Goal: Task Accomplishment & Management: Manage account settings

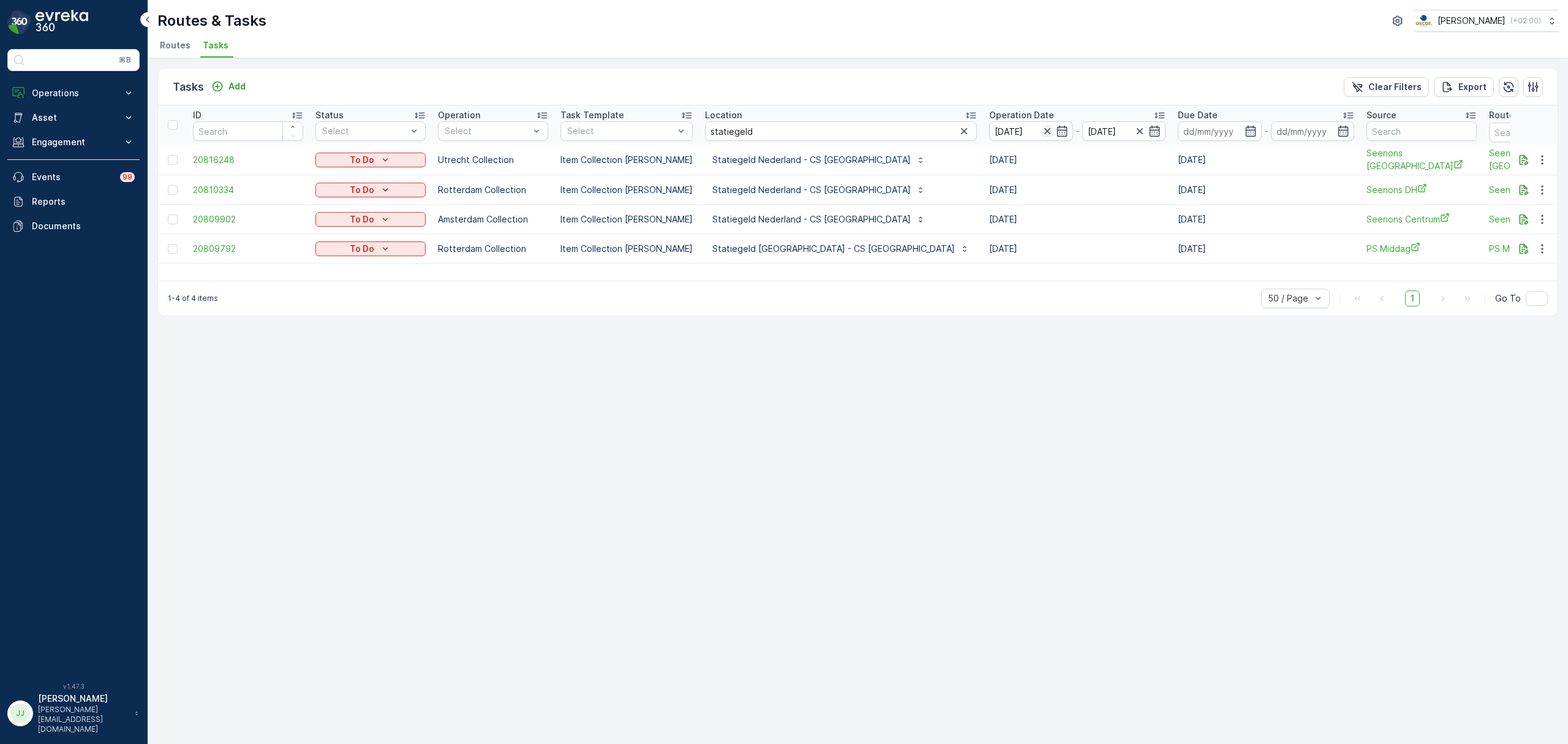
click at [1042, 130] on icon "button" at bounding box center [1047, 130] width 12 height 12
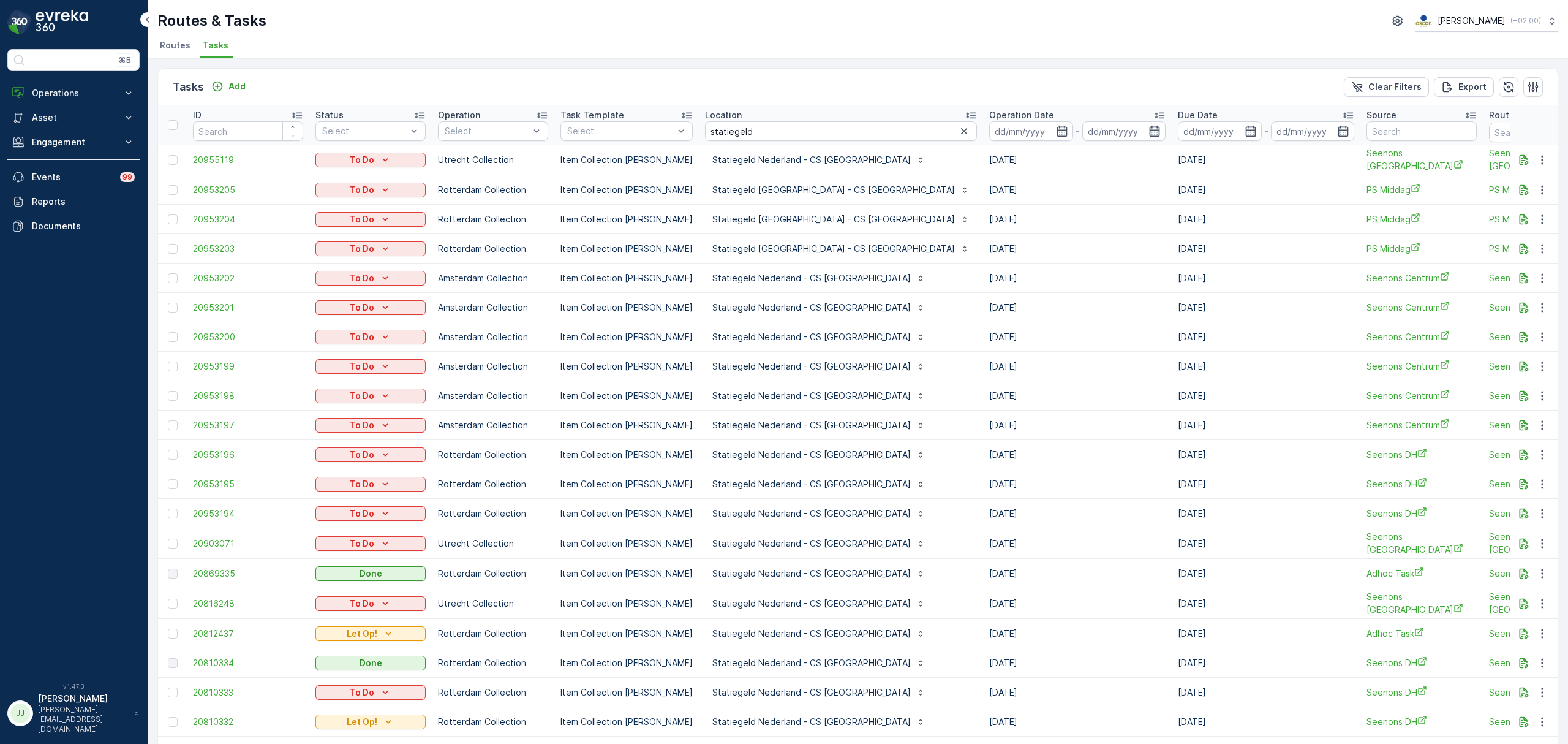
click at [1153, 117] on icon at bounding box center [1159, 114] width 12 height 12
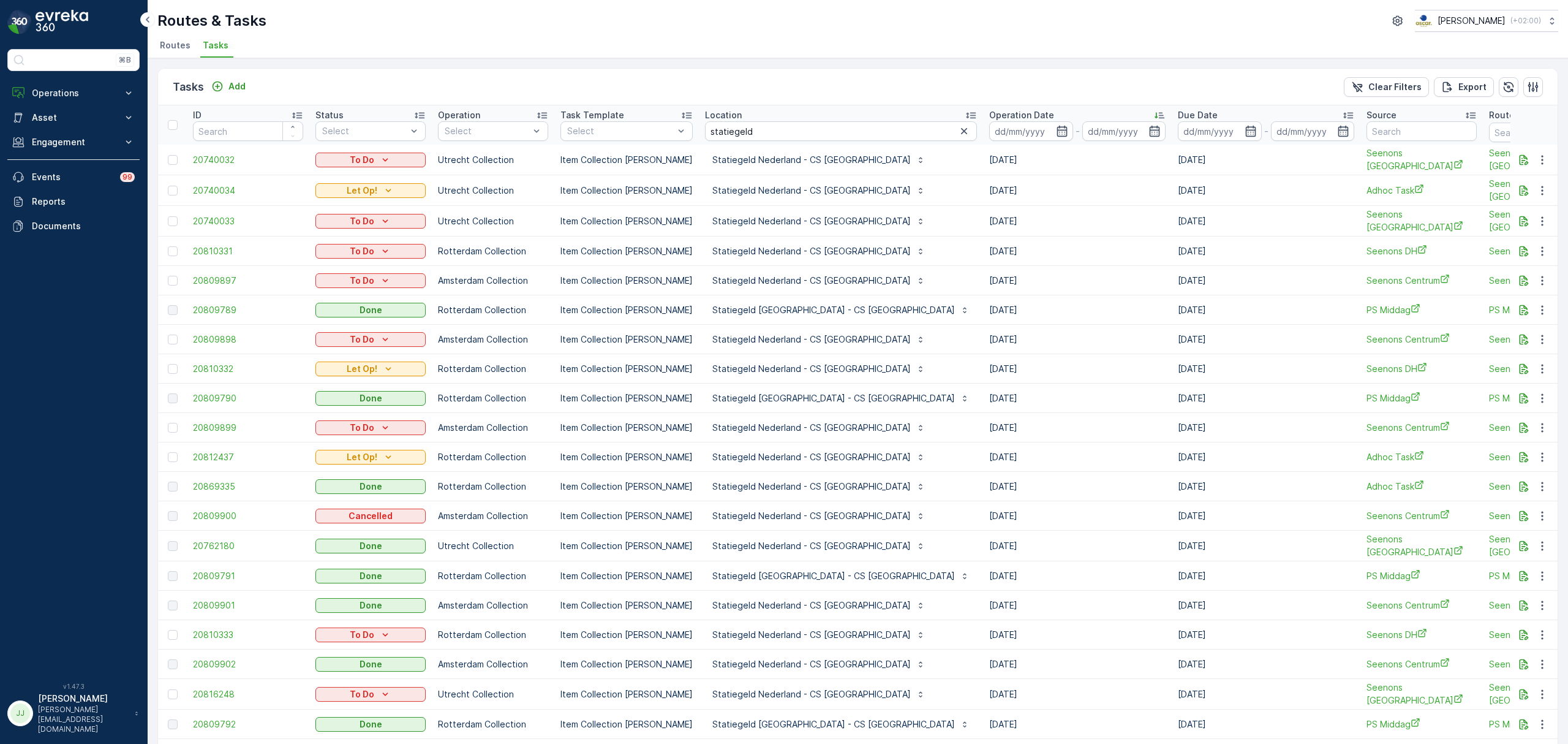
click at [1153, 113] on icon at bounding box center [1159, 114] width 12 height 12
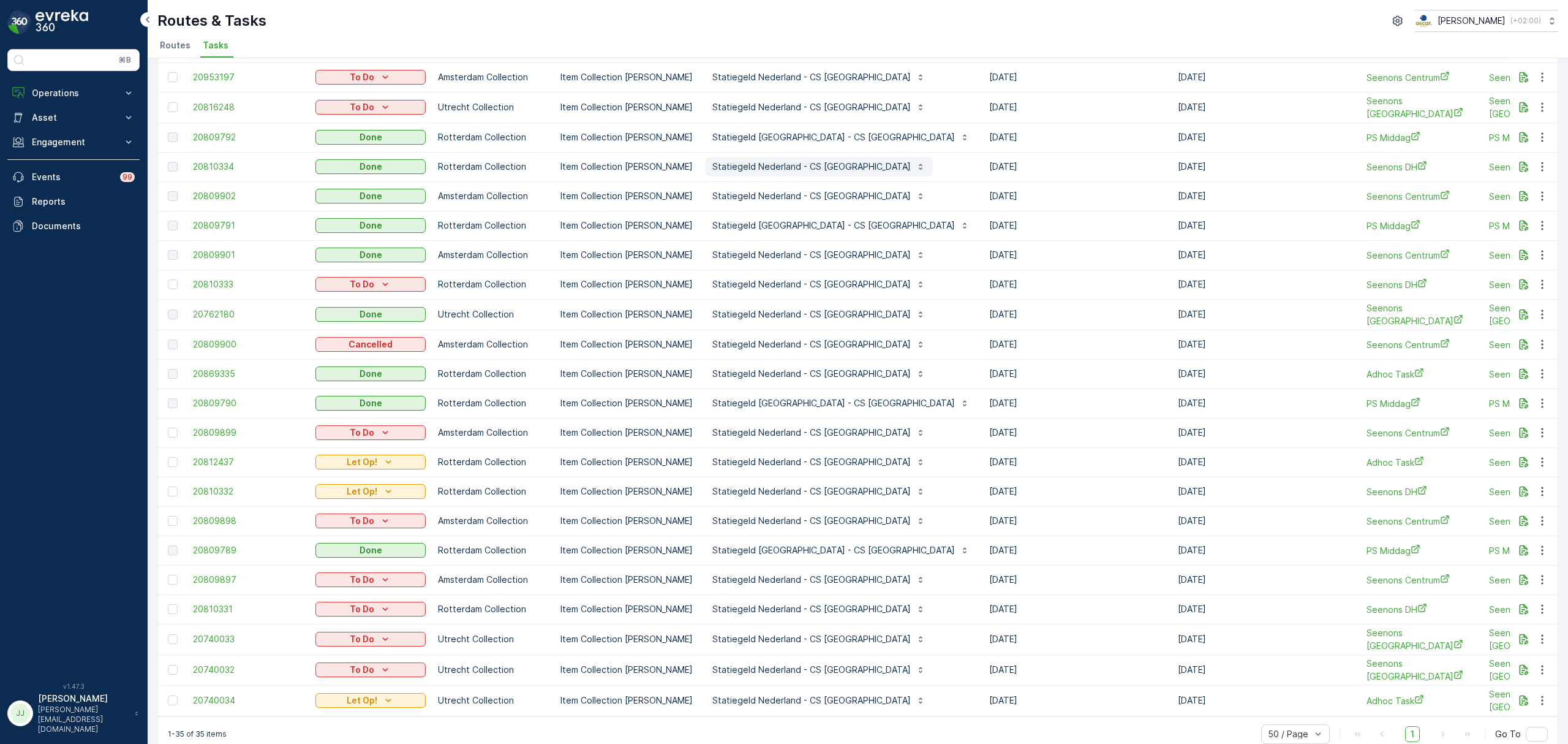
scroll to position [482, 0]
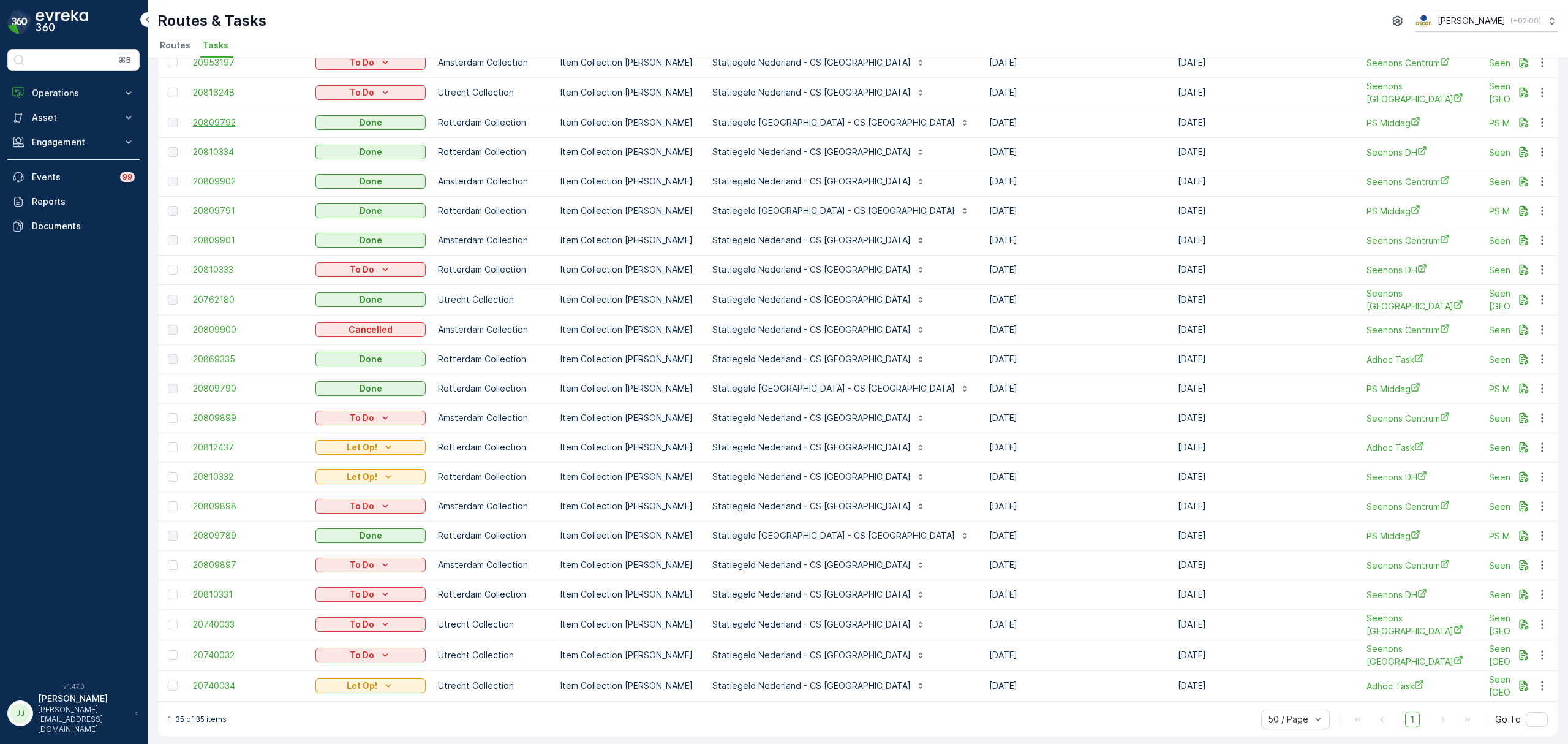
click at [201, 122] on span "20809792" at bounding box center [248, 122] width 110 height 12
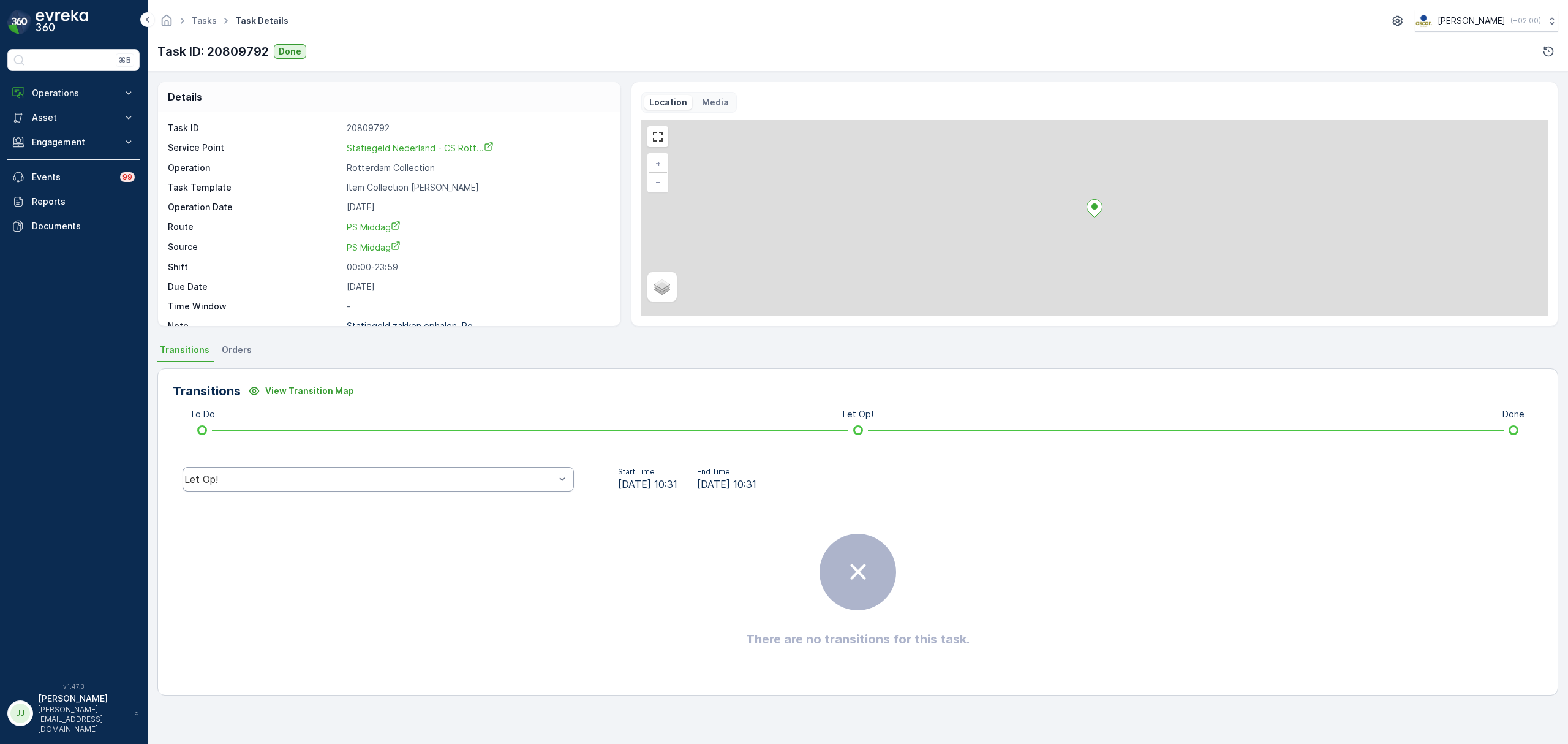
click at [358, 471] on div "Let Op!" at bounding box center [378, 479] width 391 height 24
click at [216, 473] on div "Let Op!" at bounding box center [369, 479] width 370 height 11
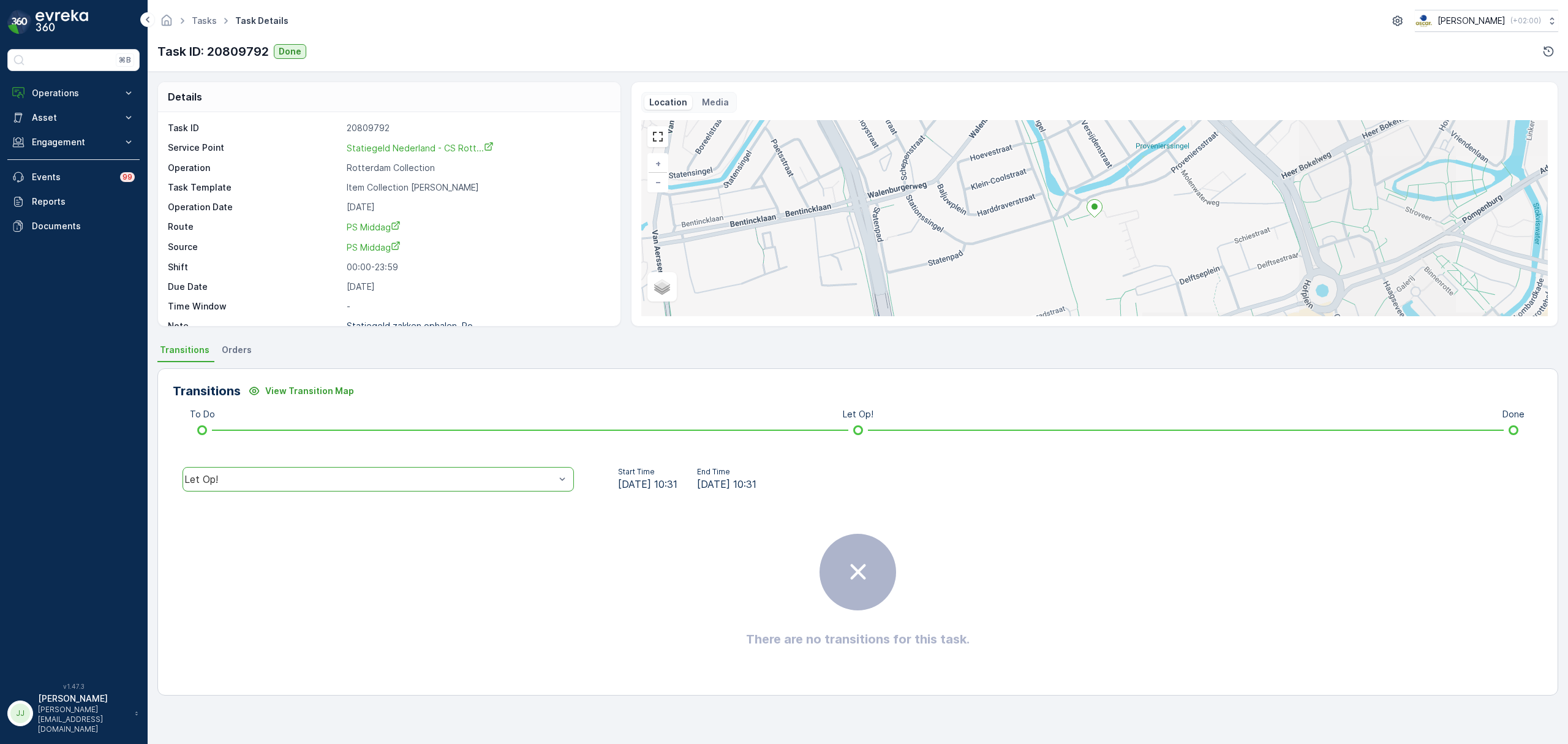
click at [217, 488] on div "Let Op!" at bounding box center [378, 479] width 391 height 24
click at [228, 388] on div "Done" at bounding box center [378, 386] width 377 height 11
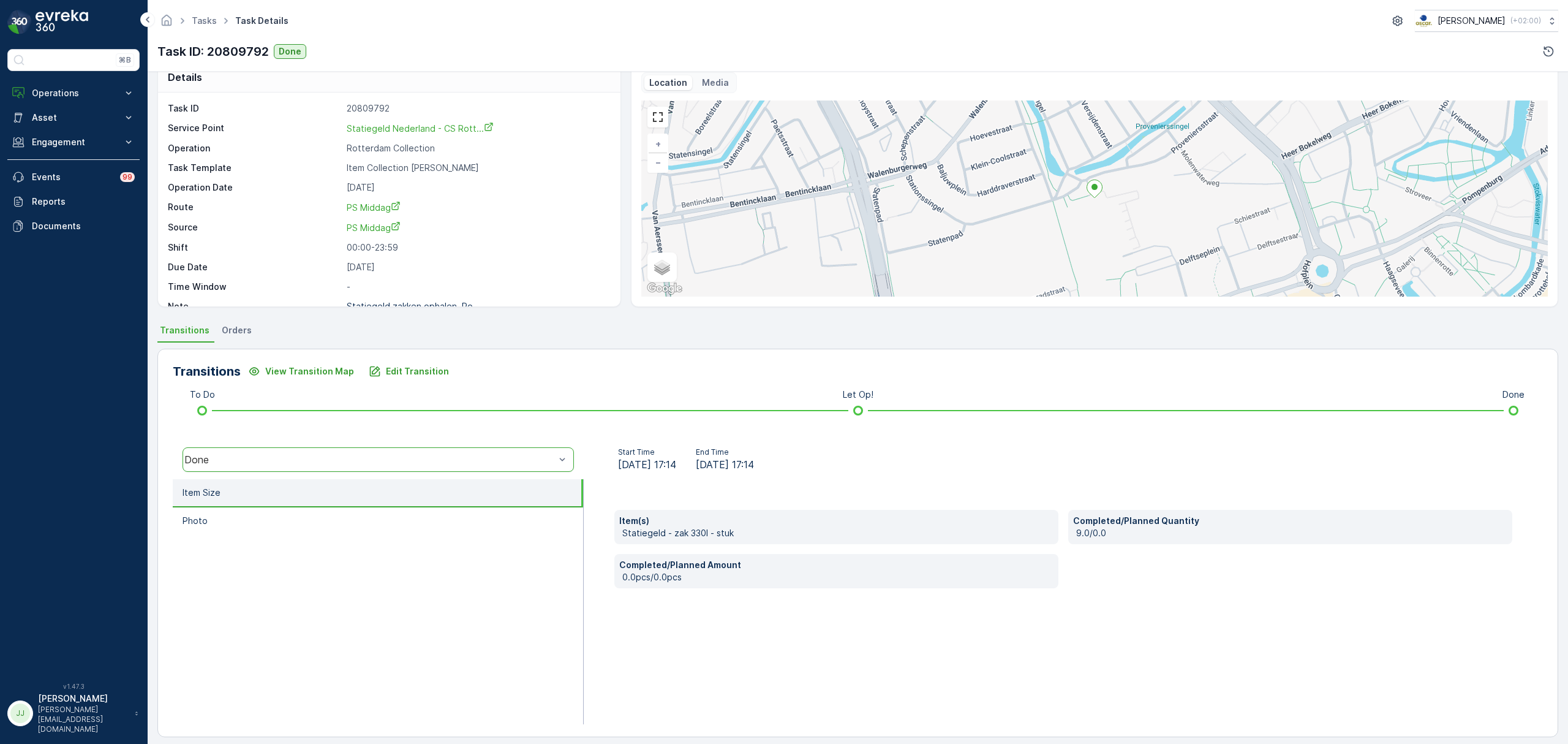
scroll to position [28, 0]
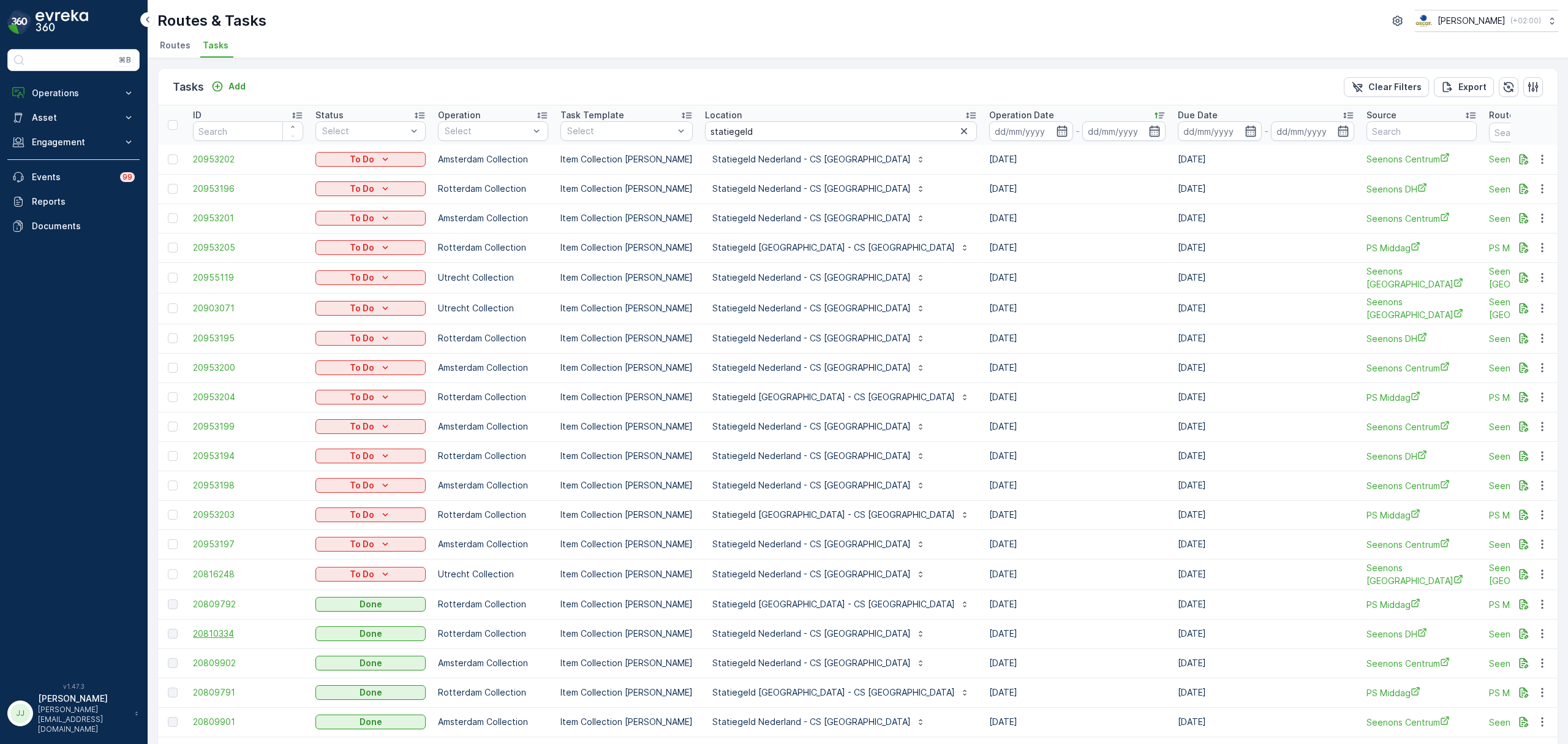
click at [225, 632] on span "20810334" at bounding box center [248, 633] width 110 height 12
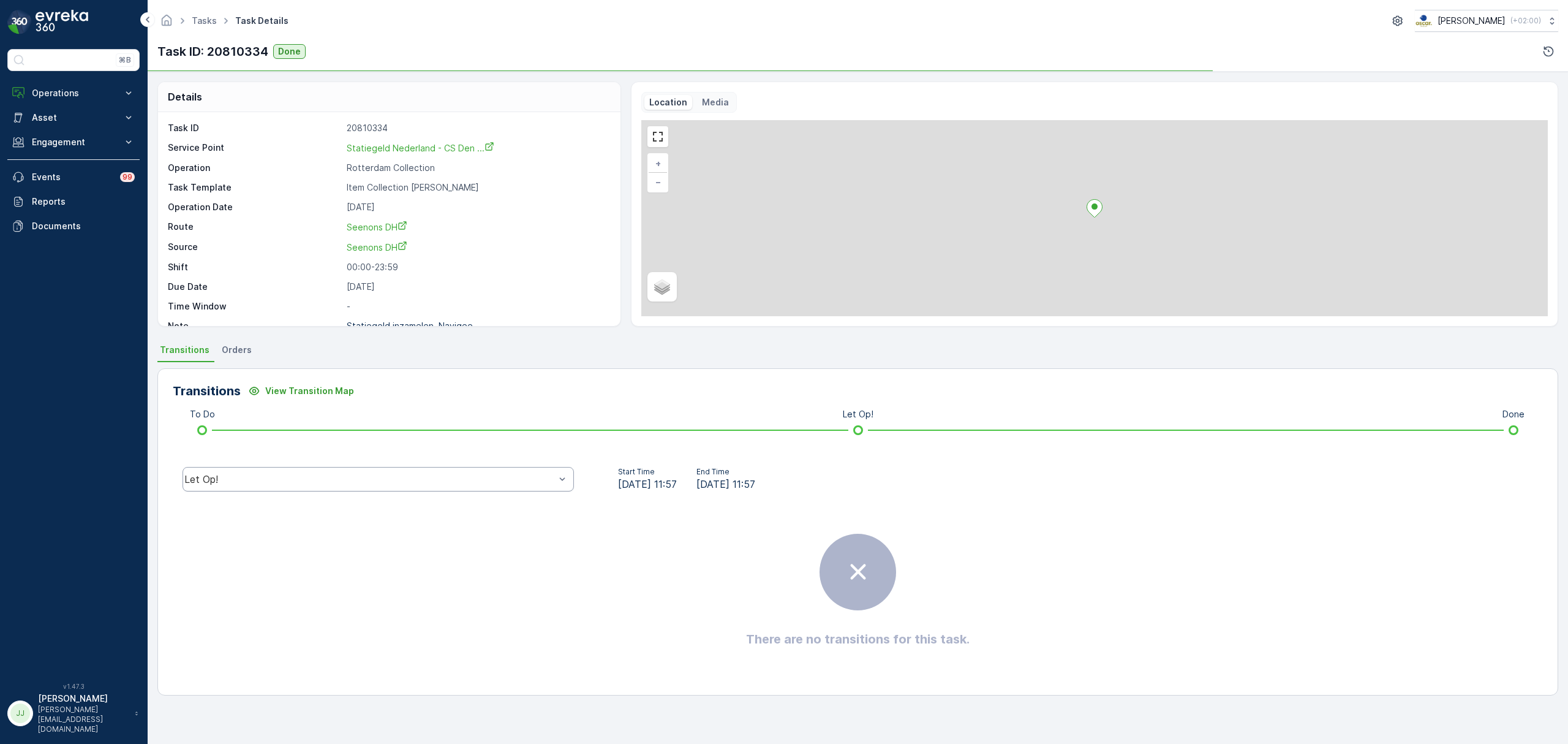
click at [296, 476] on div "Let Op!" at bounding box center [369, 479] width 370 height 11
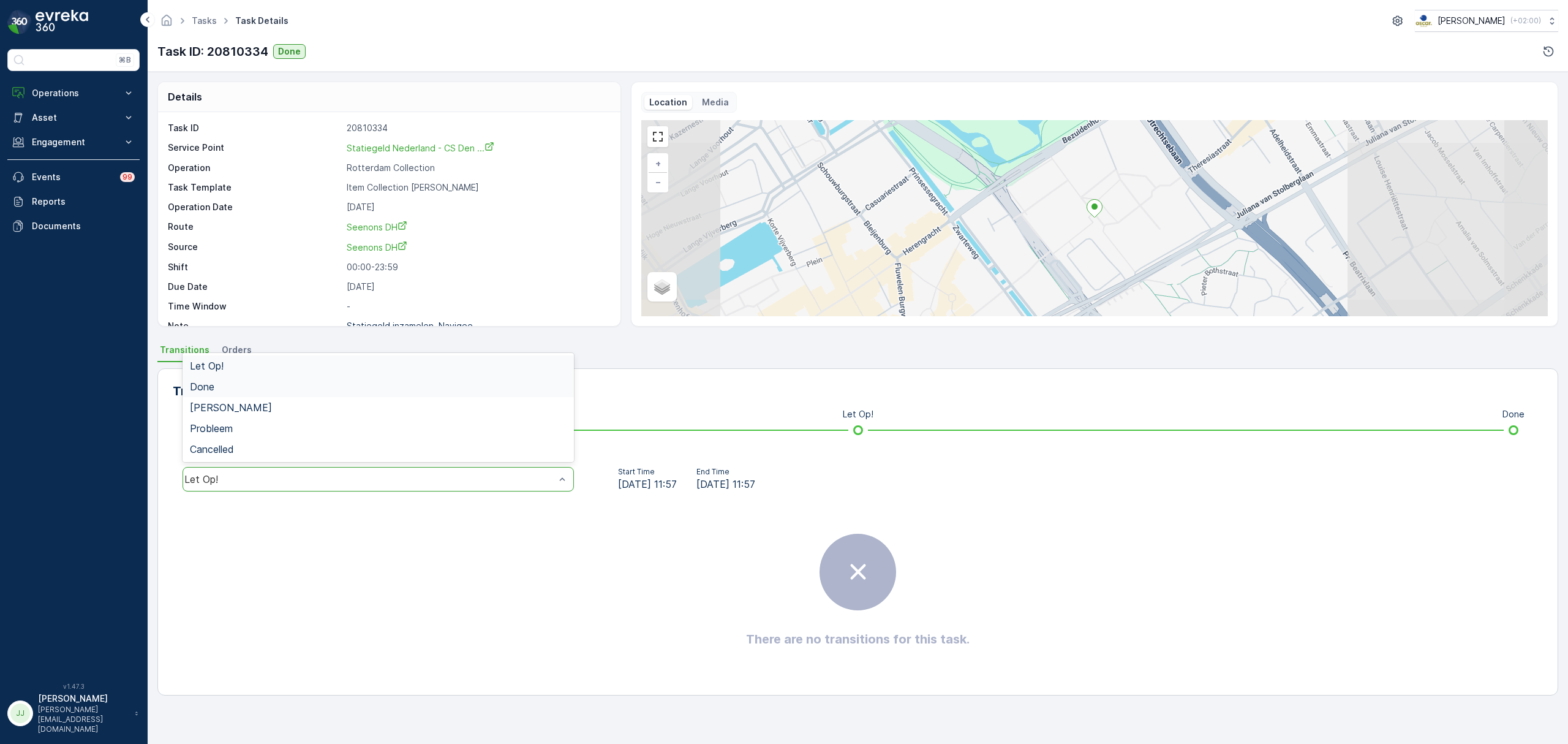
click at [241, 388] on div "Done" at bounding box center [378, 386] width 377 height 11
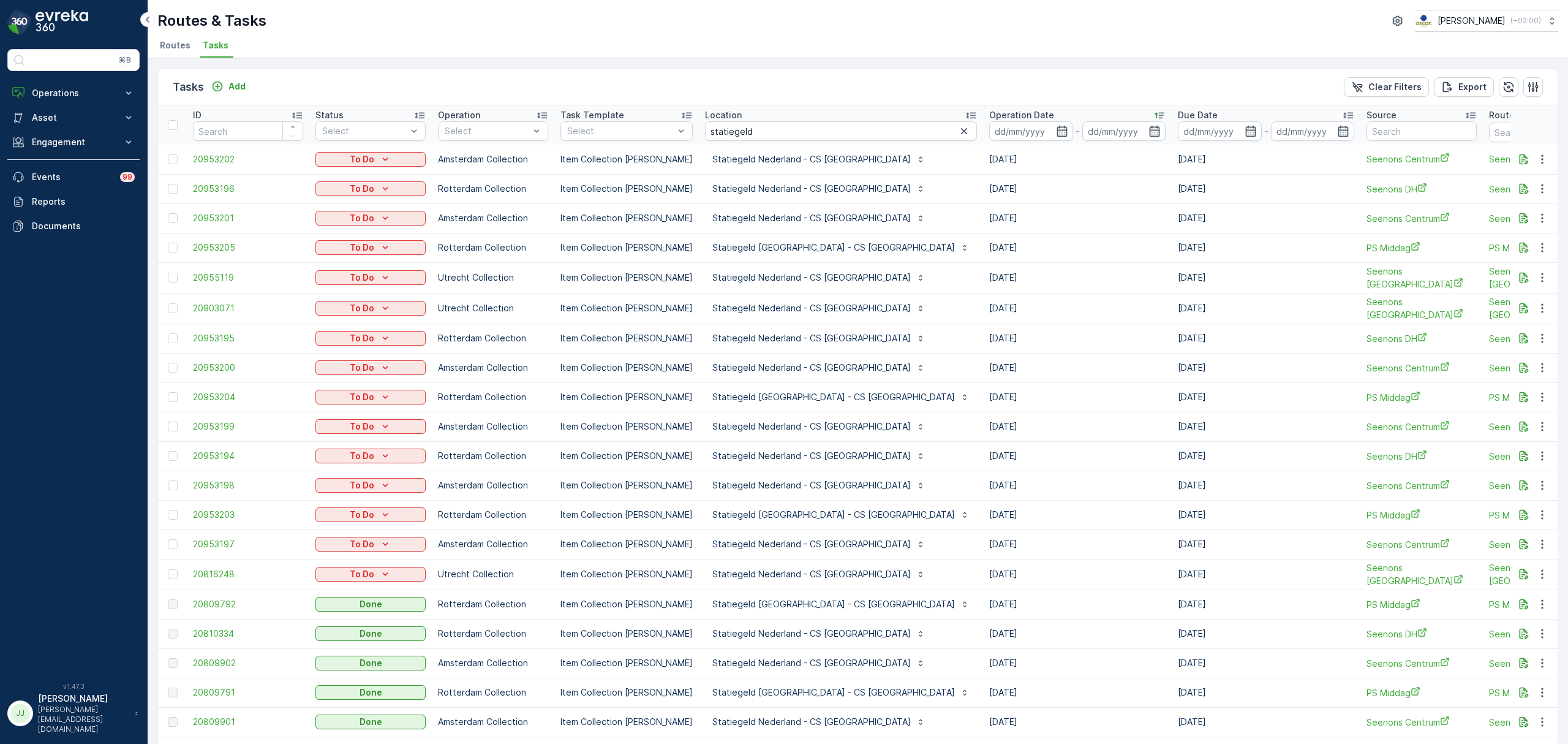
scroll to position [81, 0]
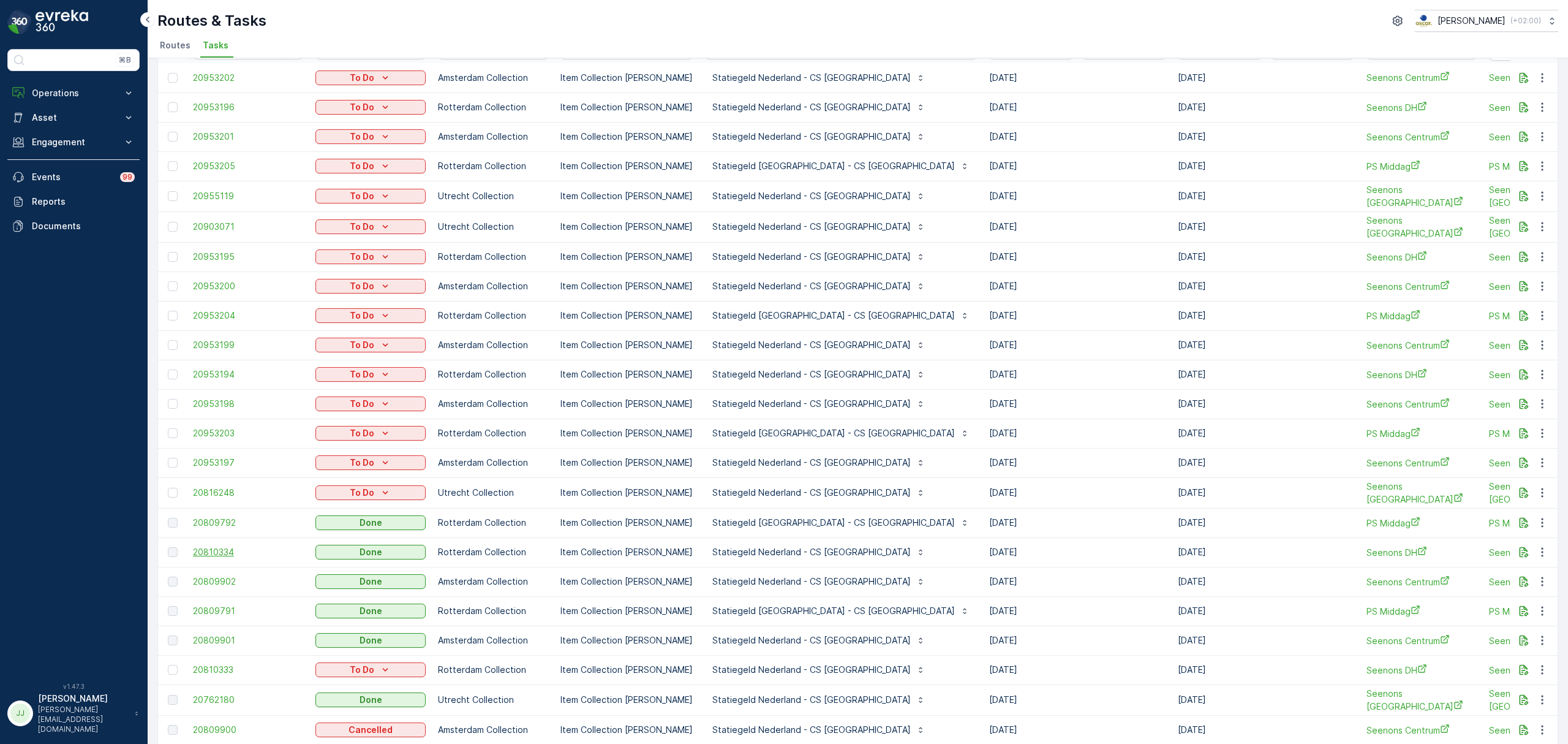
click at [226, 549] on span "20810334" at bounding box center [248, 552] width 110 height 12
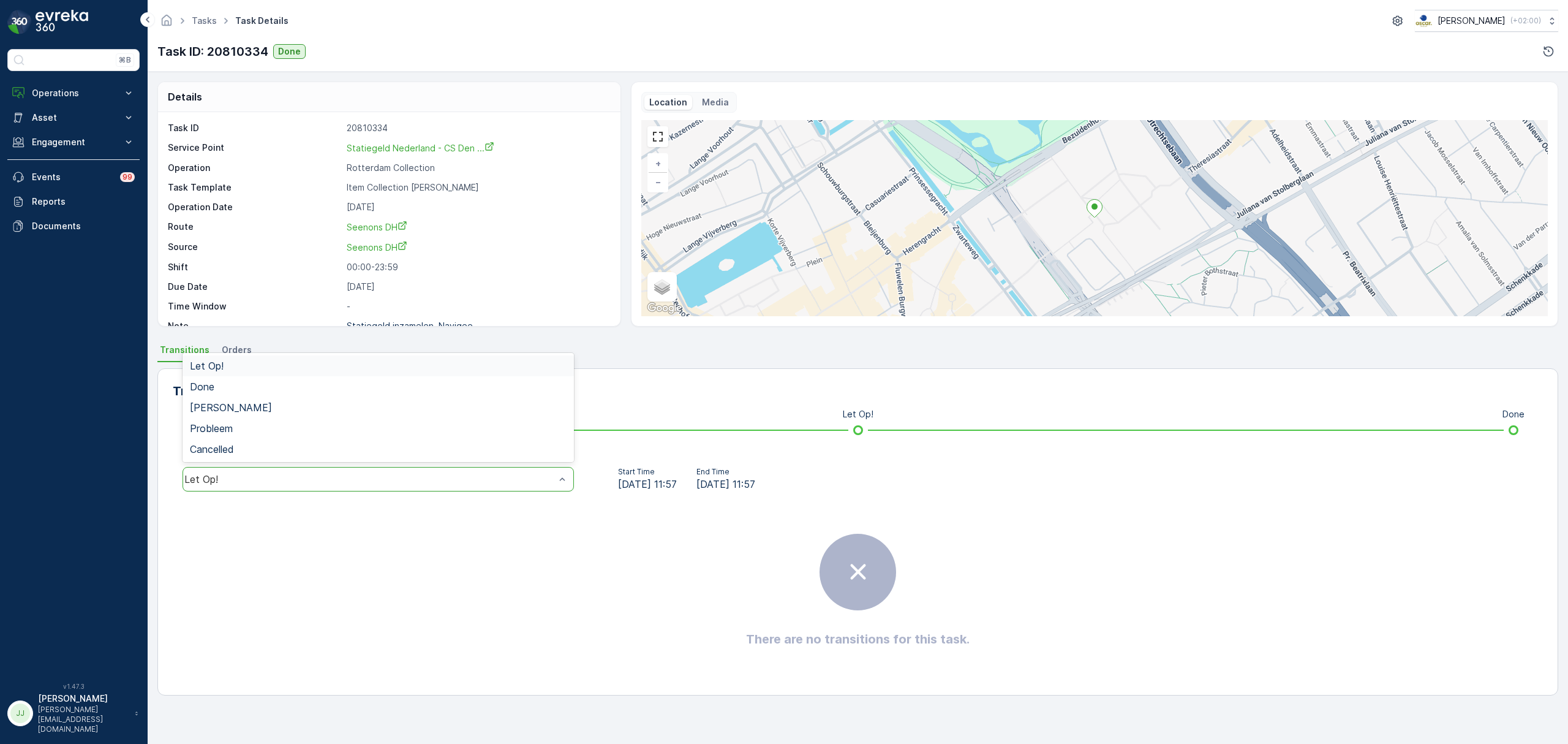
click at [488, 491] on div "Let Op!" at bounding box center [378, 479] width 391 height 24
click at [277, 385] on div "Done" at bounding box center [378, 386] width 377 height 11
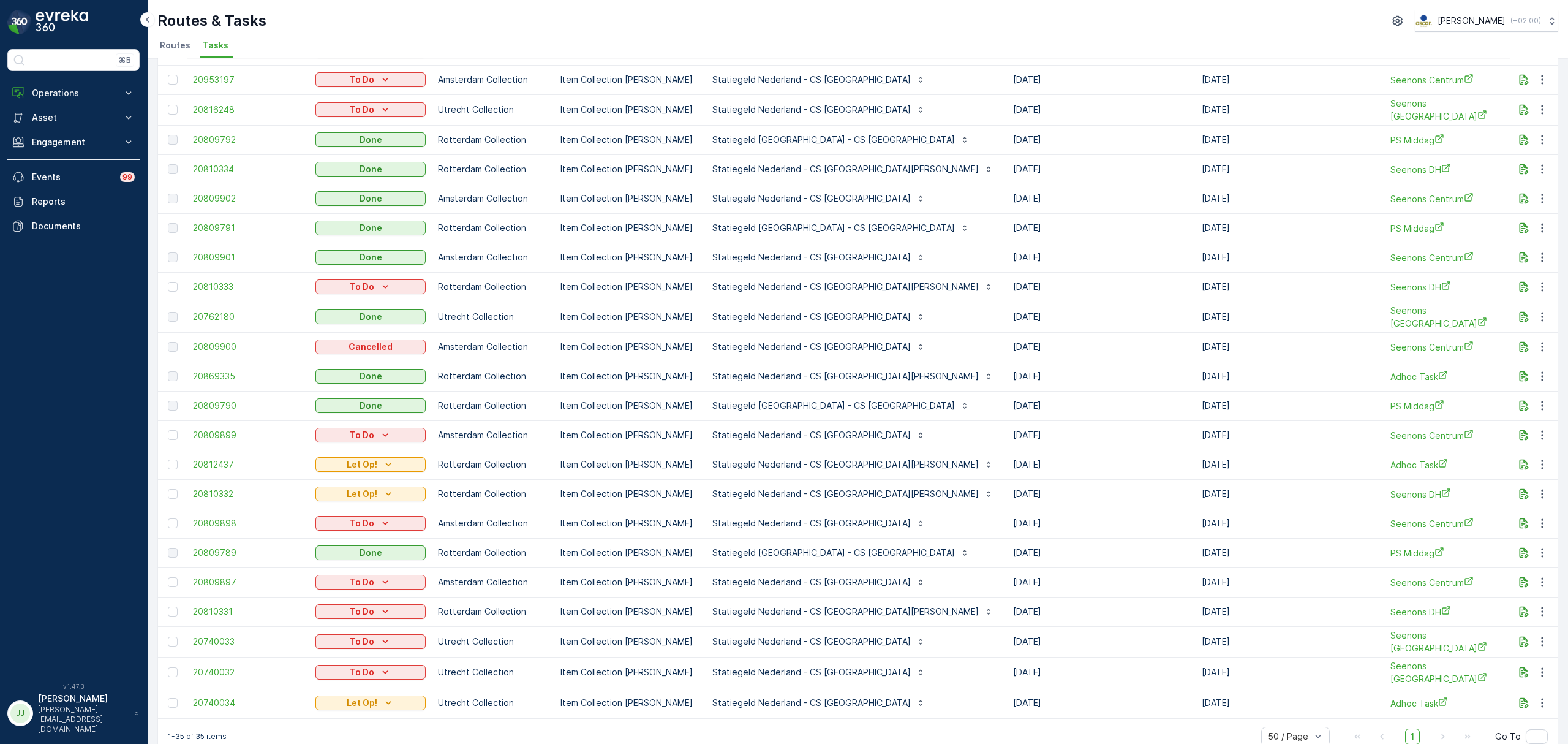
scroll to position [465, 0]
click at [219, 549] on span "20809789" at bounding box center [248, 551] width 110 height 12
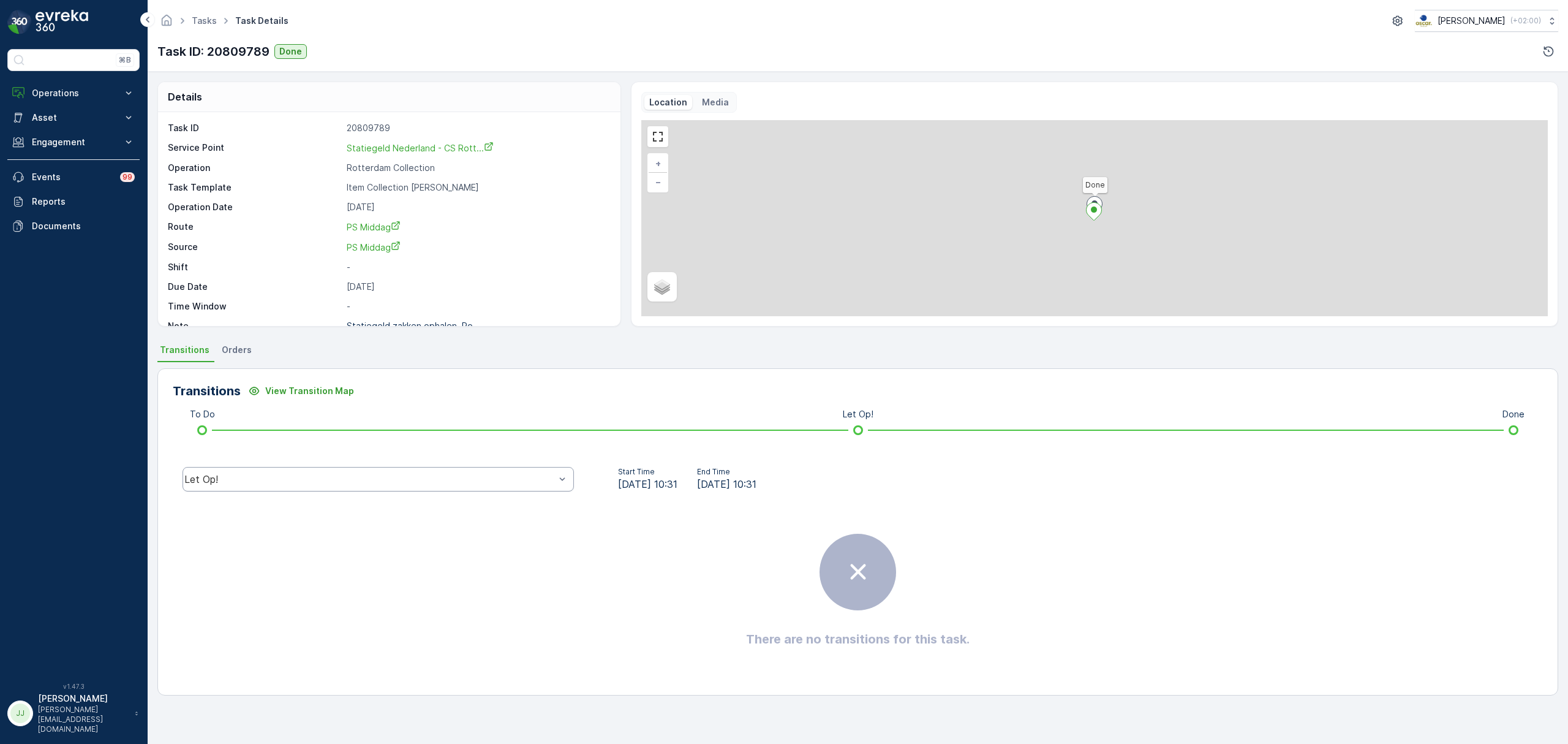
click at [404, 481] on div "Let Op!" at bounding box center [369, 479] width 370 height 11
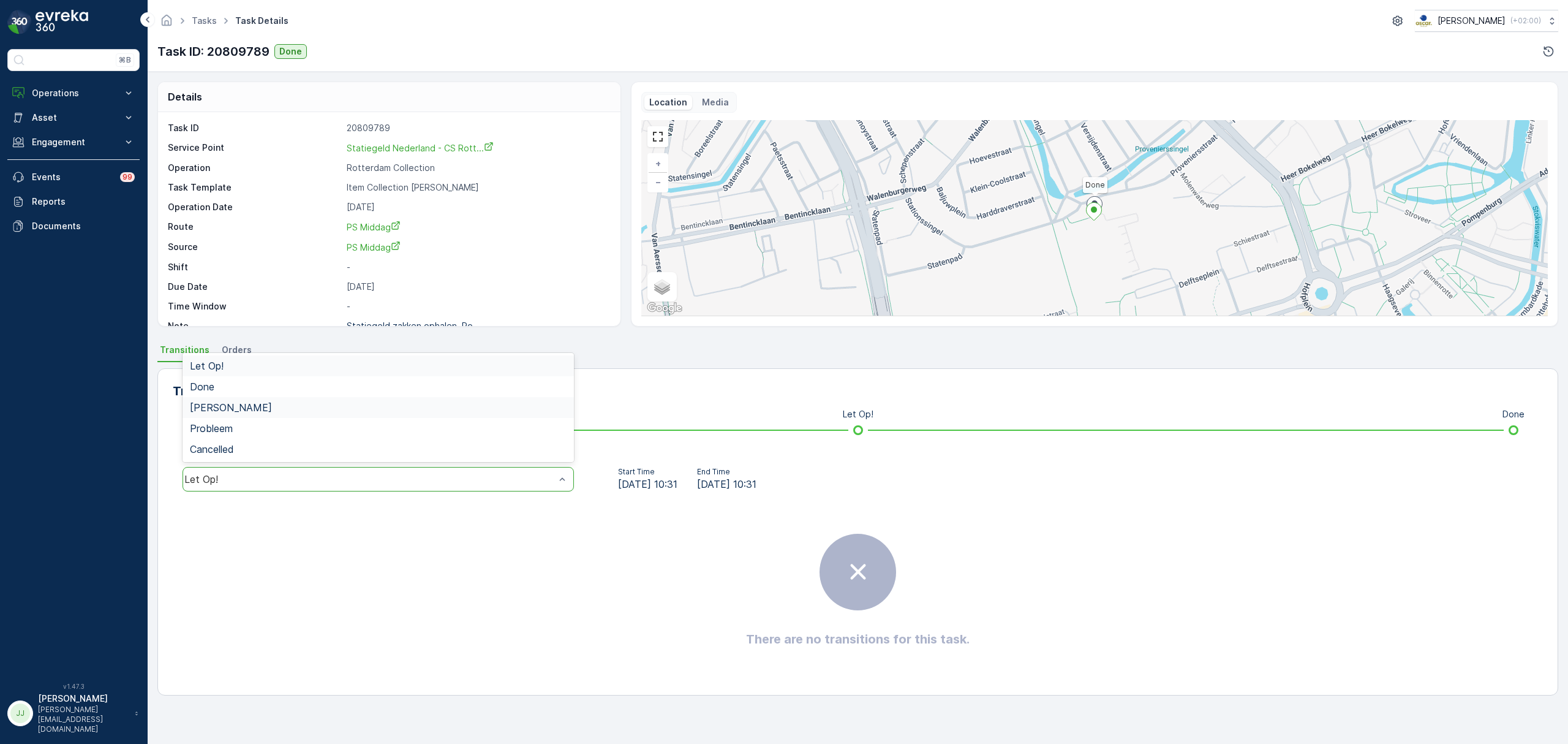
click at [229, 388] on div "Done" at bounding box center [378, 386] width 377 height 11
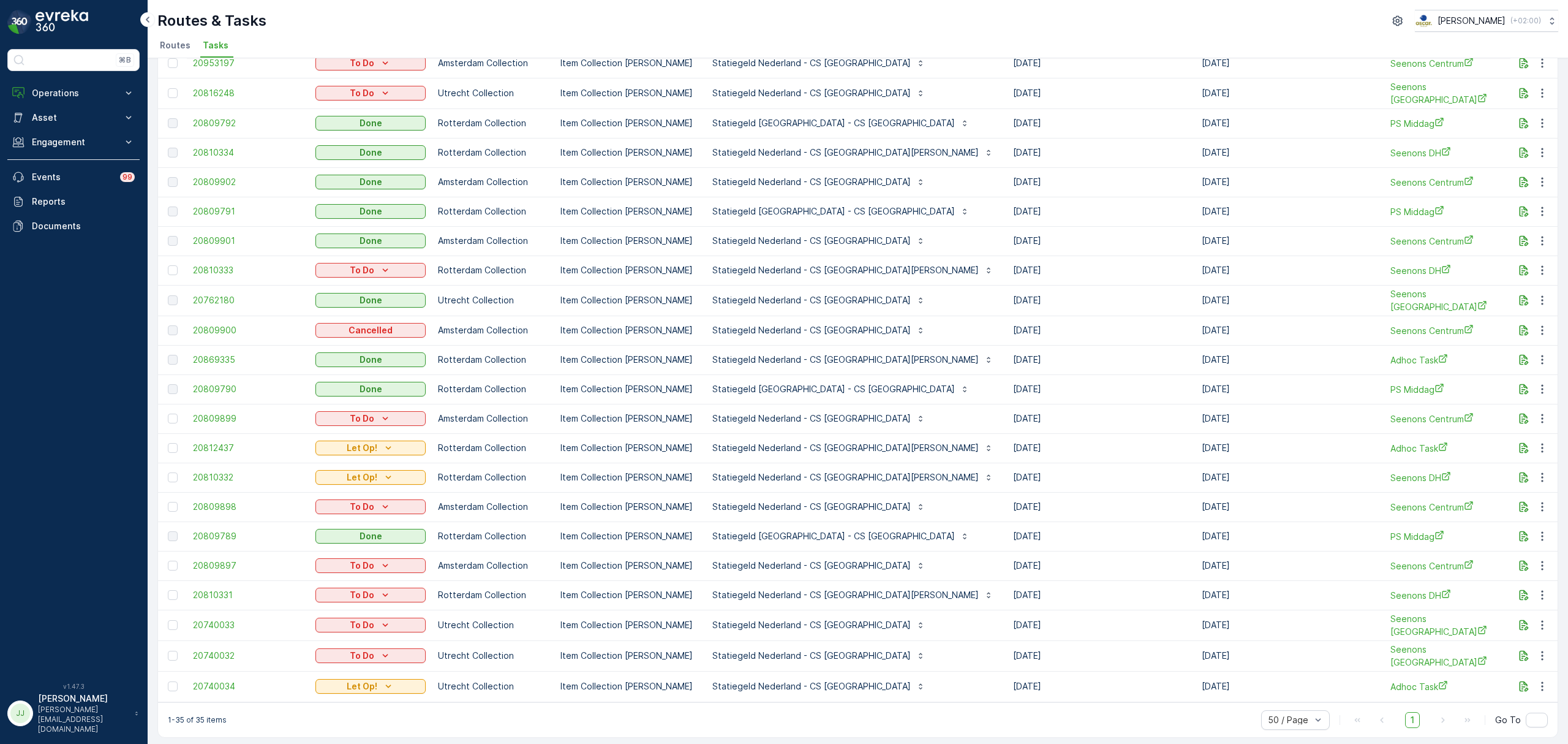
scroll to position [481, 0]
click at [233, 532] on span "20809789" at bounding box center [248, 535] width 110 height 12
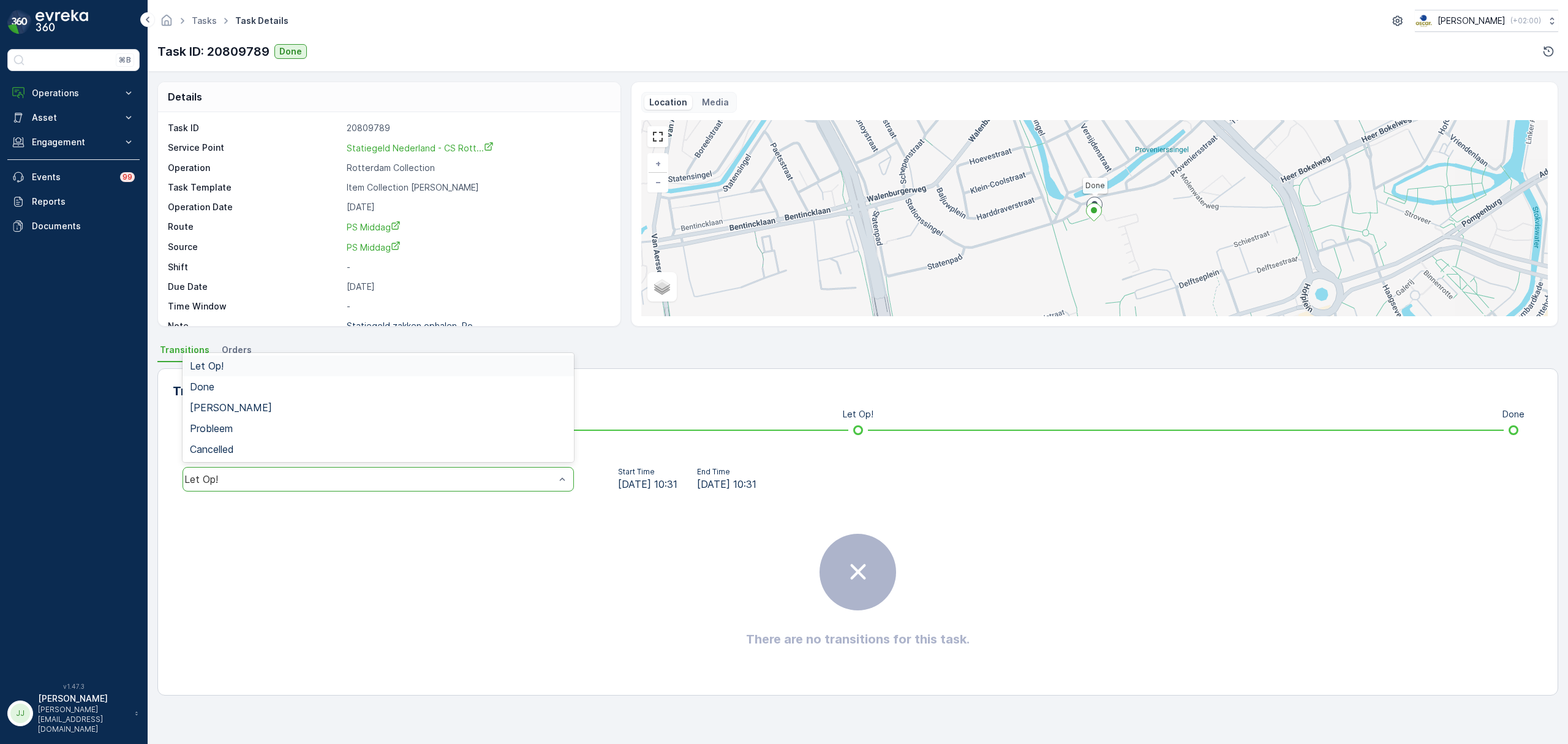
click at [358, 469] on div "Let Op!" at bounding box center [378, 479] width 391 height 24
click at [233, 386] on div "Done" at bounding box center [378, 386] width 377 height 11
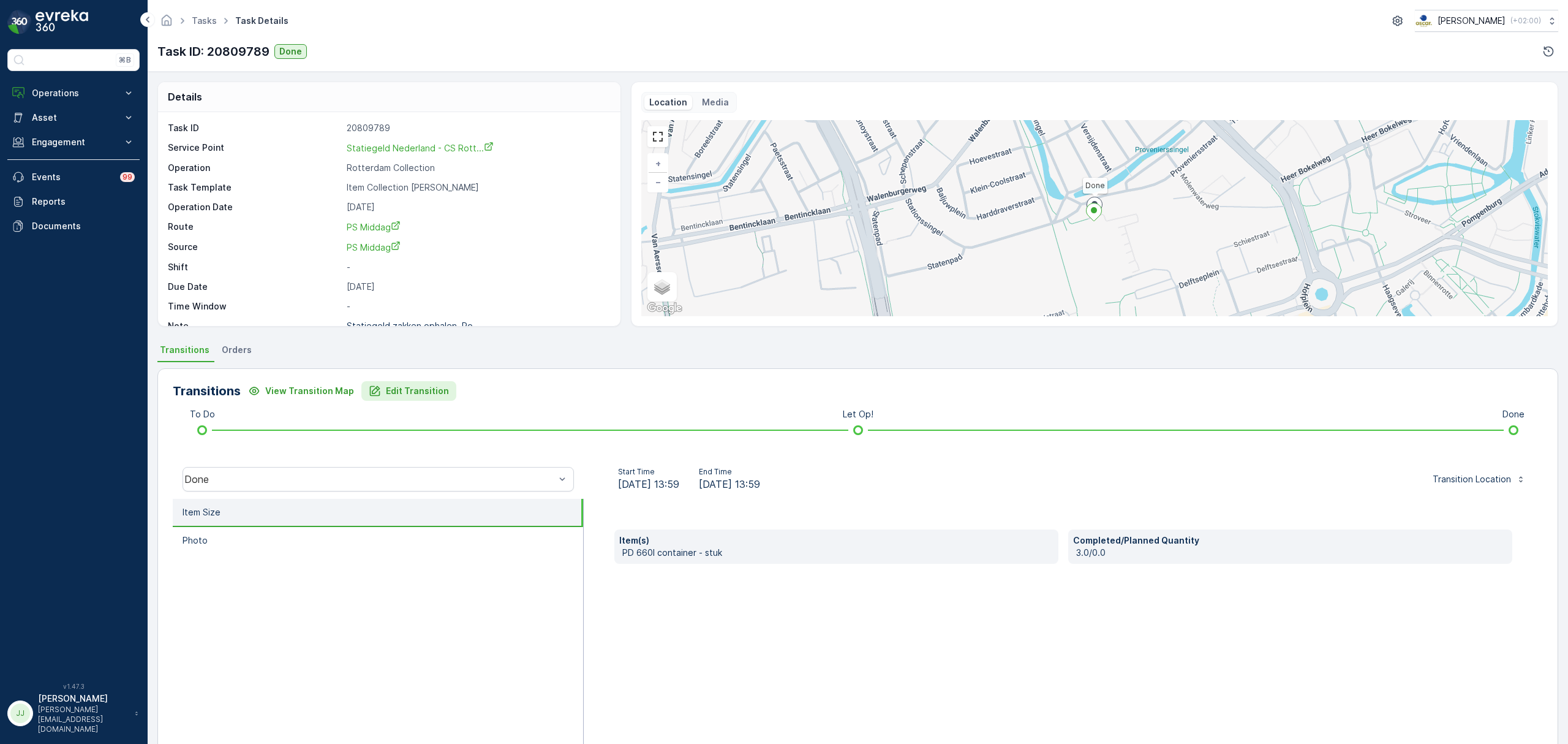
click at [371, 391] on icon "Edit Transition" at bounding box center [374, 391] width 12 height 12
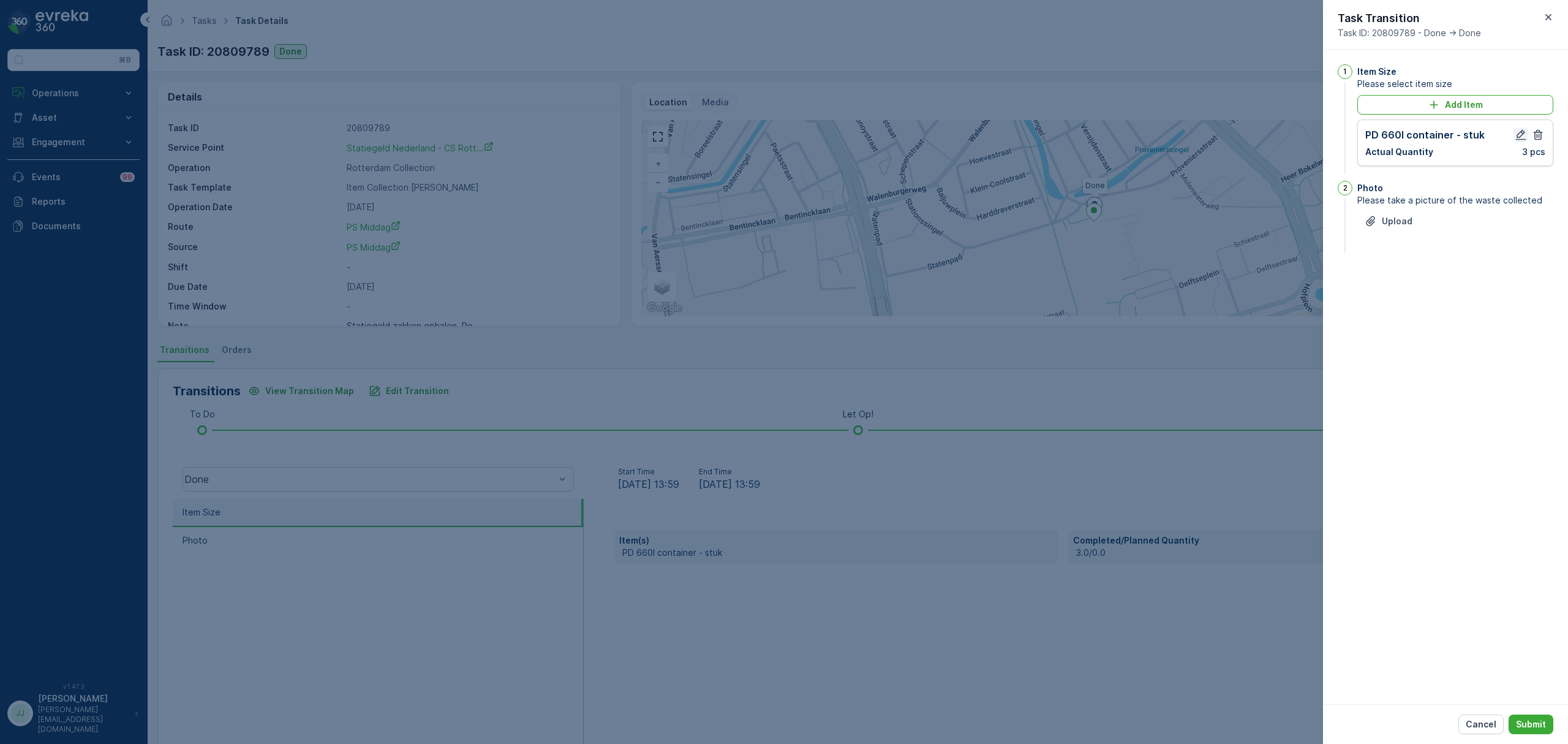
click at [1524, 134] on icon "button" at bounding box center [1521, 134] width 12 height 12
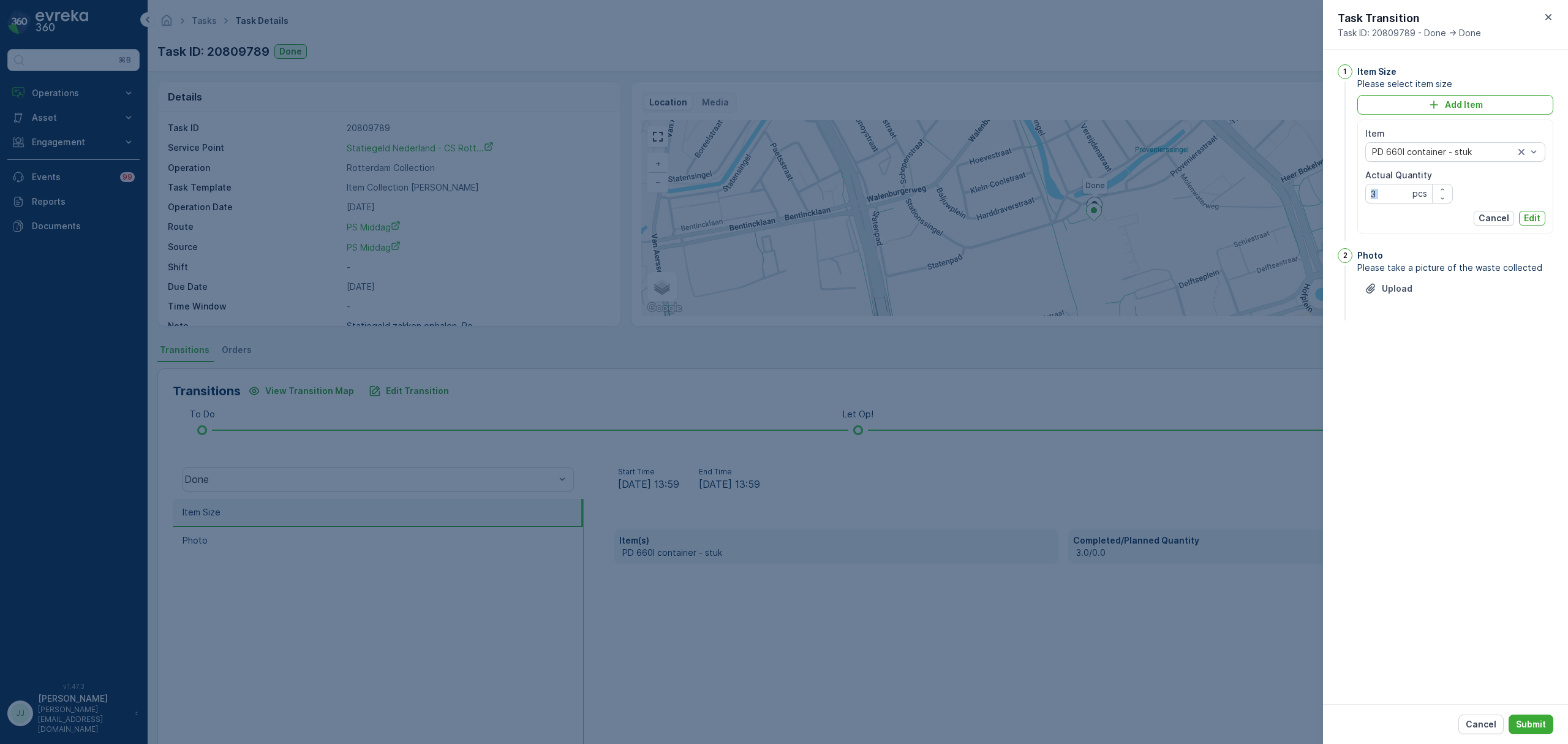
drag, startPoint x: 1413, startPoint y: 192, endPoint x: 1358, endPoint y: 195, distance: 55.1
click at [1358, 195] on div "Item PD 660l container - stuk Actual Quantity 3 pcs Cancel Edit" at bounding box center [1455, 176] width 196 height 114
click at [1393, 195] on Quantity "3" at bounding box center [1409, 193] width 88 height 19
type Quantity "6"
click at [1426, 151] on div at bounding box center [1443, 152] width 145 height 10
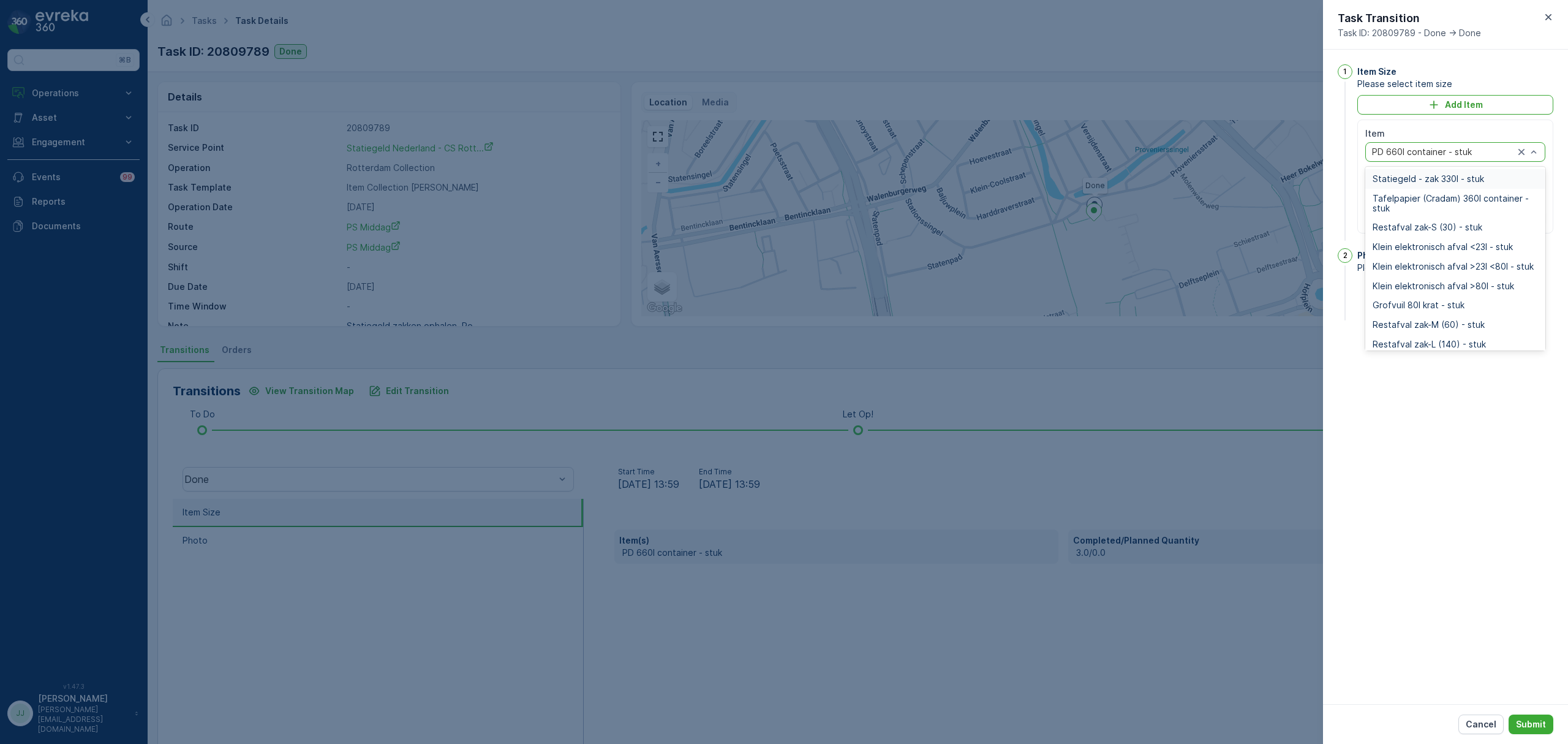
click at [1434, 171] on div "Statiegeld - zak 330l - stuk" at bounding box center [1455, 179] width 180 height 19
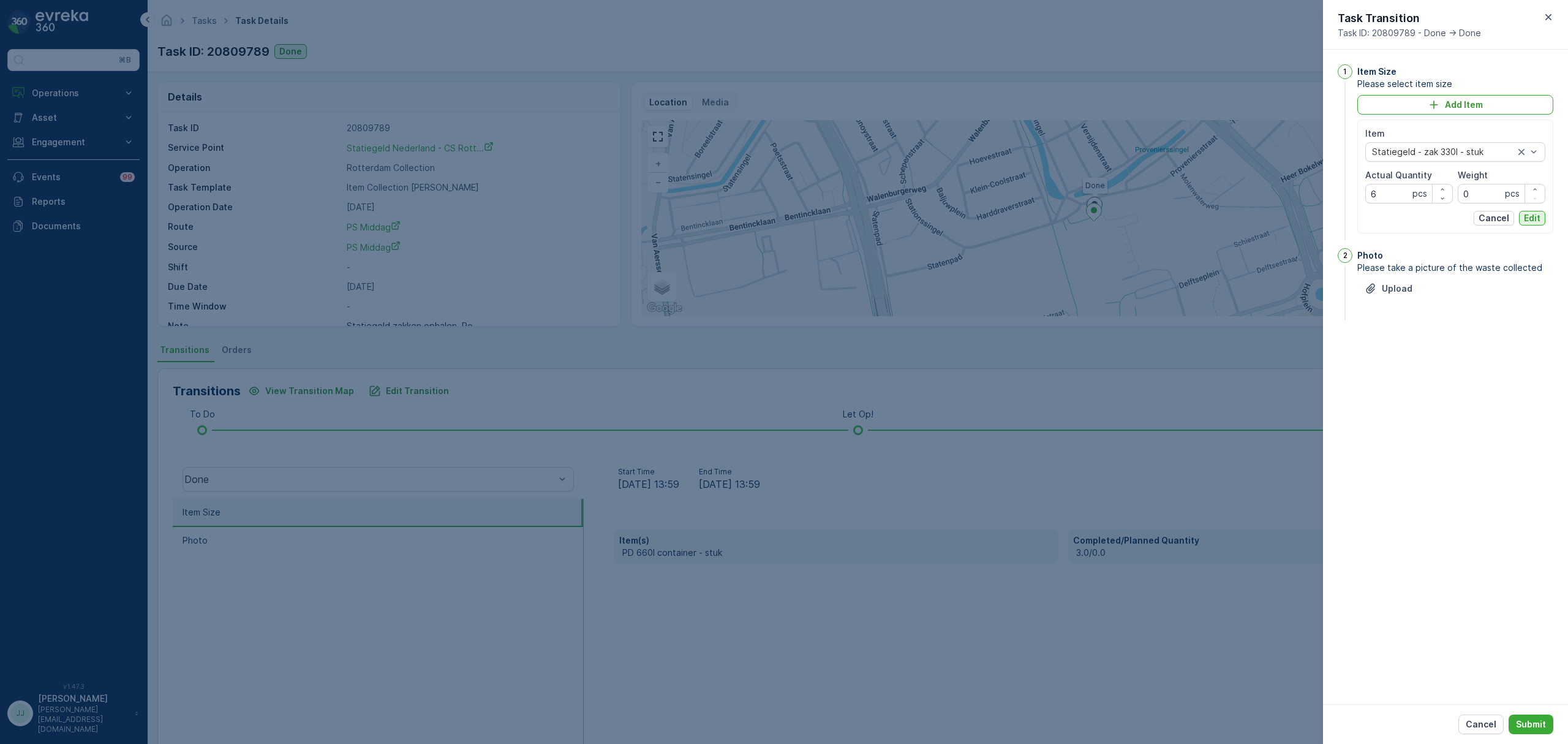
click at [1526, 216] on p "Edit" at bounding box center [1532, 217] width 17 height 12
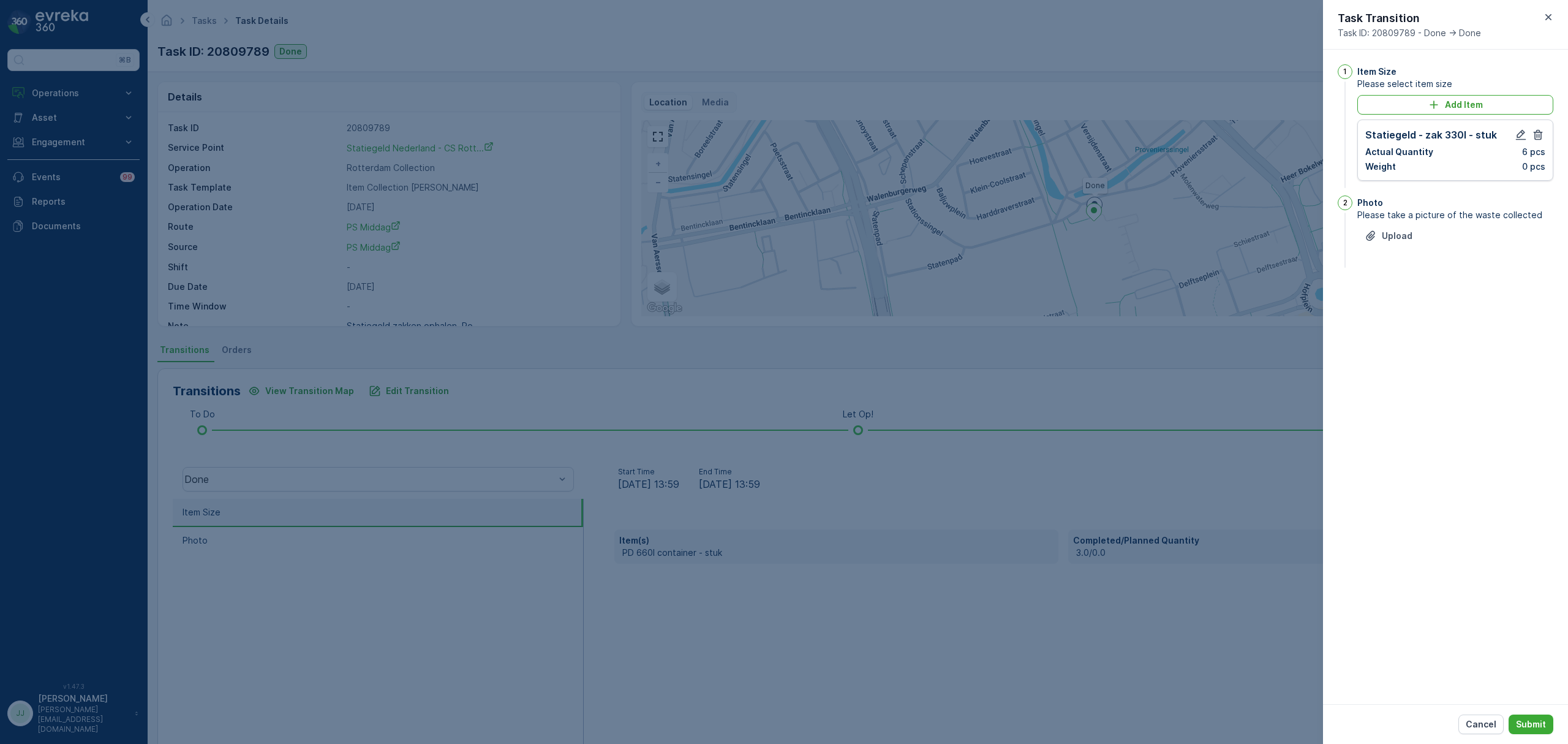
click at [1519, 712] on div "Cancel Submit" at bounding box center [1446, 723] width 245 height 39
click at [1526, 724] on p "Submit" at bounding box center [1531, 724] width 30 height 12
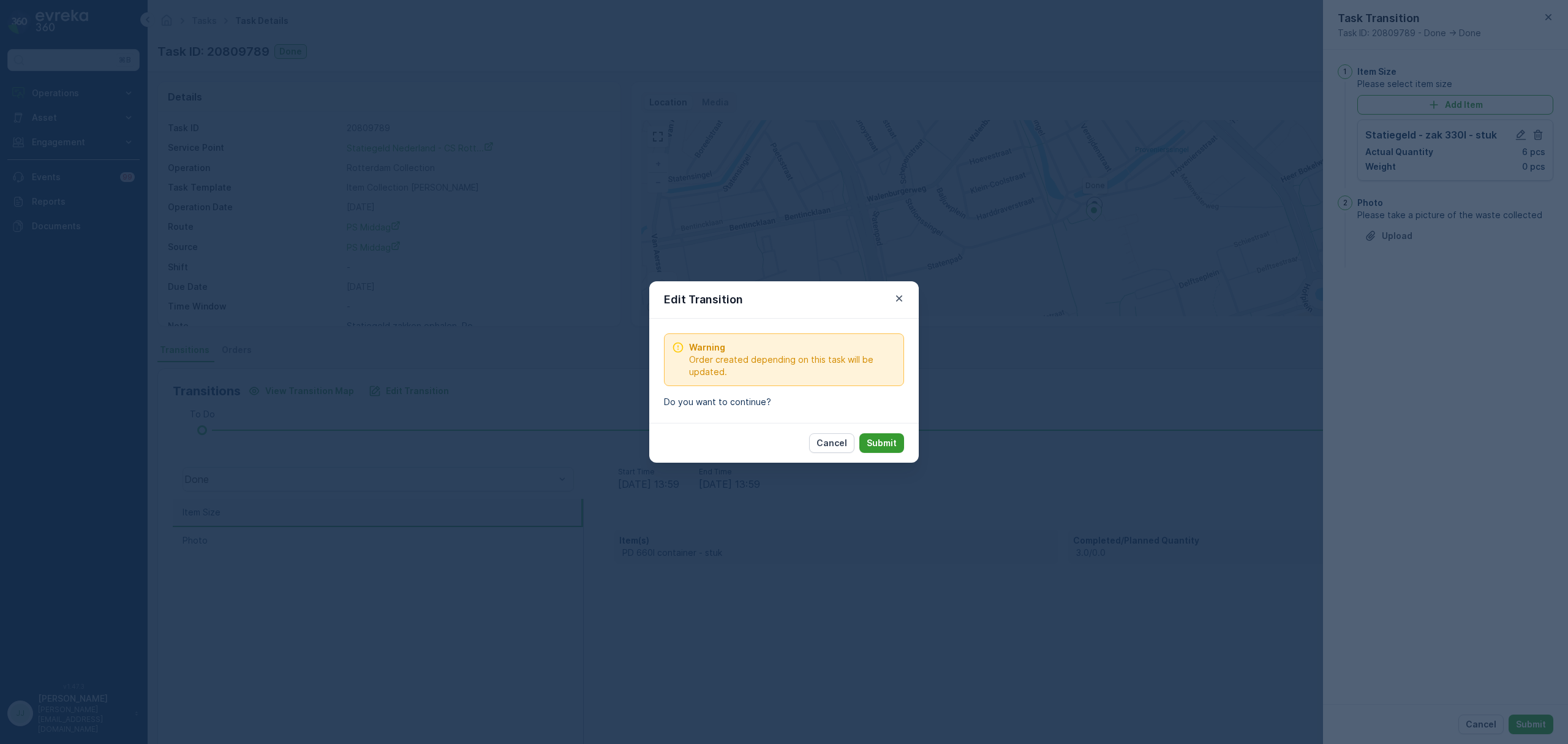
click at [870, 442] on p "Submit" at bounding box center [881, 443] width 30 height 12
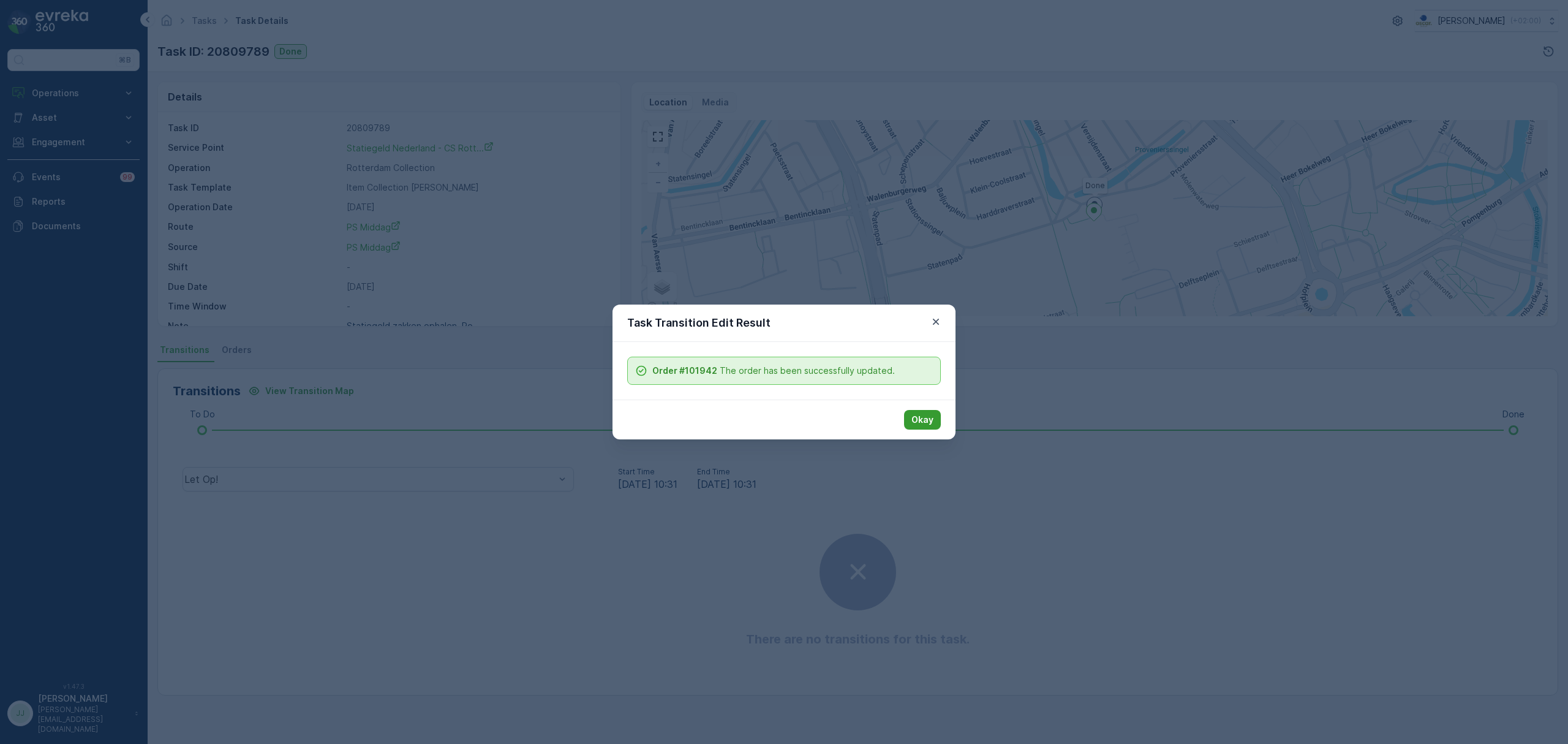
click at [926, 418] on p "Okay" at bounding box center [922, 420] width 22 height 12
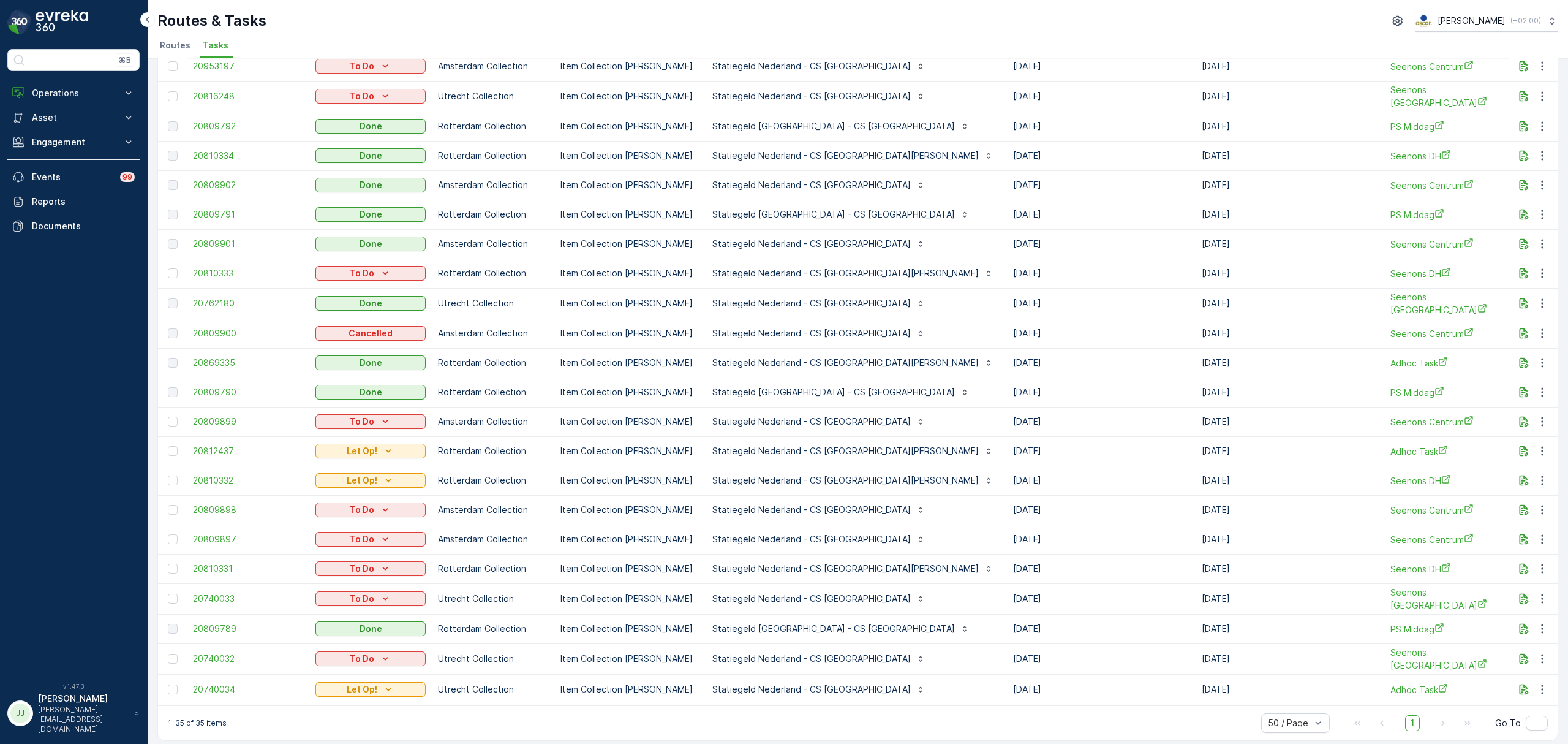
scroll to position [482, 0]
click at [229, 619] on span "20809789" at bounding box center [248, 625] width 110 height 12
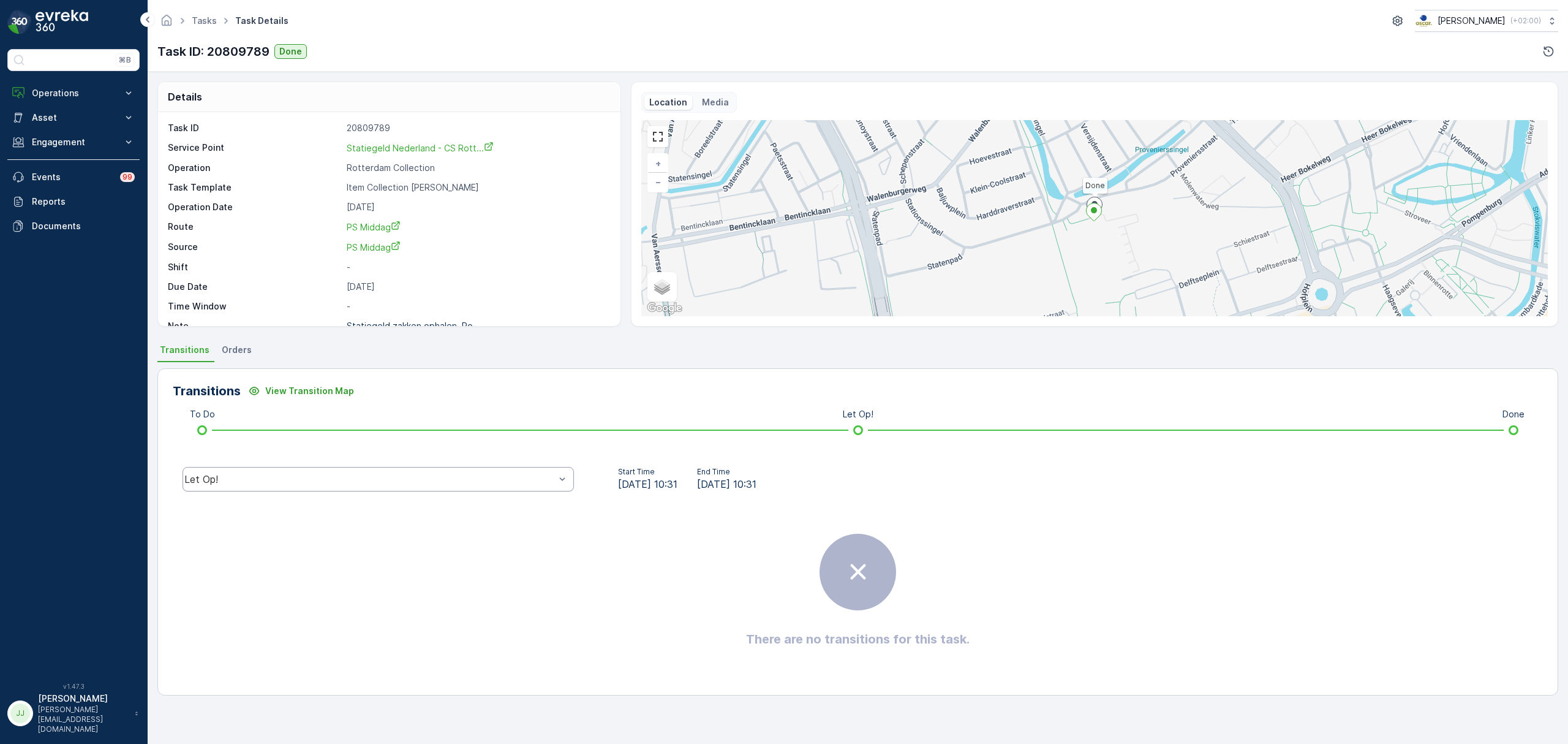
click at [349, 486] on div "Let Op!" at bounding box center [378, 479] width 391 height 24
click at [253, 386] on div "Done" at bounding box center [378, 386] width 377 height 11
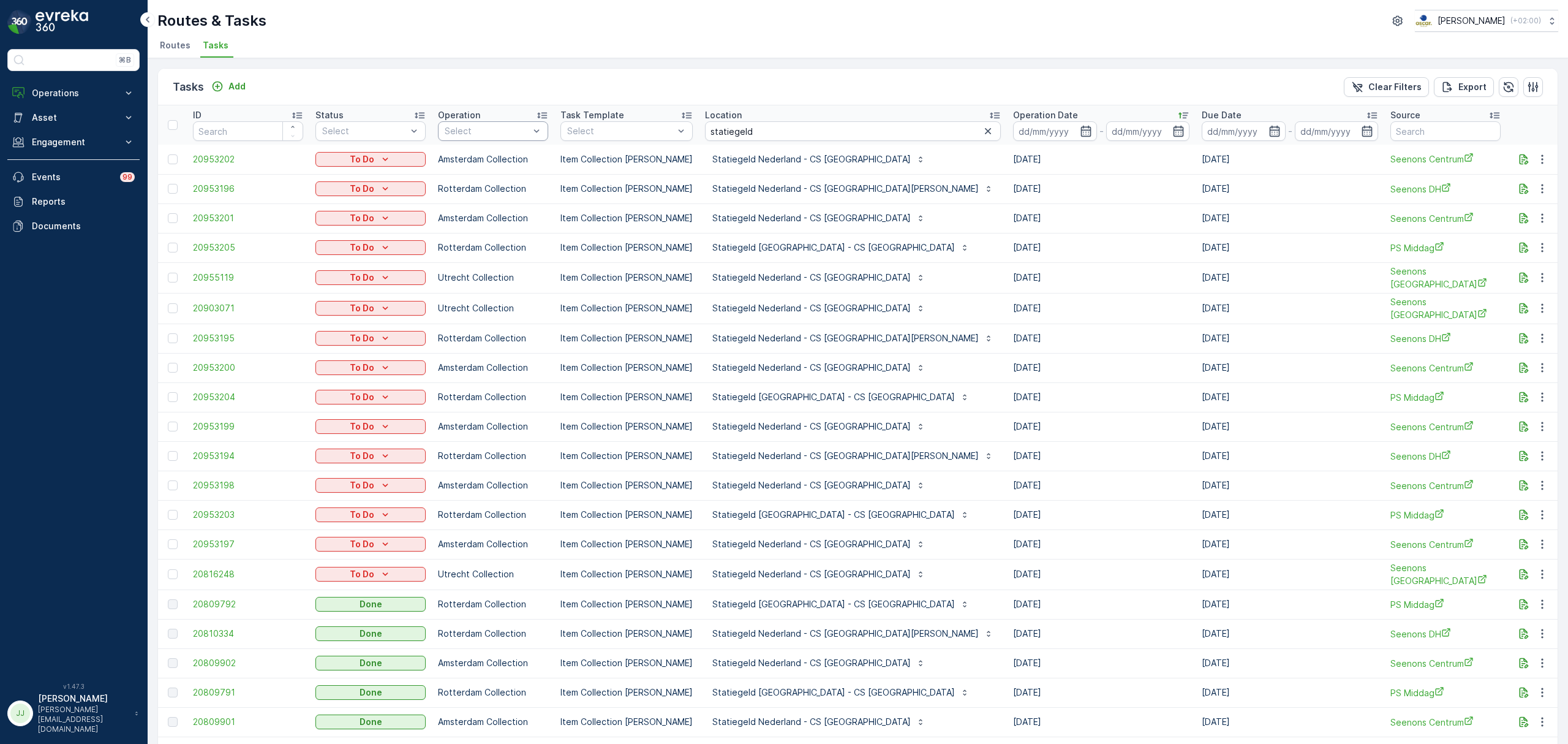
click at [522, 126] on div at bounding box center [487, 131] width 87 height 10
click at [485, 165] on p "Rotterdam Collection" at bounding box center [499, 165] width 83 height 24
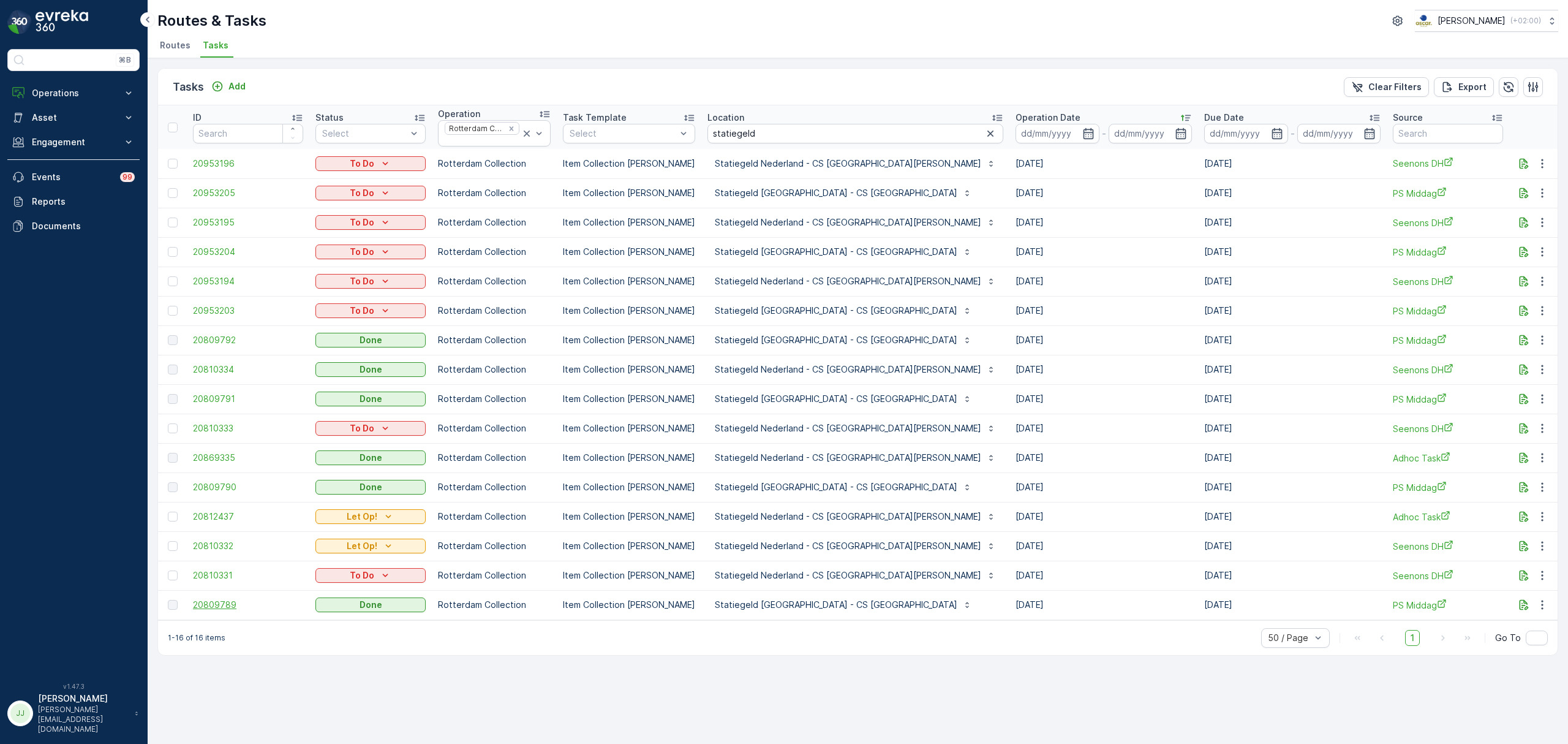
click at [212, 606] on span "20809789" at bounding box center [248, 605] width 110 height 12
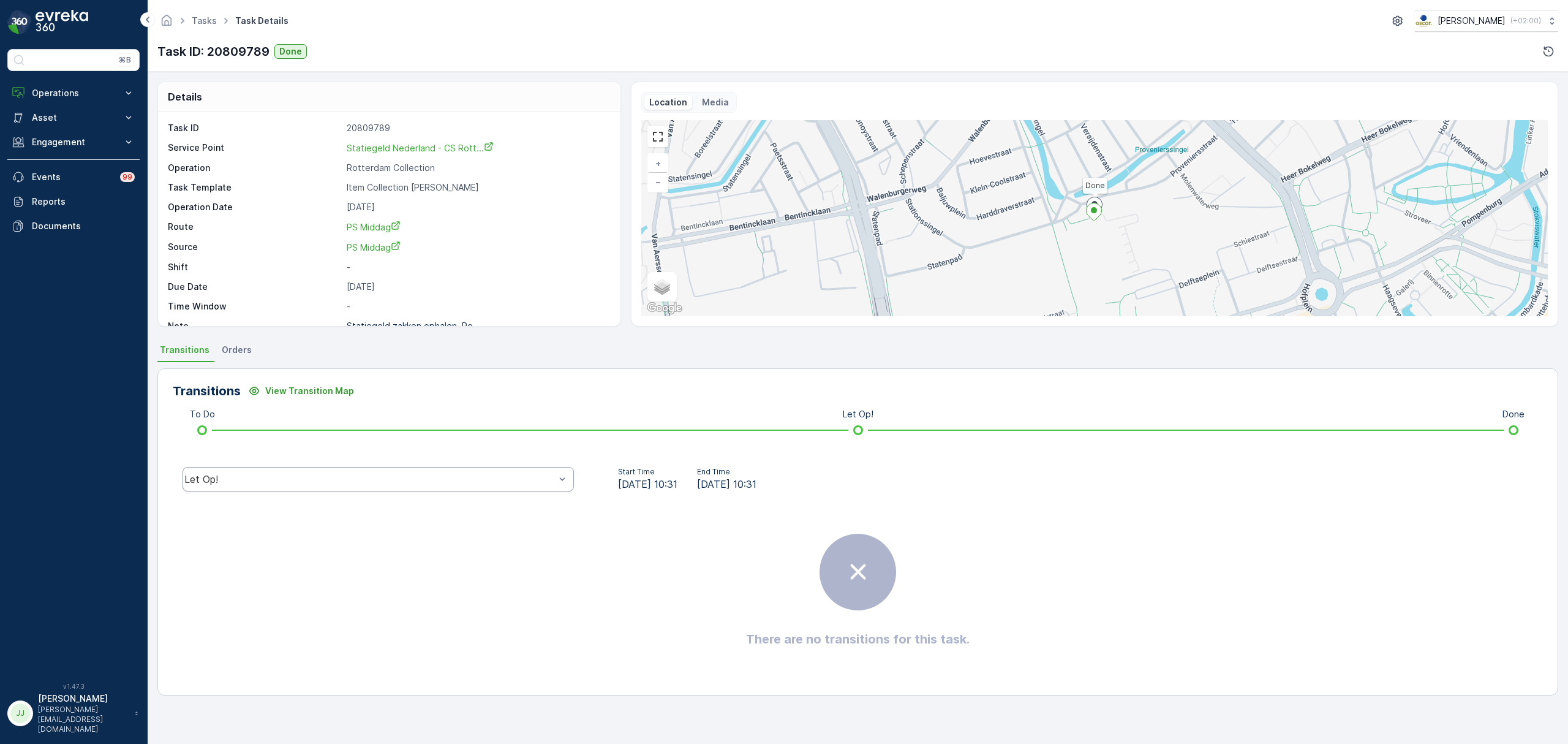
click at [419, 483] on div "Let Op!" at bounding box center [369, 479] width 370 height 11
click at [291, 390] on div "Done" at bounding box center [378, 386] width 377 height 11
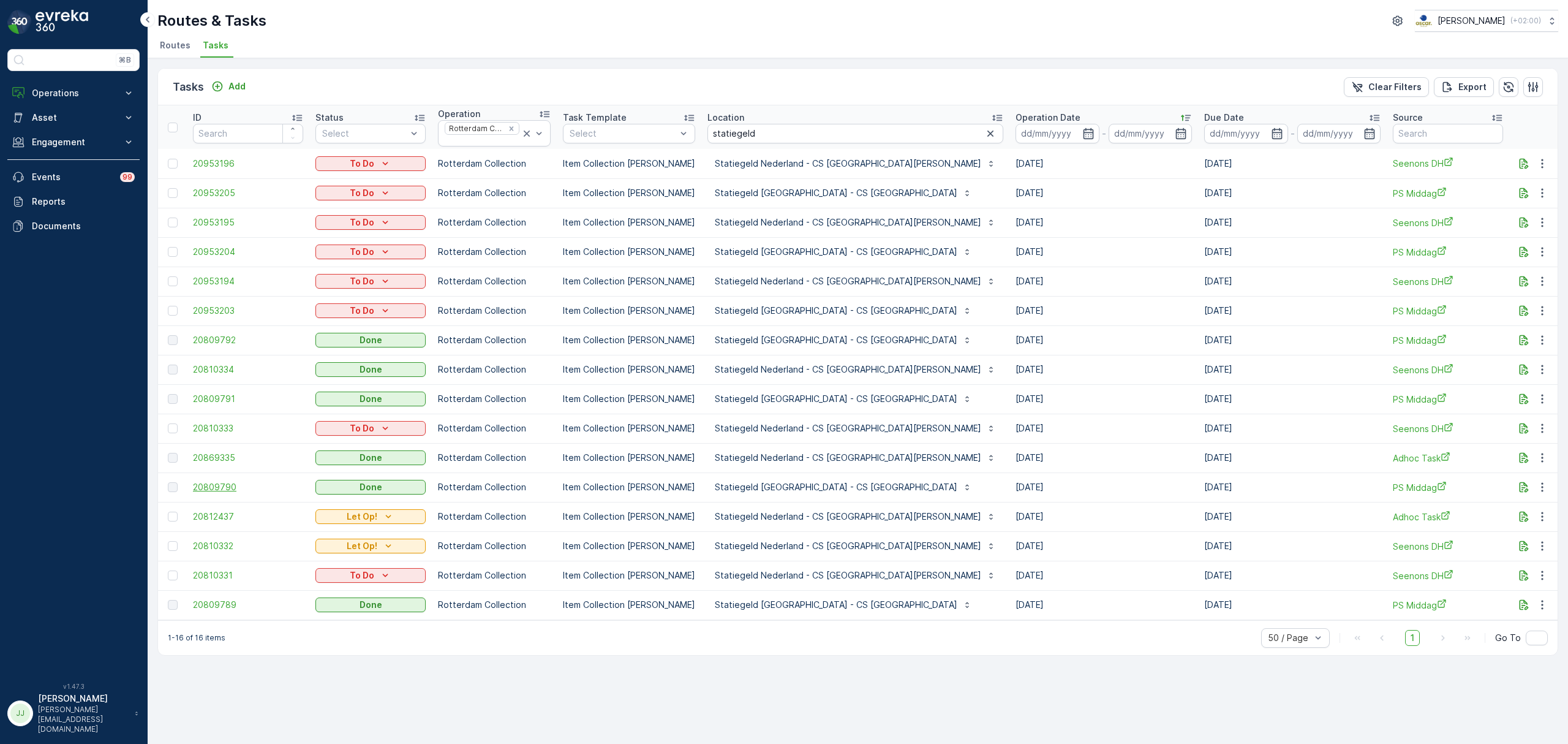
click at [214, 484] on span "20809790" at bounding box center [248, 486] width 110 height 12
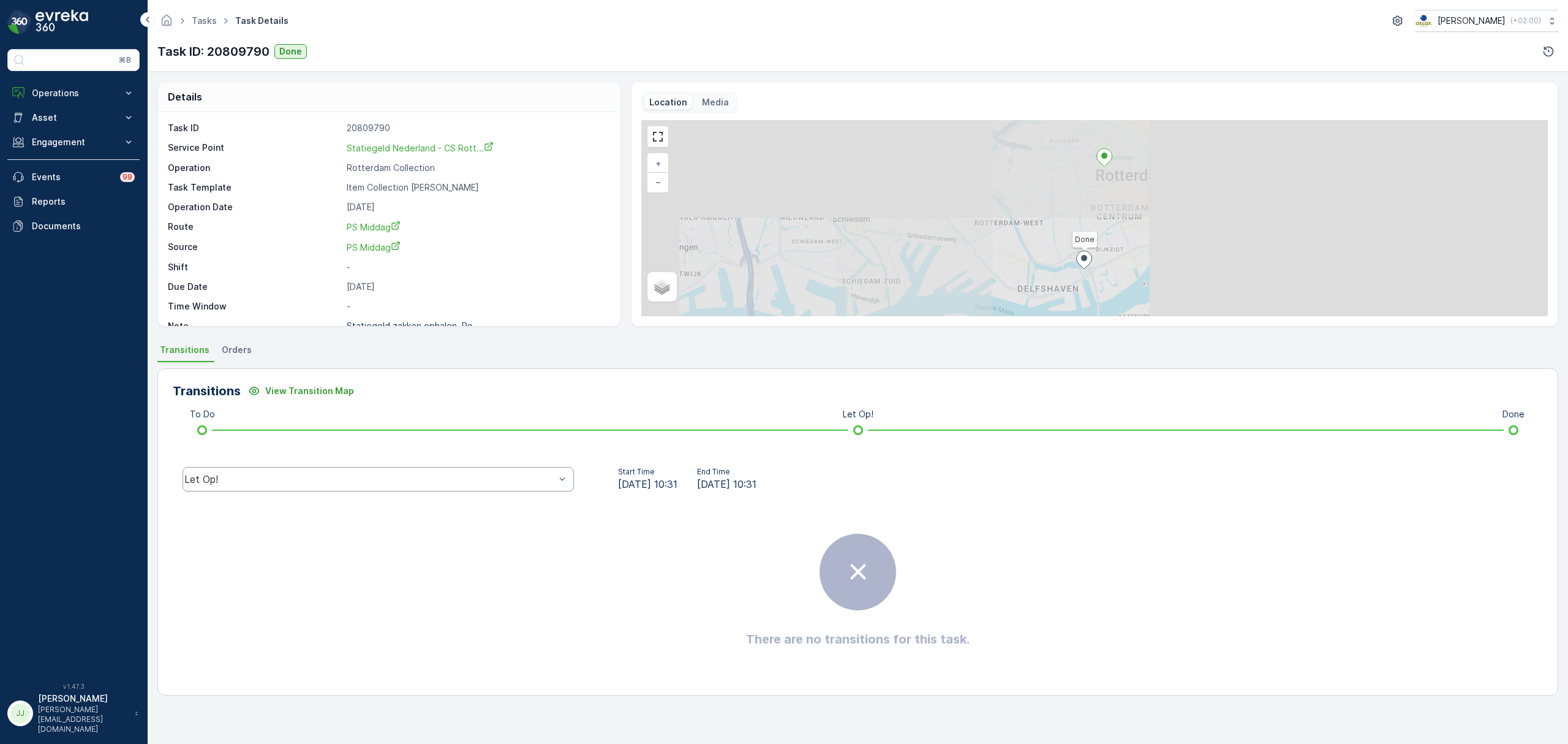
click at [358, 482] on div "Let Op!" at bounding box center [369, 479] width 370 height 11
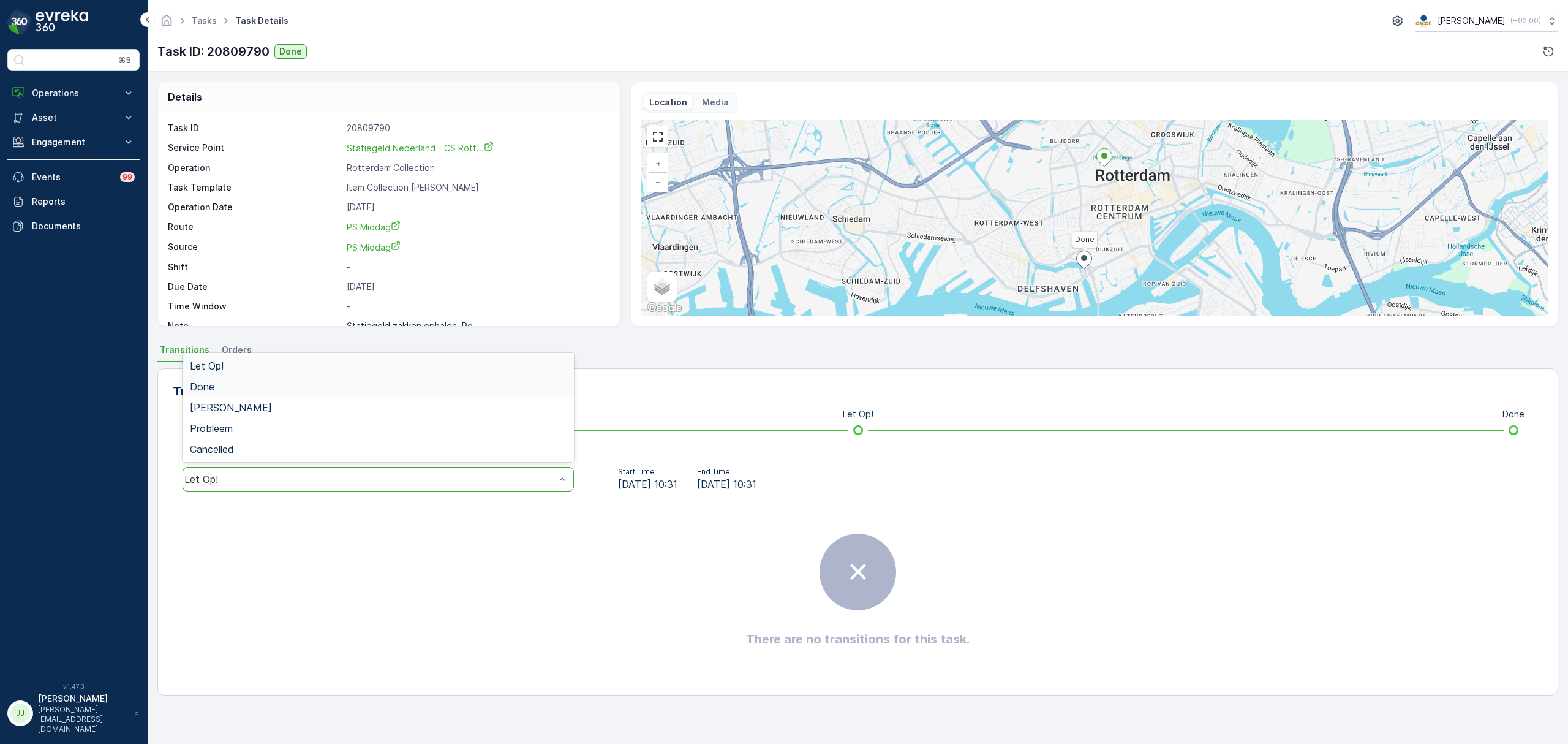
click at [281, 391] on div "Done" at bounding box center [378, 386] width 377 height 11
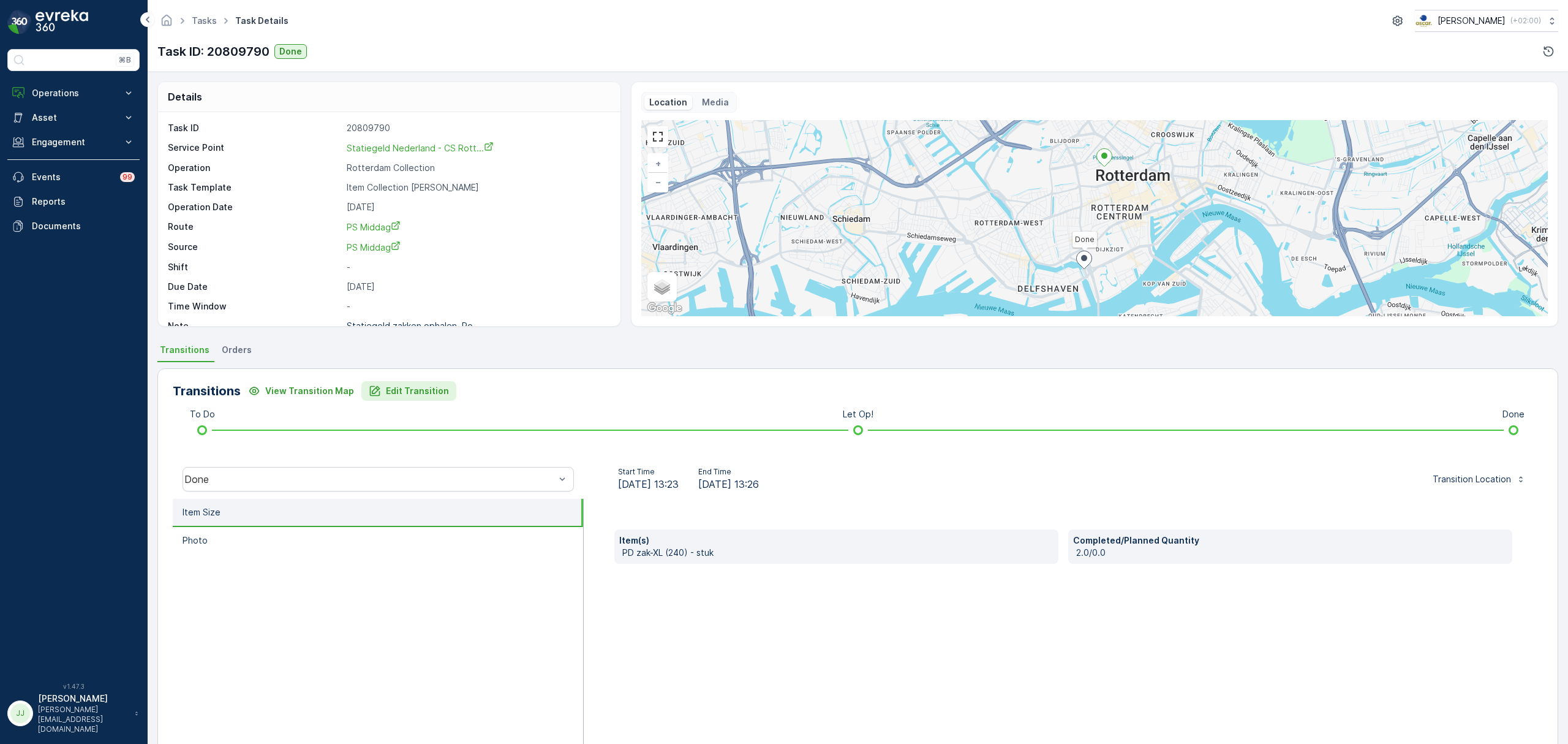
click at [439, 395] on p "Edit Transition" at bounding box center [417, 391] width 63 height 12
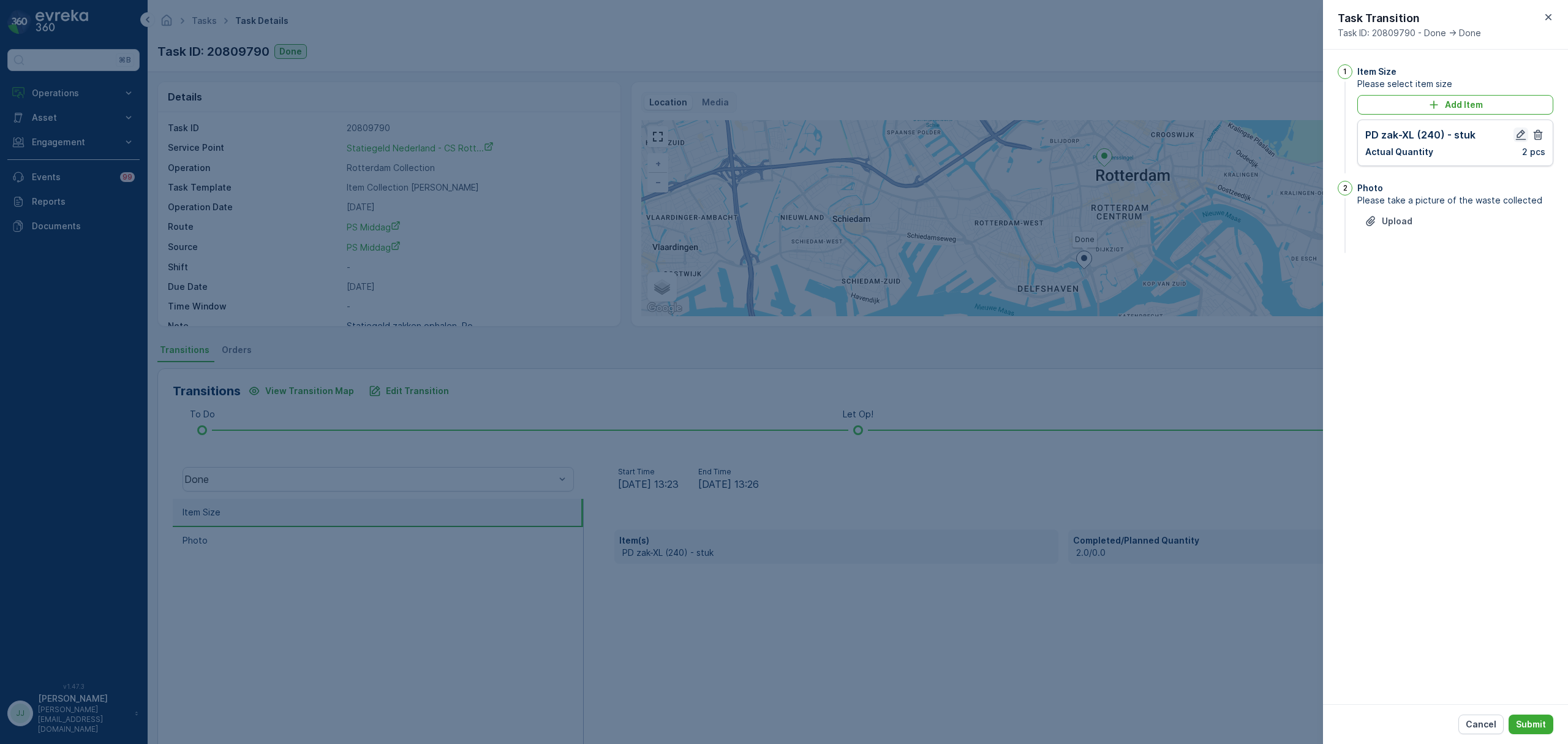
click at [1521, 140] on icon "button" at bounding box center [1521, 134] width 12 height 12
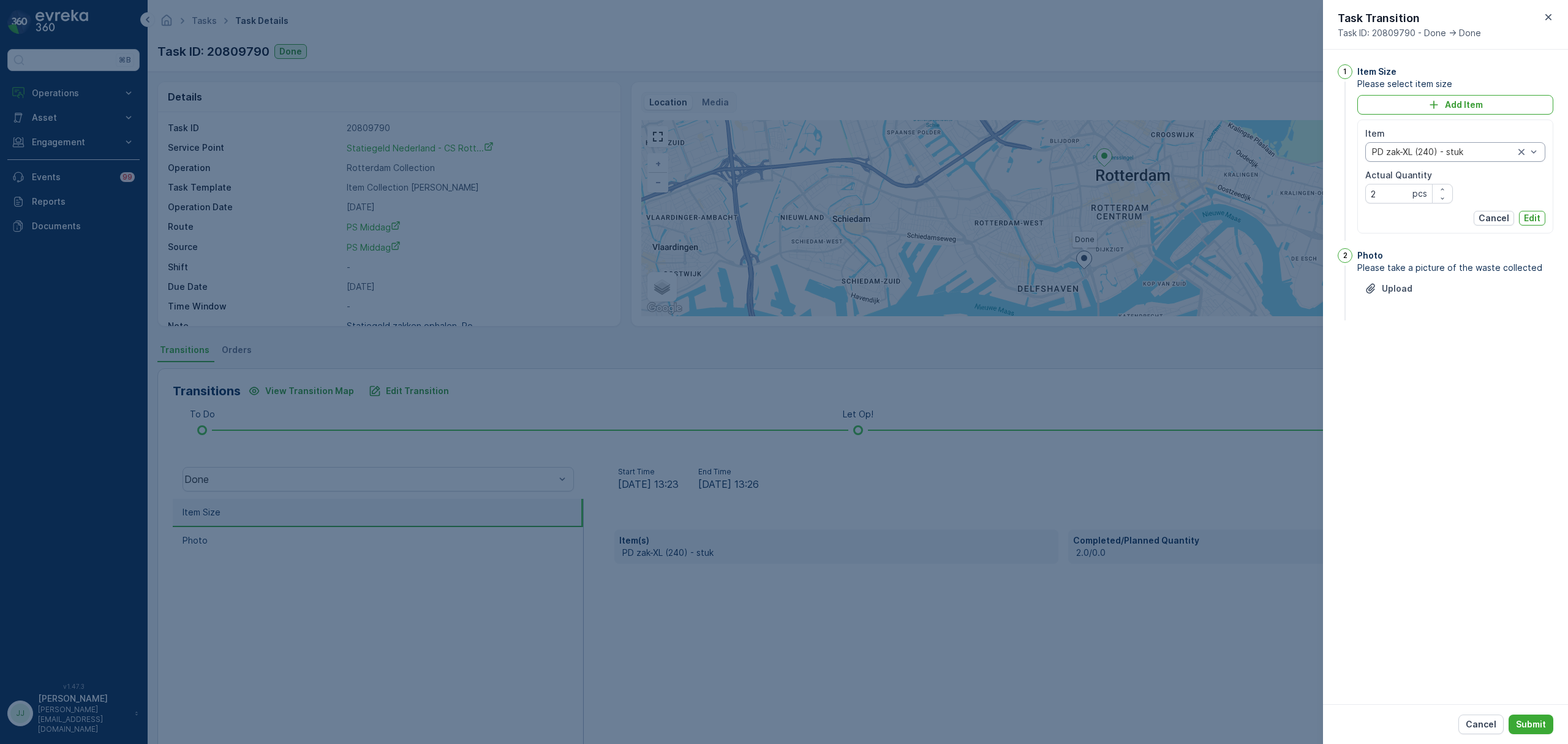
click at [1451, 150] on div at bounding box center [1443, 152] width 145 height 10
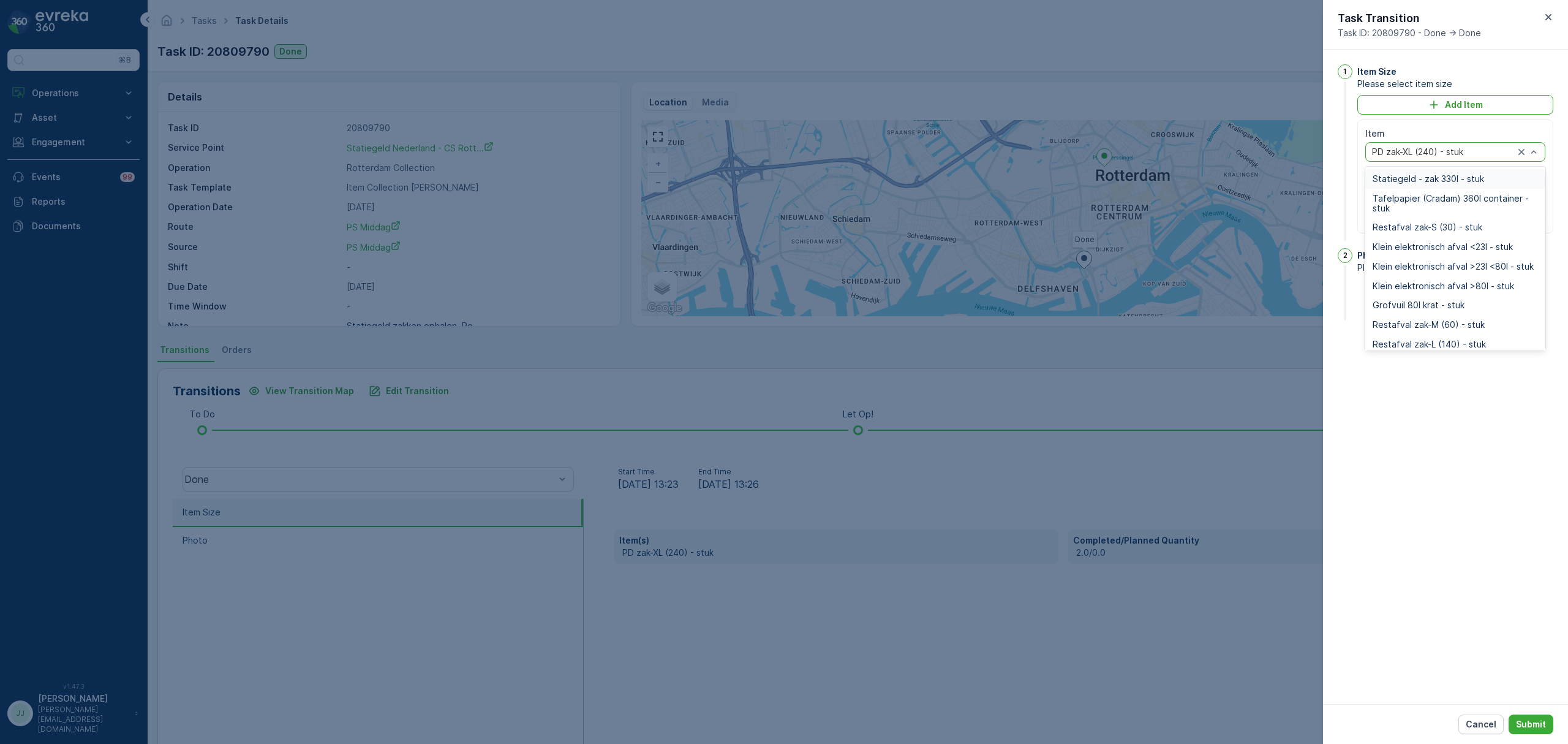
click at [1422, 171] on div "Statiegeld - zak 330l - stuk" at bounding box center [1455, 179] width 180 height 19
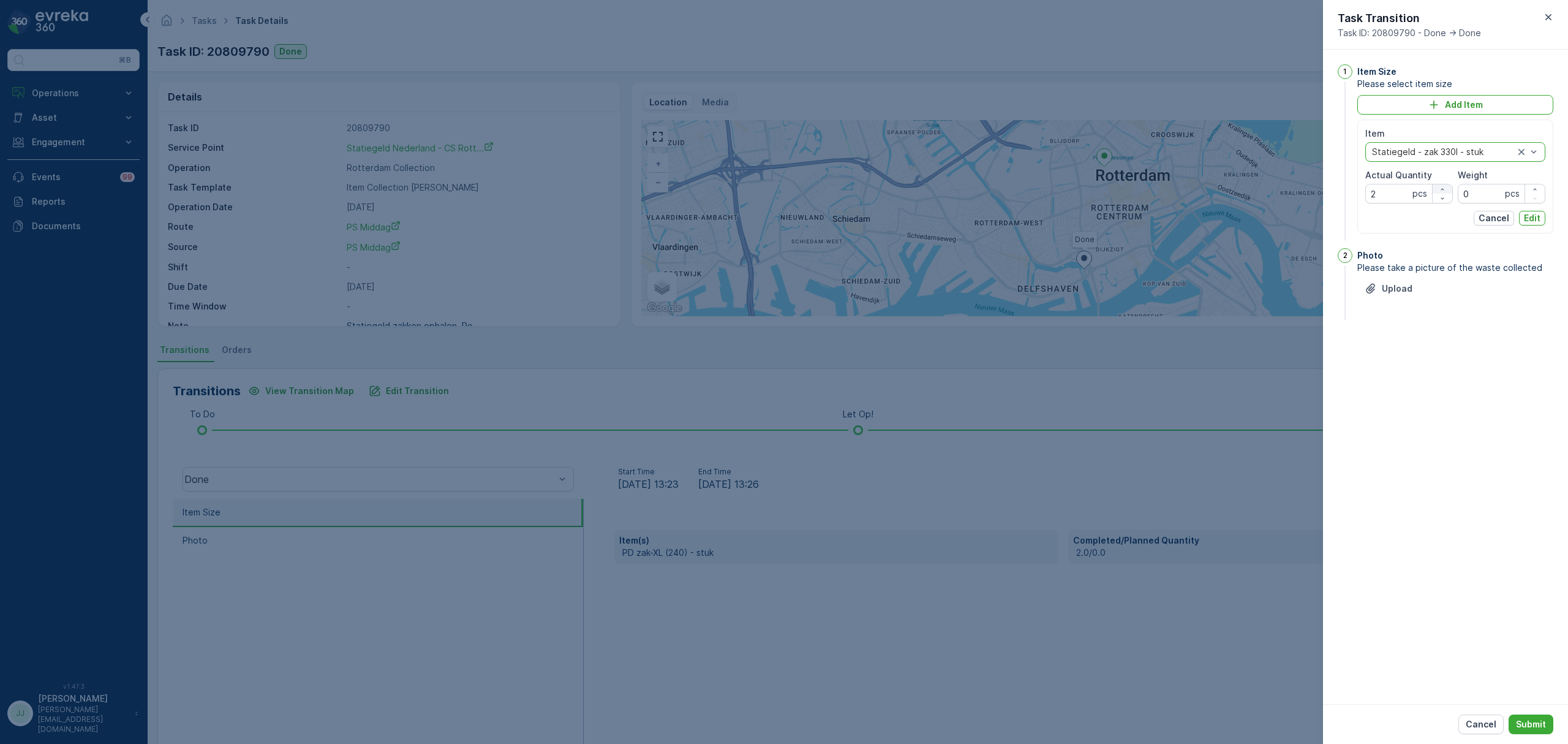
click at [1444, 190] on icon "button" at bounding box center [1442, 189] width 7 height 7
click at [1448, 197] on div "button" at bounding box center [1442, 198] width 19 height 7
type Quantity "2"
click at [1537, 221] on p "Edit" at bounding box center [1532, 217] width 17 height 12
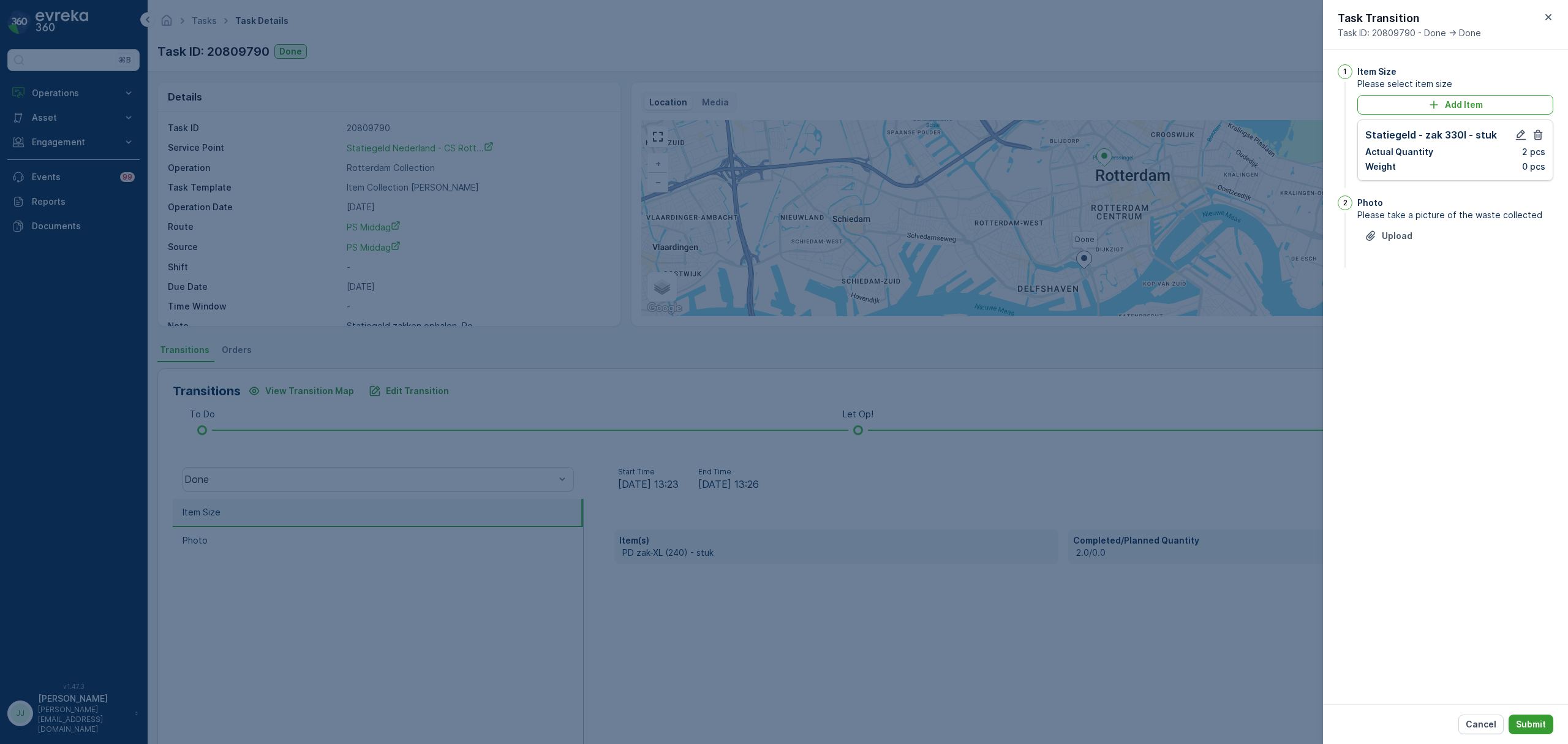
click at [1542, 721] on p "Submit" at bounding box center [1531, 724] width 30 height 12
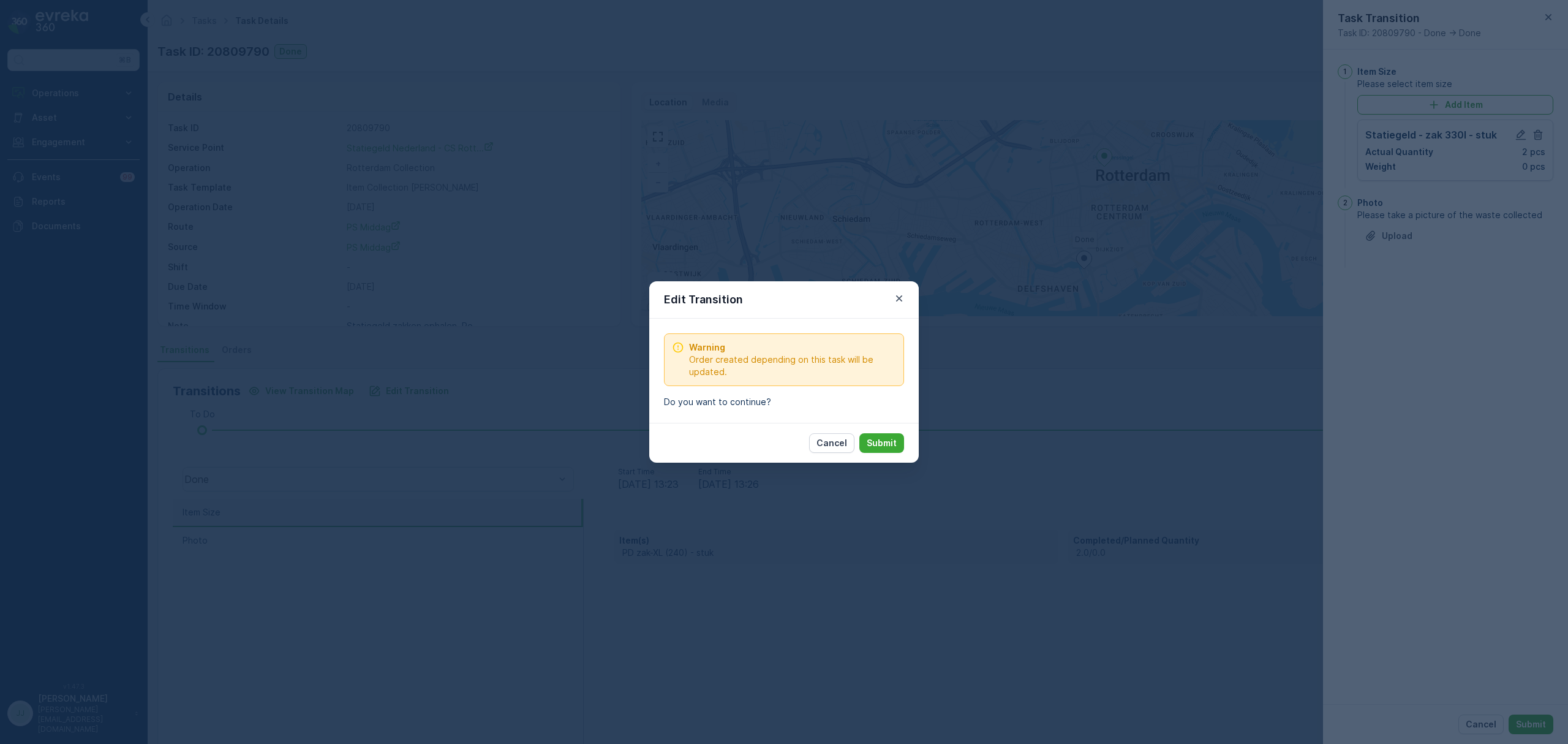
click at [873, 442] on p "Submit" at bounding box center [881, 443] width 30 height 12
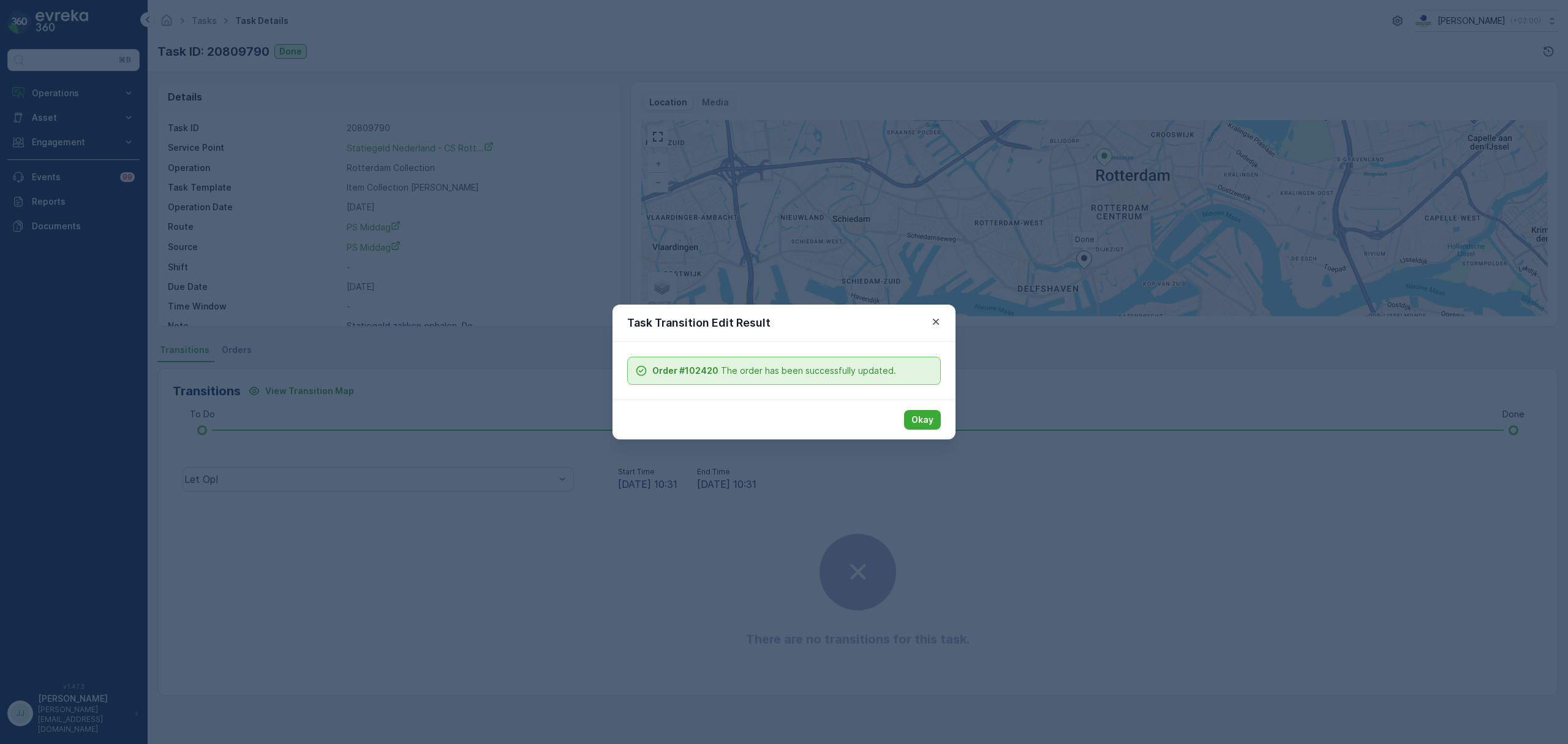
click at [943, 423] on div "Okay" at bounding box center [784, 419] width 343 height 39
click at [926, 424] on p "Okay" at bounding box center [922, 420] width 22 height 12
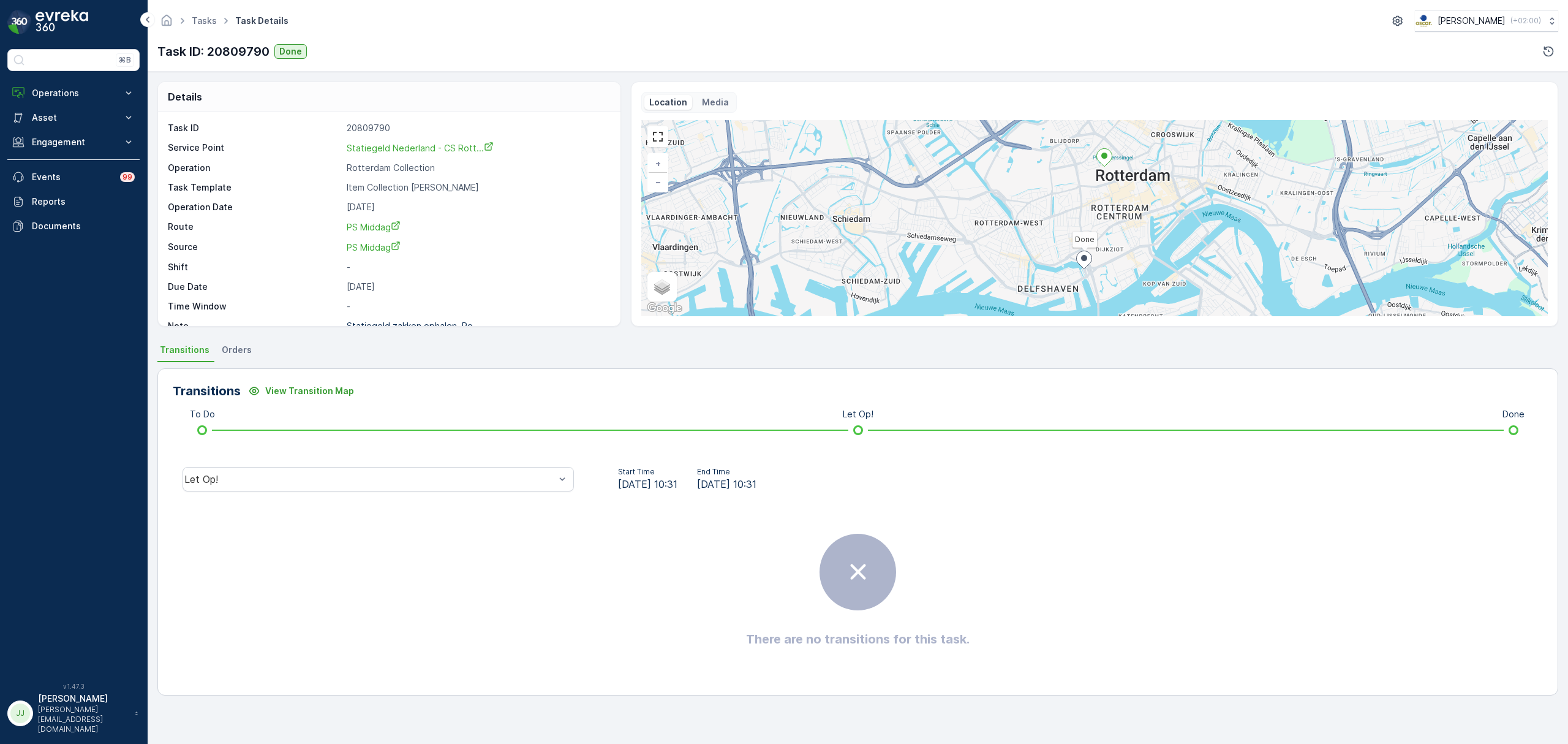
drag, startPoint x: 696, startPoint y: 432, endPoint x: 674, endPoint y: 432, distance: 22.0
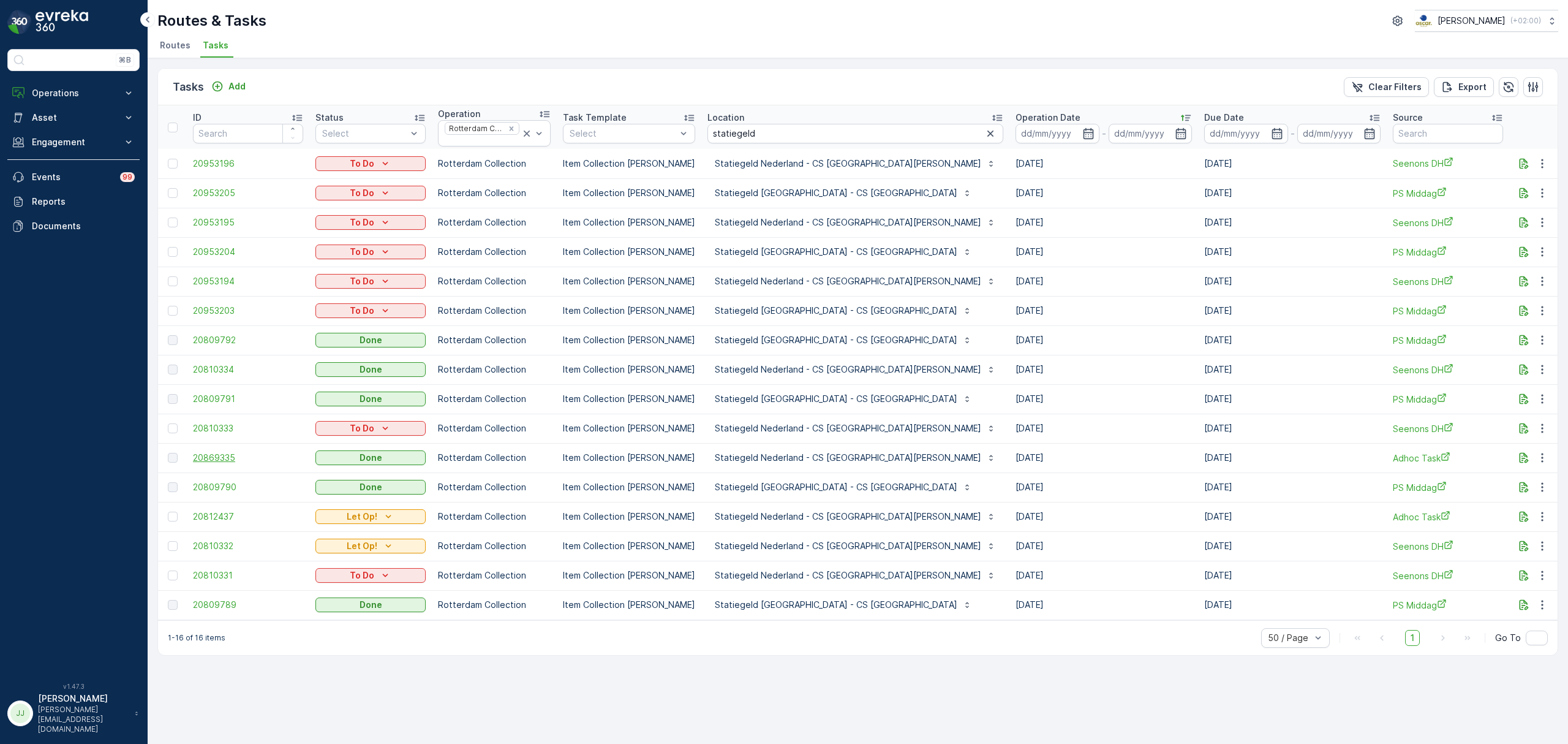
click at [212, 456] on span "20869335" at bounding box center [248, 457] width 110 height 12
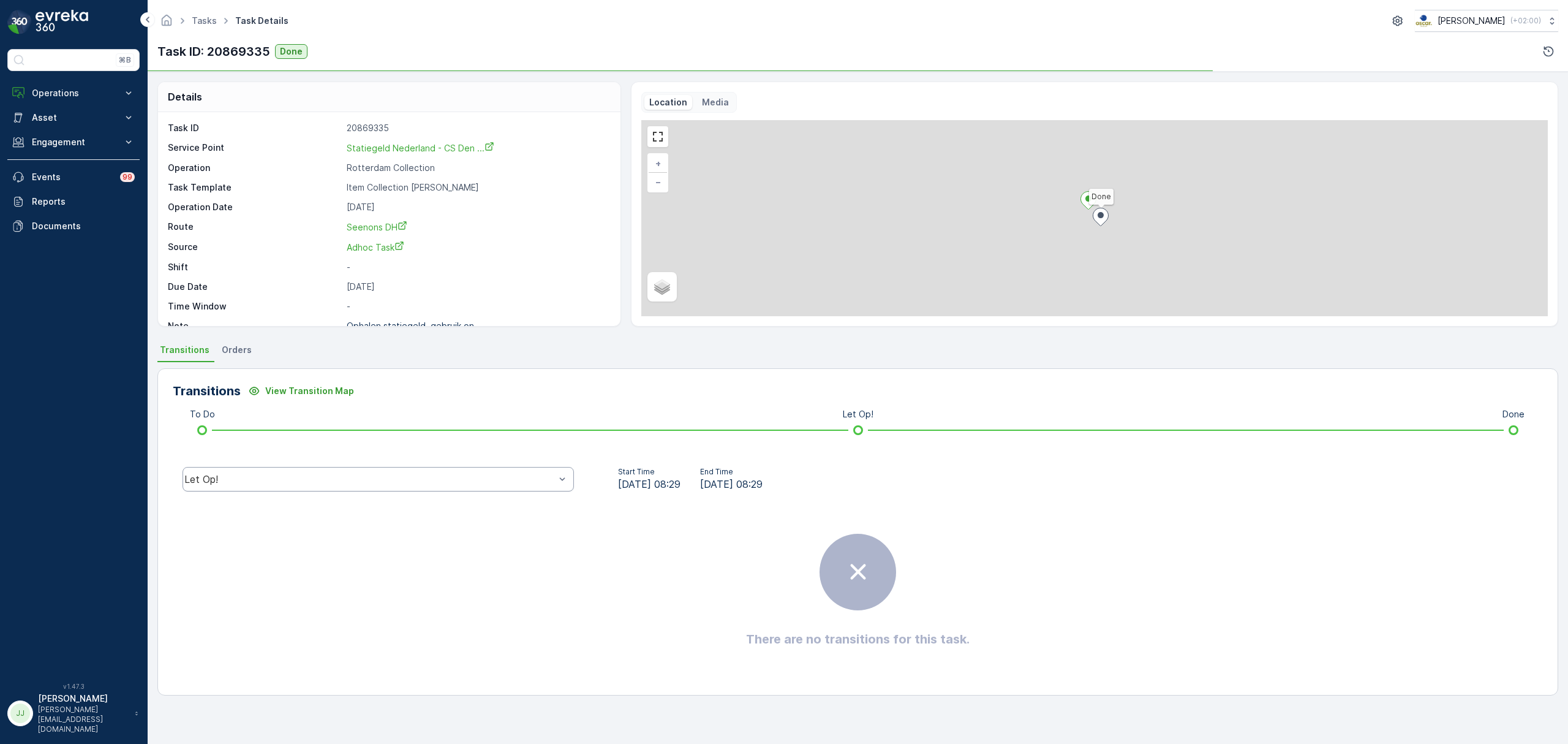
click at [312, 479] on div "Let Op!" at bounding box center [369, 479] width 370 height 11
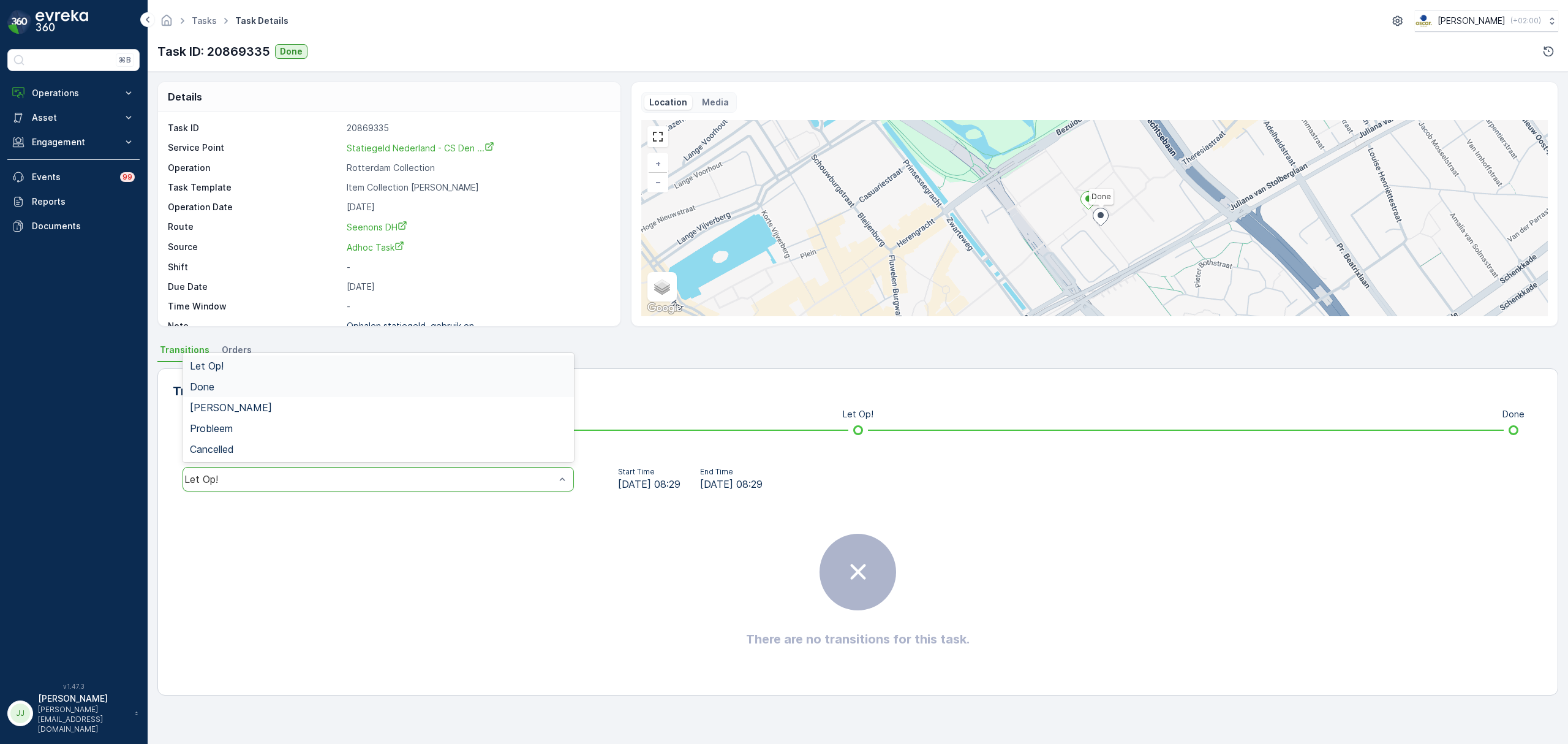
click at [233, 387] on div "Done" at bounding box center [378, 386] width 377 height 11
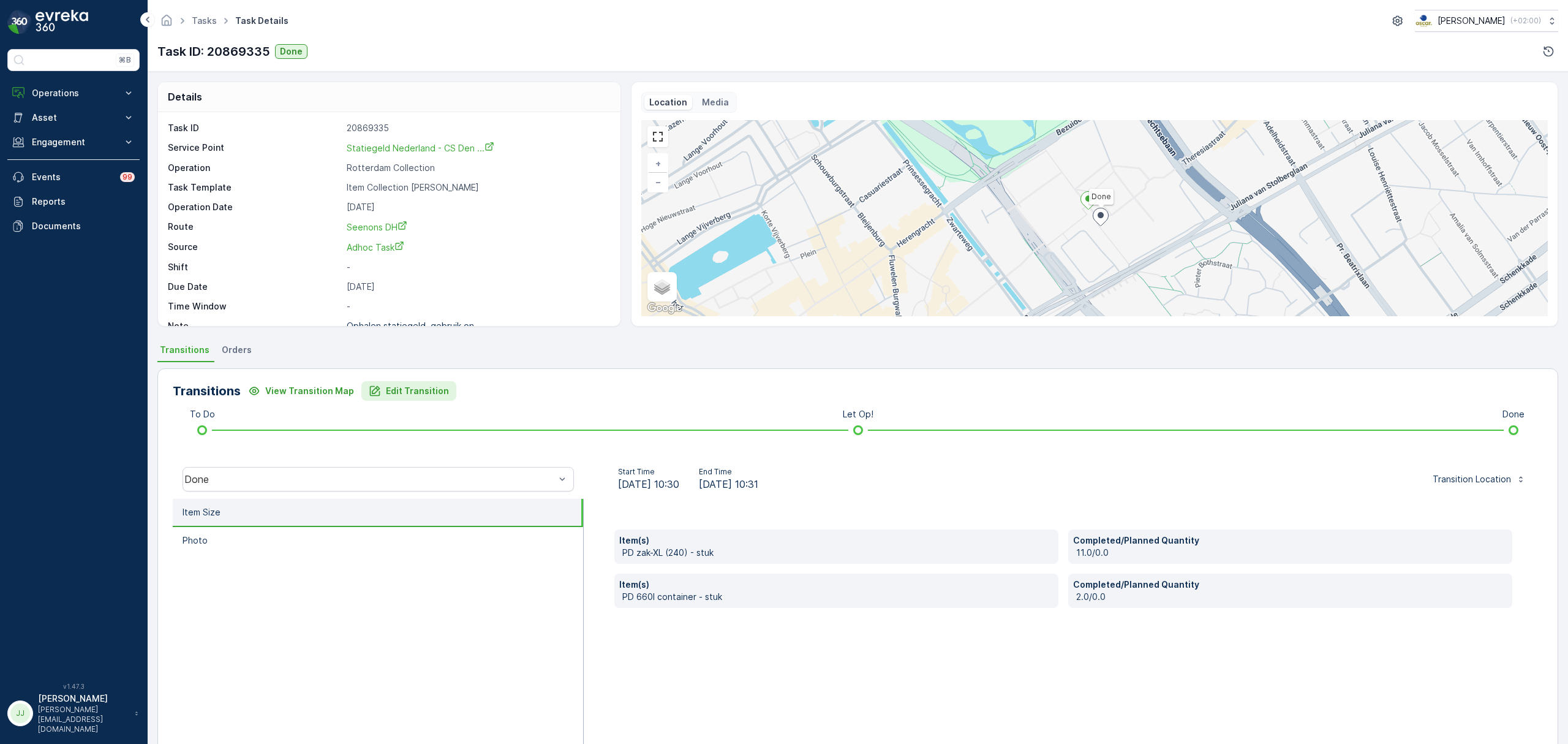
click at [397, 391] on p "Edit Transition" at bounding box center [417, 391] width 63 height 12
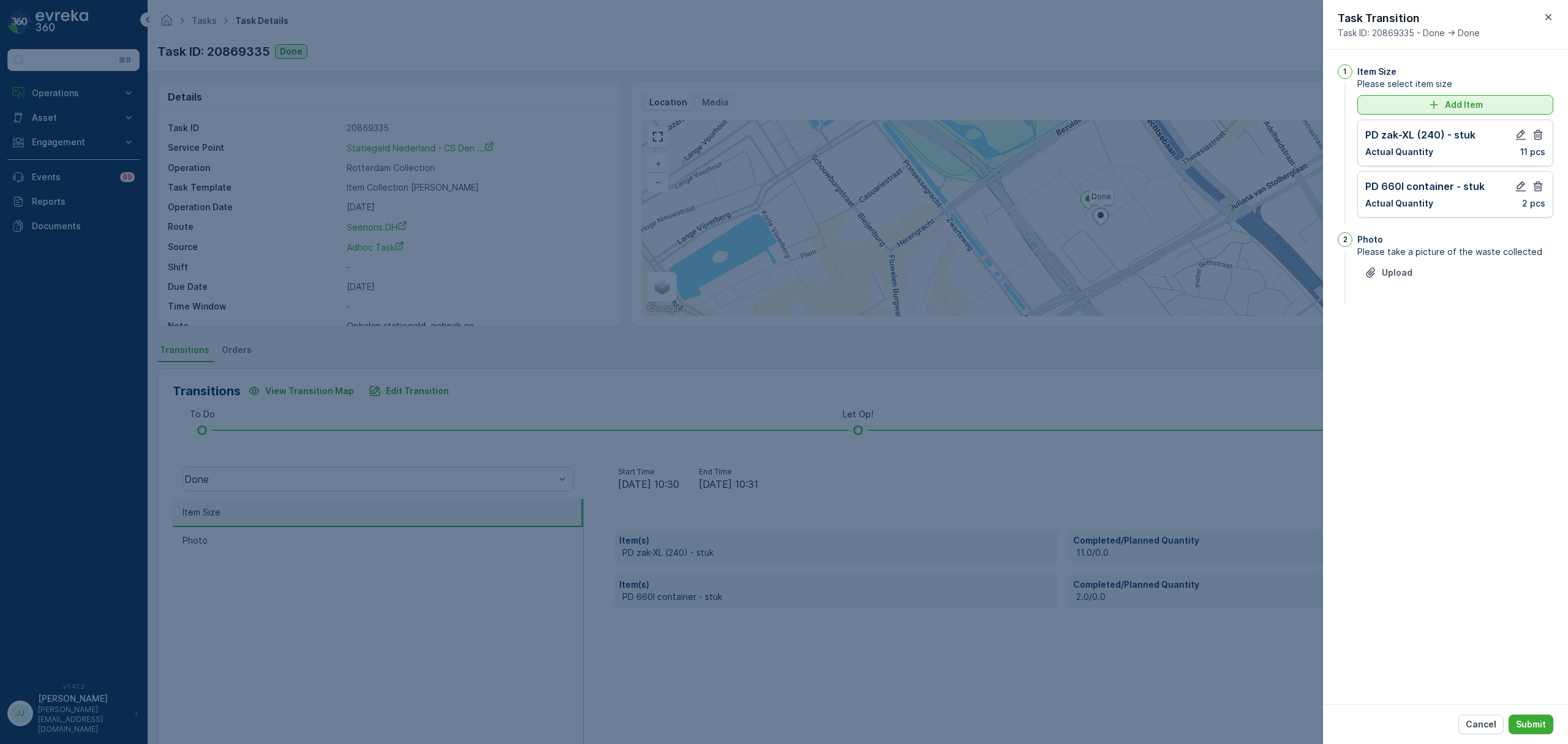
click at [1478, 108] on p "Add Item" at bounding box center [1463, 105] width 38 height 12
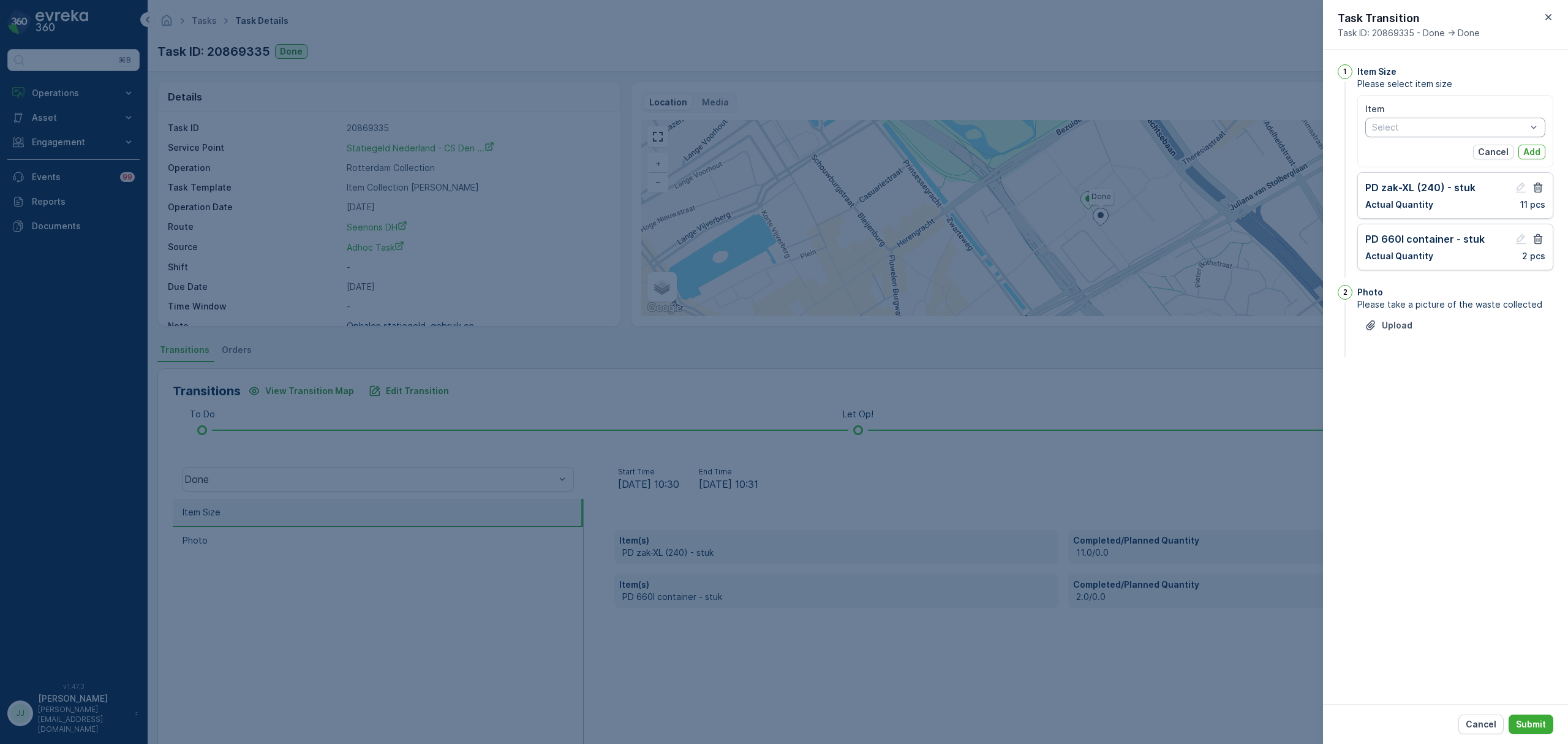
click at [1426, 128] on div at bounding box center [1449, 127] width 157 height 10
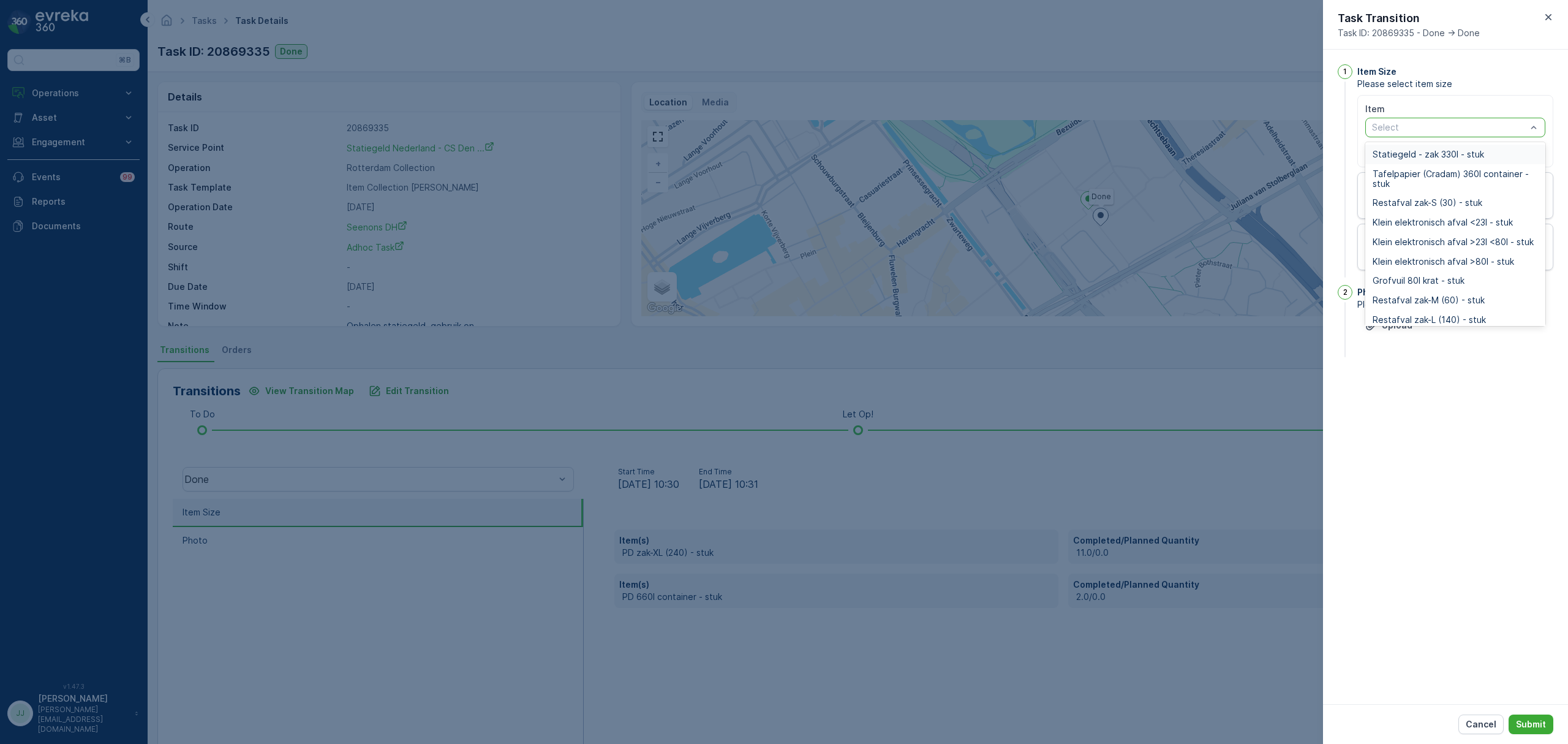
type input "s"
click at [1419, 155] on span "Statiegeld - zak 330l - stuk" at bounding box center [1428, 155] width 112 height 10
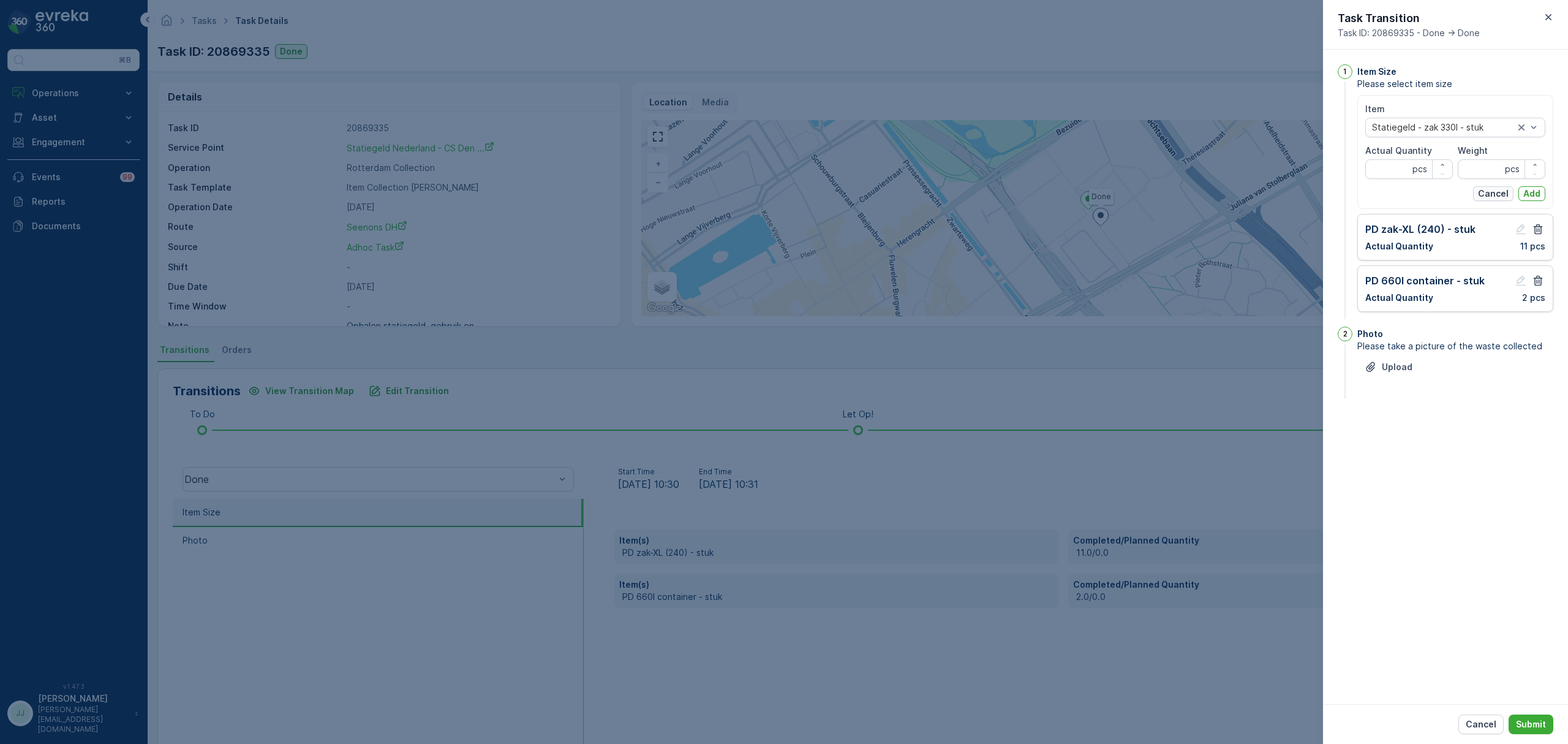
click at [1498, 196] on p "Cancel" at bounding box center [1493, 193] width 31 height 12
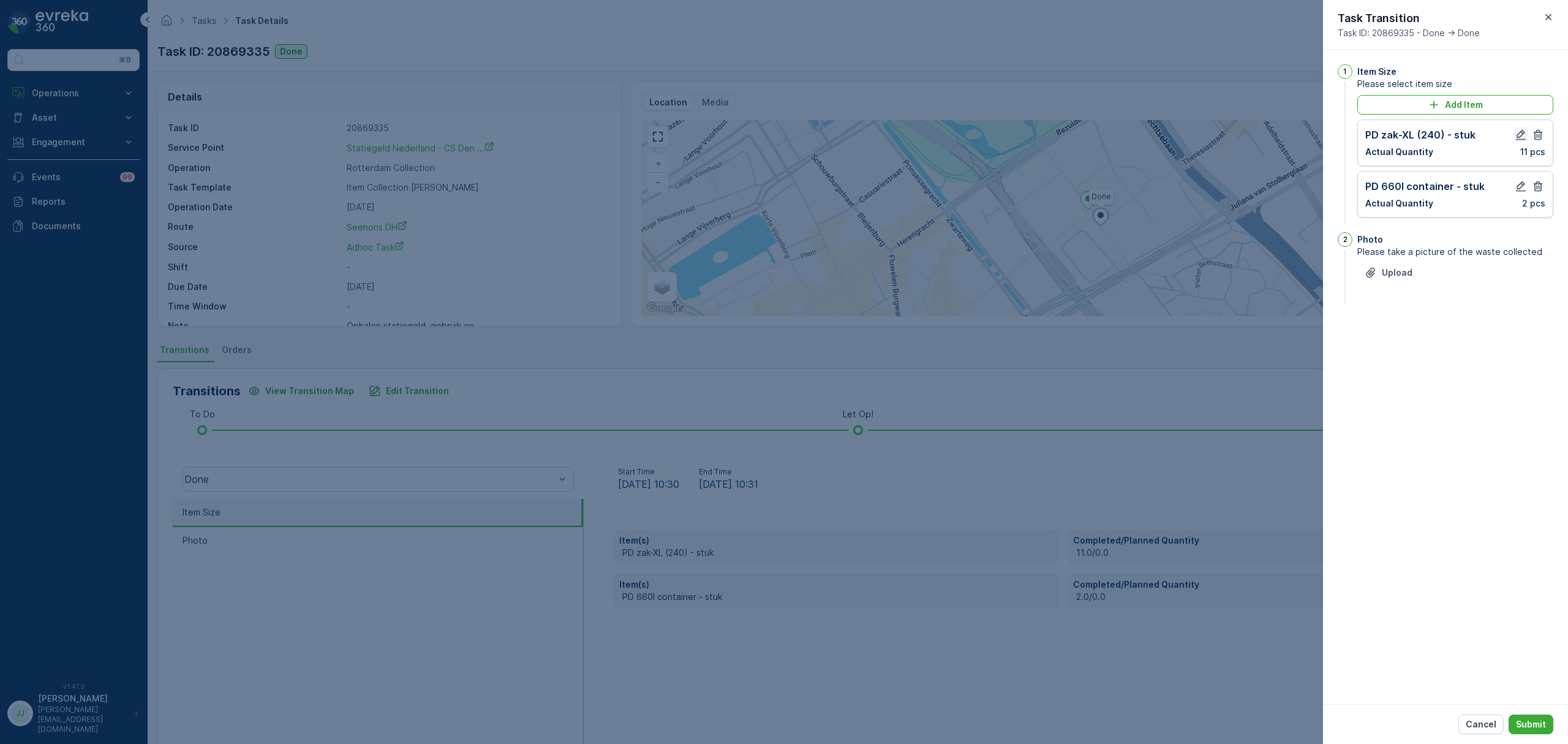
click at [1525, 137] on icon "button" at bounding box center [1521, 134] width 12 height 12
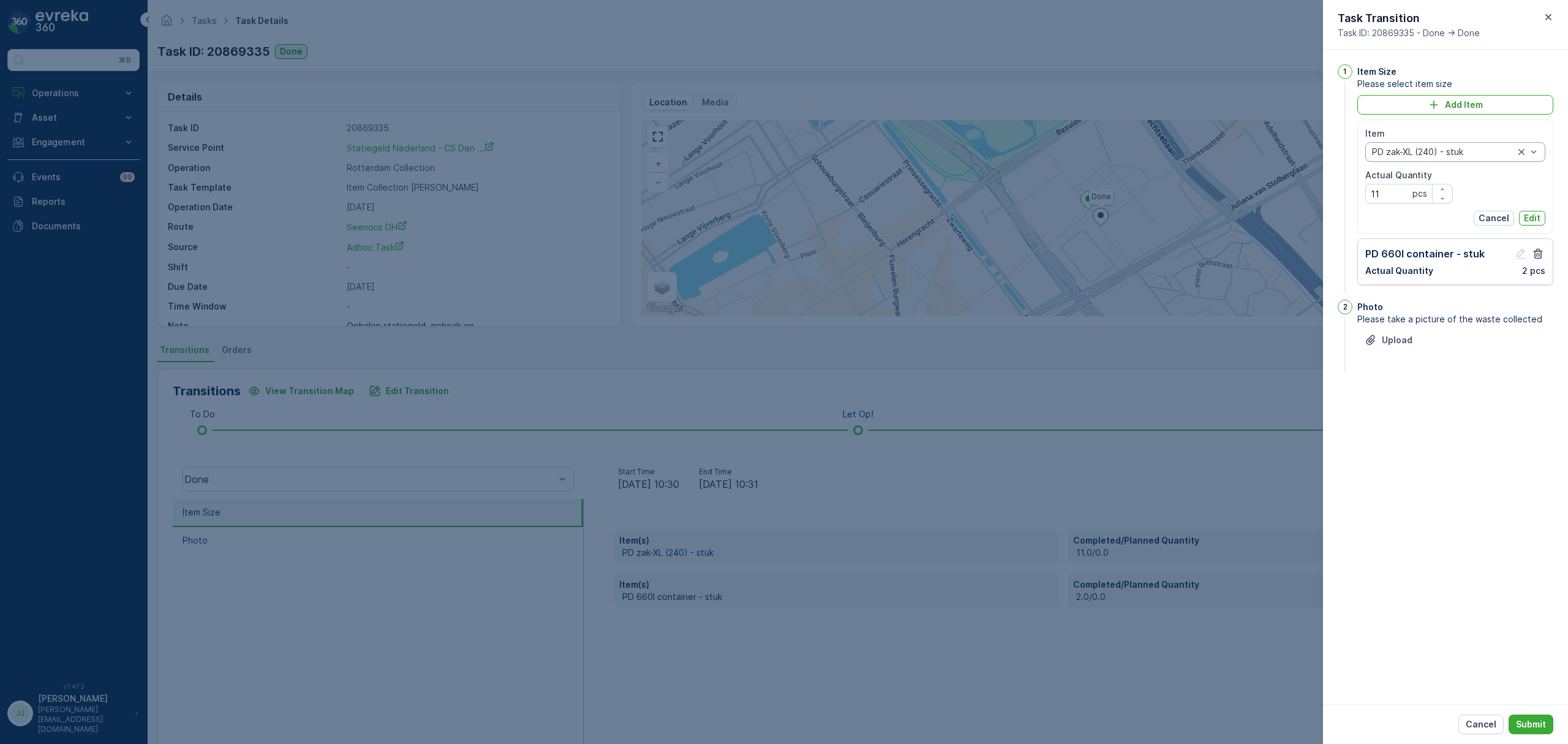
click at [1419, 152] on div at bounding box center [1443, 152] width 145 height 10
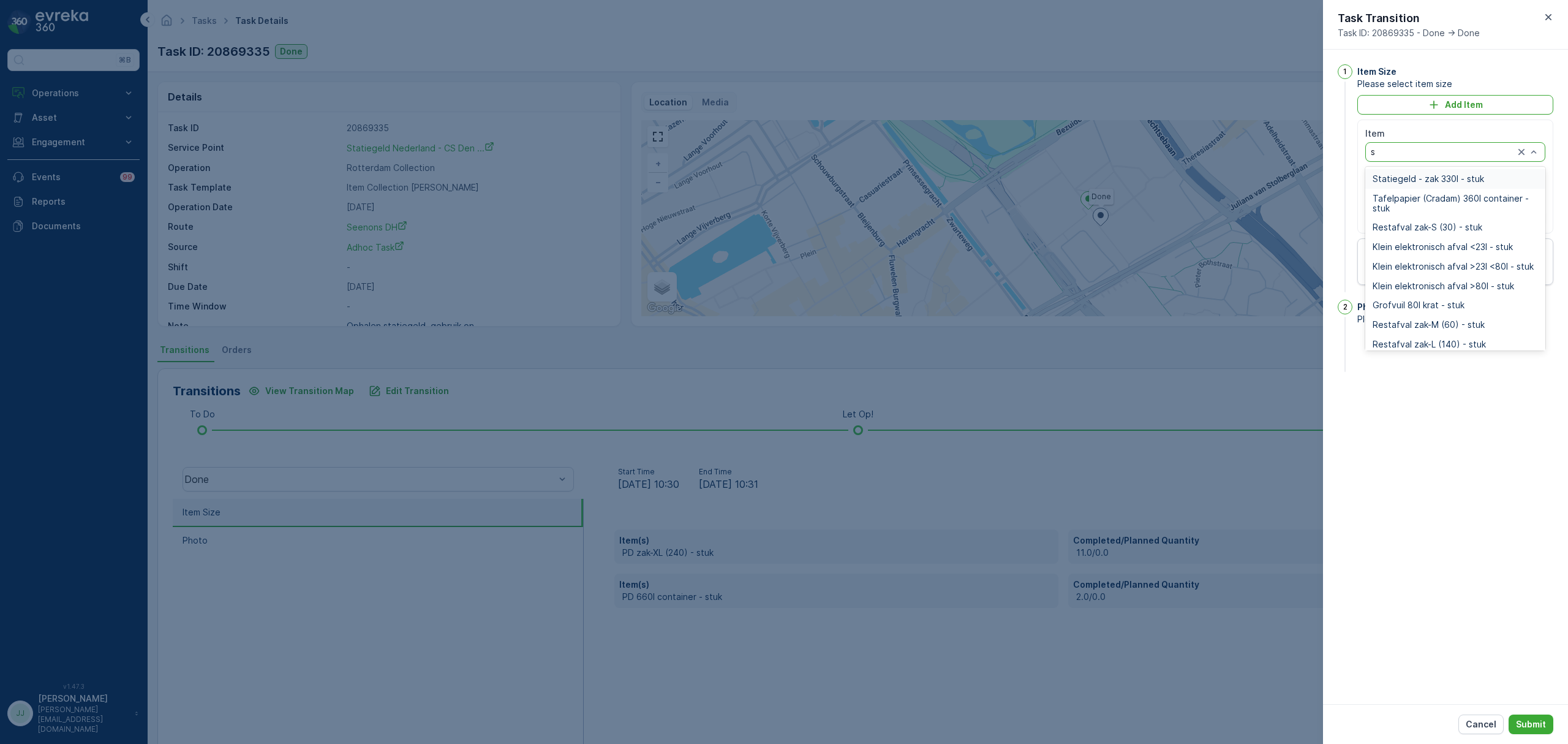
type input "st"
click at [1409, 177] on span "Statiegeld - zak 330l - stuk" at bounding box center [1428, 179] width 112 height 10
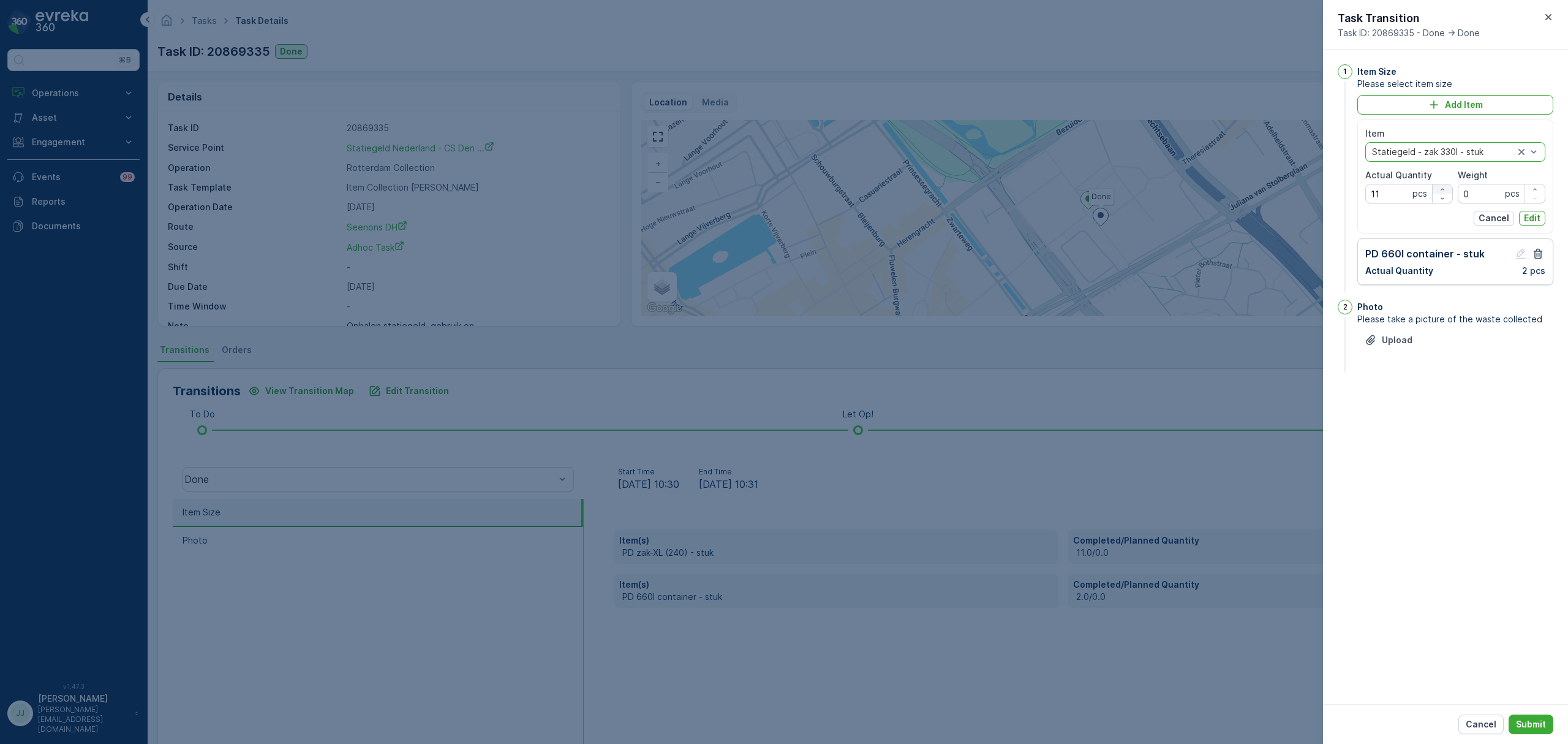
click at [1444, 190] on icon "button" at bounding box center [1442, 189] width 7 height 7
click at [1444, 199] on icon "button" at bounding box center [1442, 198] width 7 height 7
type Quantity "11"
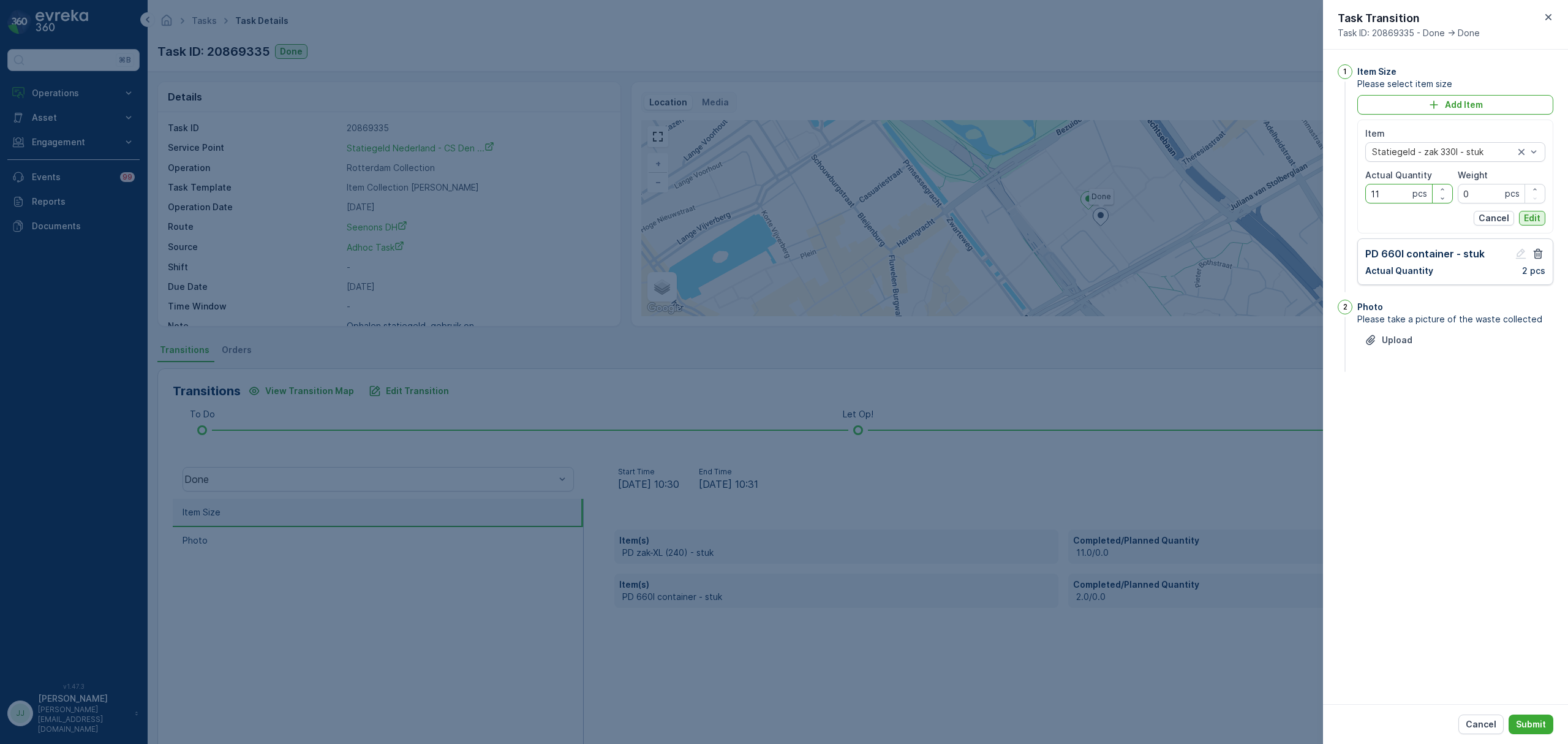
click at [1532, 214] on p "Edit" at bounding box center [1532, 217] width 17 height 12
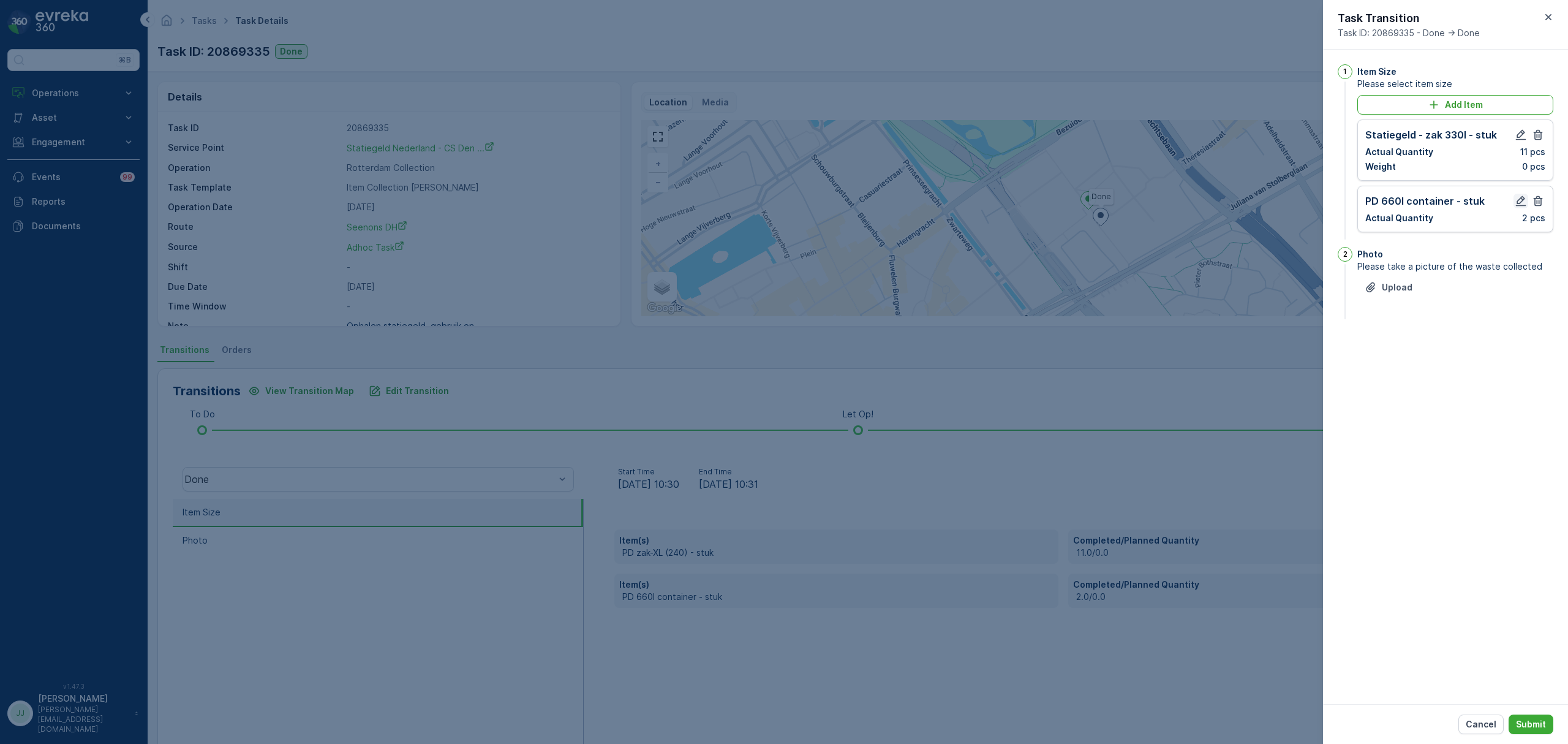
click at [1518, 205] on icon "button" at bounding box center [1521, 200] width 12 height 12
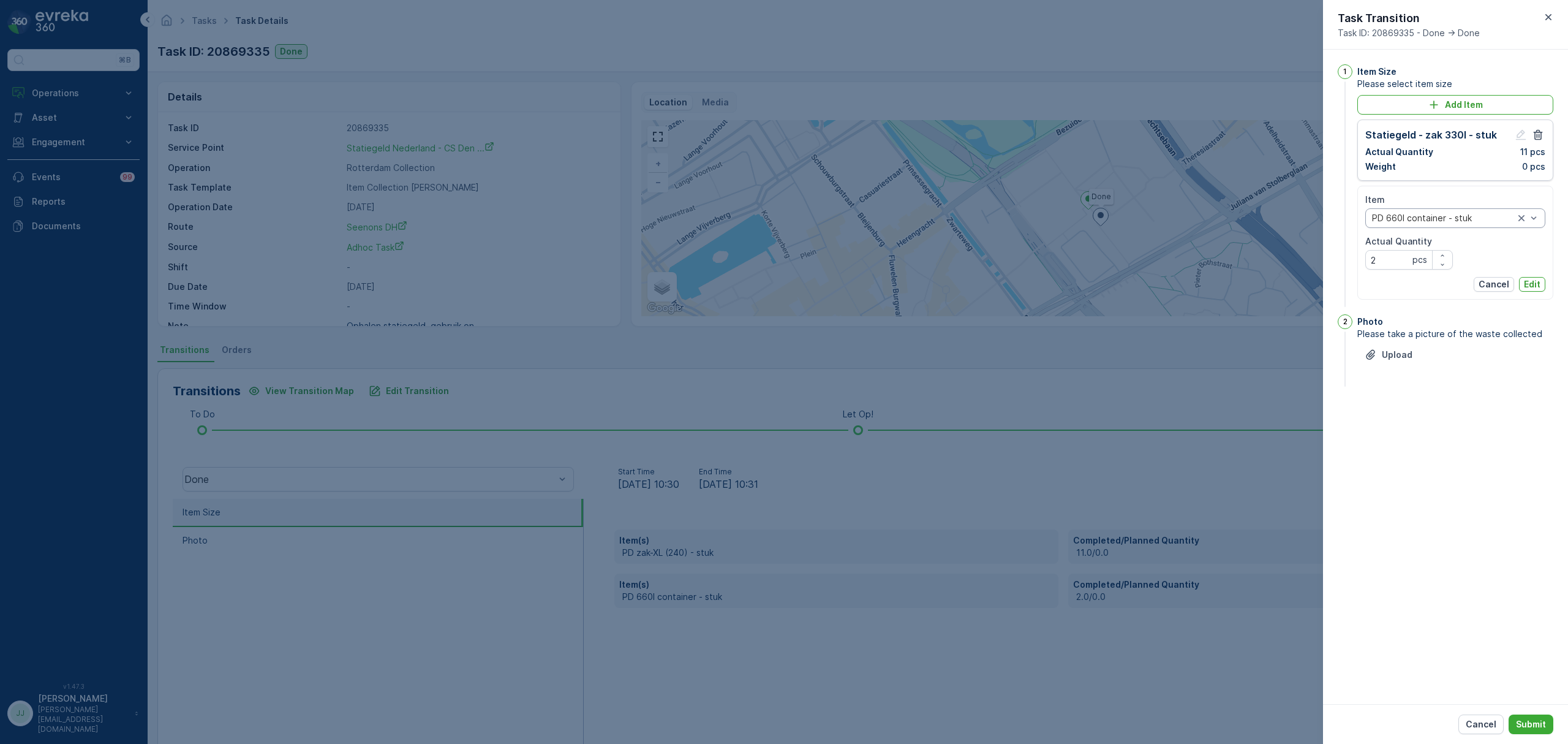
click at [1492, 218] on div at bounding box center [1443, 218] width 145 height 10
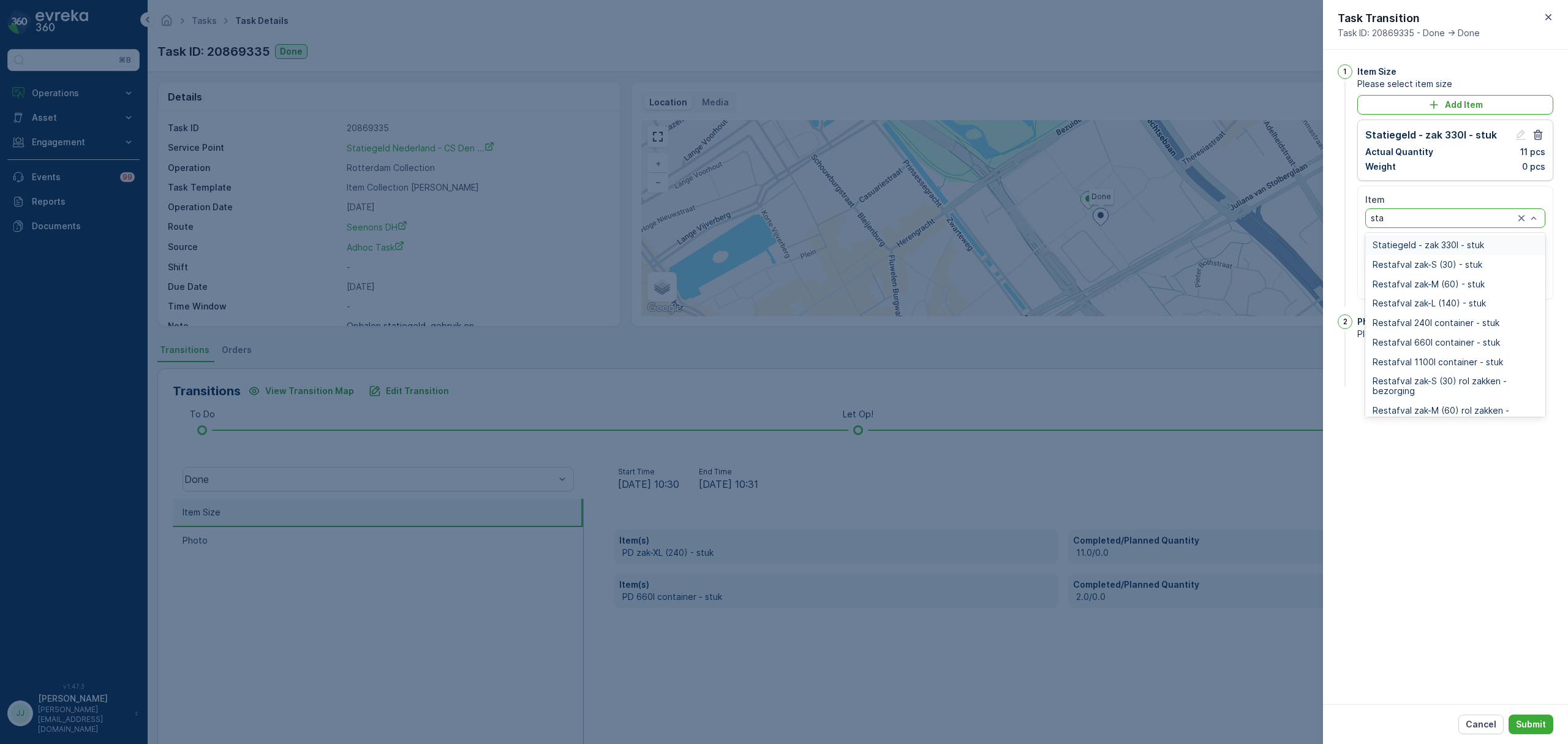
type input "stat"
click at [1444, 243] on span "Statiegeld - zak 330l - stuk" at bounding box center [1428, 245] width 112 height 10
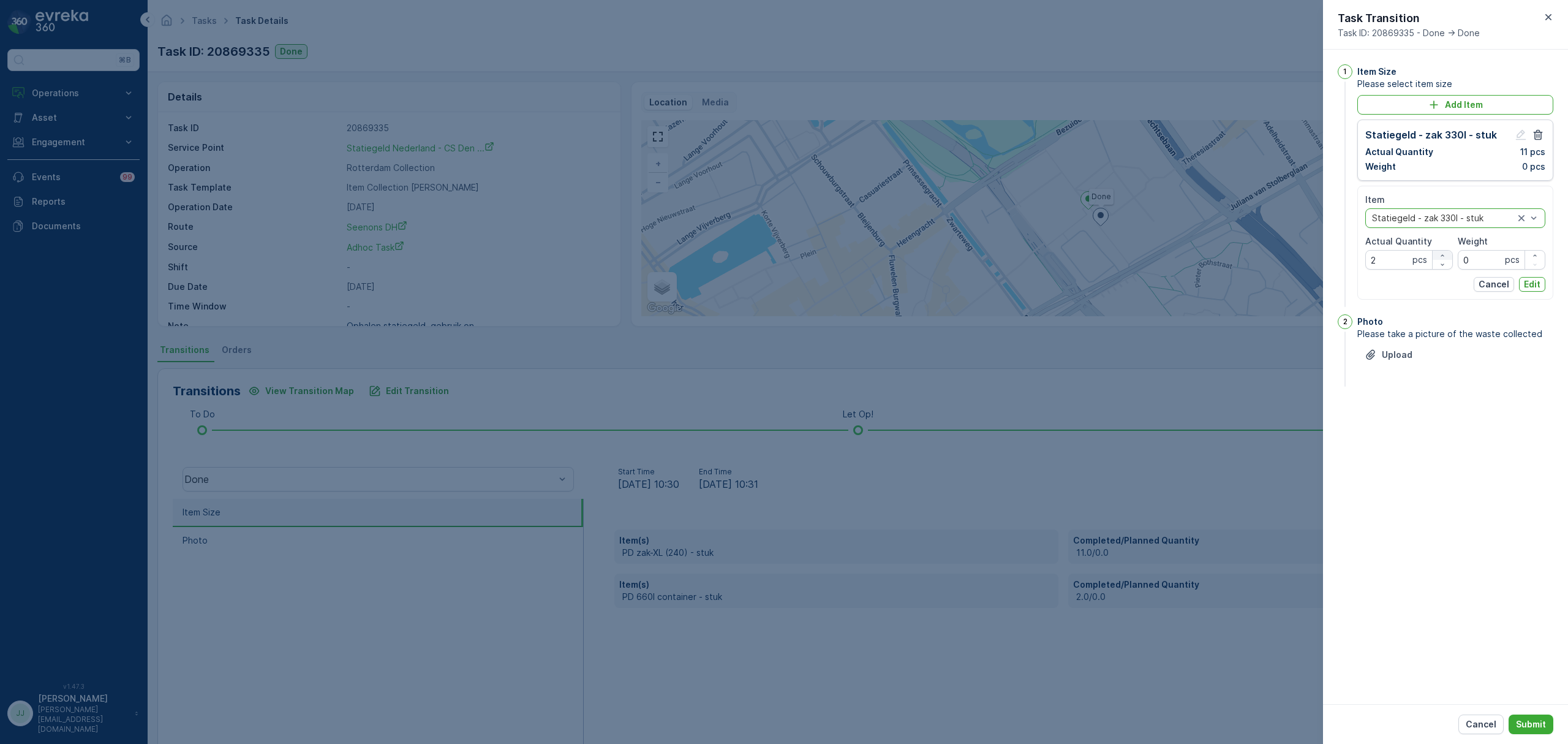
click at [1439, 253] on icon "button" at bounding box center [1442, 255] width 7 height 7
type Quantity "4"
click at [1533, 285] on p "Edit" at bounding box center [1532, 284] width 17 height 12
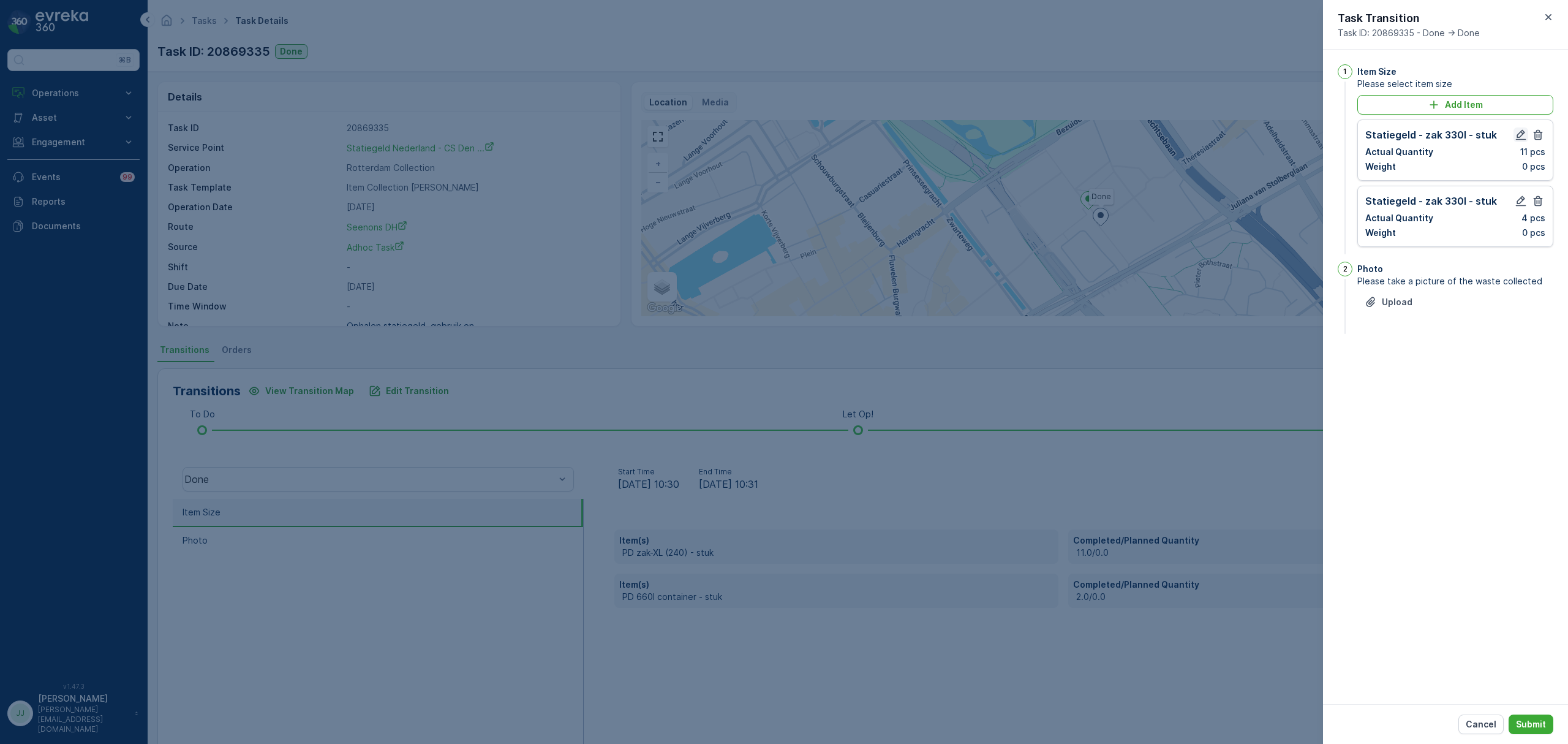
click at [1520, 141] on button "button" at bounding box center [1521, 134] width 14 height 14
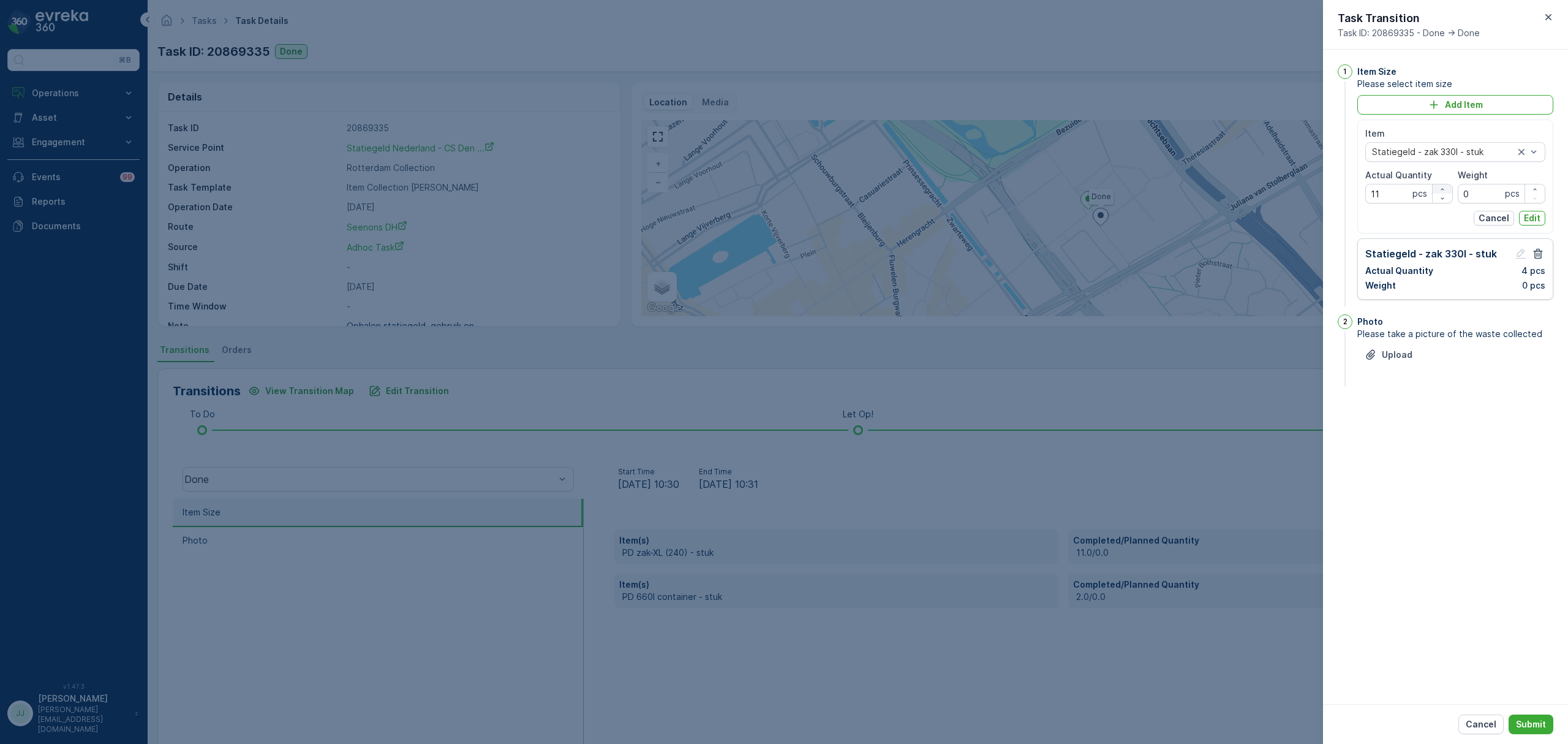
click at [1442, 189] on icon "button" at bounding box center [1442, 189] width 3 height 2
type Quantity "15"
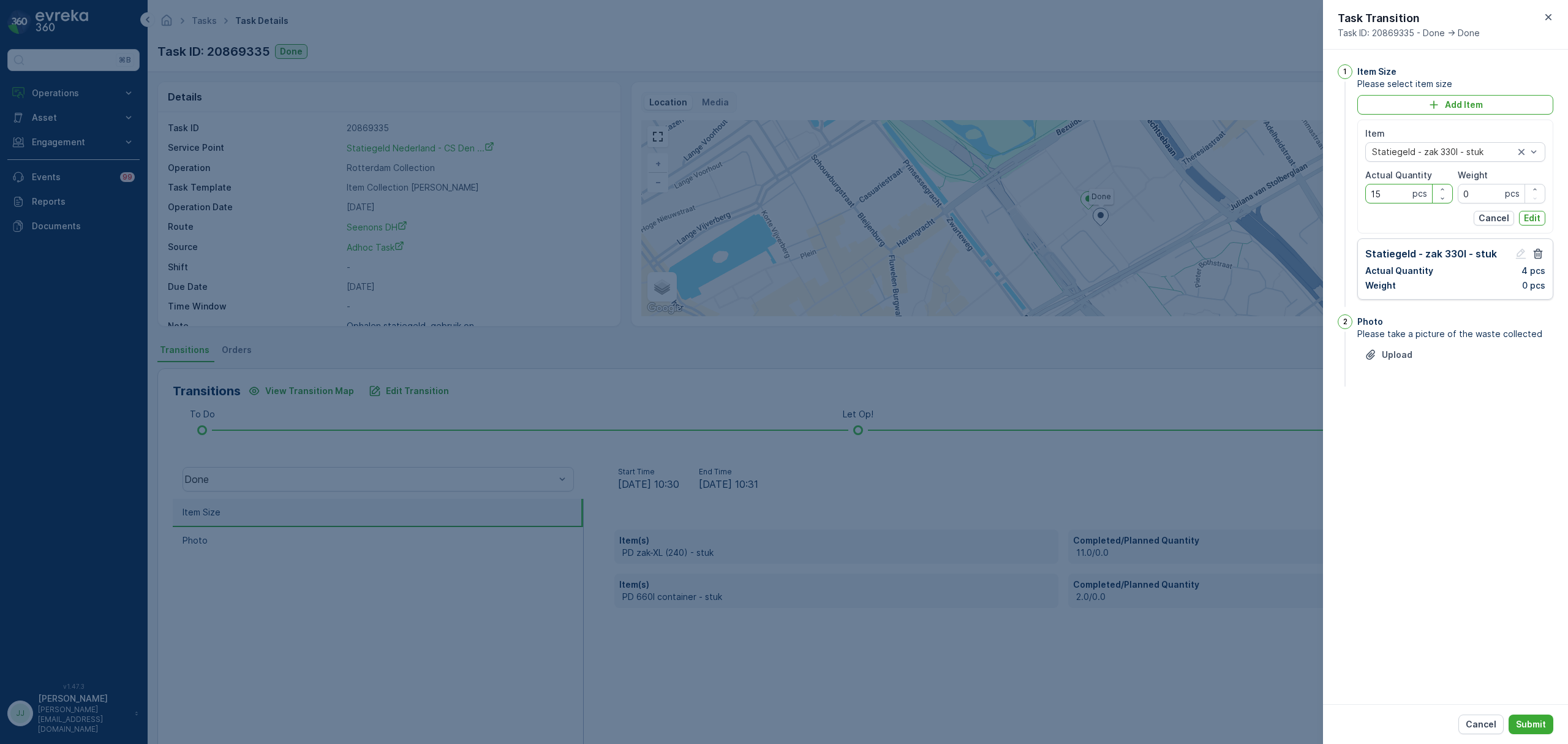
click at [1529, 221] on p "Edit" at bounding box center [1532, 217] width 17 height 12
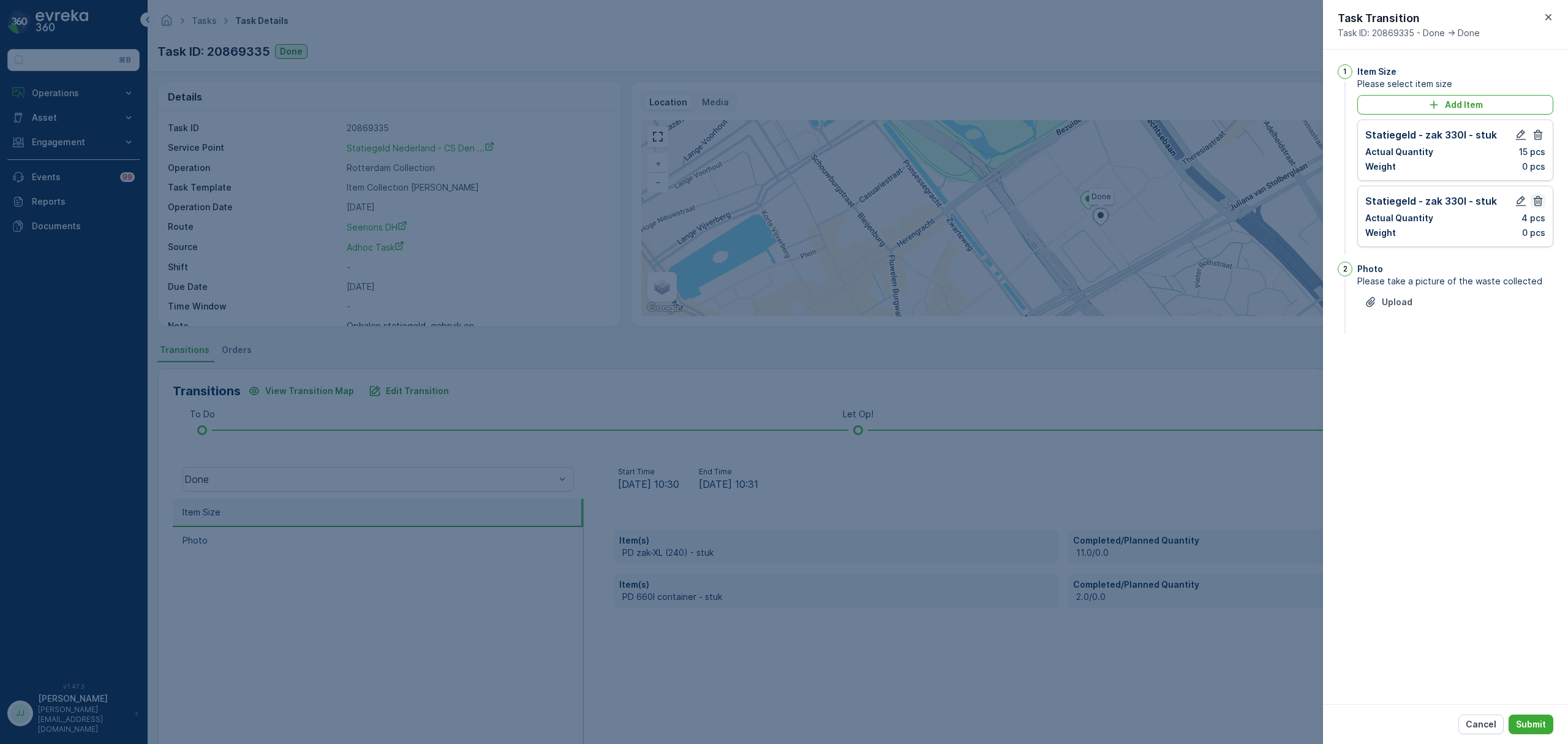
click at [1539, 201] on icon "button" at bounding box center [1538, 201] width 9 height 10
click at [1535, 718] on p "Submit" at bounding box center [1531, 724] width 30 height 12
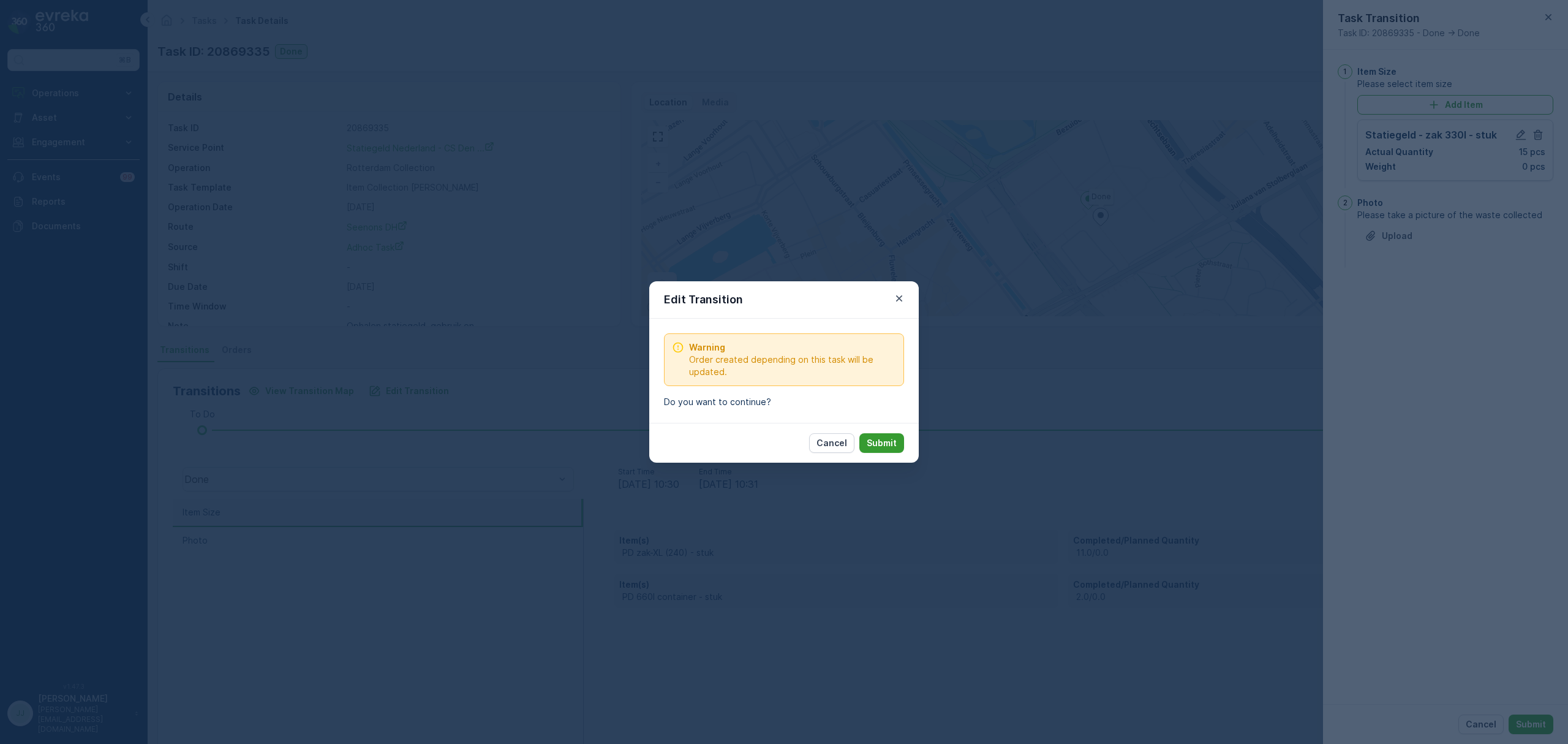
click at [897, 444] on button "Submit" at bounding box center [882, 443] width 45 height 19
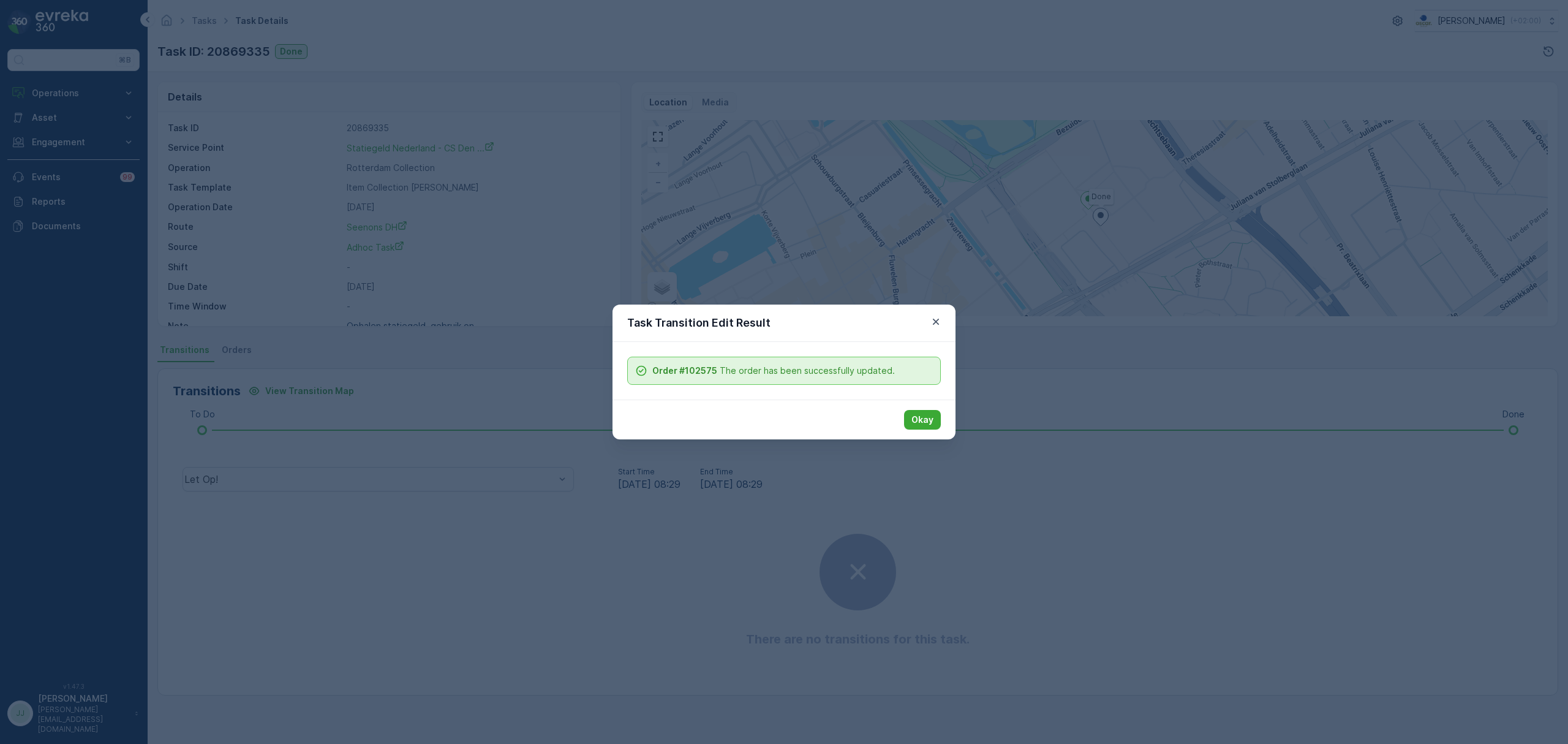
click at [947, 416] on div "Okay" at bounding box center [784, 419] width 343 height 39
click at [939, 417] on button "Okay" at bounding box center [922, 420] width 37 height 19
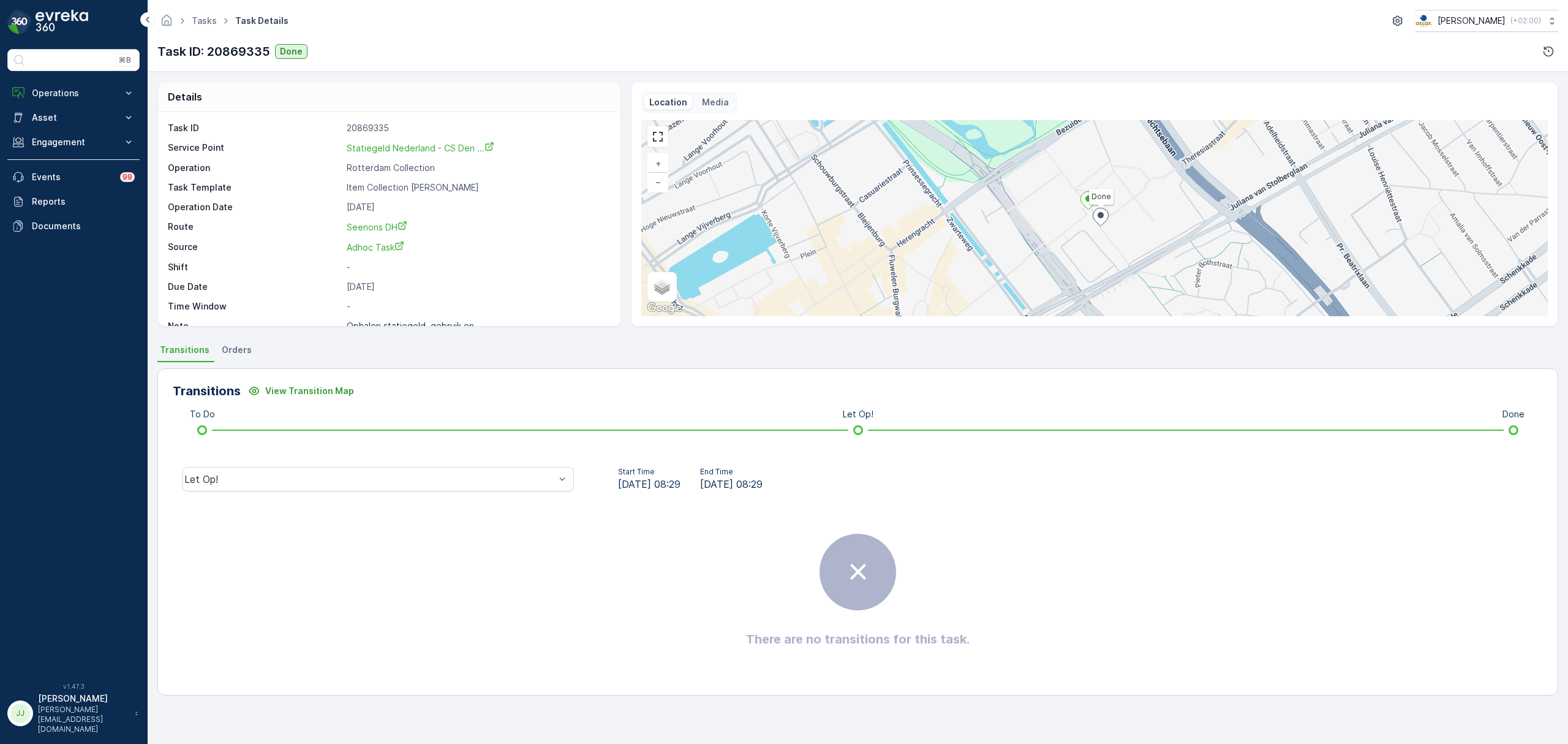
drag, startPoint x: 841, startPoint y: 465, endPoint x: 834, endPoint y: 470, distance: 8.6
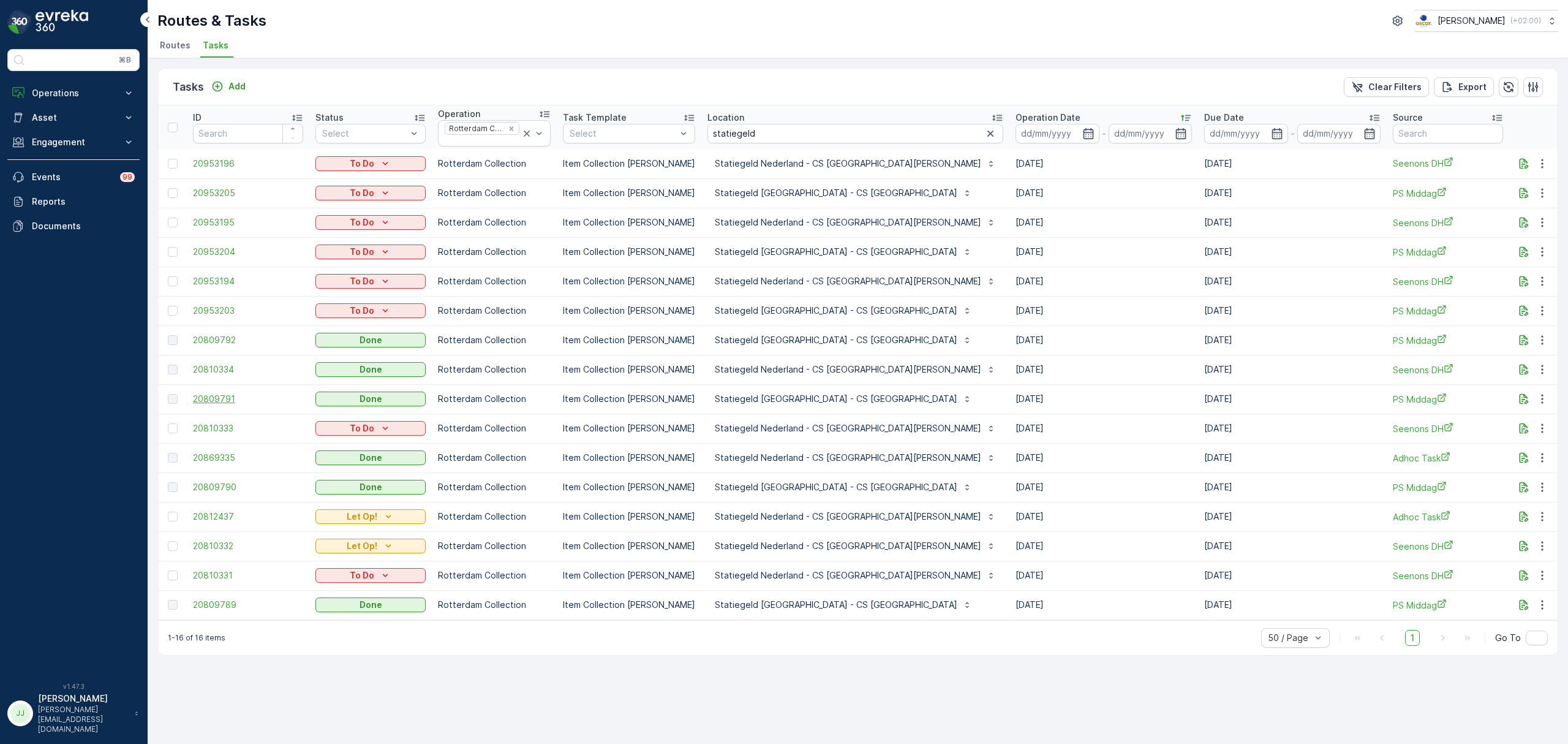
click at [219, 399] on span "20809791" at bounding box center [248, 399] width 110 height 12
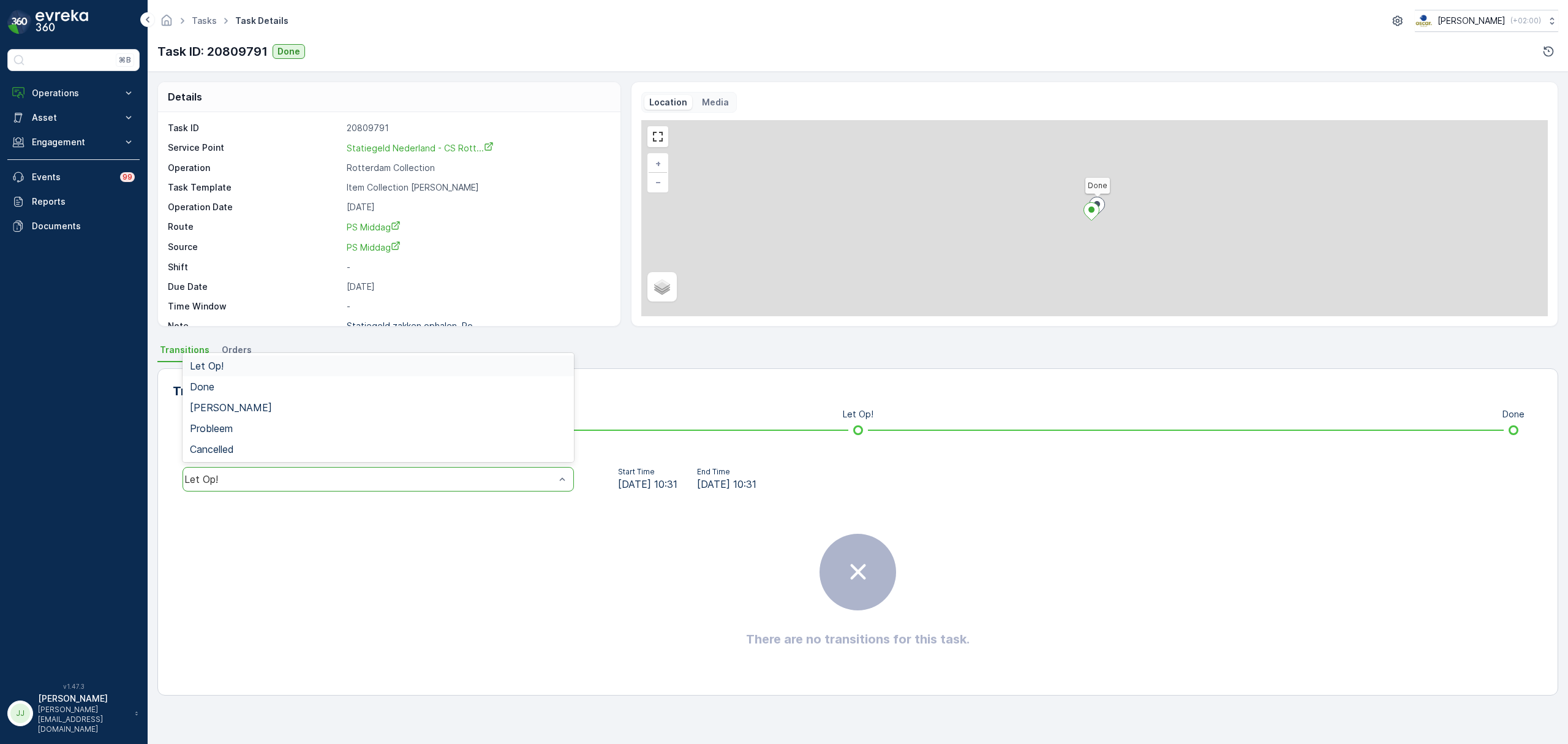
click at [333, 482] on div "Let Op!" at bounding box center [369, 479] width 370 height 11
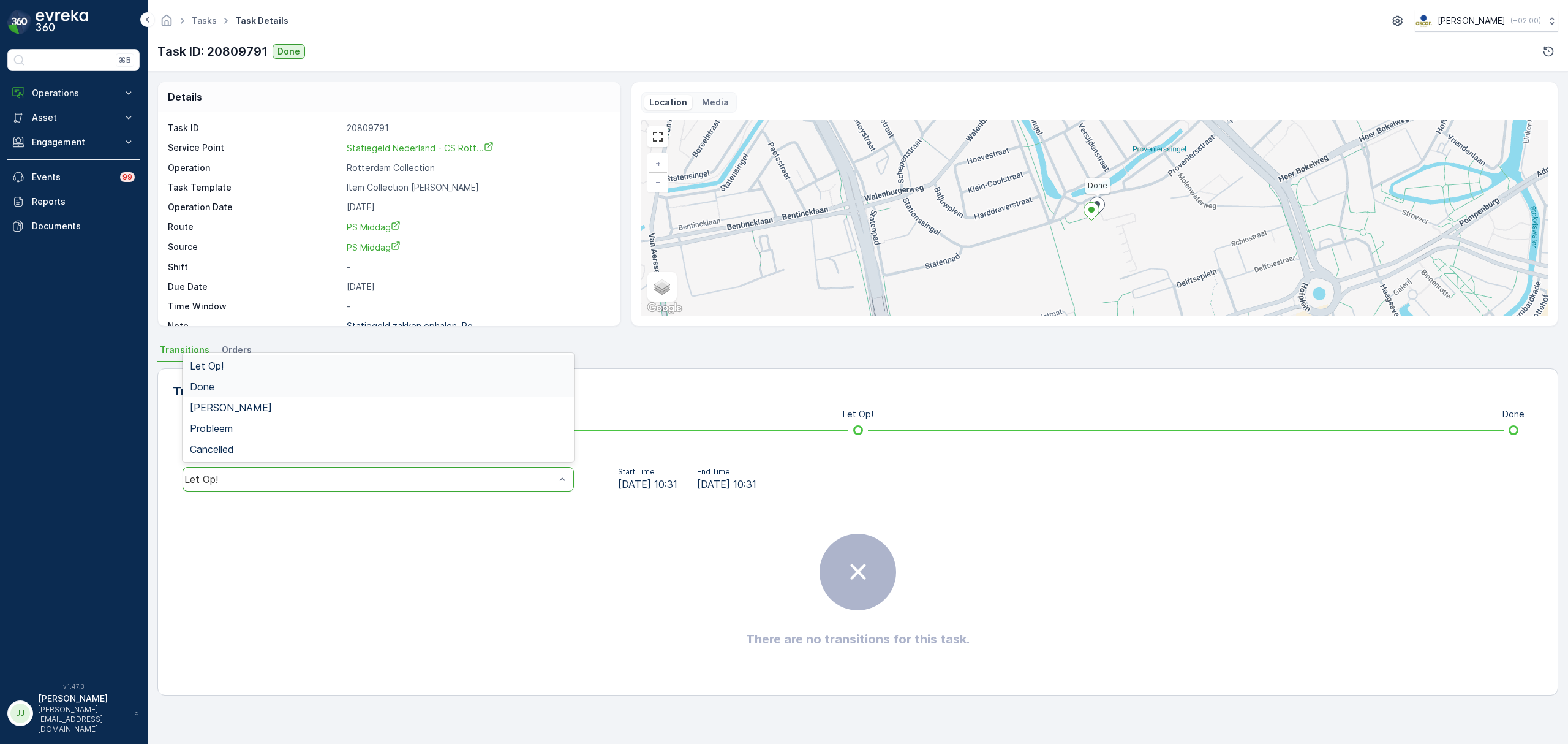
click at [225, 390] on div "Done" at bounding box center [378, 386] width 377 height 11
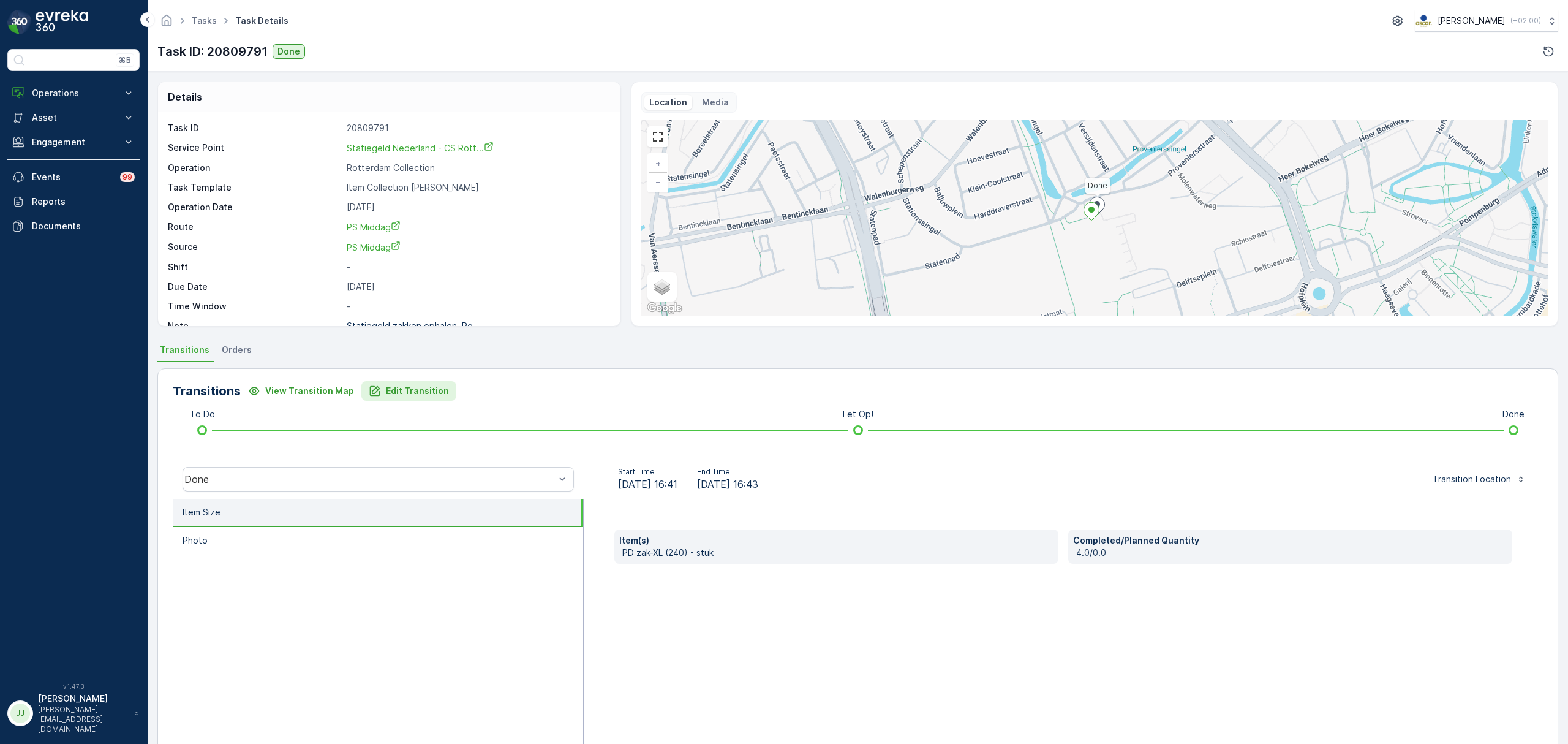
click at [410, 393] on p "Edit Transition" at bounding box center [417, 391] width 63 height 12
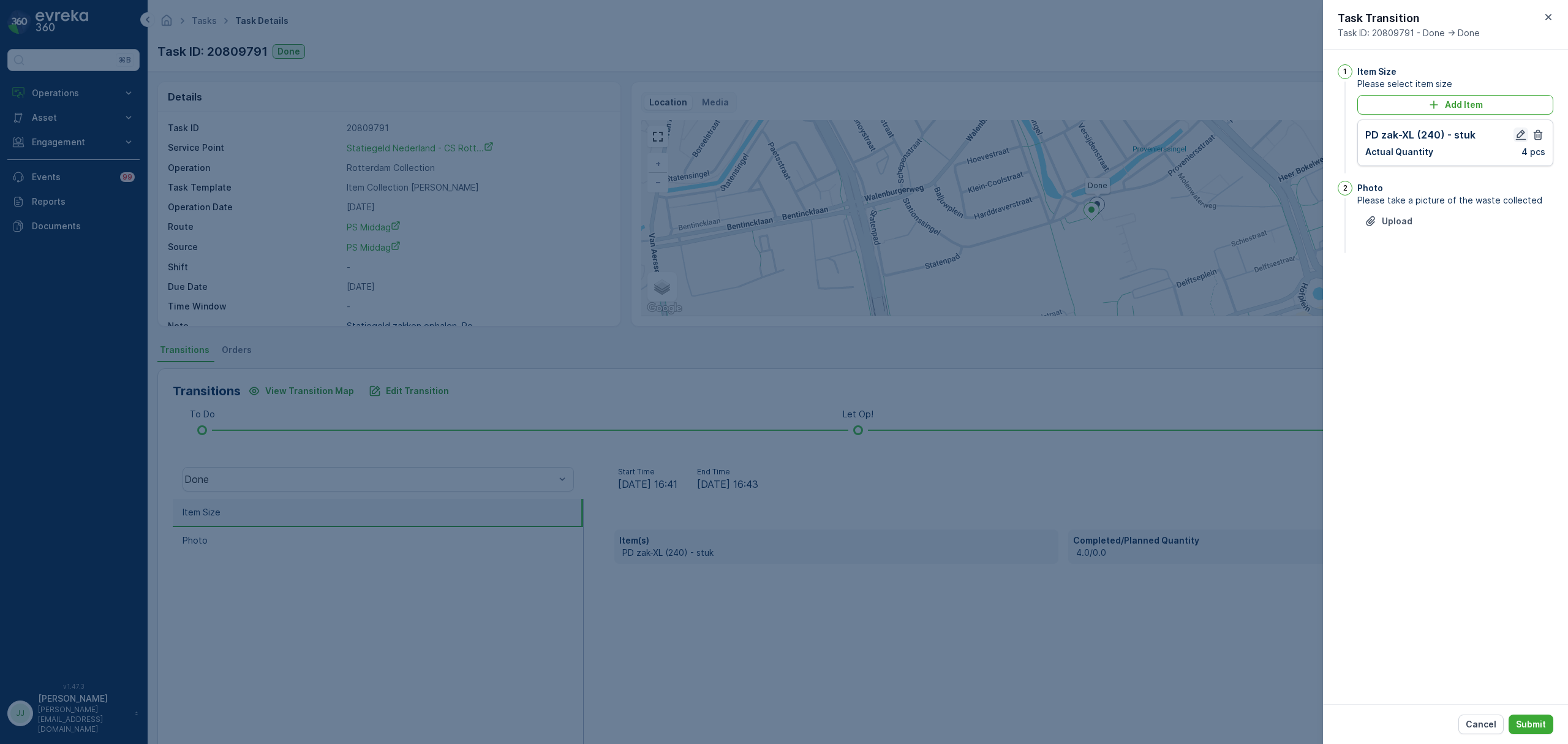
click at [1524, 134] on icon "button" at bounding box center [1521, 134] width 12 height 12
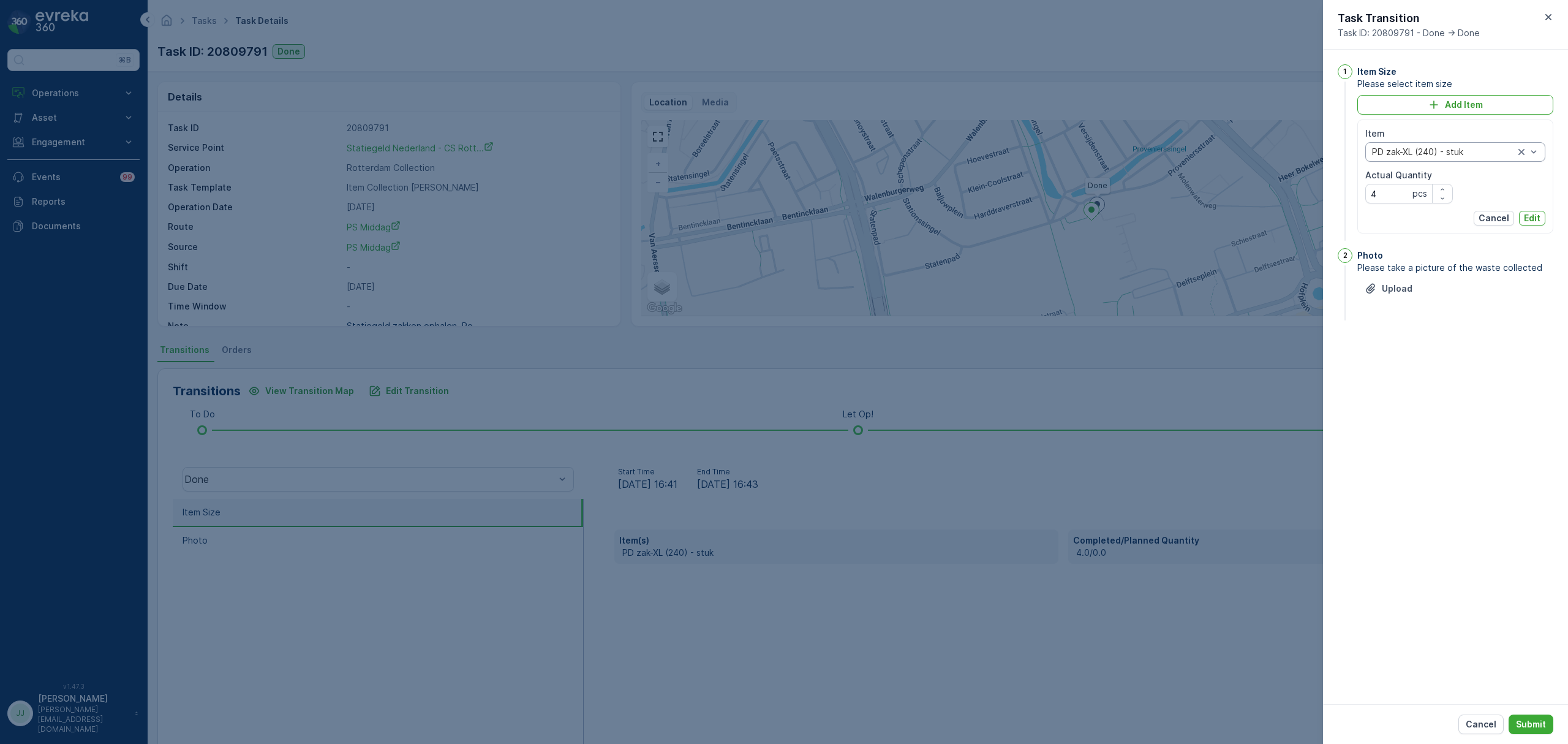
click at [1396, 153] on div at bounding box center [1443, 152] width 145 height 10
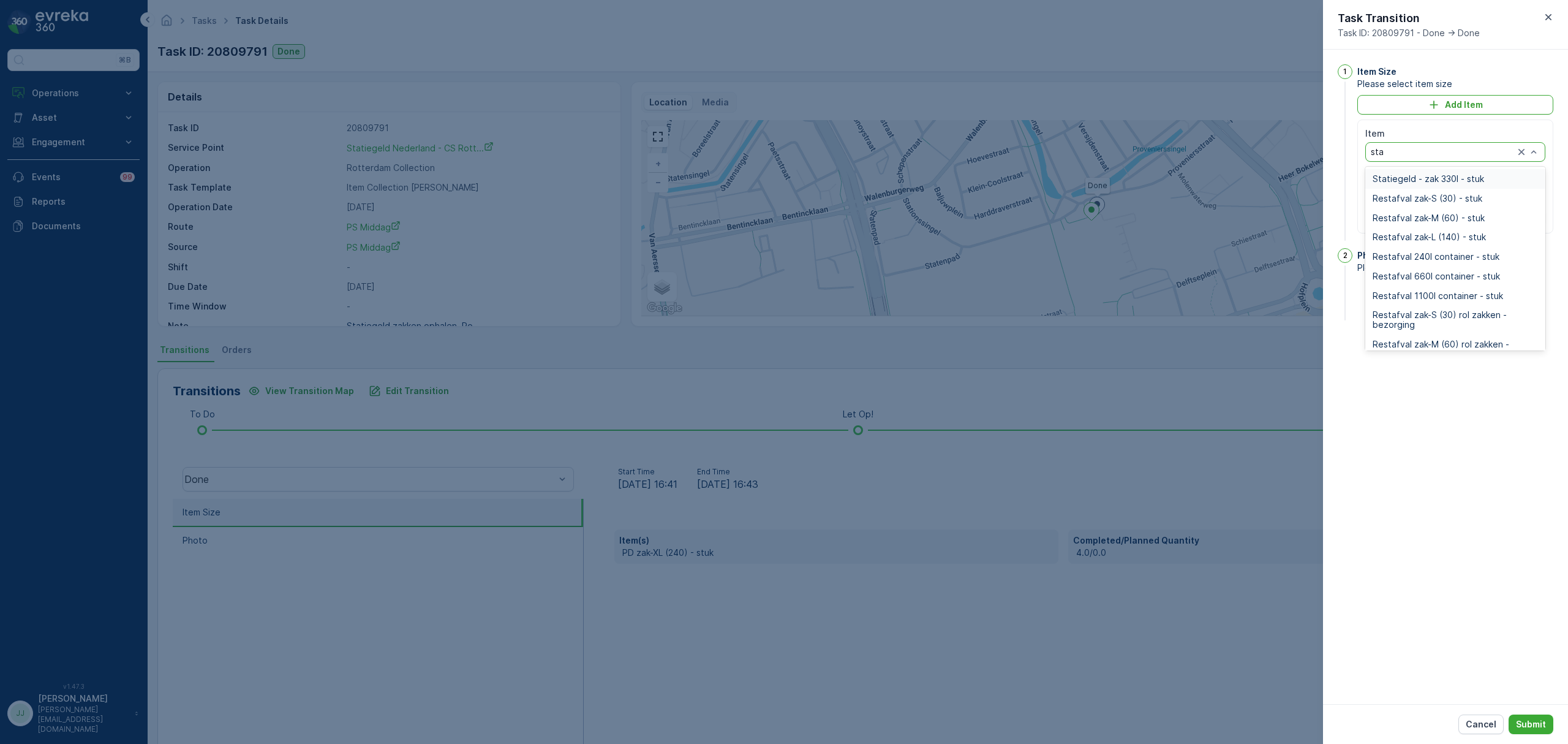
type input "stat"
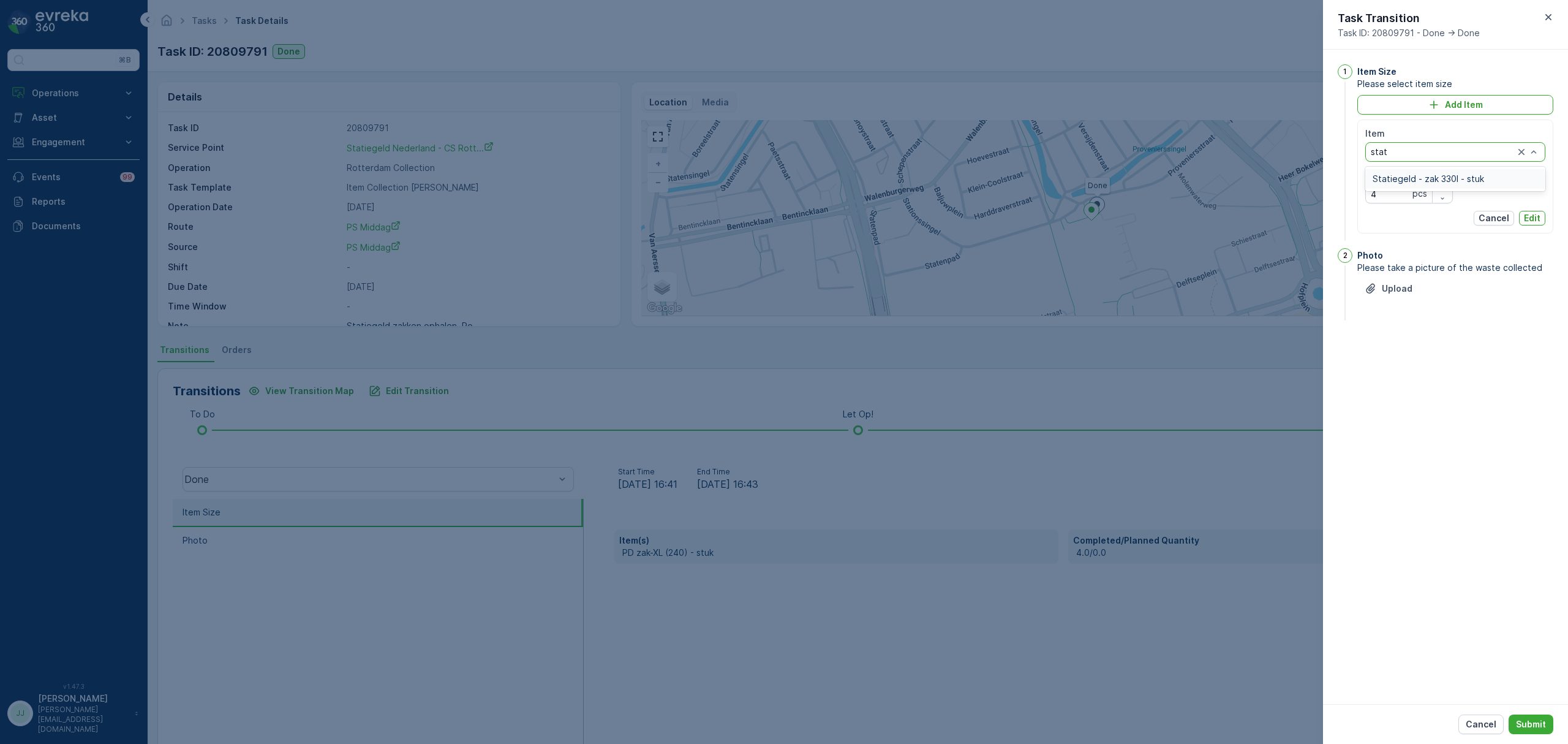
click at [1417, 184] on div "Statiegeld - zak 330l - stuk" at bounding box center [1455, 179] width 180 height 19
click at [1525, 219] on p "Edit" at bounding box center [1532, 217] width 17 height 12
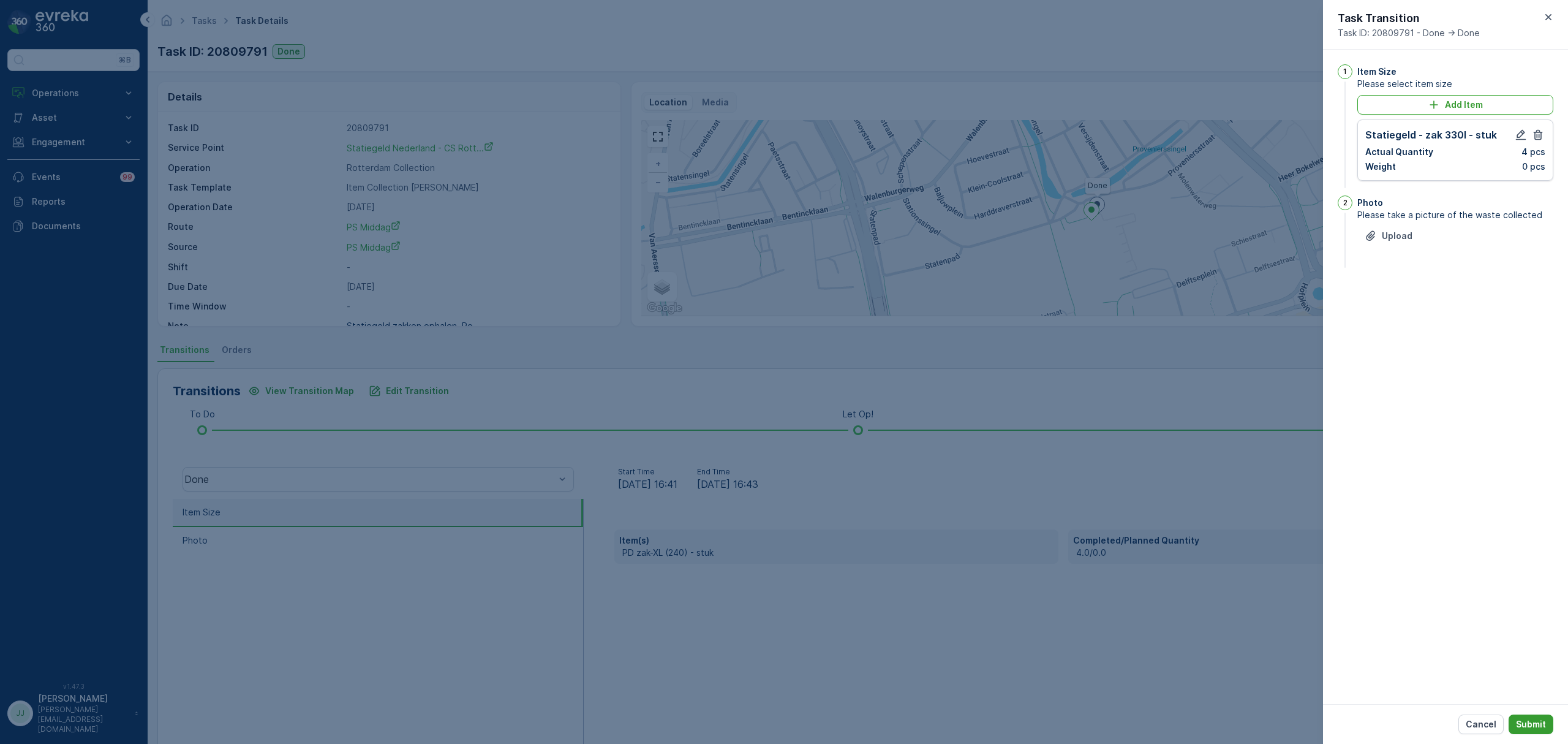
click at [1523, 729] on p "Submit" at bounding box center [1531, 724] width 30 height 12
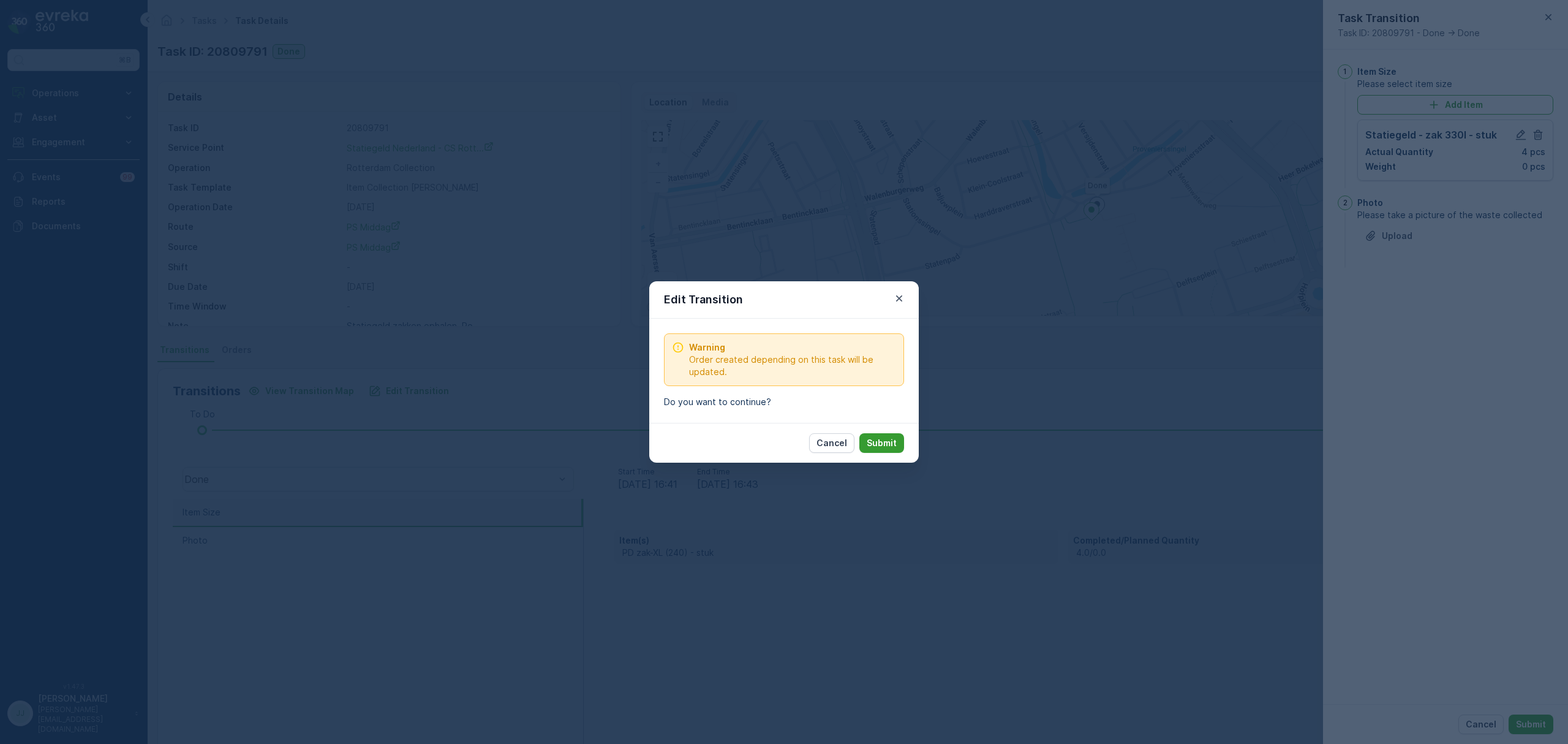
click at [888, 435] on button "Submit" at bounding box center [882, 443] width 45 height 19
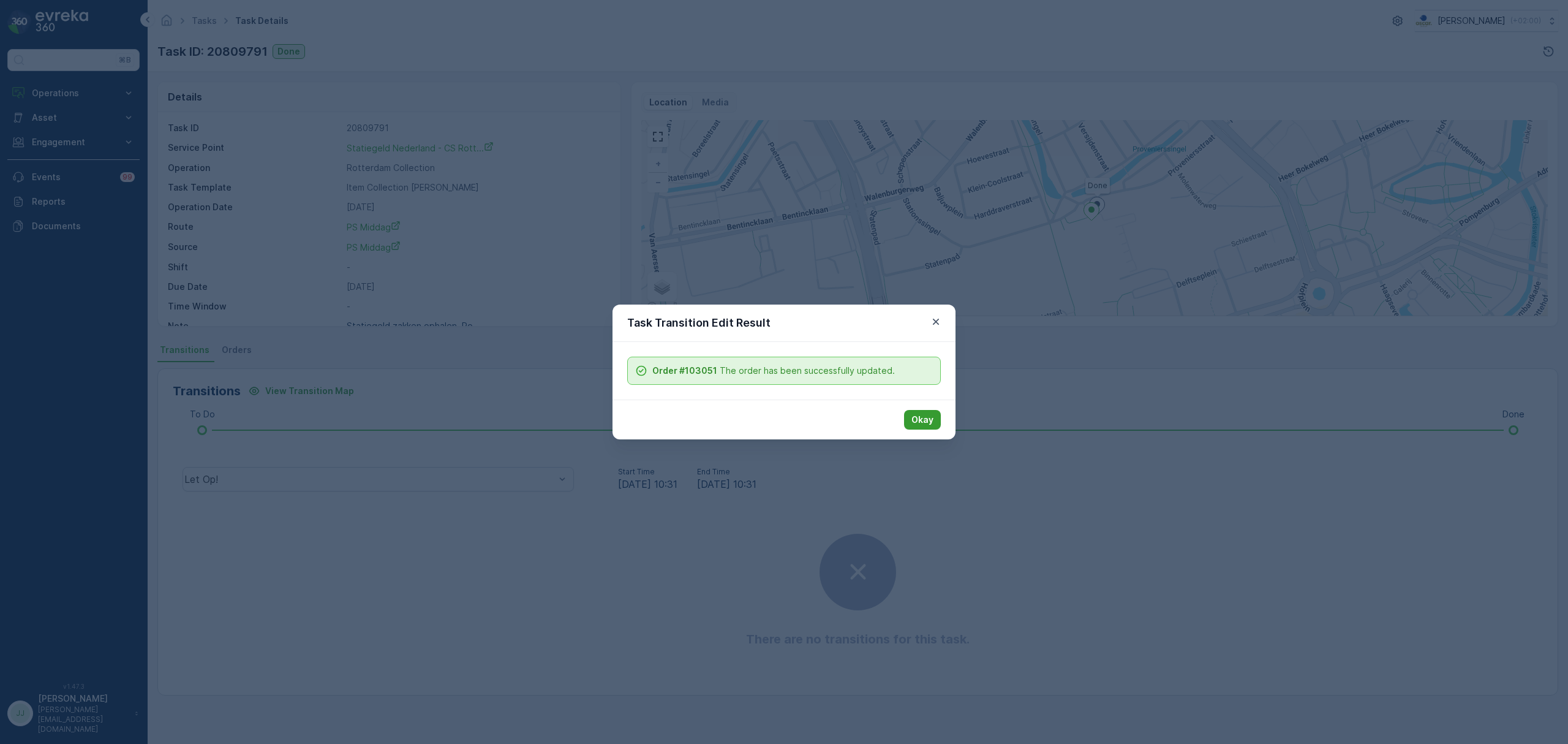
click at [925, 416] on p "Okay" at bounding box center [922, 420] width 22 height 12
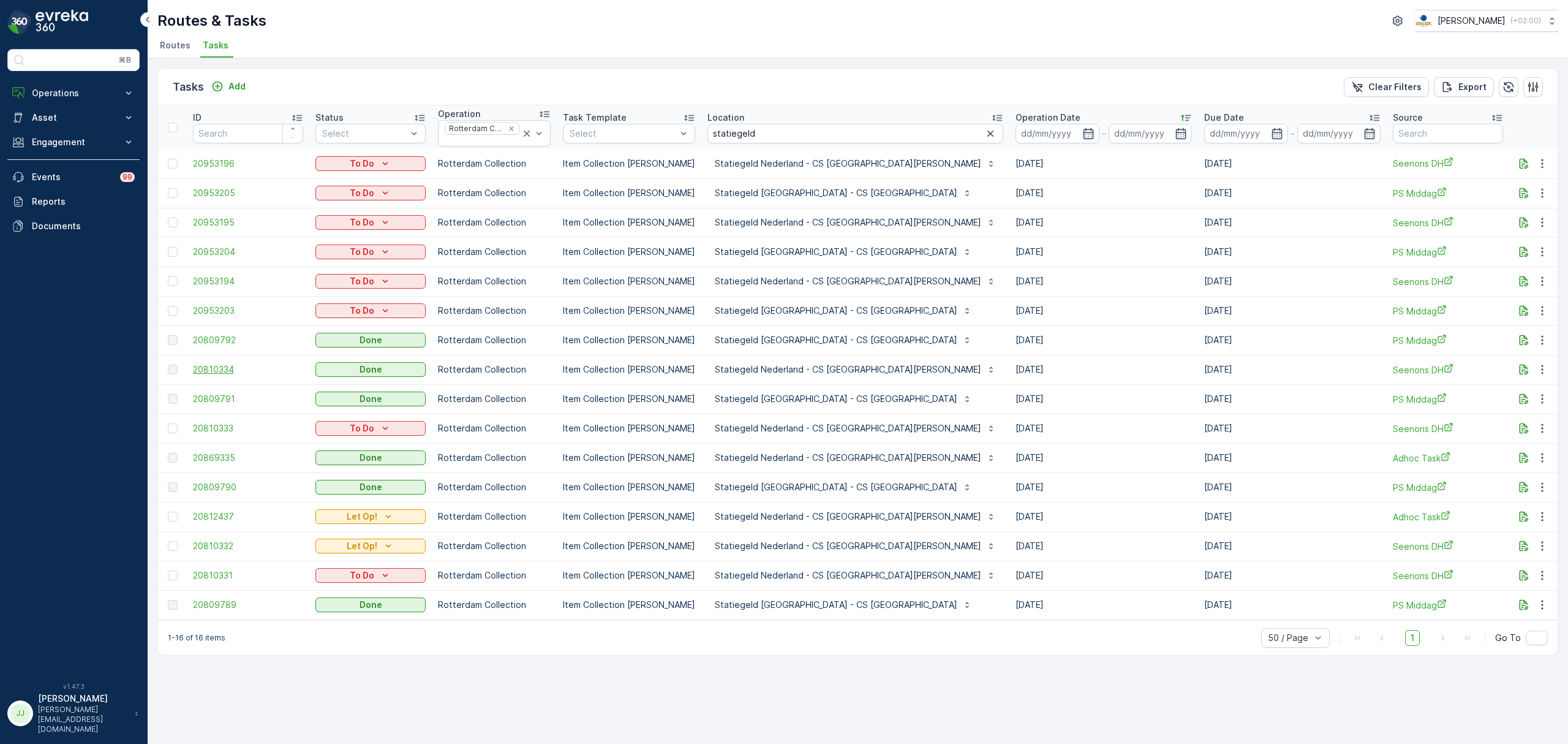
click at [213, 373] on span "20810334" at bounding box center [248, 369] width 110 height 12
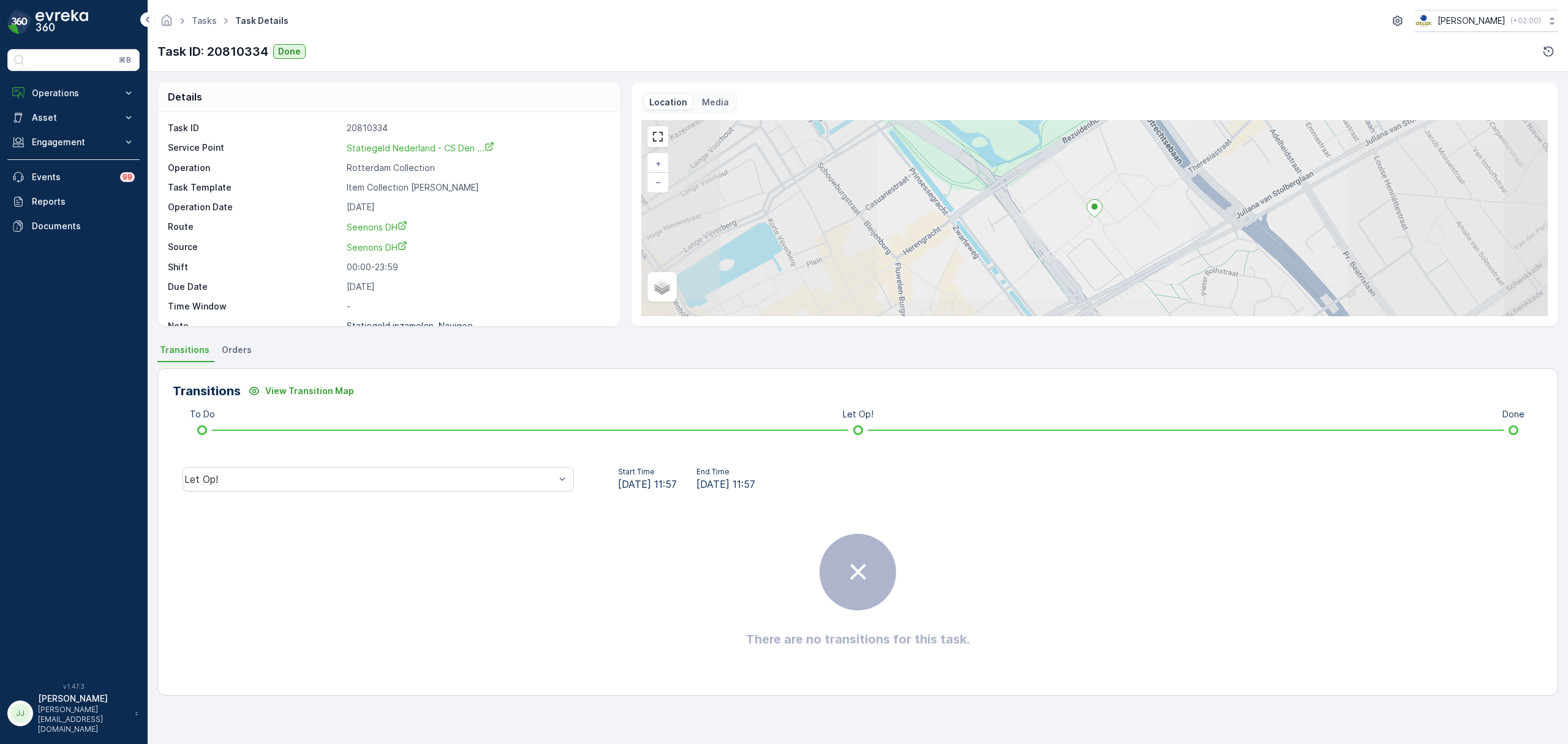
scroll to position [17, 0]
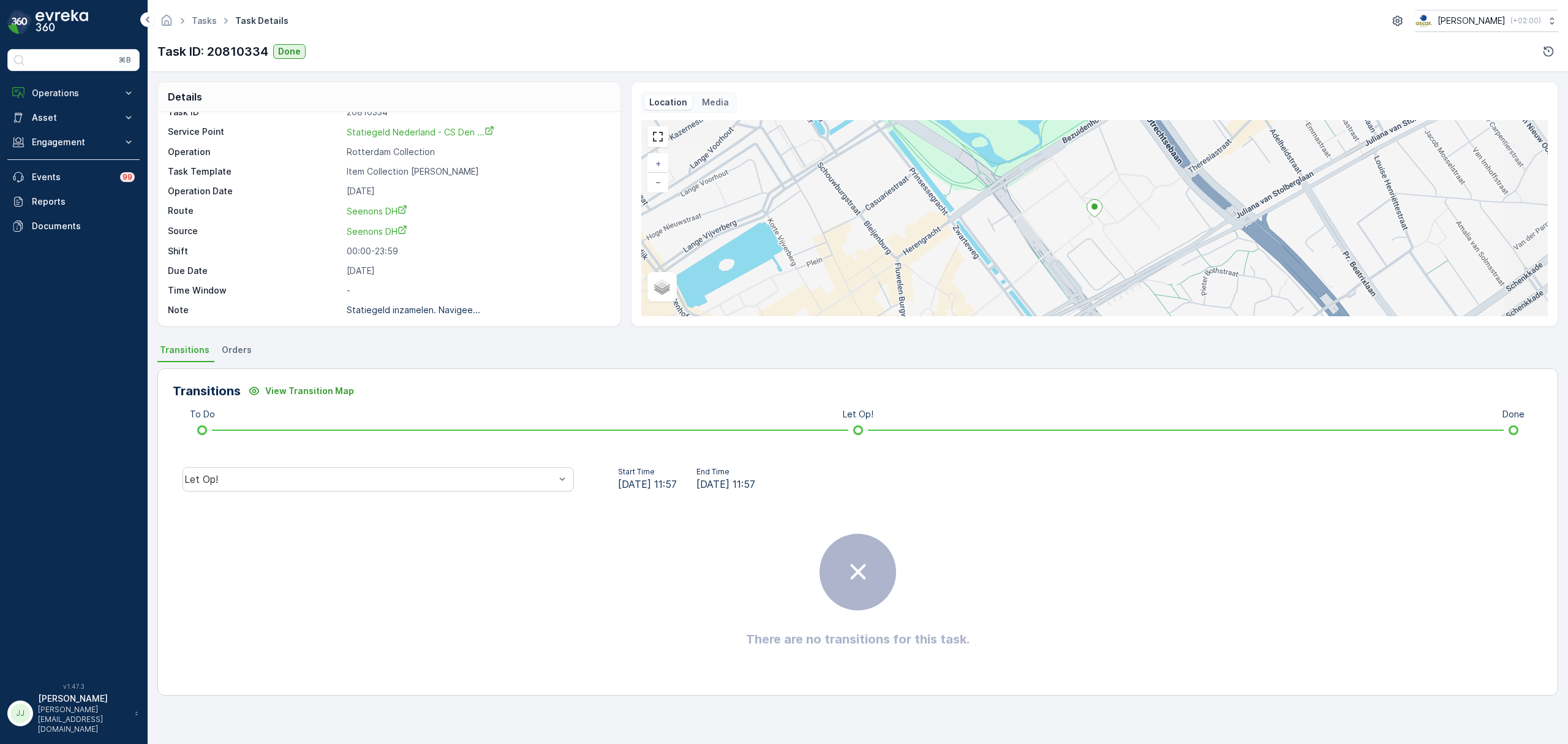
click at [444, 473] on div "Let Op!" at bounding box center [369, 479] width 370 height 11
click at [246, 388] on div "Done" at bounding box center [378, 386] width 377 height 11
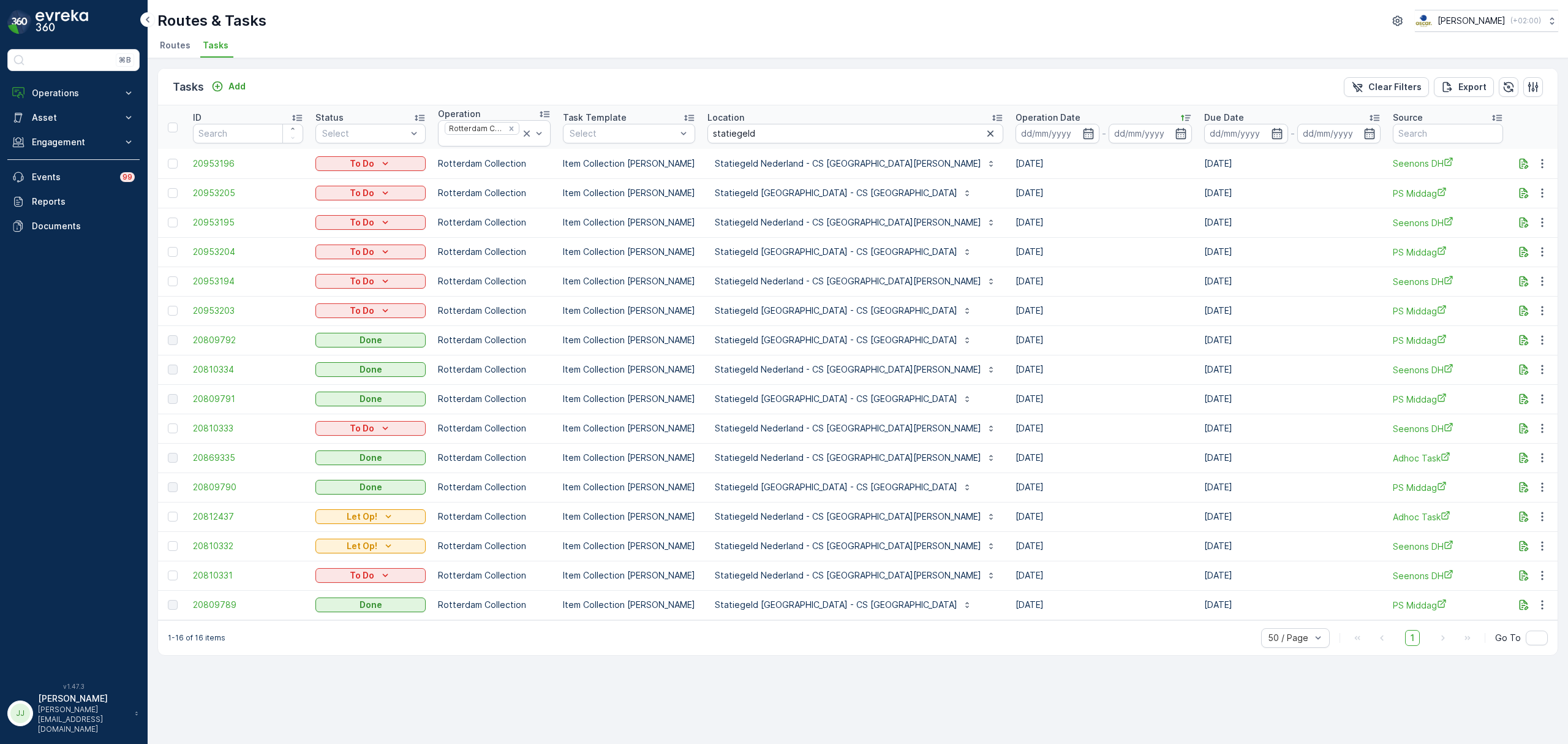
click at [219, 334] on td "20809792" at bounding box center [248, 340] width 122 height 30
click at [218, 340] on span "20809792" at bounding box center [248, 340] width 110 height 12
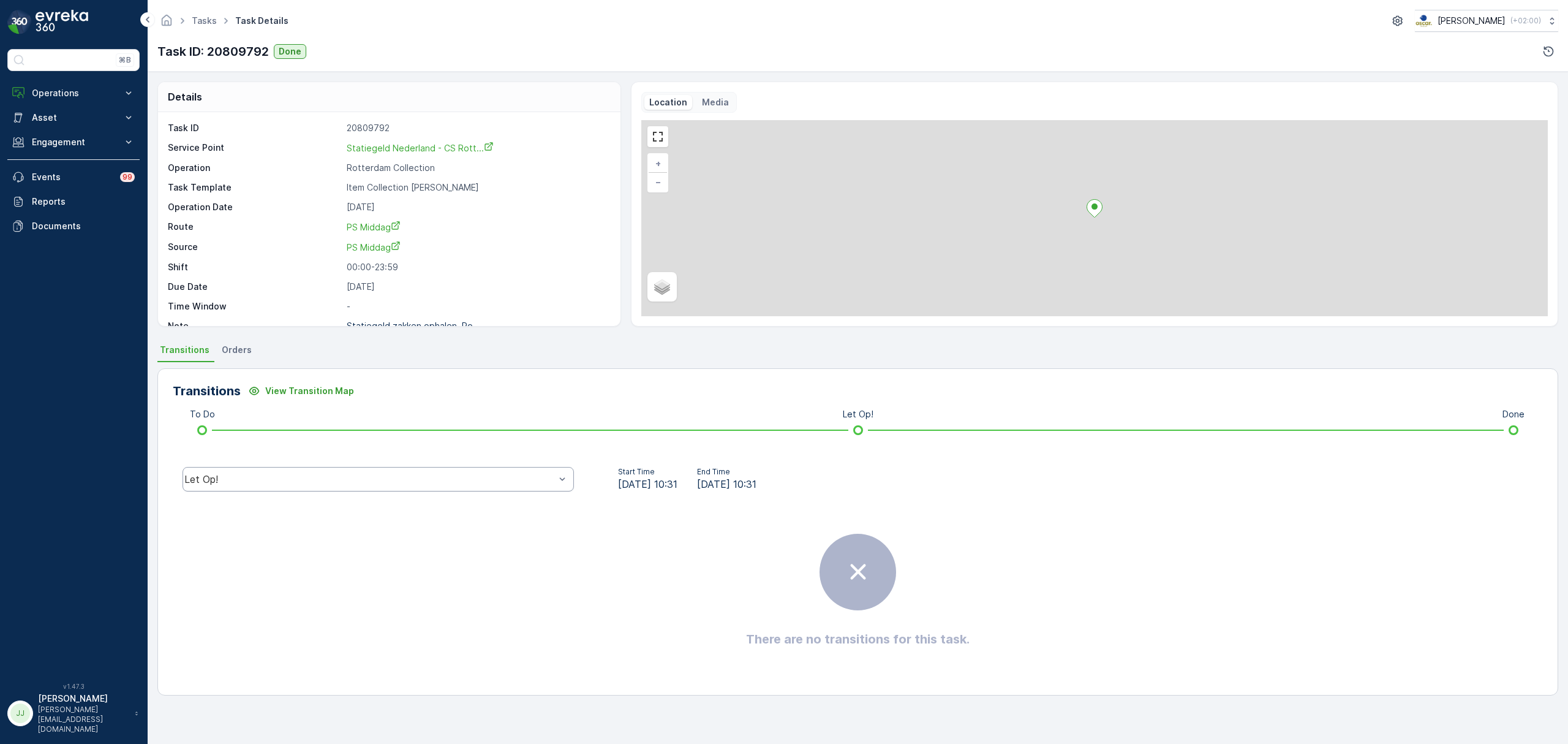
click at [293, 483] on div "Let Op!" at bounding box center [369, 479] width 370 height 11
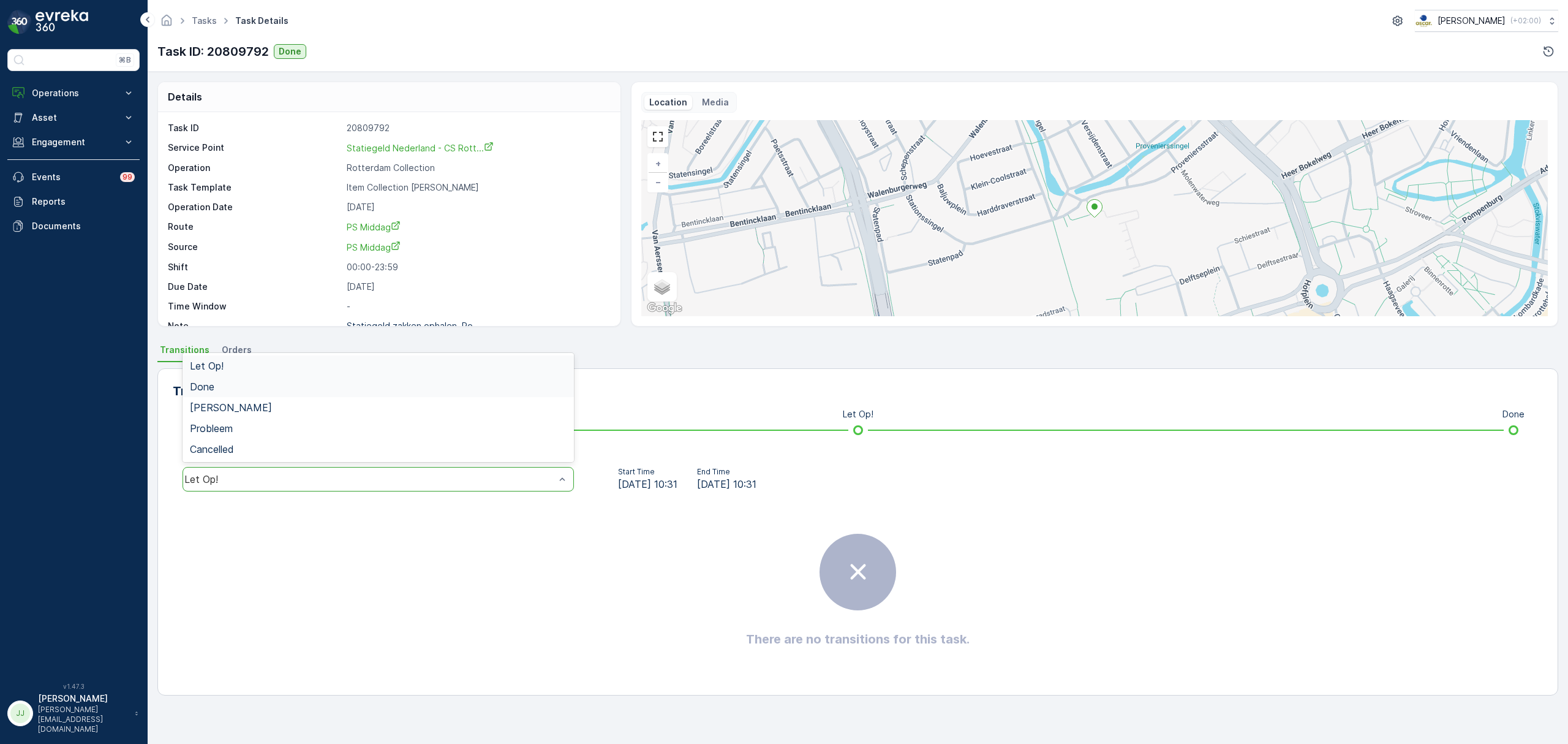
click at [249, 396] on div "Done" at bounding box center [378, 386] width 391 height 21
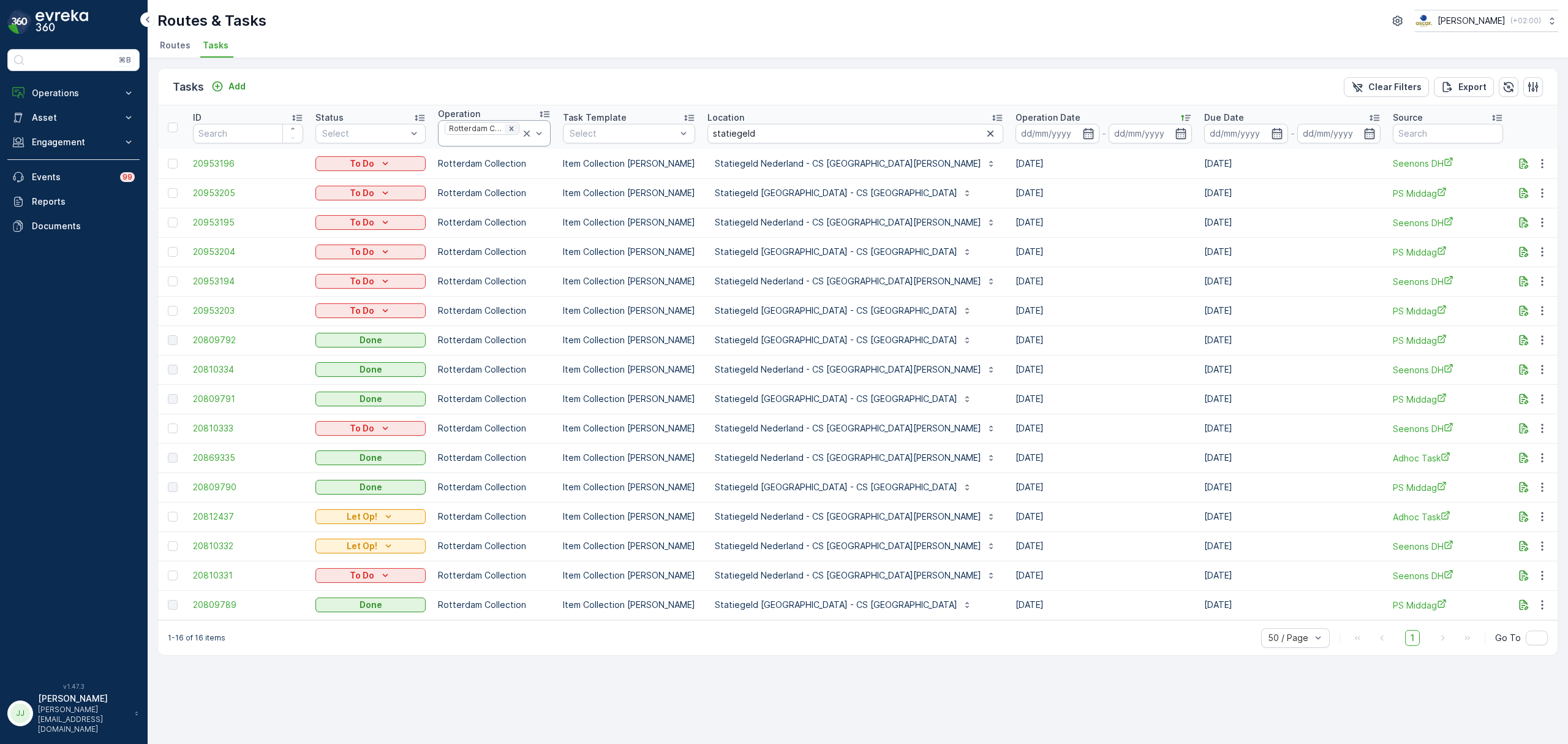
click at [511, 126] on icon "Remove Rotterdam Collection" at bounding box center [511, 128] width 9 height 9
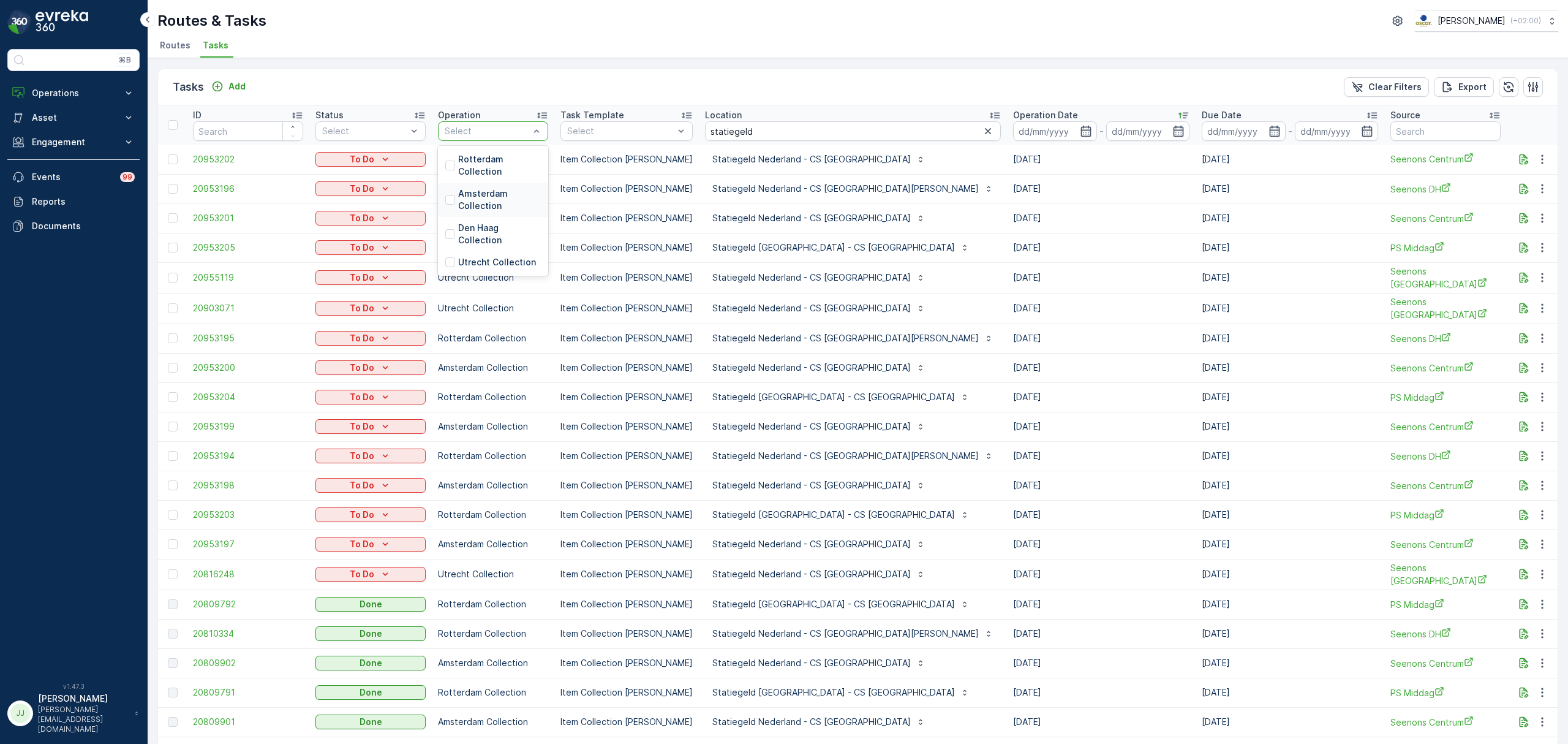
click at [496, 205] on p "Amsterdam Collection" at bounding box center [499, 200] width 83 height 24
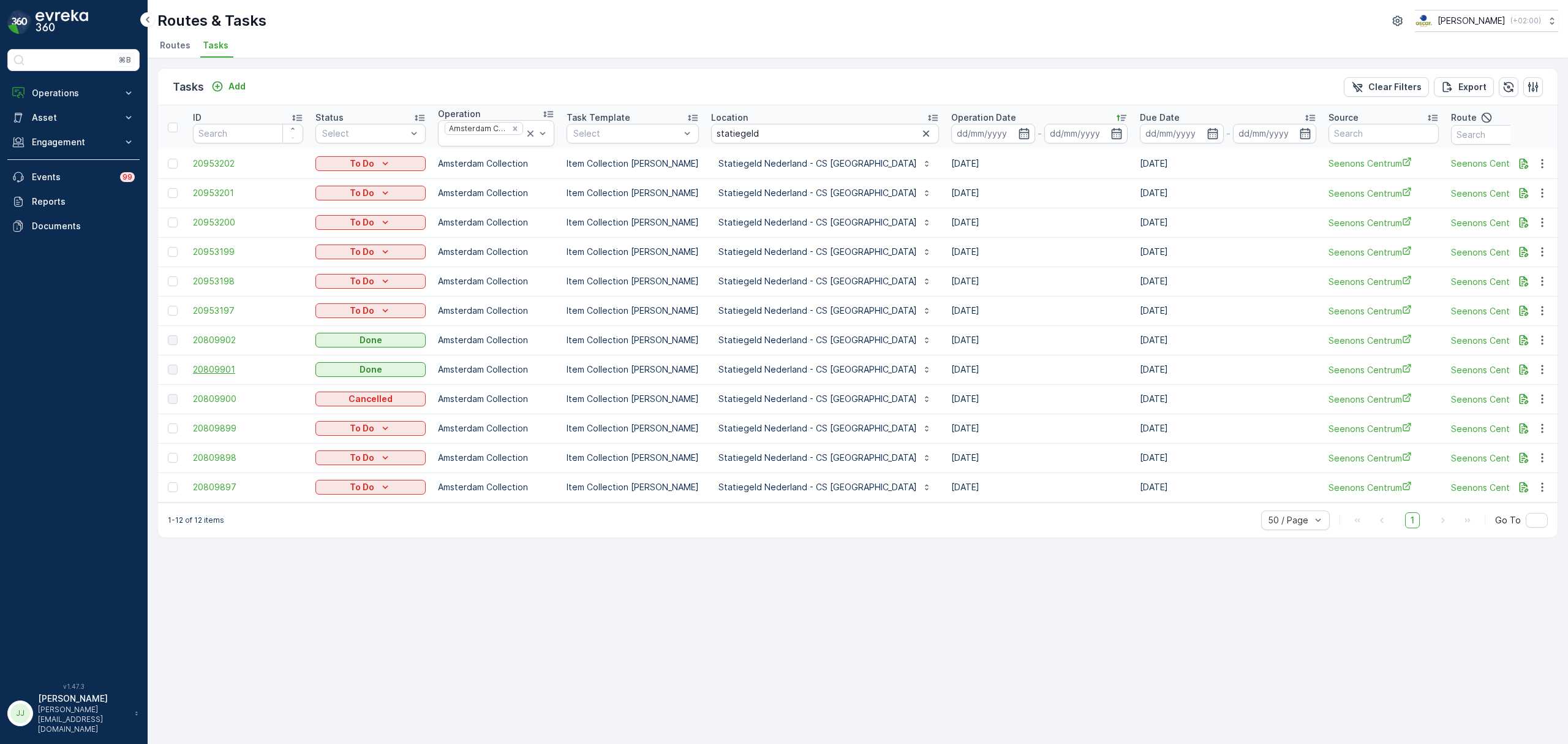
click at [221, 370] on span "20809901" at bounding box center [248, 369] width 110 height 12
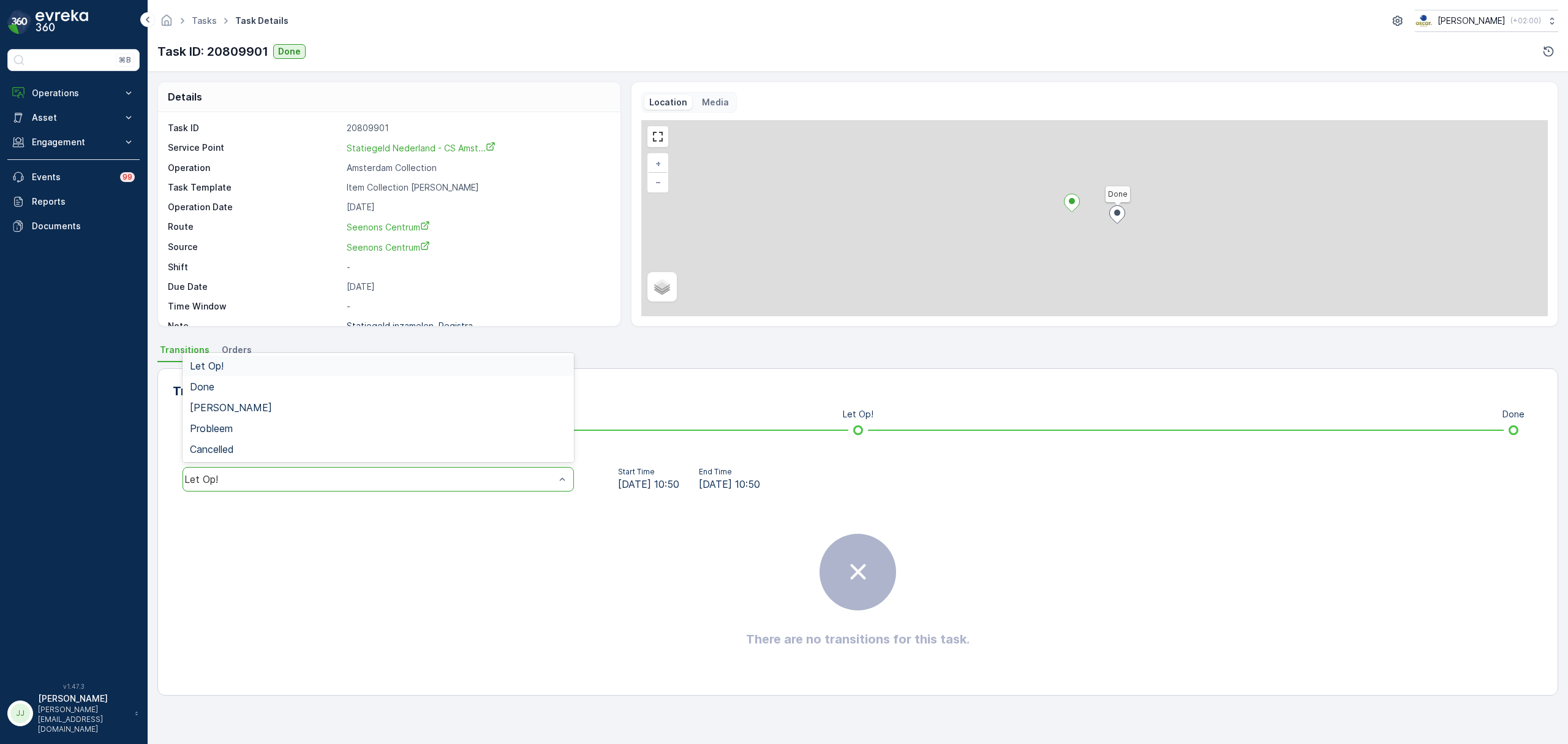
click at [430, 469] on div "Let Op!" at bounding box center [378, 479] width 391 height 24
click at [241, 386] on div "Done" at bounding box center [378, 386] width 377 height 11
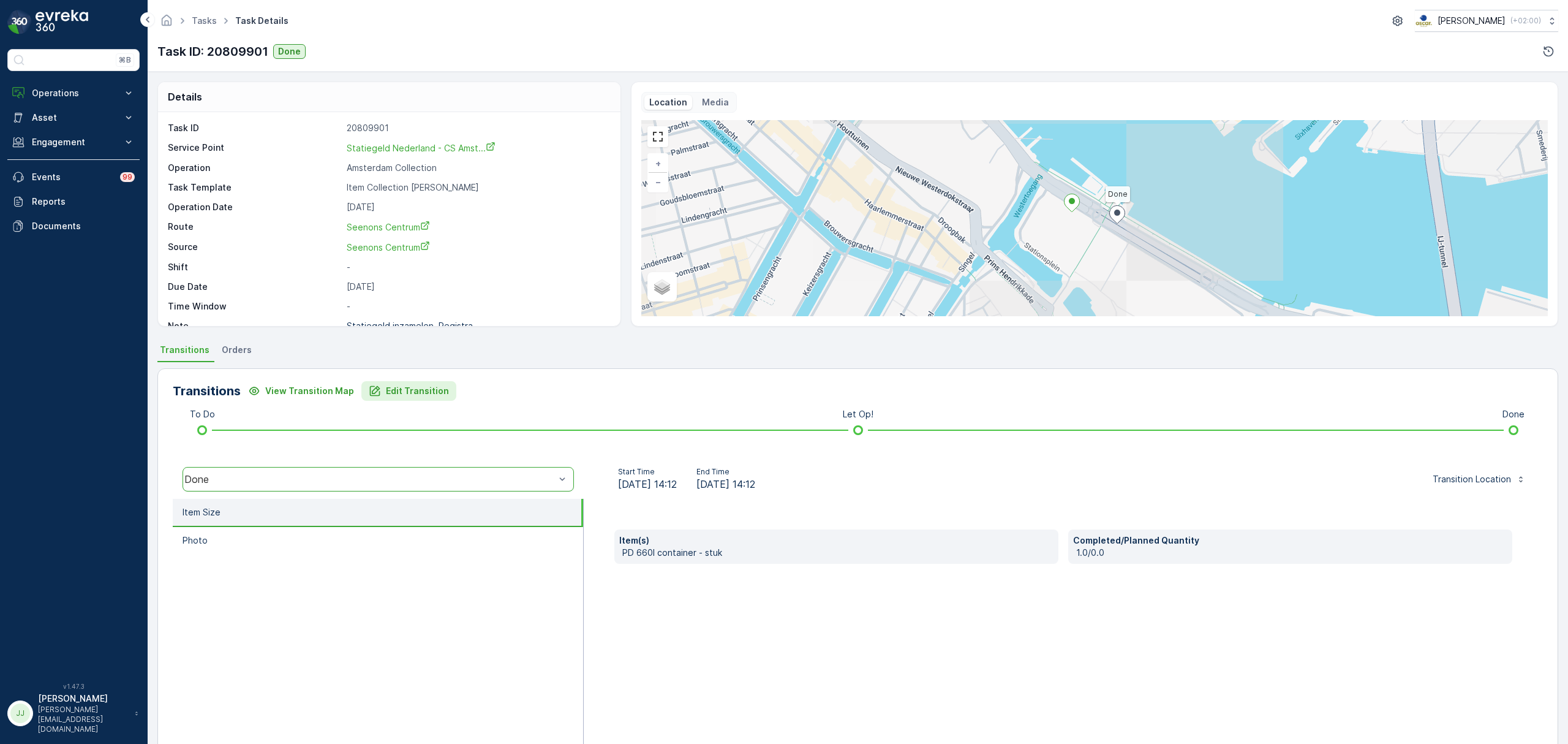
click at [390, 393] on p "Edit Transition" at bounding box center [417, 391] width 63 height 12
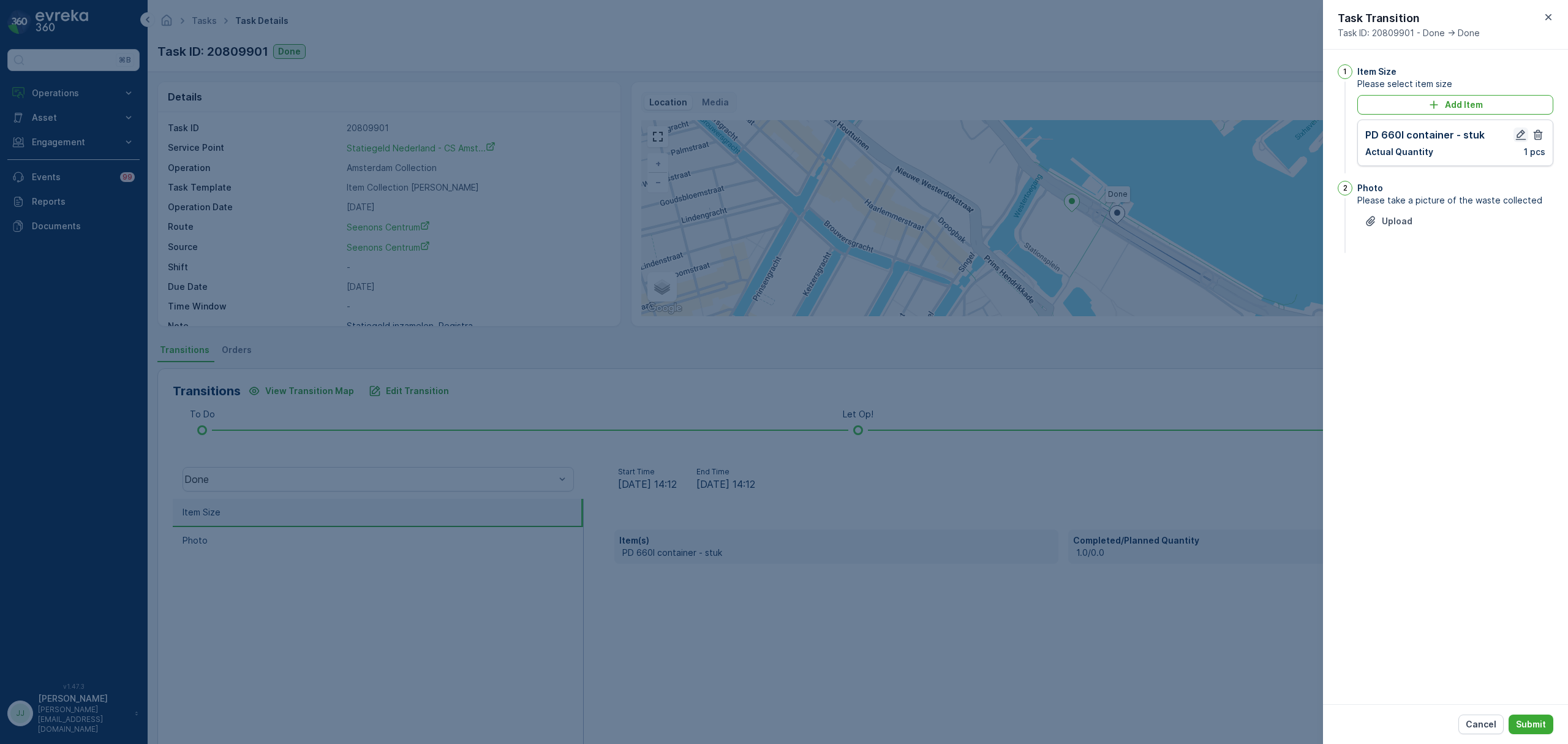
click at [1527, 137] on button "button" at bounding box center [1521, 134] width 14 height 14
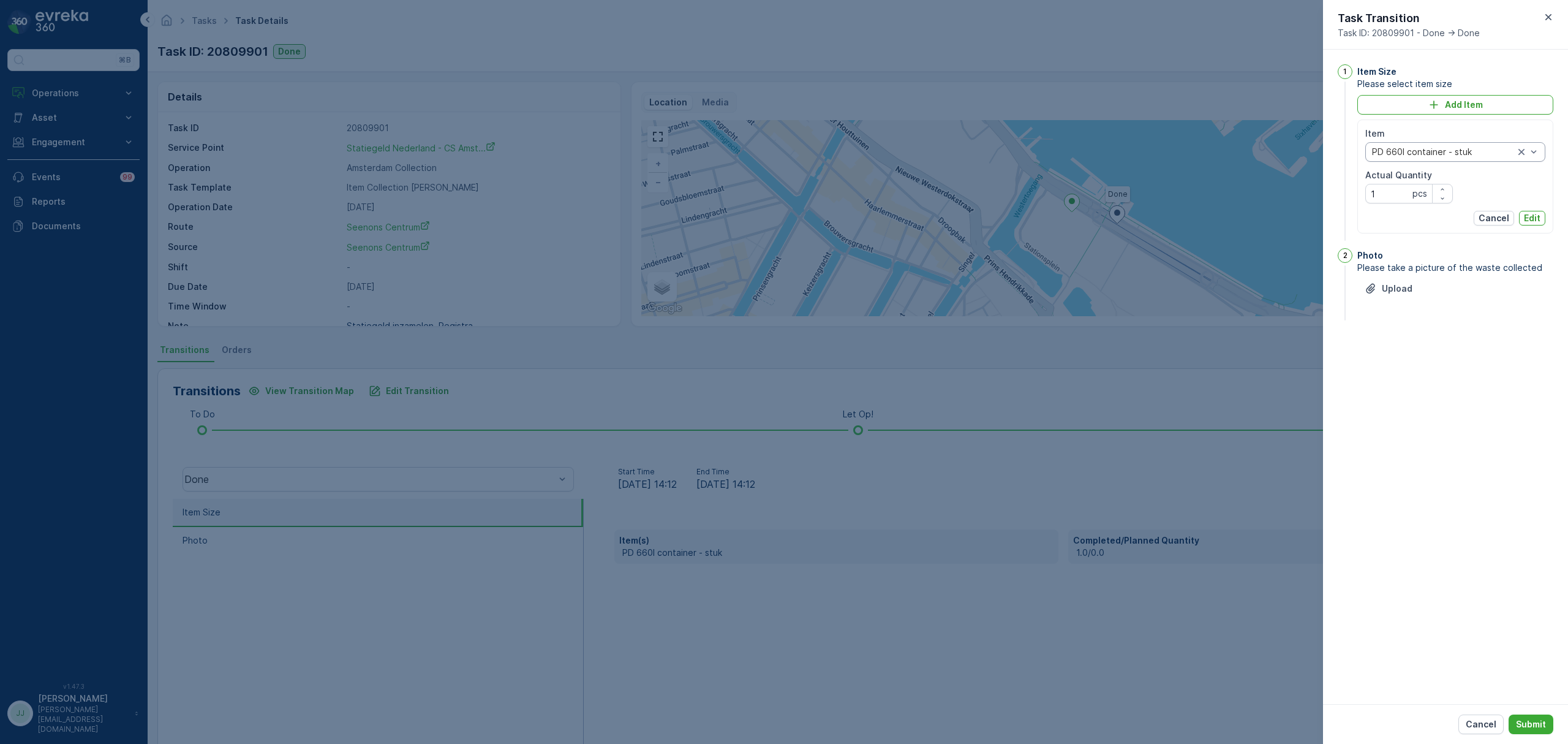
click at [1415, 153] on div at bounding box center [1443, 152] width 145 height 10
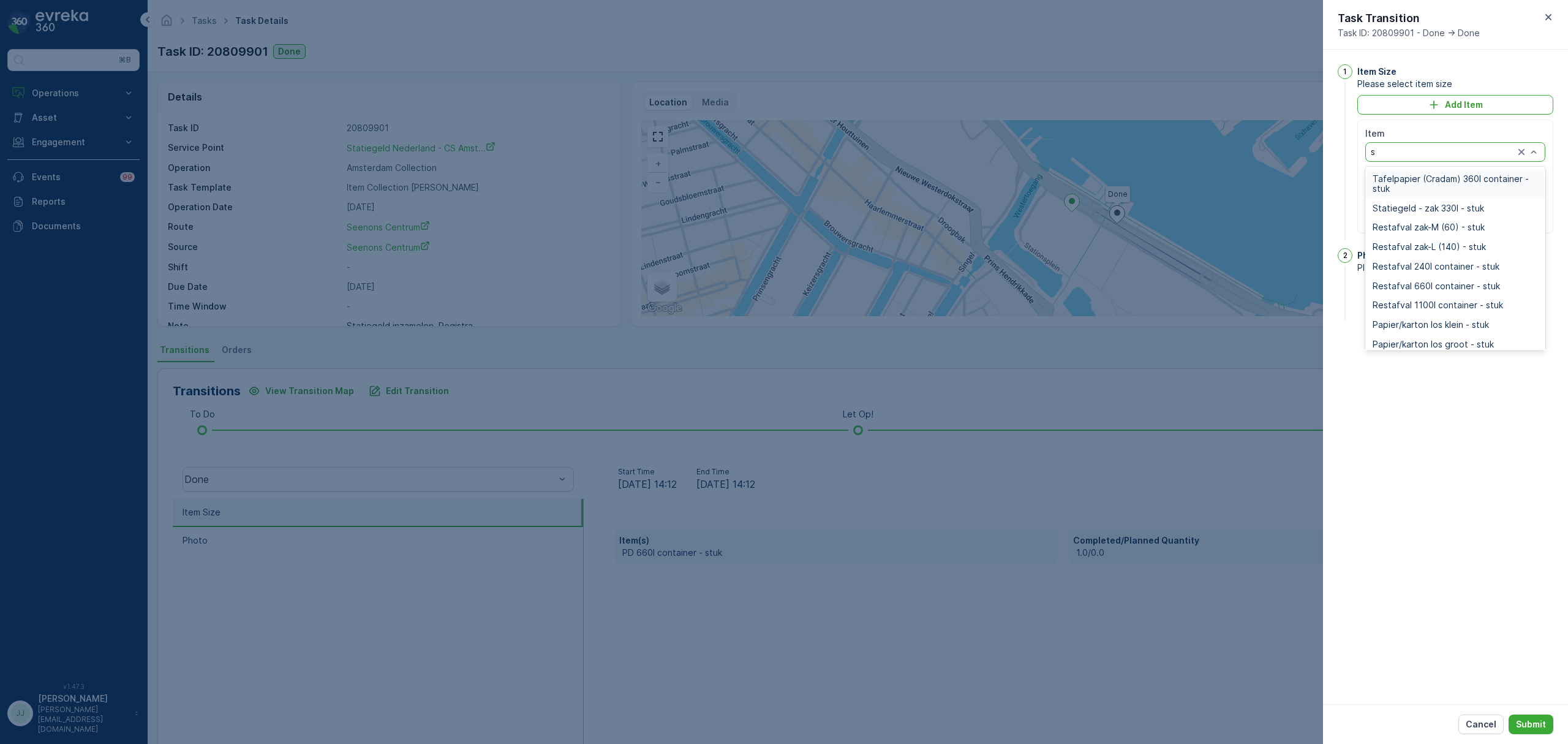
type input "st"
click at [1432, 207] on span "Statiegeld - zak 330l - stuk" at bounding box center [1428, 209] width 112 height 10
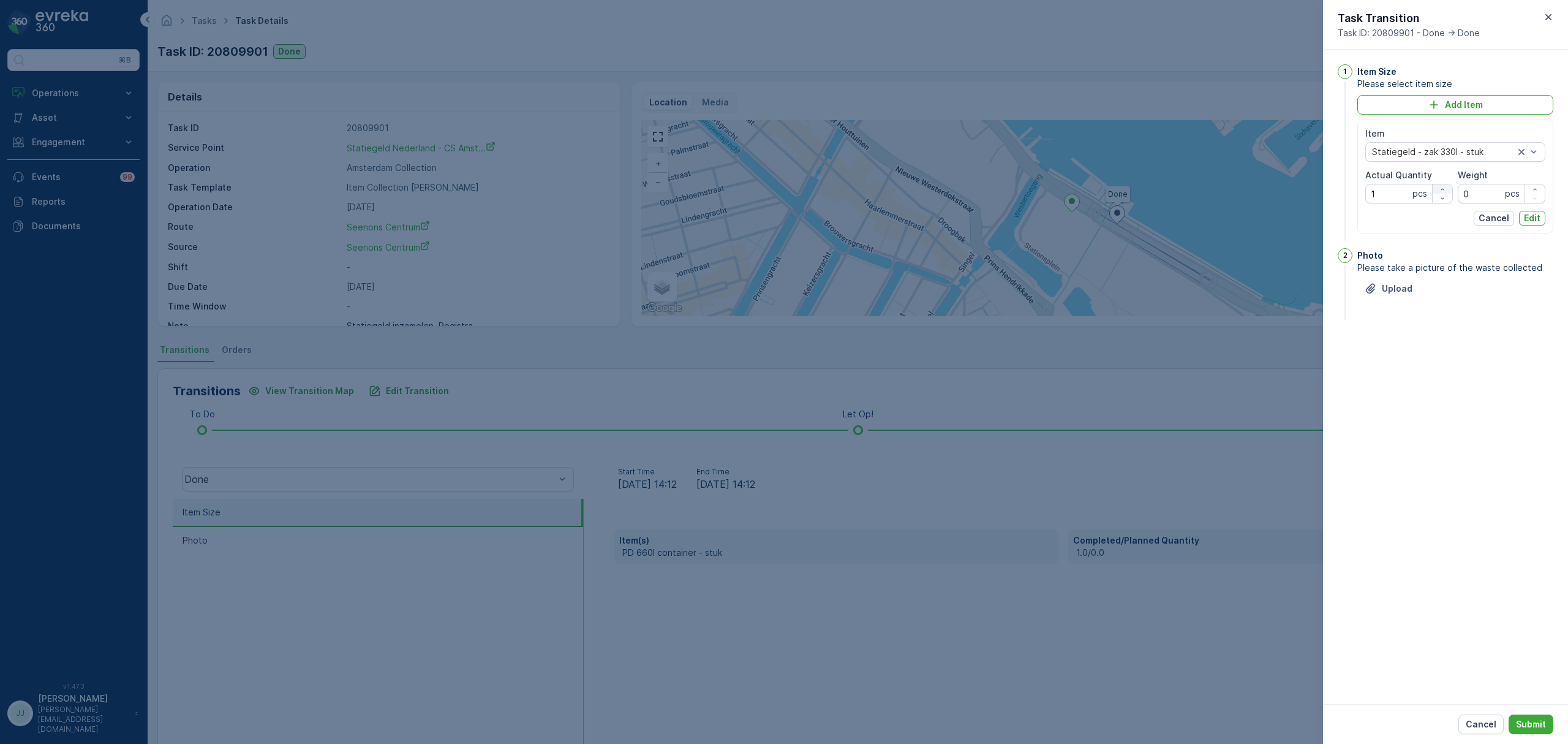
click at [1436, 187] on div "button" at bounding box center [1442, 189] width 19 height 7
type Quantity "2"
click at [1529, 225] on p "Edit" at bounding box center [1532, 217] width 17 height 12
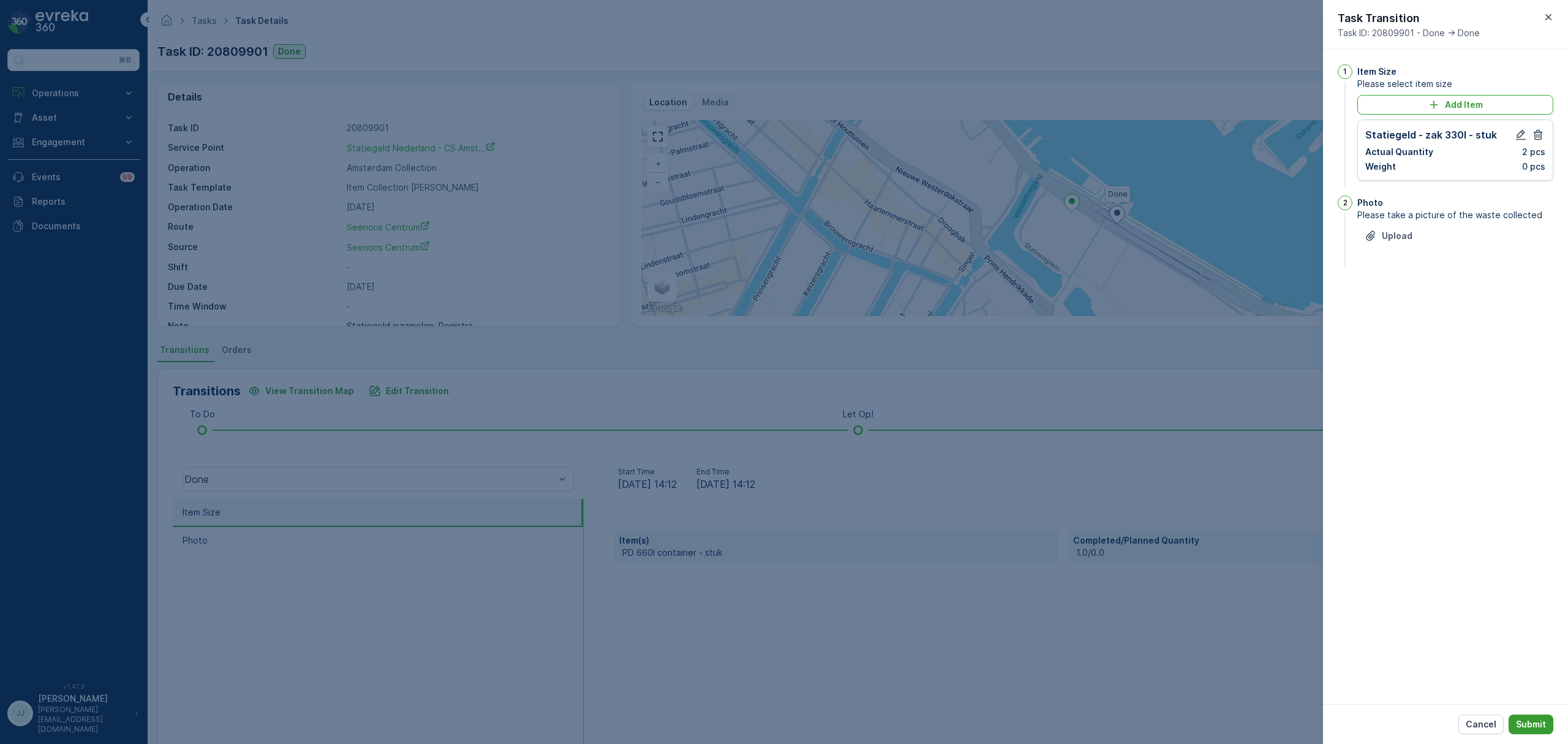
click at [1511, 734] on div "Cancel Submit" at bounding box center [1446, 723] width 245 height 39
click at [1513, 733] on button "Submit" at bounding box center [1531, 724] width 45 height 19
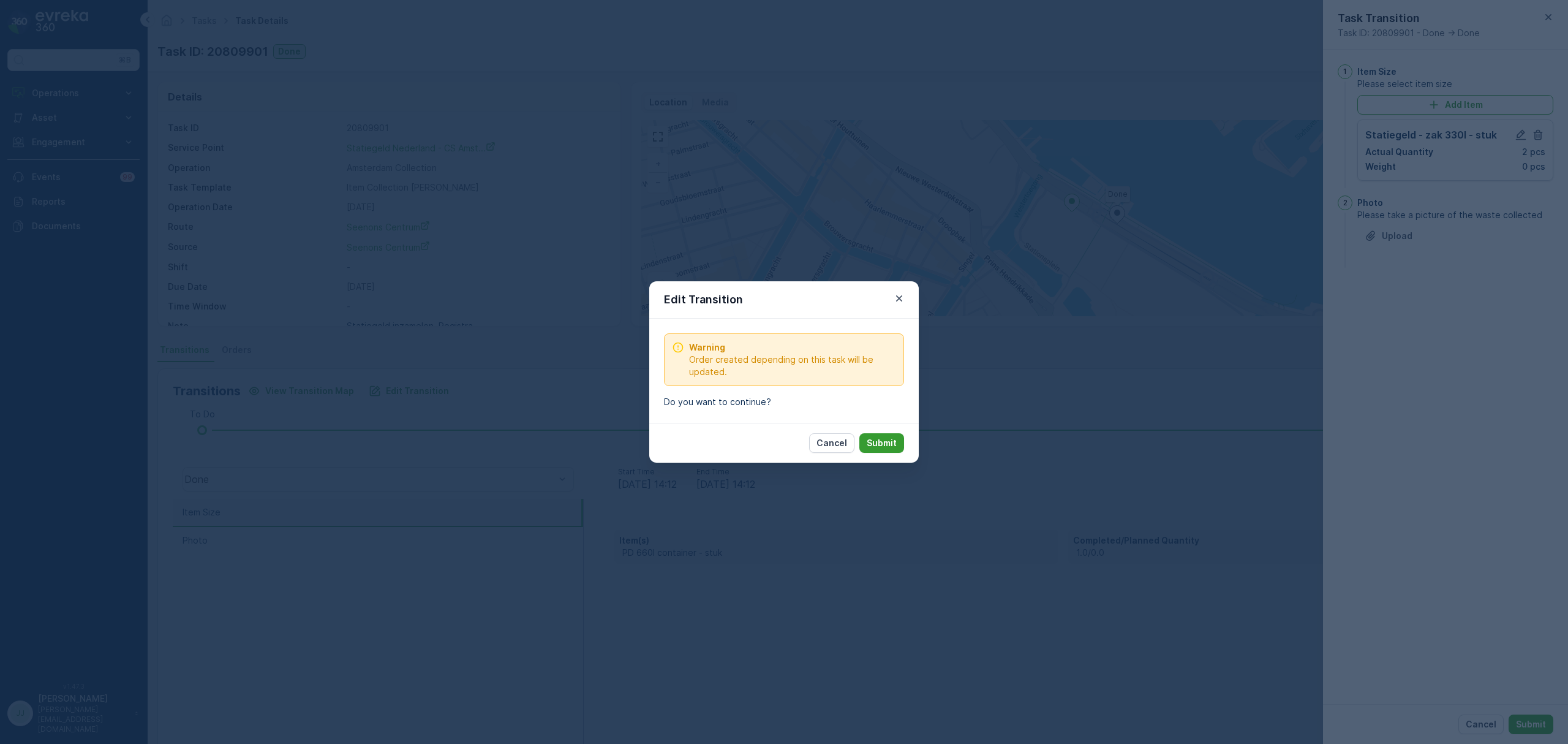
click at [878, 445] on p "Submit" at bounding box center [881, 443] width 30 height 12
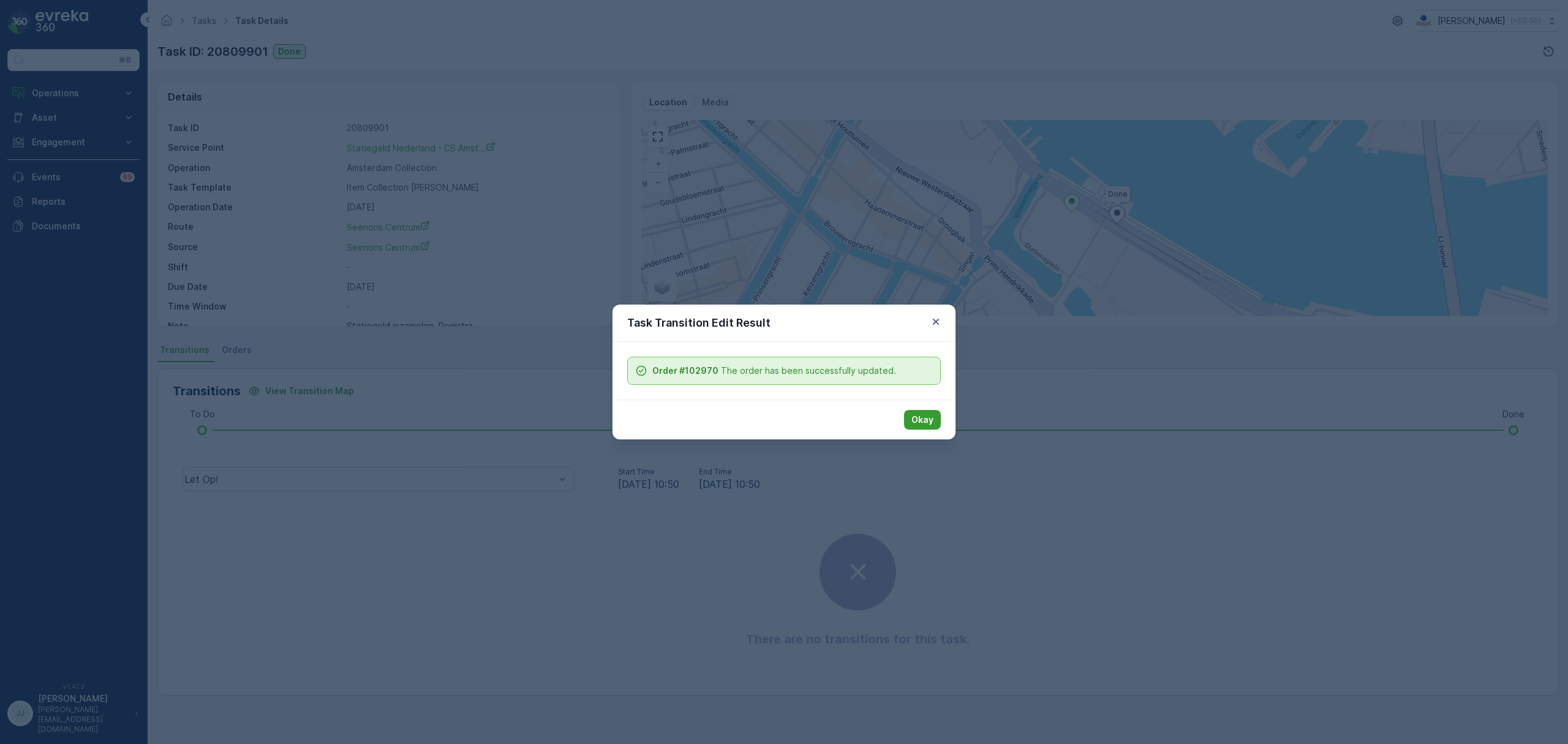
click at [910, 416] on button "Okay" at bounding box center [922, 420] width 37 height 19
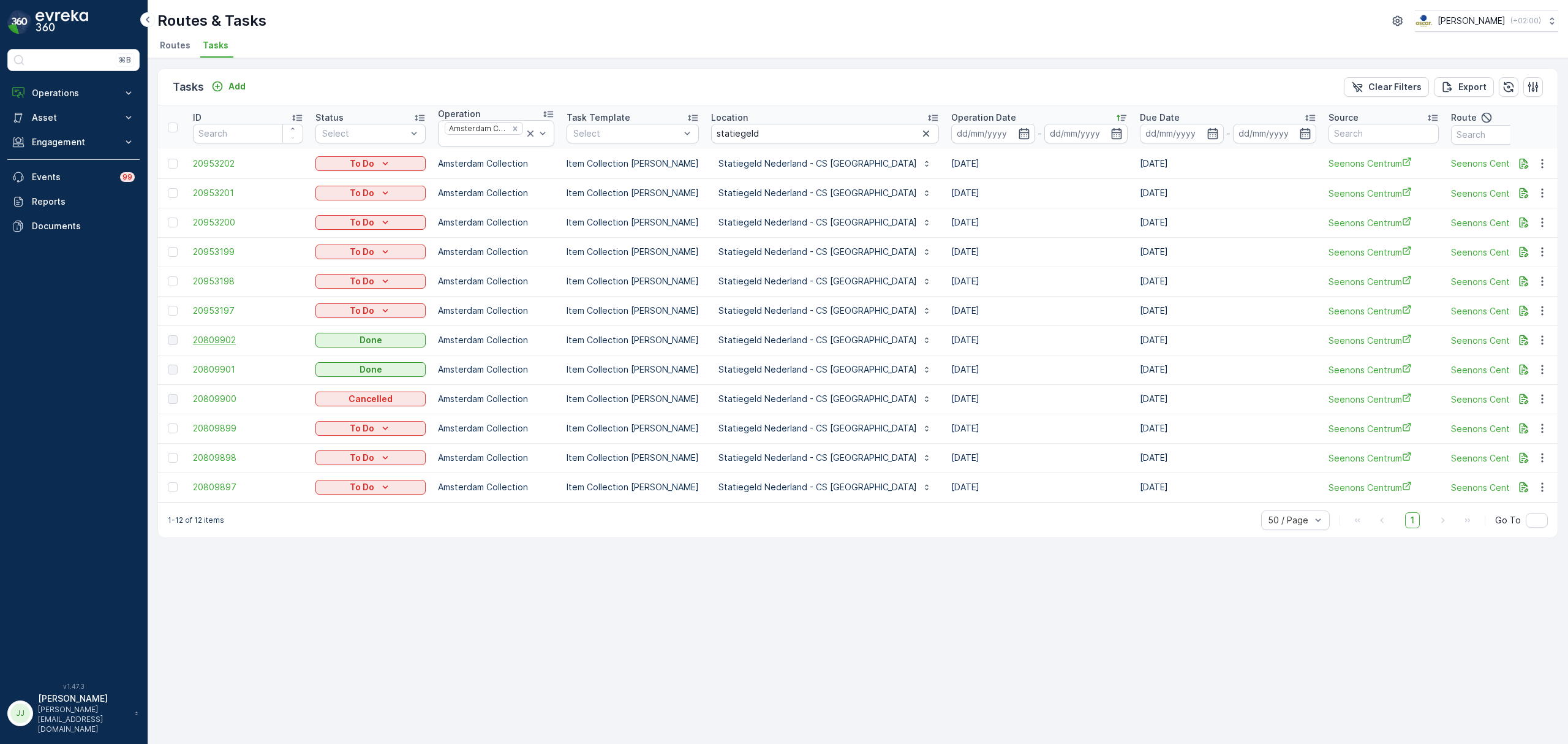
click at [217, 340] on span "20809902" at bounding box center [248, 340] width 110 height 12
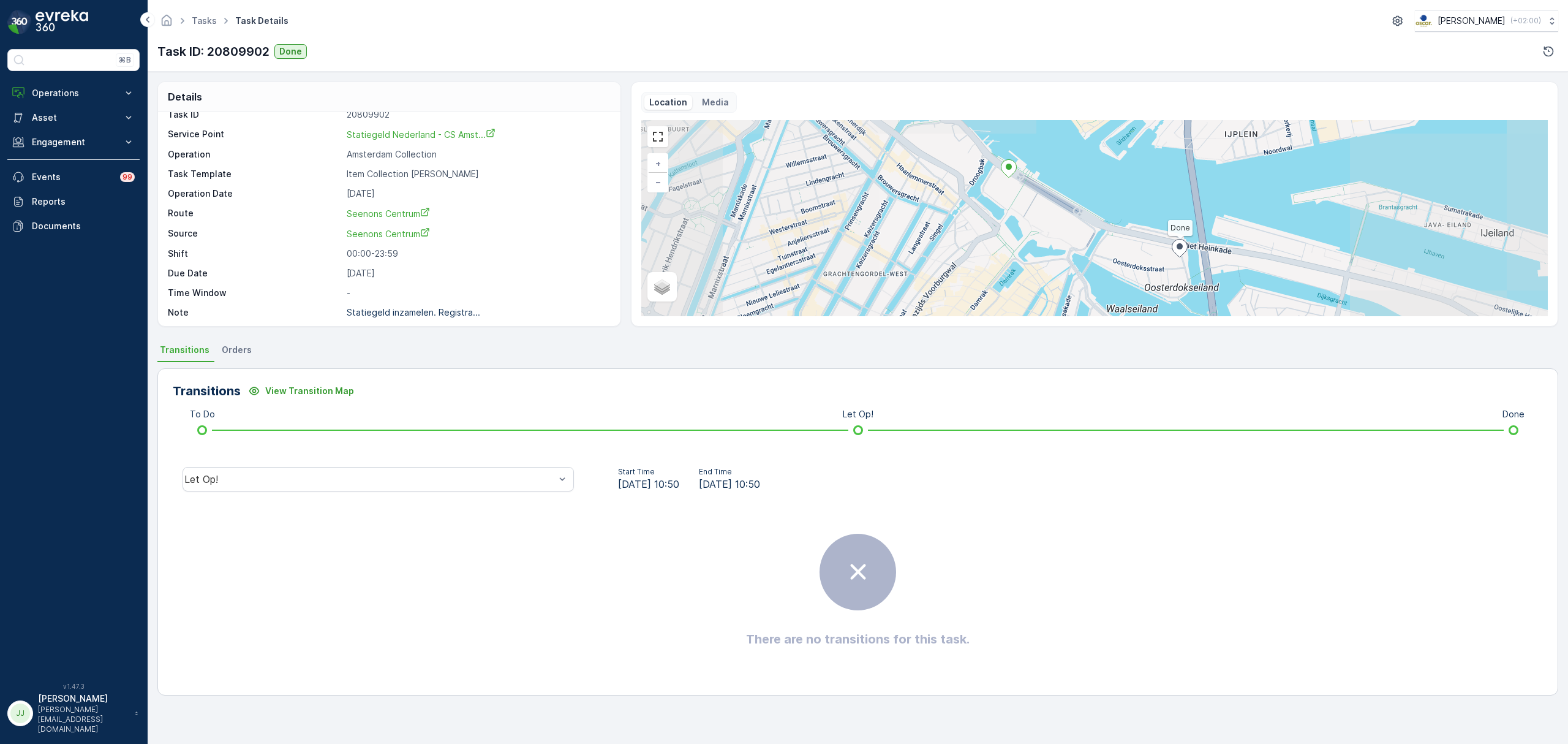
scroll to position [17, 0]
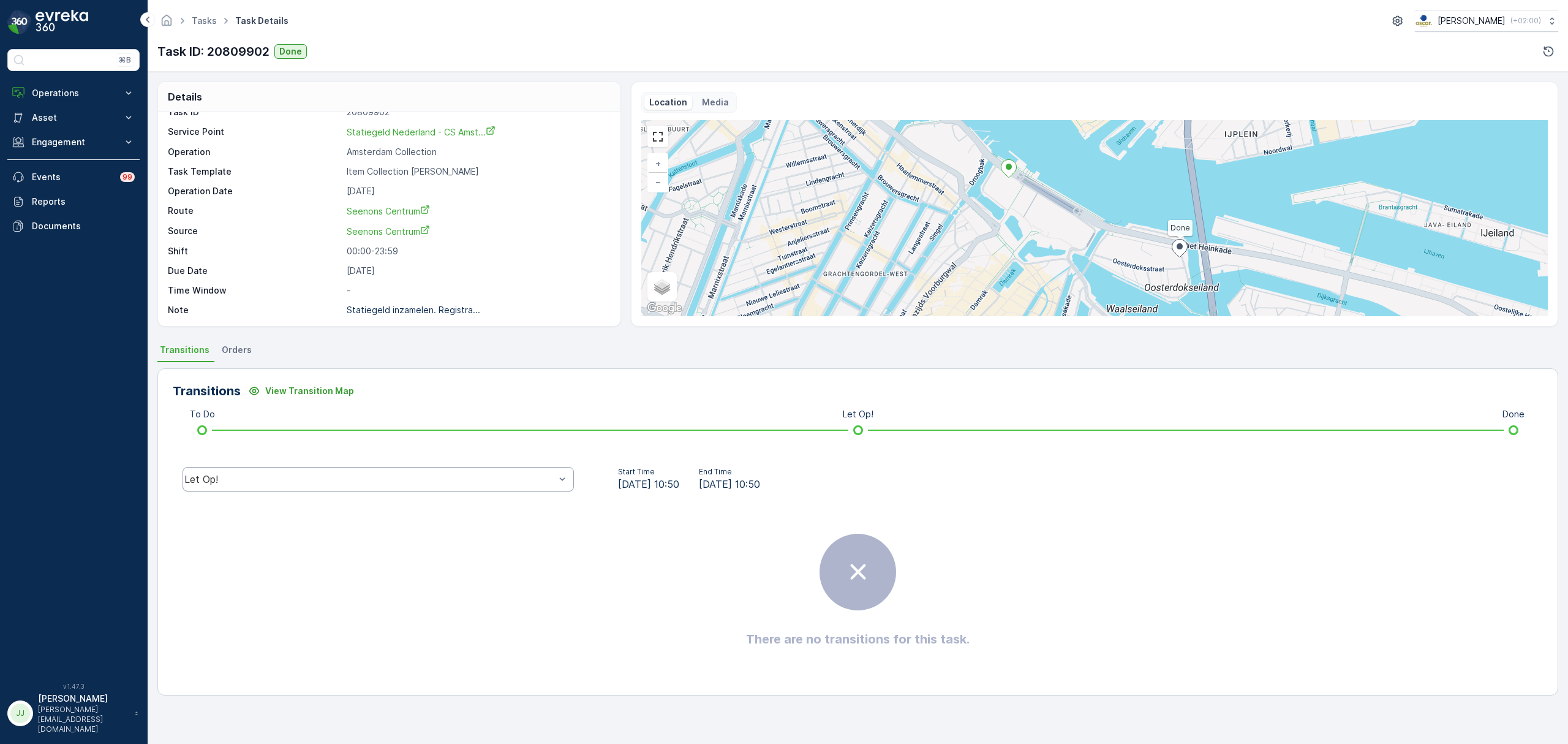
click at [390, 483] on div "Let Op!" at bounding box center [369, 479] width 370 height 11
click at [212, 385] on span "Done" at bounding box center [202, 386] width 24 height 11
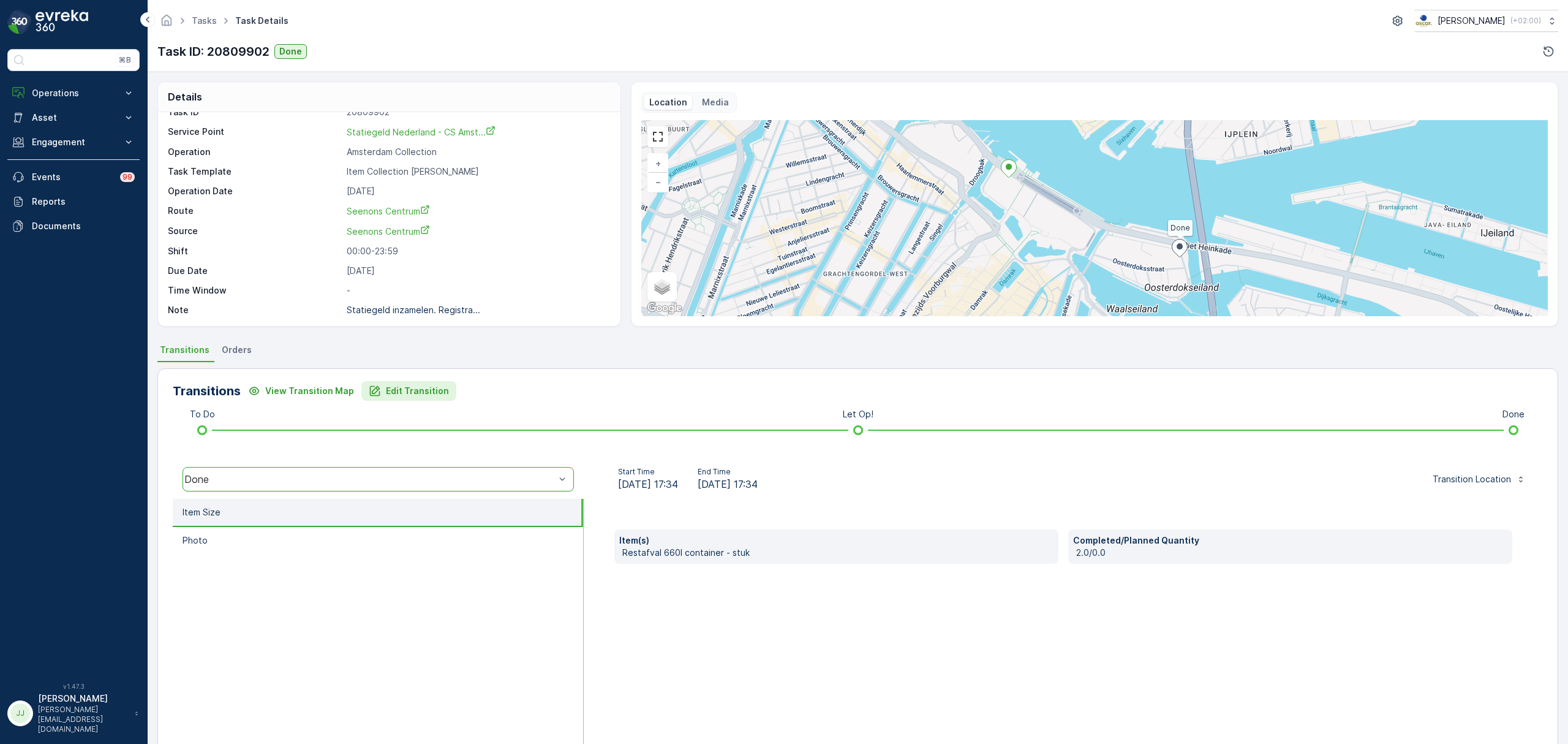
click at [406, 390] on p "Edit Transition" at bounding box center [417, 391] width 63 height 12
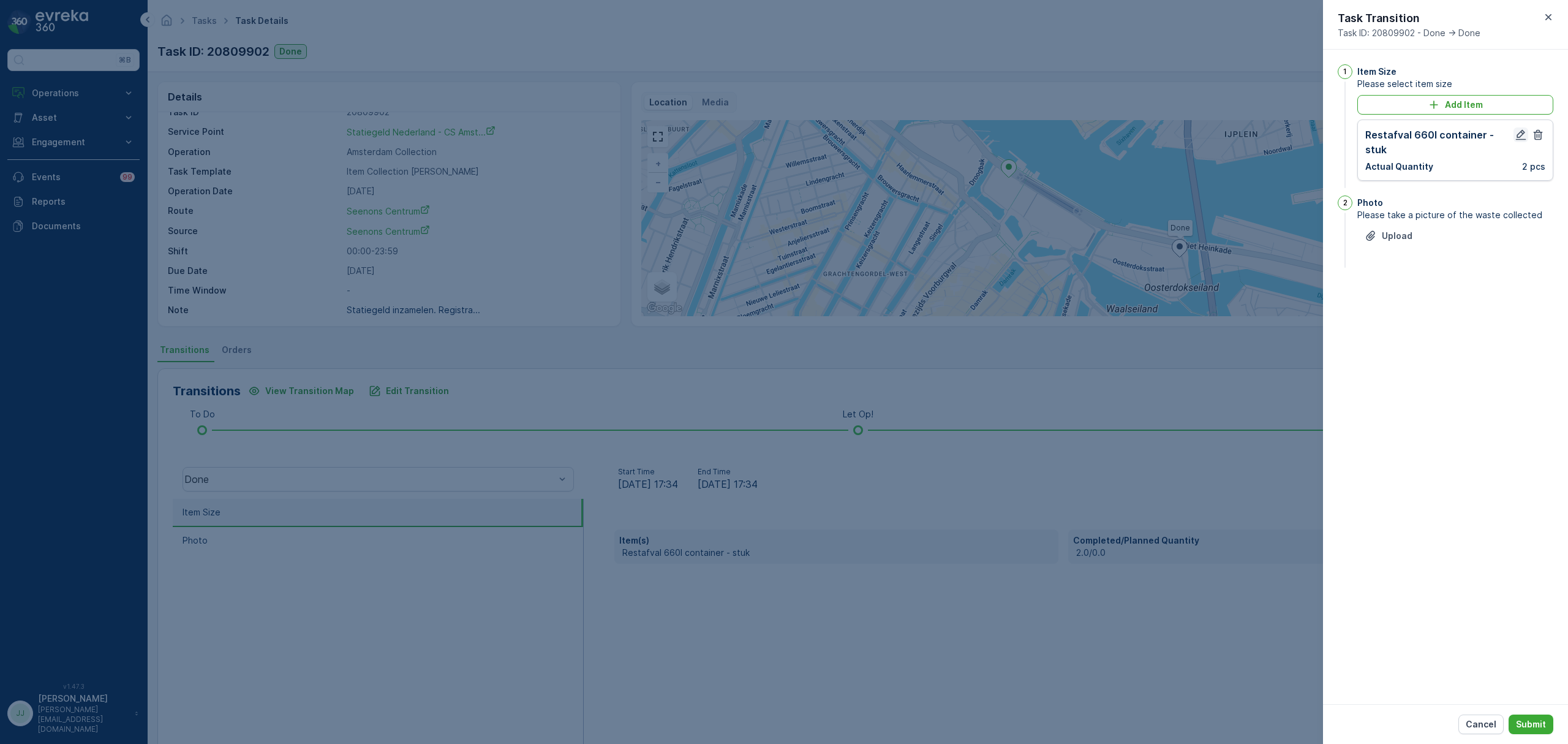
click at [1523, 132] on icon "button" at bounding box center [1521, 134] width 10 height 10
click at [1431, 150] on div at bounding box center [1443, 152] width 145 height 10
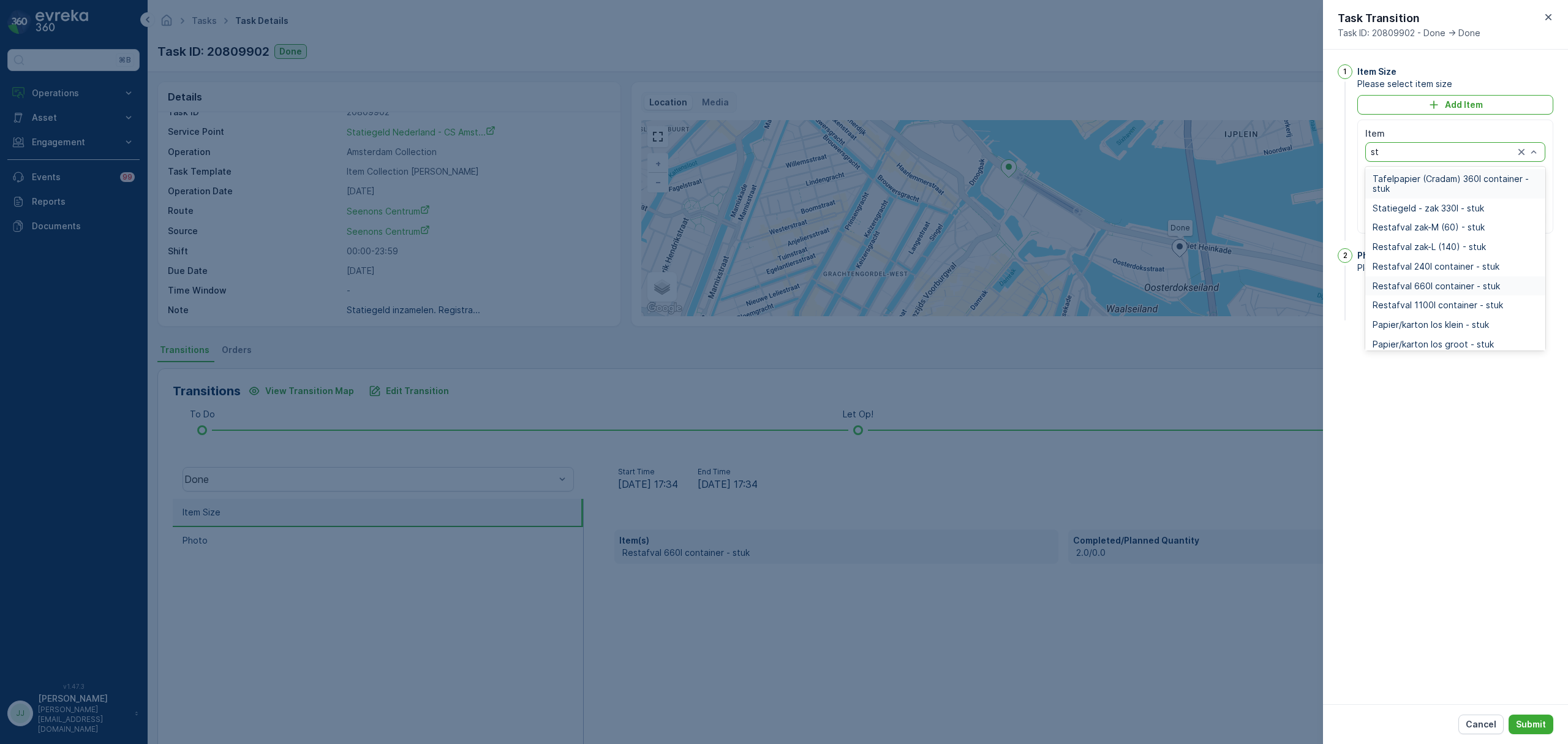
type input "sta"
click at [1429, 182] on span "Statiegeld - zak 330l - stuk" at bounding box center [1428, 179] width 112 height 10
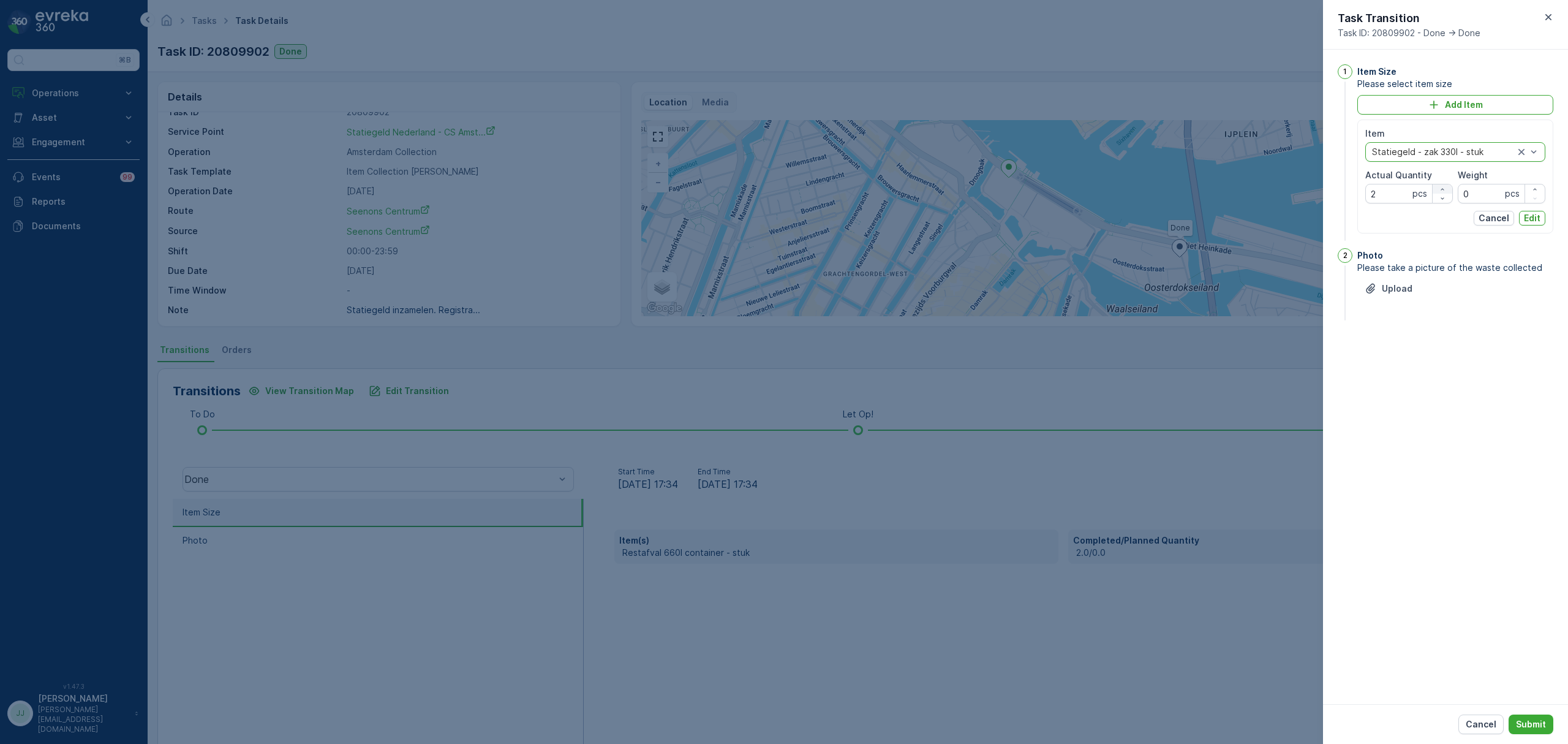
click at [1444, 187] on icon "button" at bounding box center [1442, 189] width 7 height 7
type Quantity "4"
click at [1539, 223] on p "Edit" at bounding box center [1532, 217] width 17 height 12
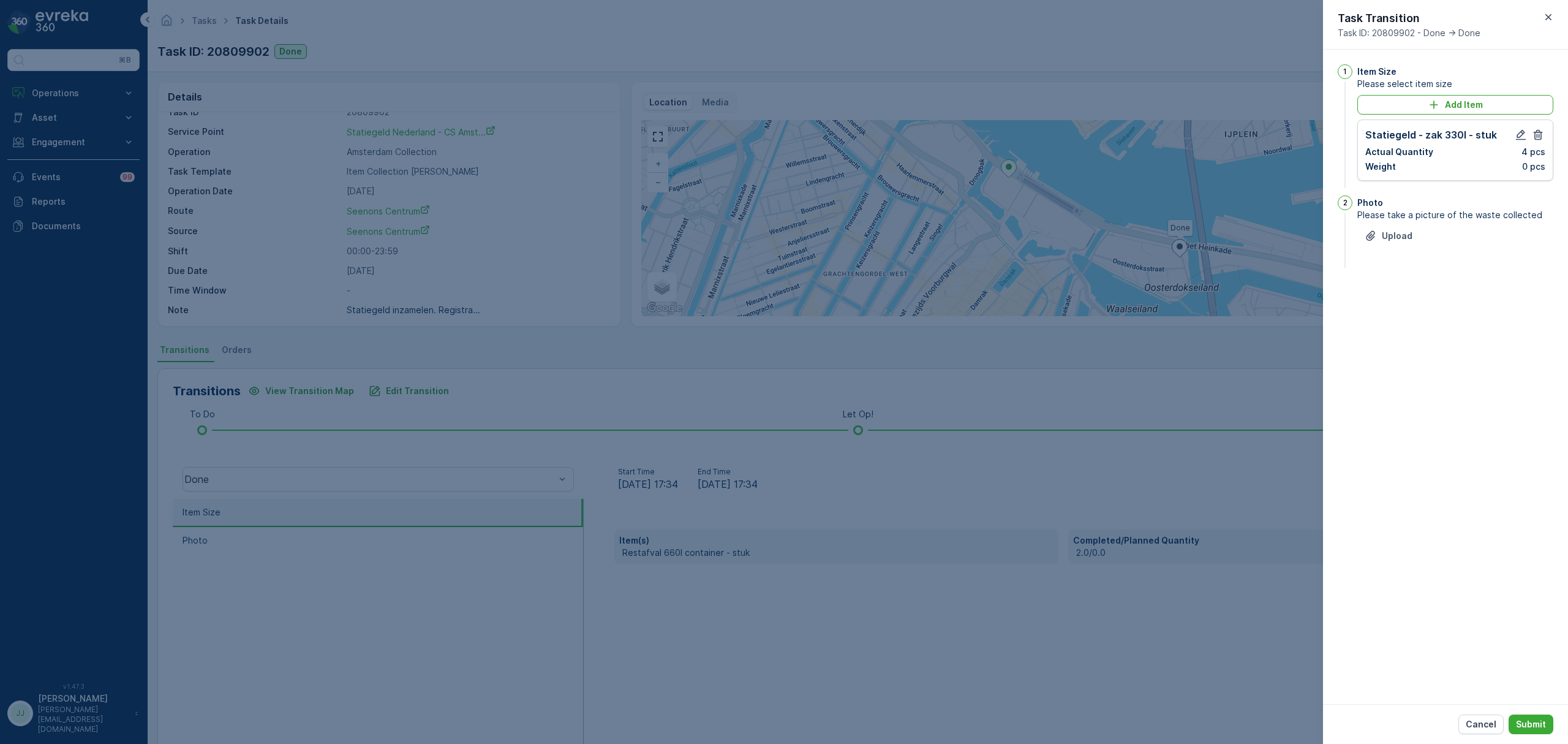
click at [1541, 734] on div "Cancel Submit" at bounding box center [1446, 723] width 245 height 39
click at [1541, 731] on button "Submit" at bounding box center [1531, 724] width 45 height 19
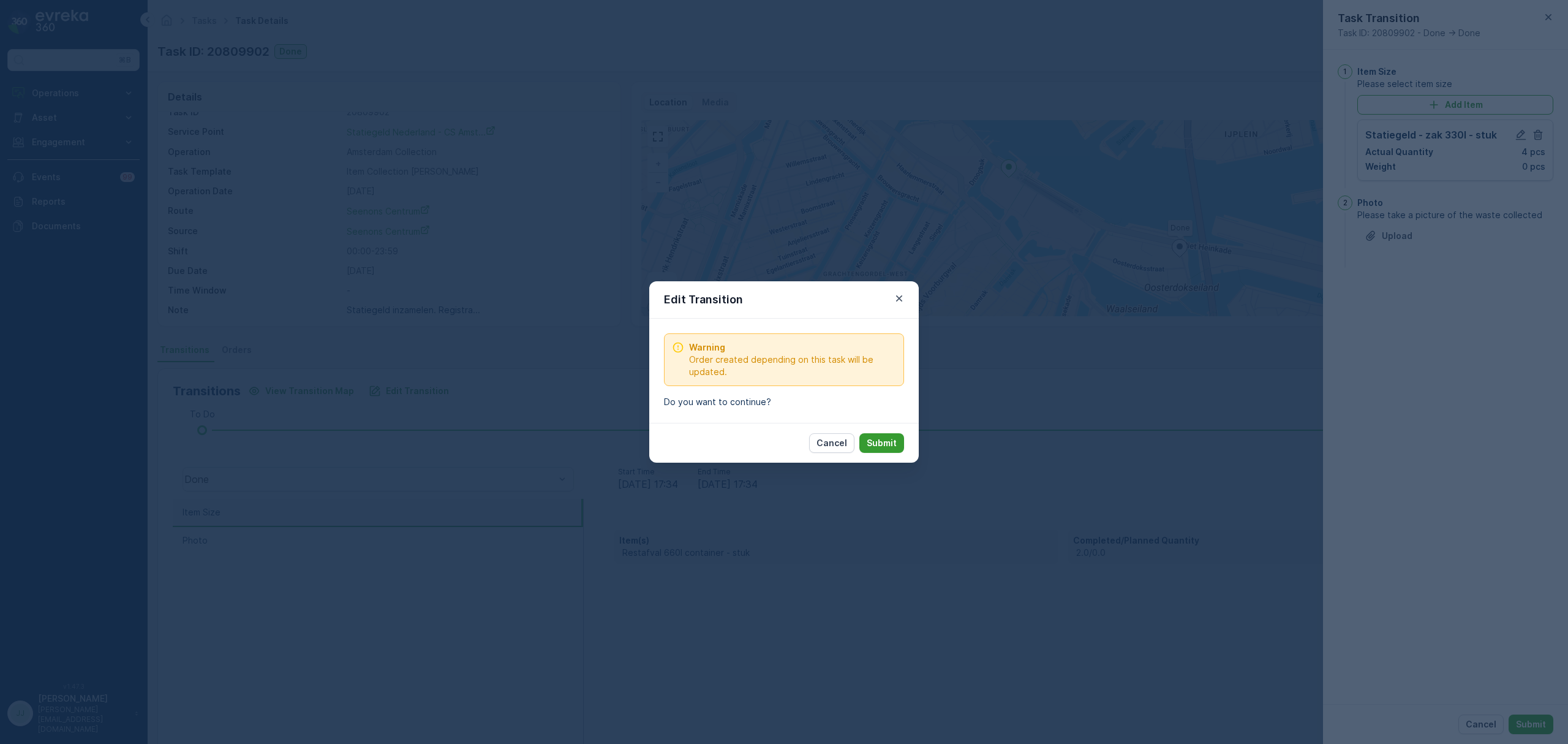
click at [898, 441] on button "Submit" at bounding box center [882, 443] width 45 height 19
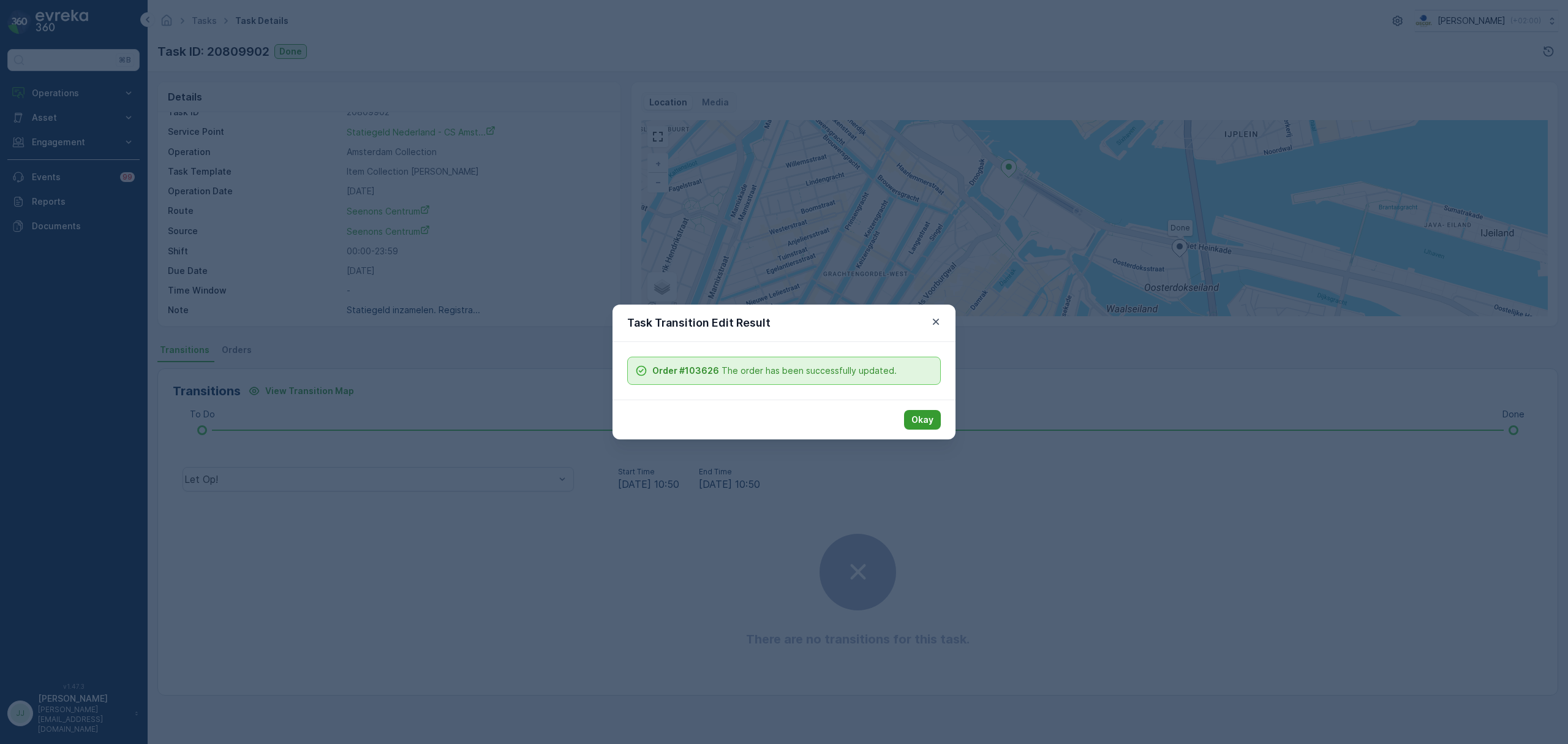
click at [924, 420] on p "Okay" at bounding box center [922, 420] width 22 height 12
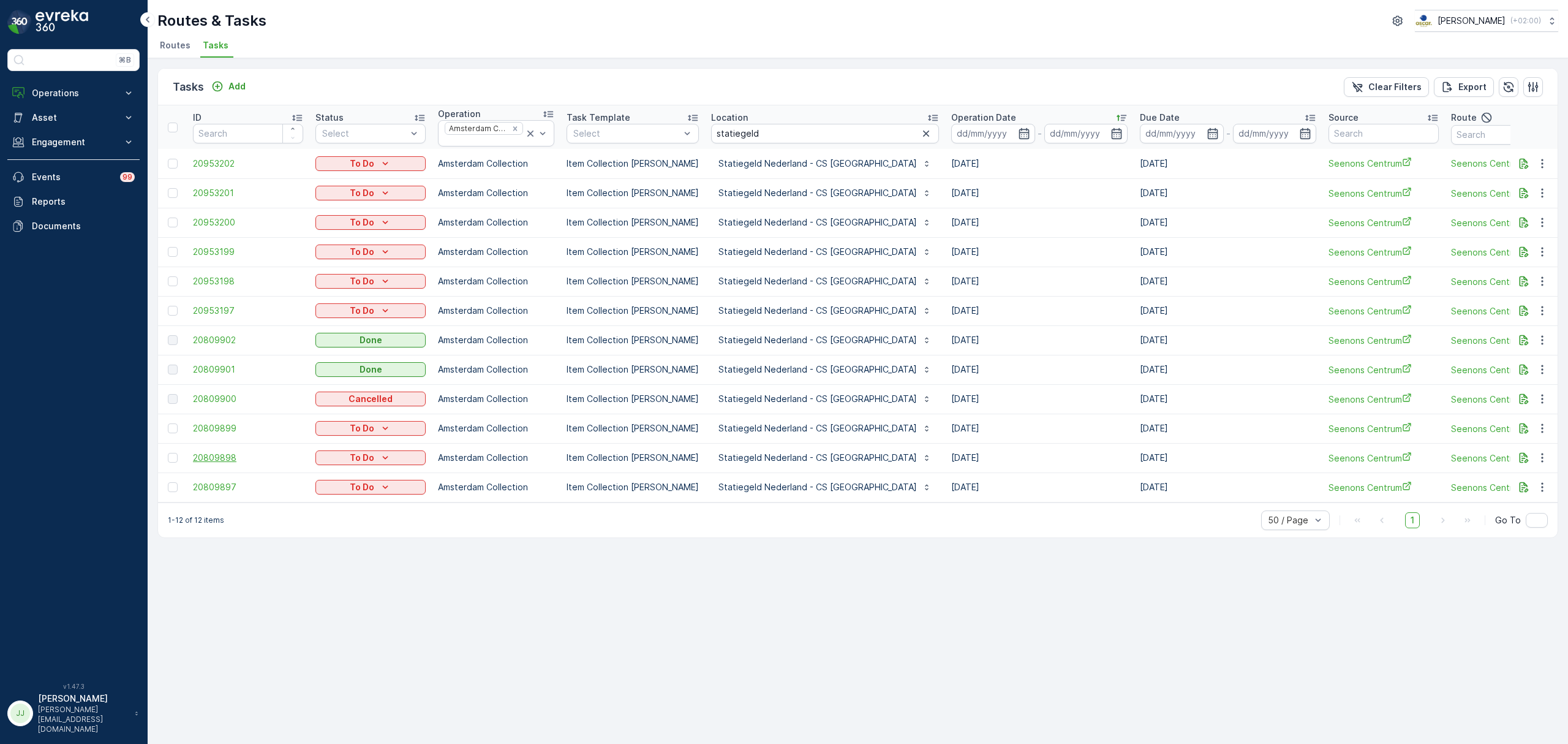
click at [219, 466] on td "20809898" at bounding box center [248, 457] width 122 height 30
click at [219, 462] on span "20809898" at bounding box center [248, 457] width 110 height 12
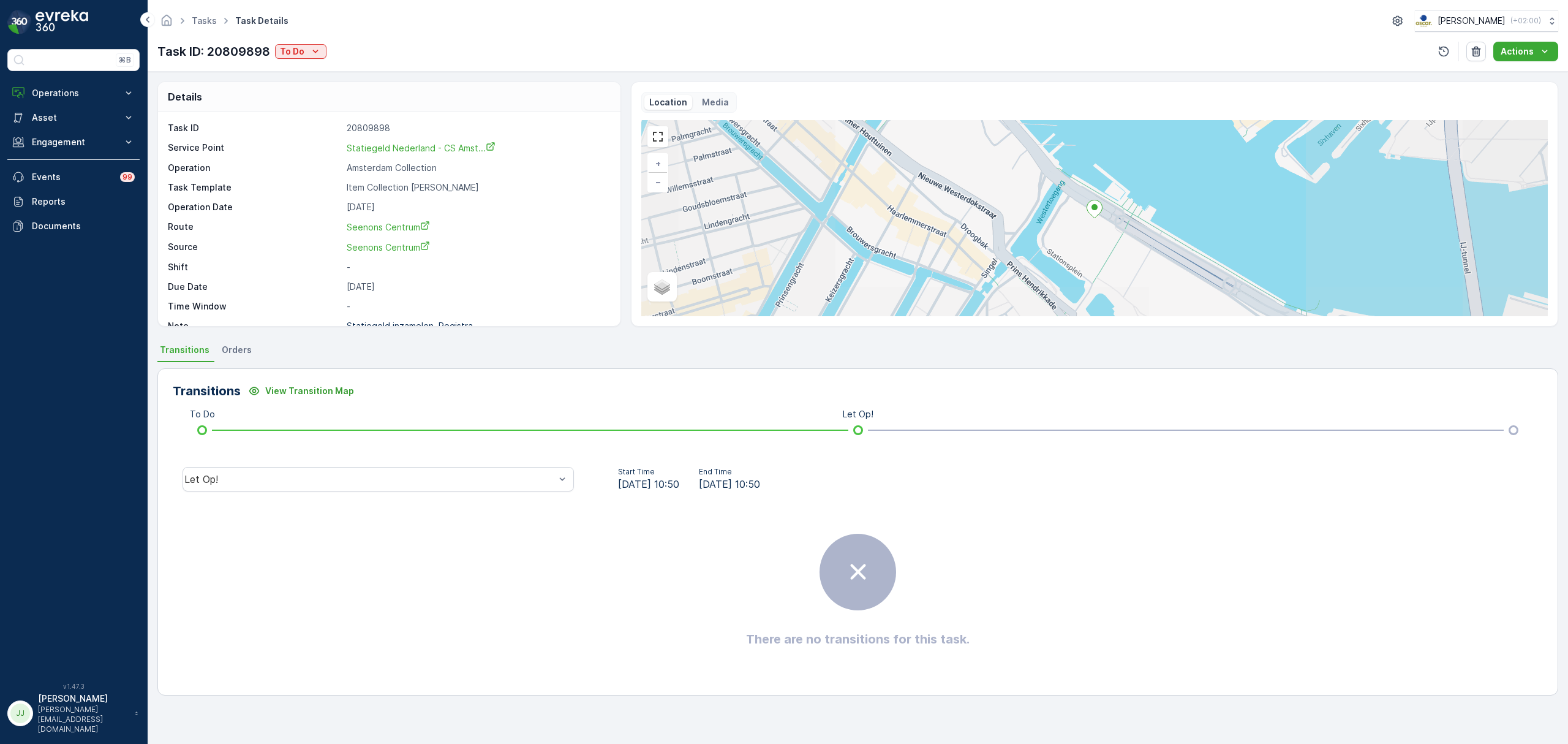
click at [299, 57] on p "To Do" at bounding box center [292, 51] width 24 height 12
click at [300, 54] on p "To Do" at bounding box center [292, 51] width 24 height 12
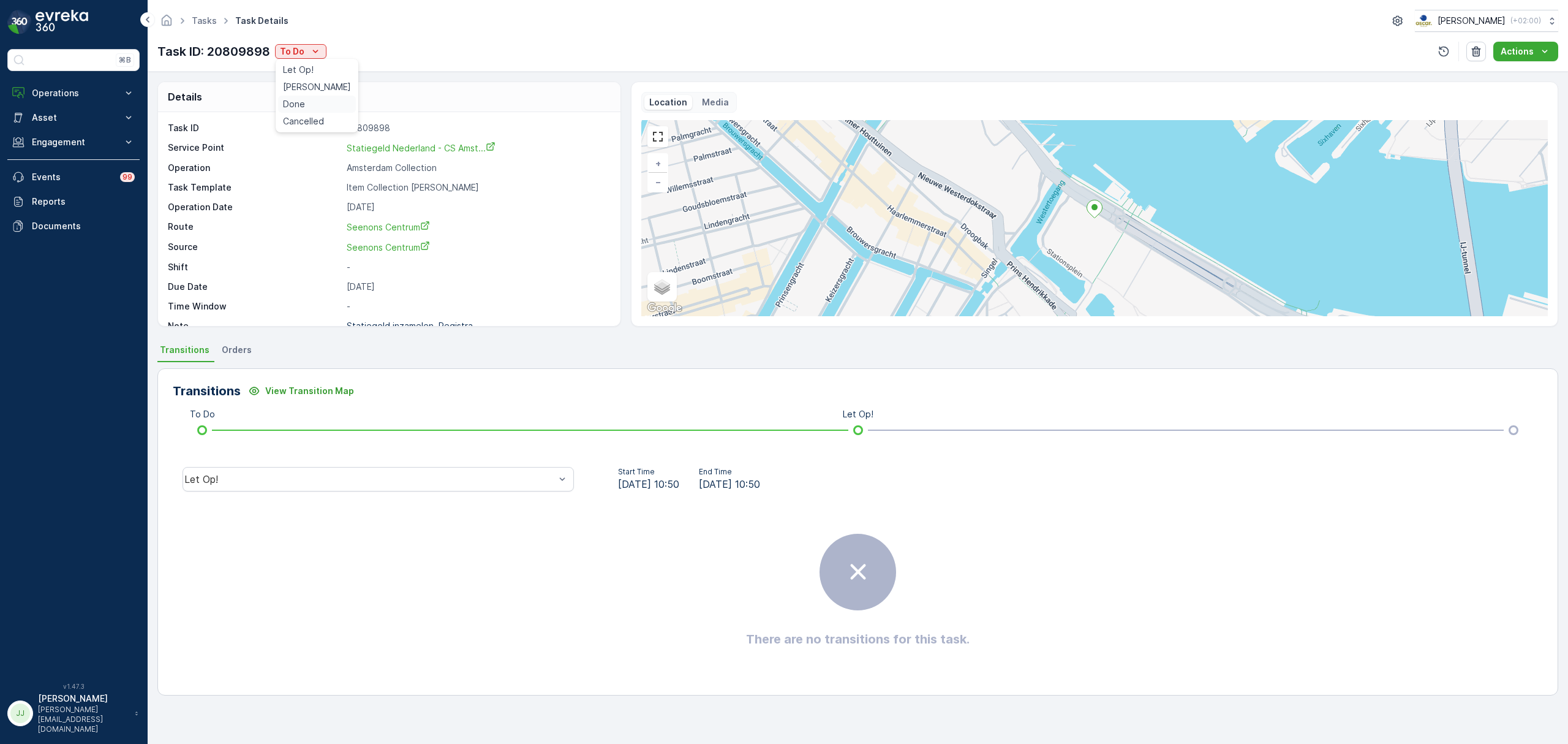
click at [315, 97] on div "Done" at bounding box center [317, 104] width 78 height 17
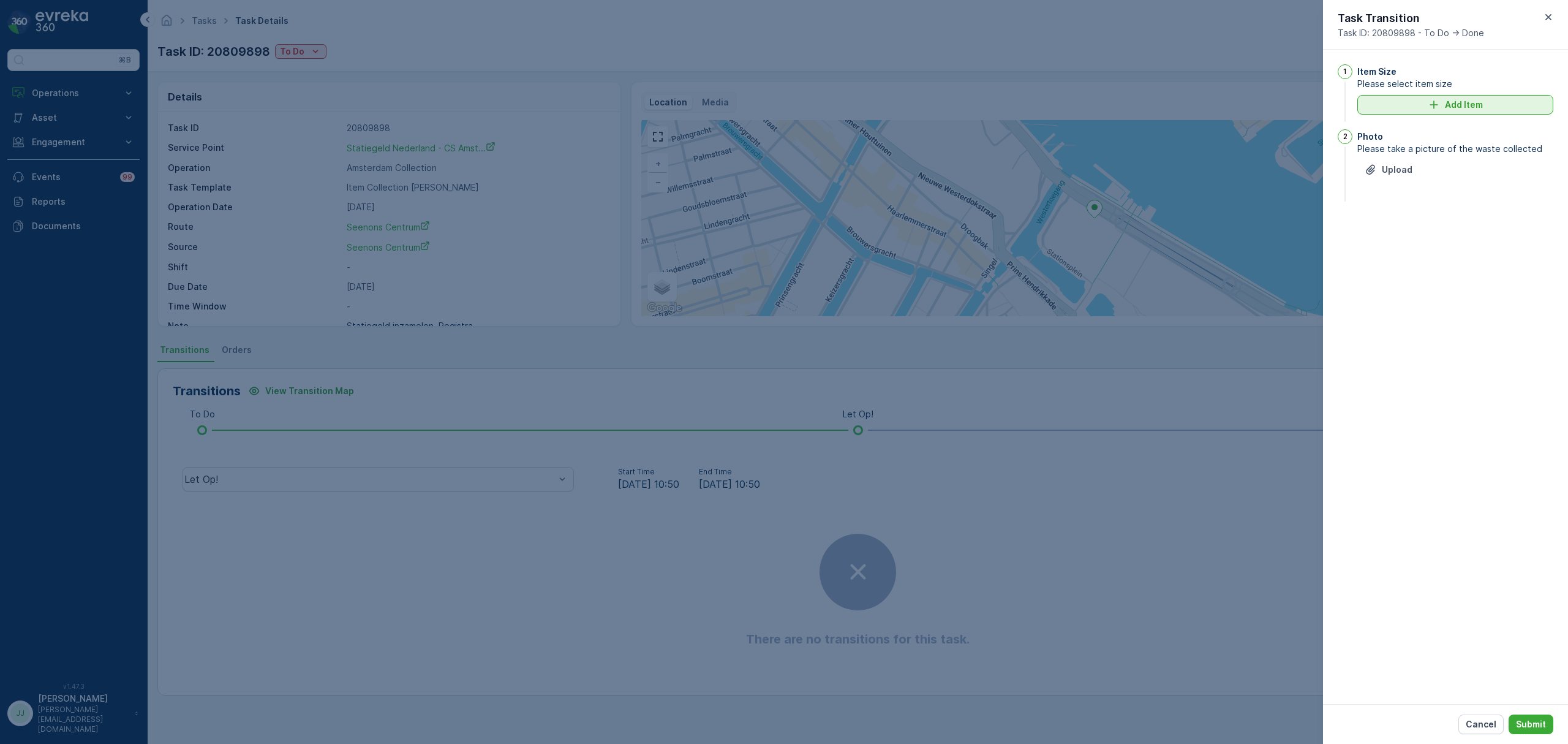
click at [1420, 98] on button "Add Item" at bounding box center [1455, 105] width 196 height 19
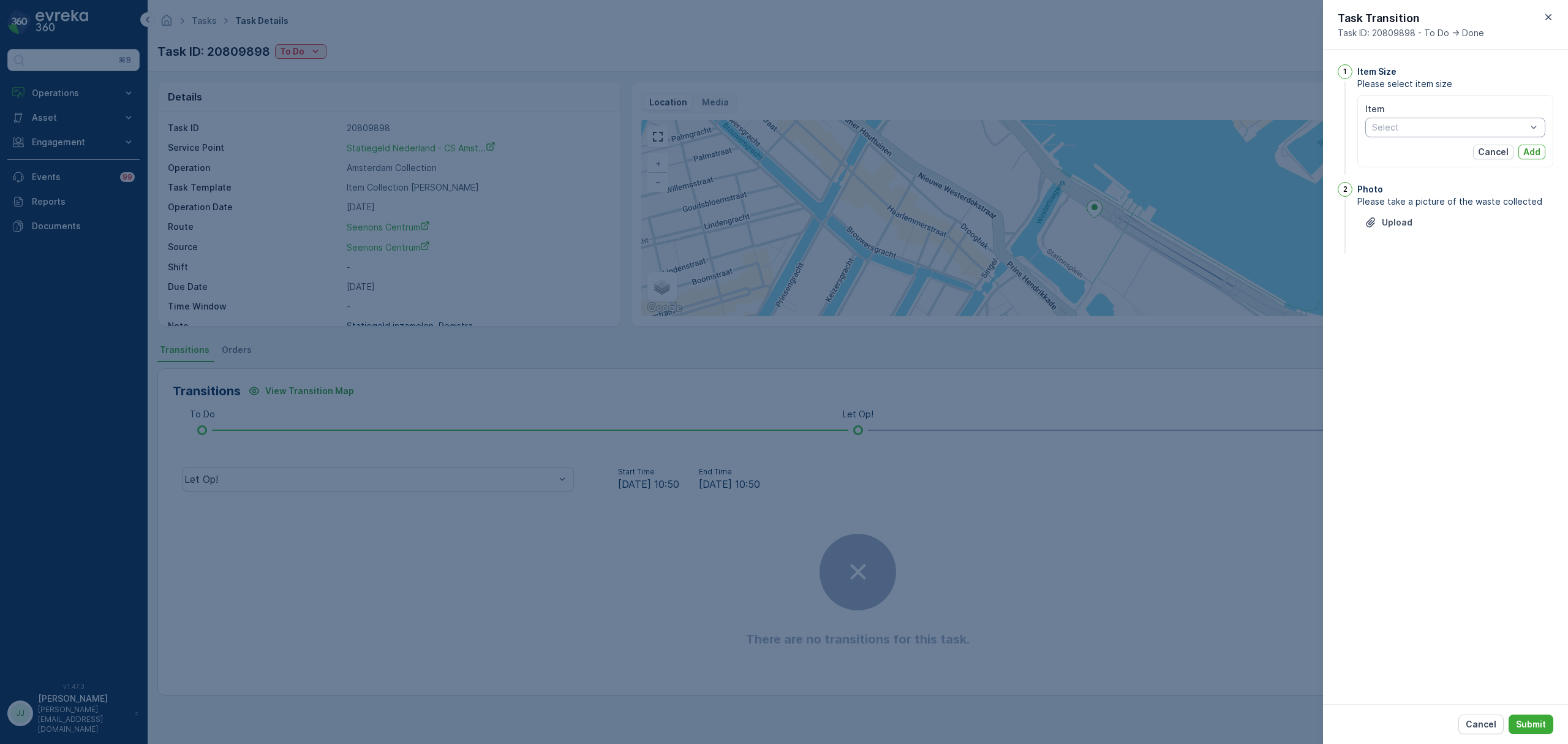
click at [1414, 122] on div at bounding box center [1449, 127] width 157 height 10
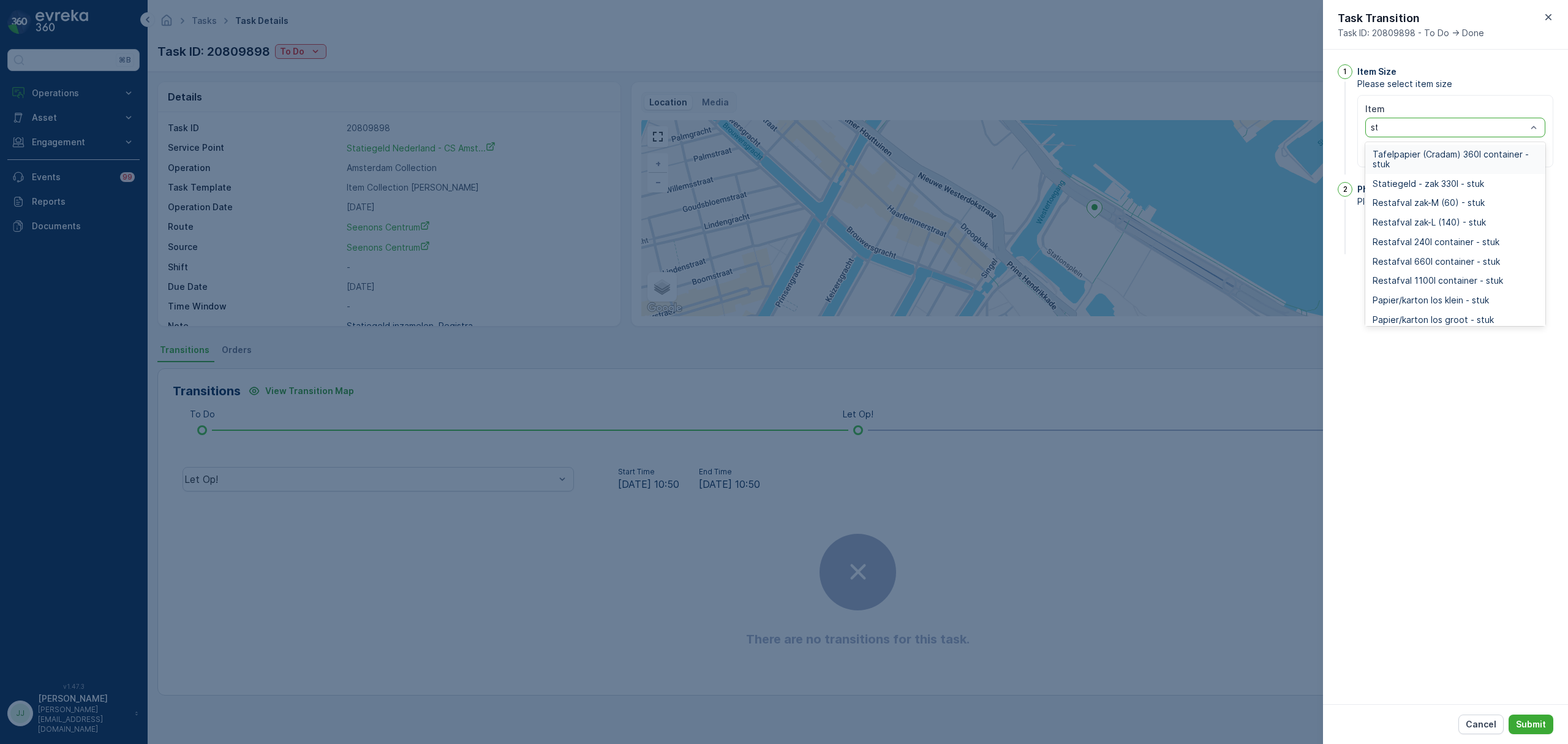
type input "sta"
click at [1430, 148] on div "Statiegeld - zak 330l - stuk" at bounding box center [1455, 155] width 180 height 19
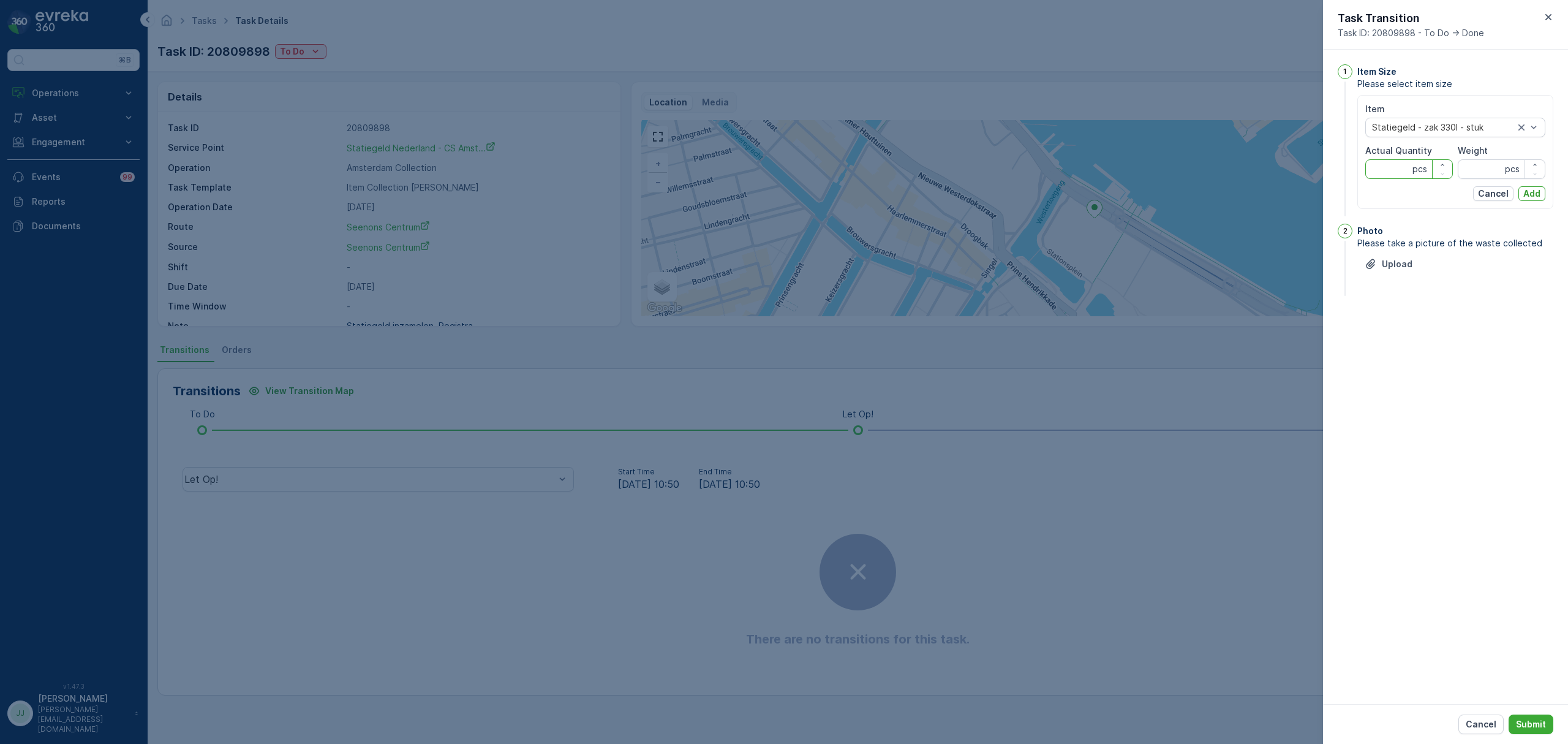
click at [1425, 159] on Quantity "Actual Quantity" at bounding box center [1409, 169] width 88 height 19
type Quantity "33"
click at [1480, 171] on input "Weight" at bounding box center [1501, 169] width 88 height 19
type input "0"
click at [1539, 194] on p "Add" at bounding box center [1532, 193] width 17 height 12
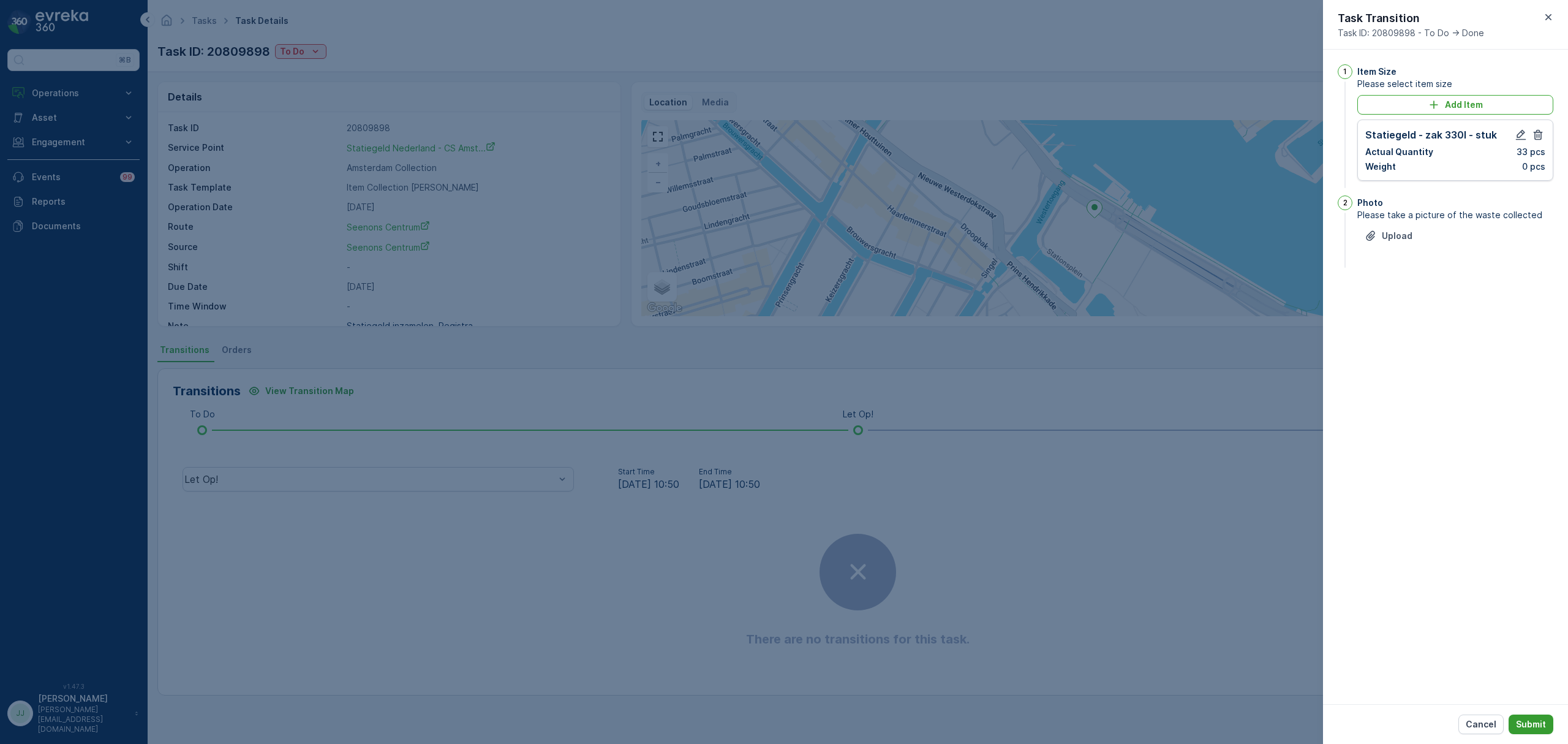
click at [1517, 725] on p "Submit" at bounding box center [1531, 724] width 30 height 12
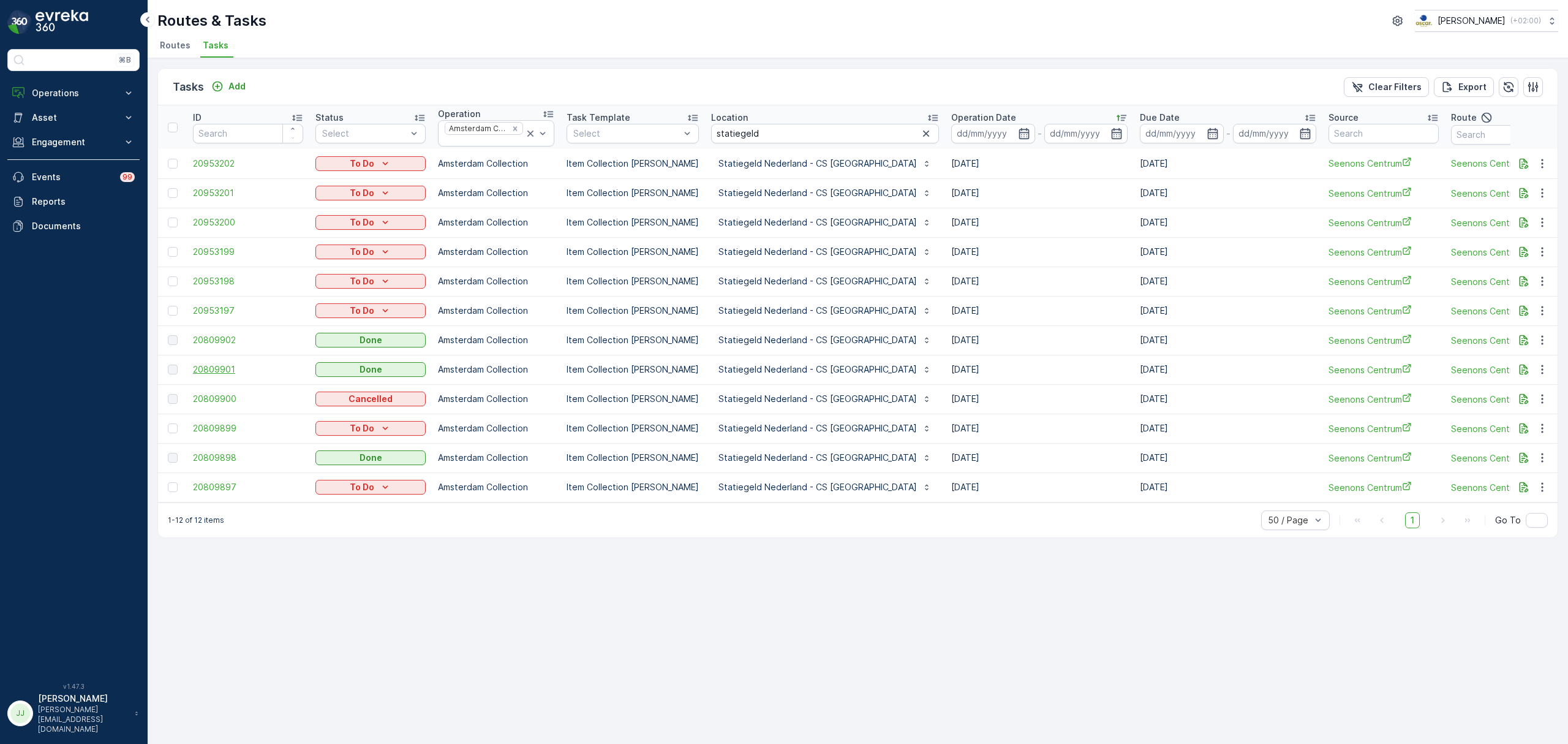
click at [217, 368] on span "20809901" at bounding box center [248, 369] width 110 height 12
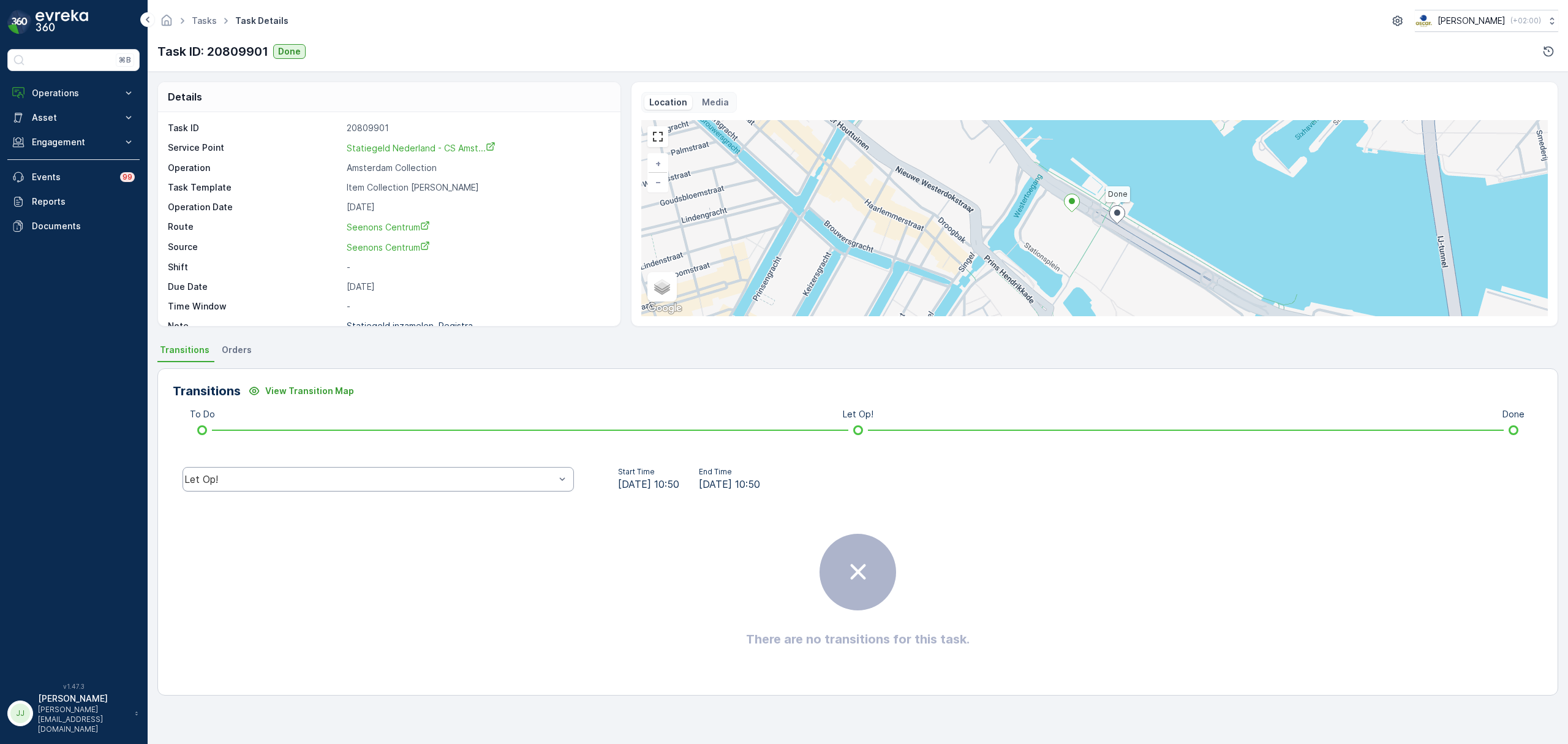
click at [419, 486] on div "Let Op!" at bounding box center [378, 479] width 391 height 24
click at [294, 397] on div "Geen Afval" at bounding box center [378, 407] width 391 height 21
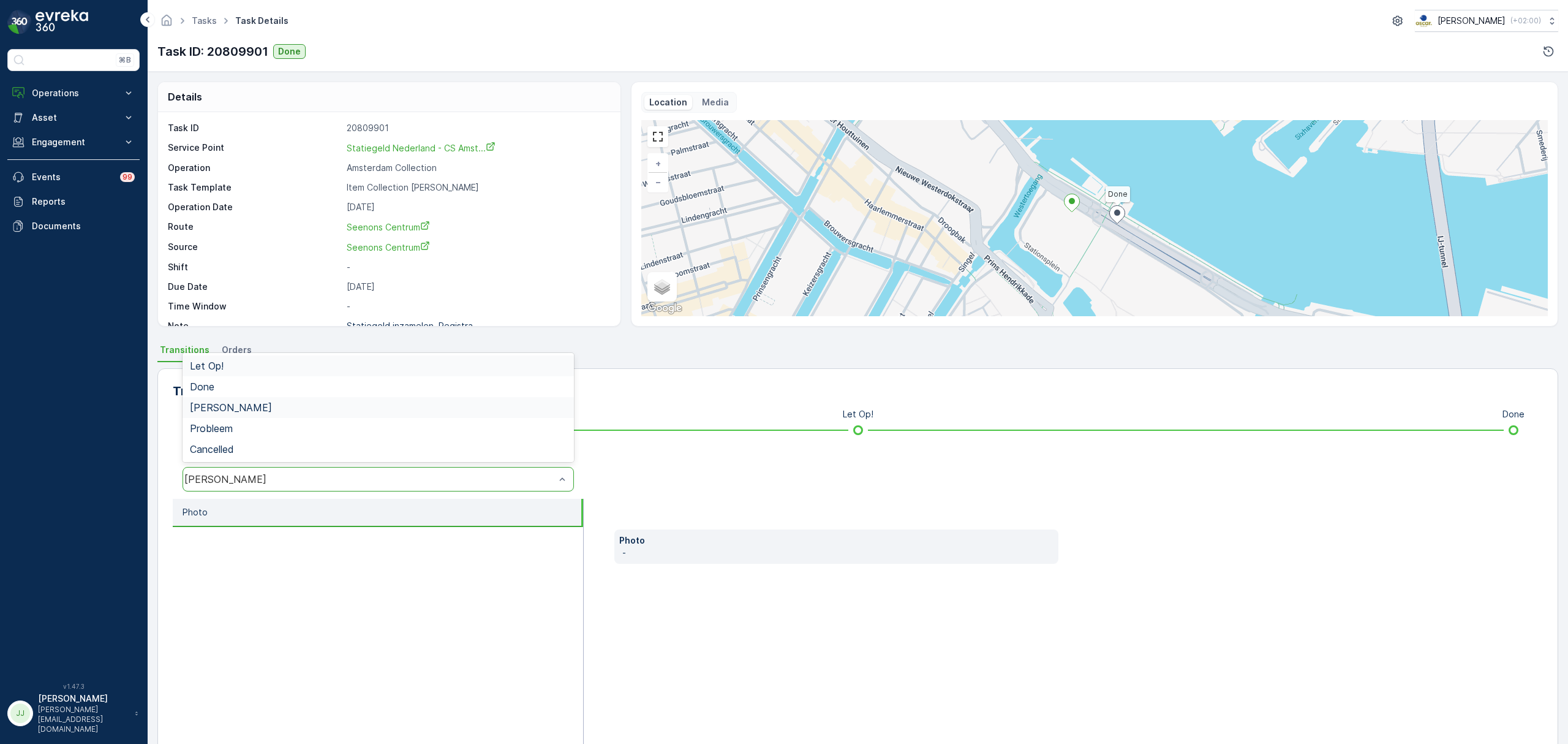
click at [300, 483] on div "Geen Afval" at bounding box center [369, 479] width 370 height 11
click at [251, 385] on div "Done" at bounding box center [378, 386] width 377 height 11
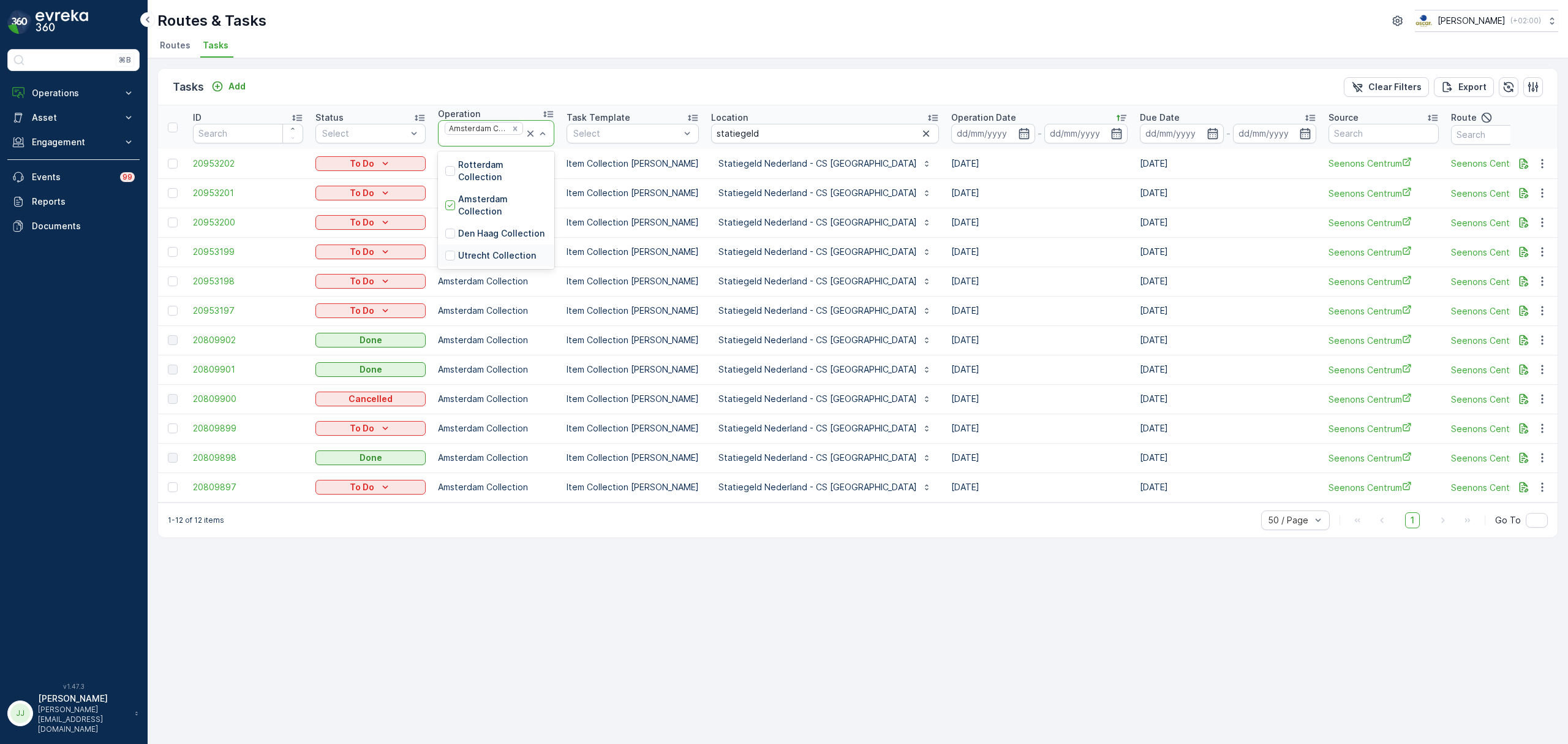
click at [485, 251] on p "Utrecht Collection" at bounding box center [497, 255] width 78 height 12
click at [511, 127] on icon "Remove Amsterdam Collection" at bounding box center [515, 128] width 9 height 9
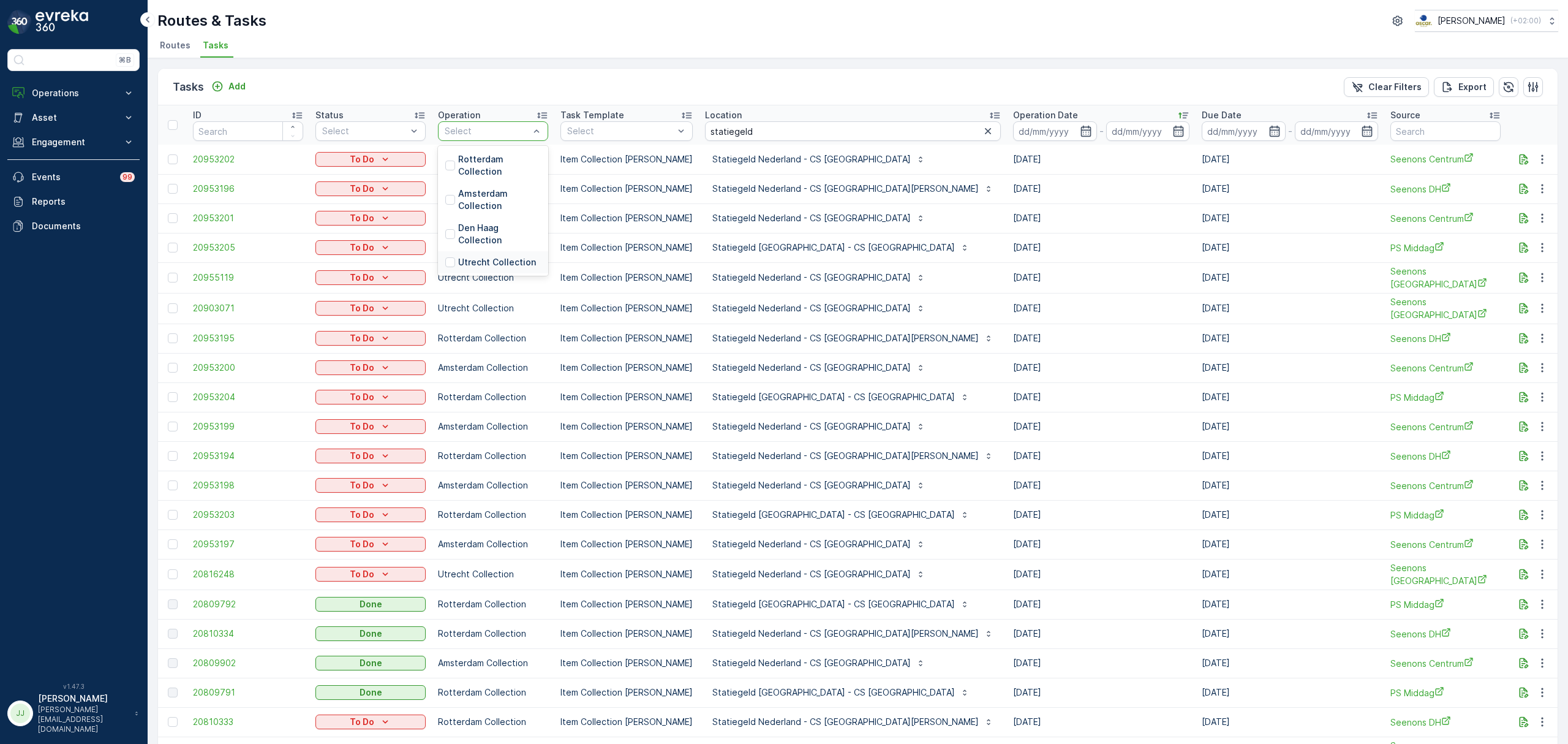
click at [485, 253] on div "Utrecht Collection" at bounding box center [493, 262] width 110 height 22
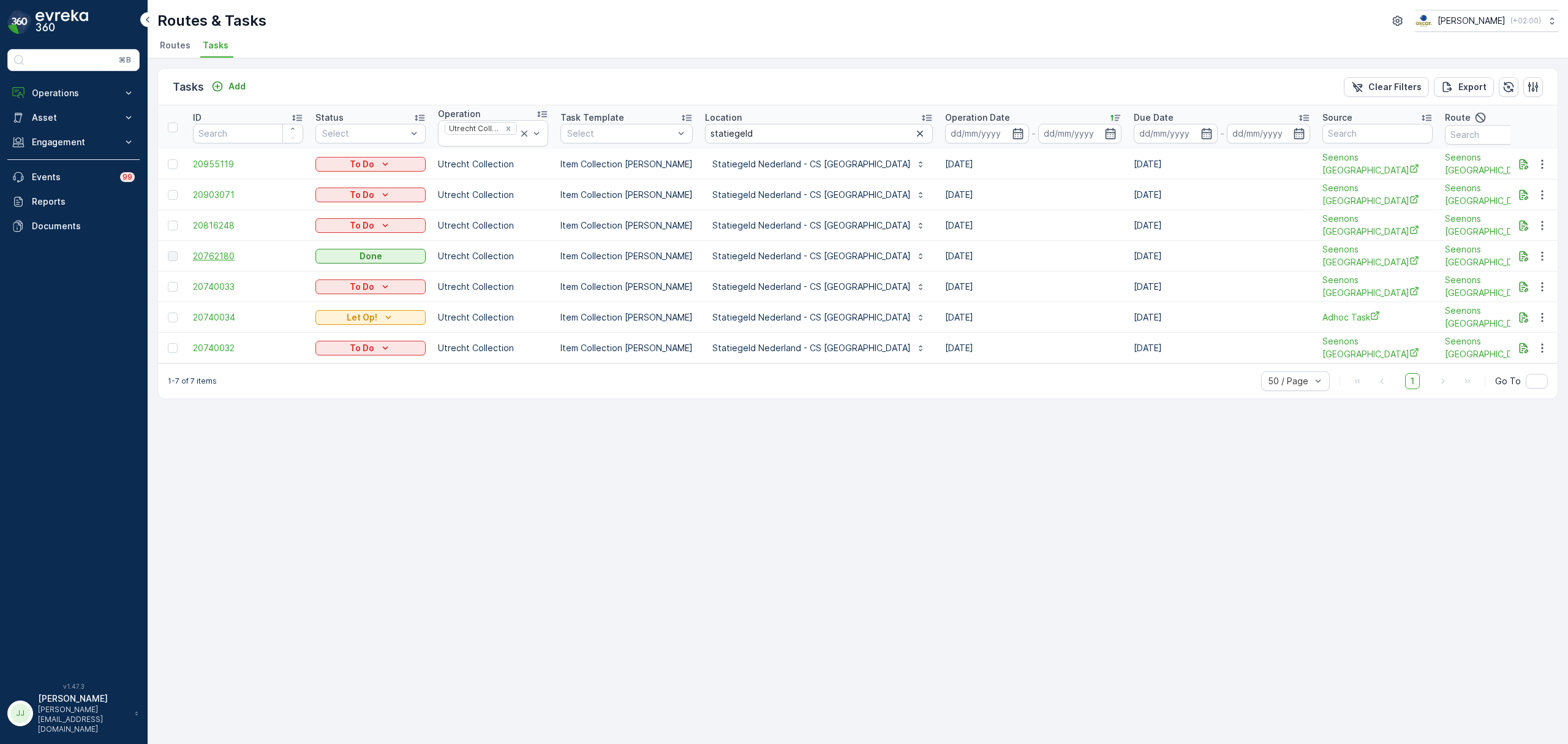
click at [206, 255] on span "20762180" at bounding box center [248, 255] width 110 height 12
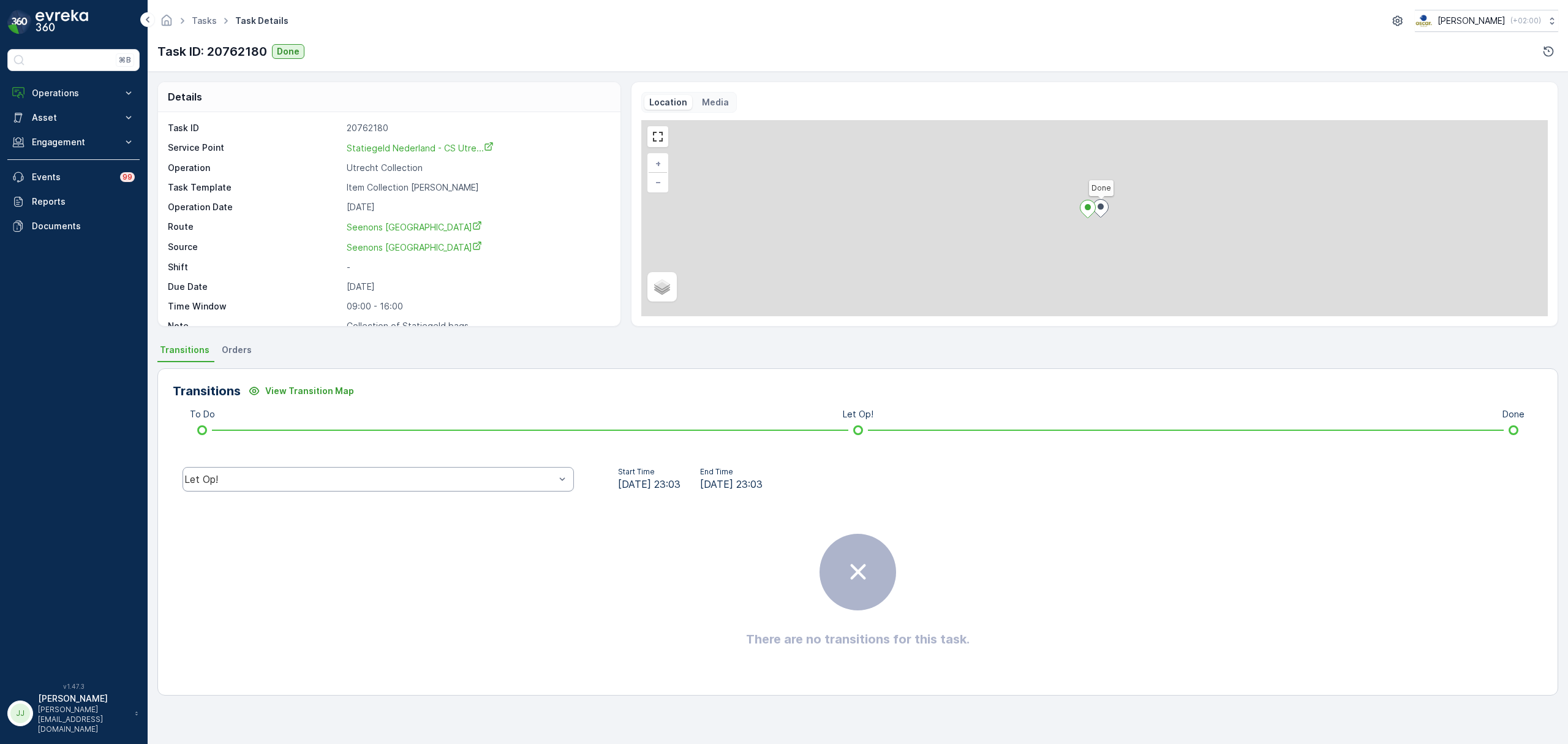
click at [468, 486] on div "Let Op!" at bounding box center [378, 479] width 391 height 24
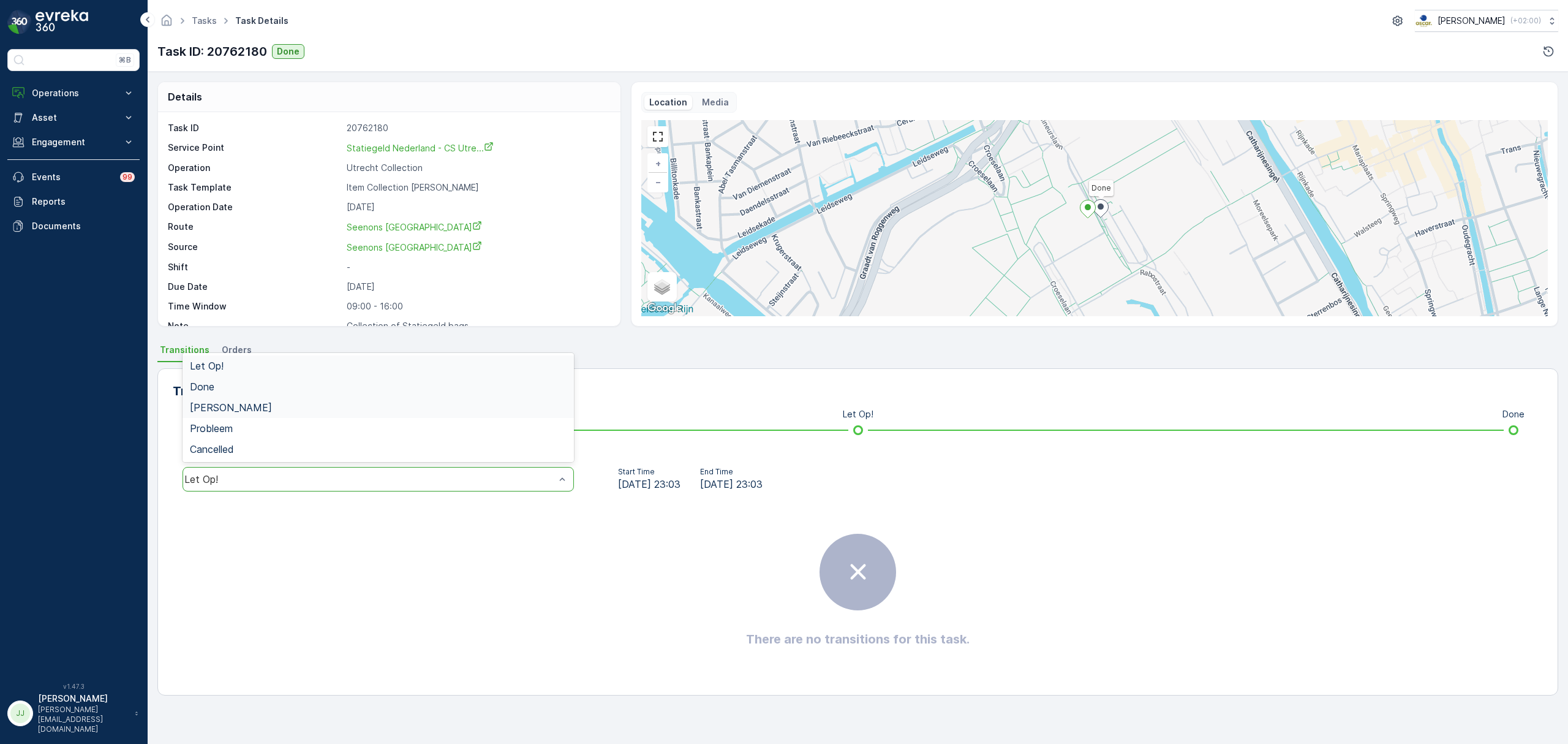
click at [214, 387] on span "Done" at bounding box center [202, 386] width 24 height 11
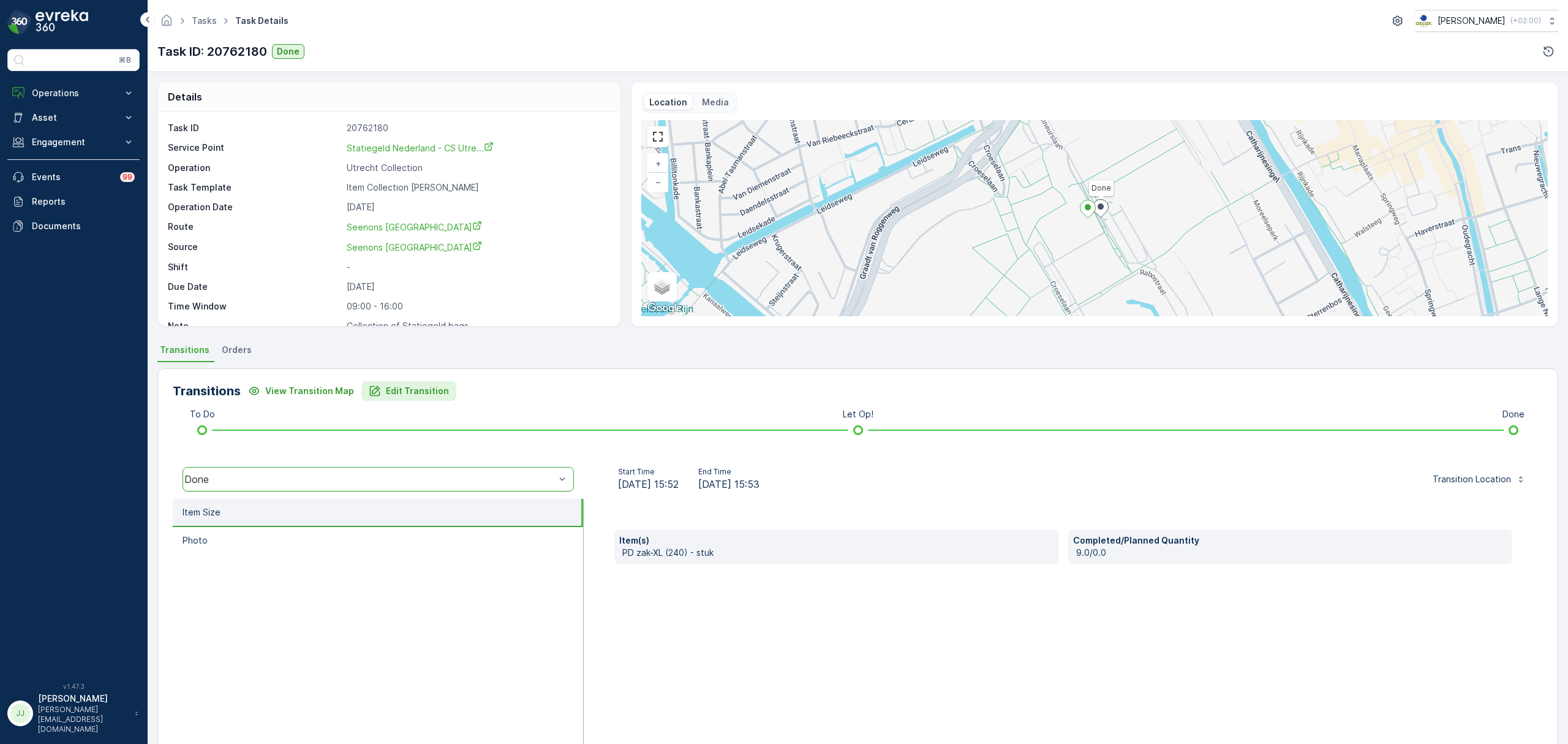
click at [398, 394] on p "Edit Transition" at bounding box center [417, 391] width 63 height 12
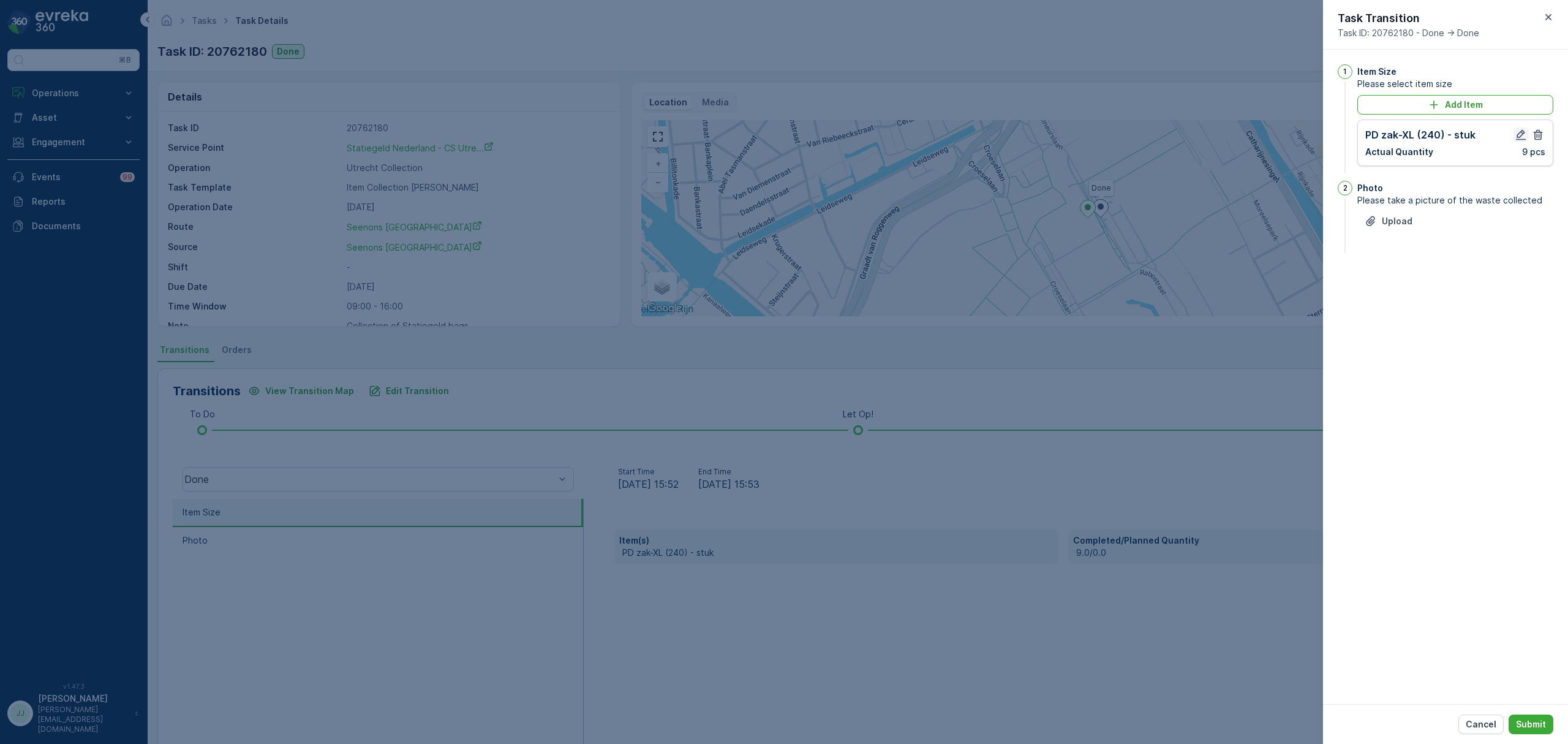
click at [1525, 135] on icon "button" at bounding box center [1521, 134] width 12 height 12
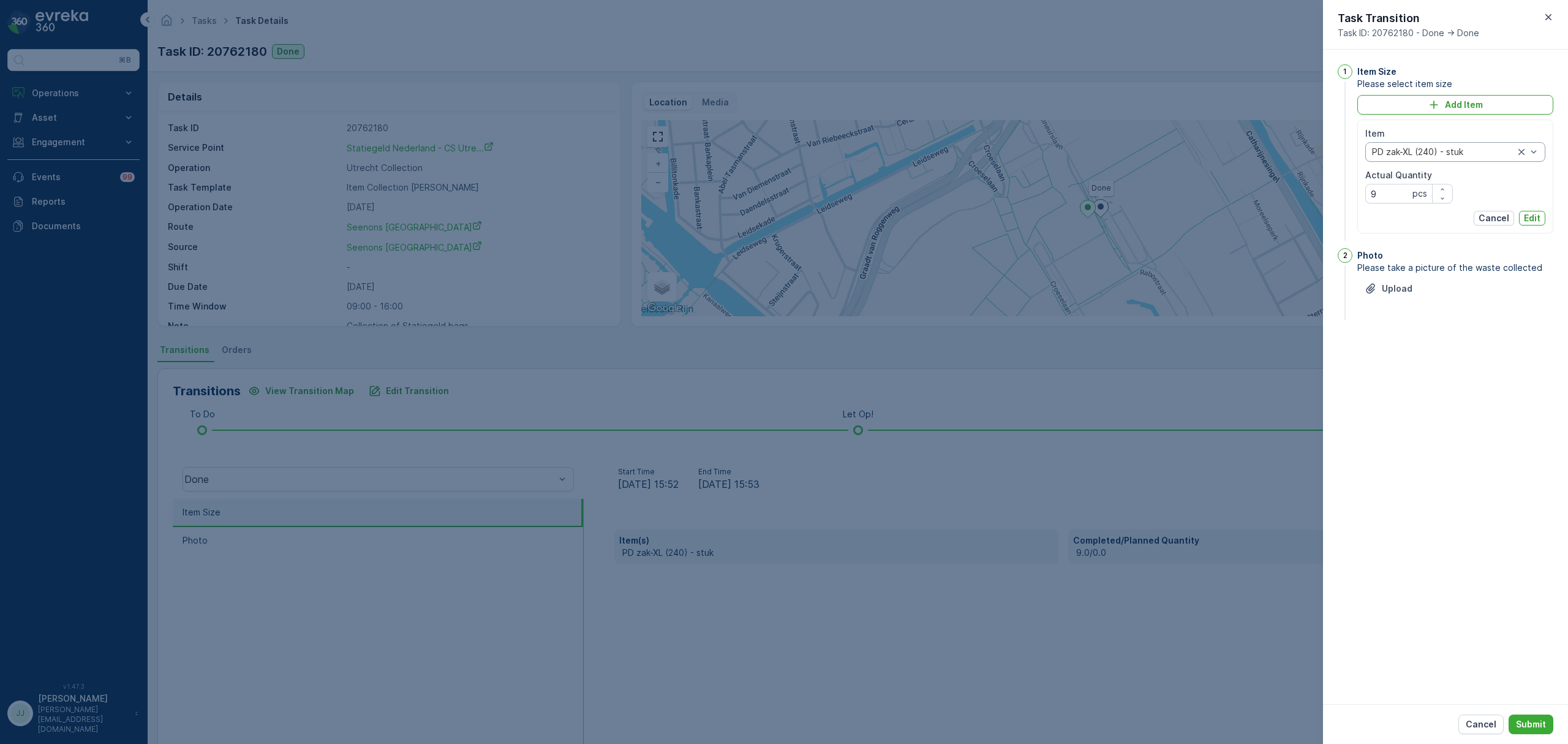
click at [1453, 151] on div at bounding box center [1443, 152] width 145 height 10
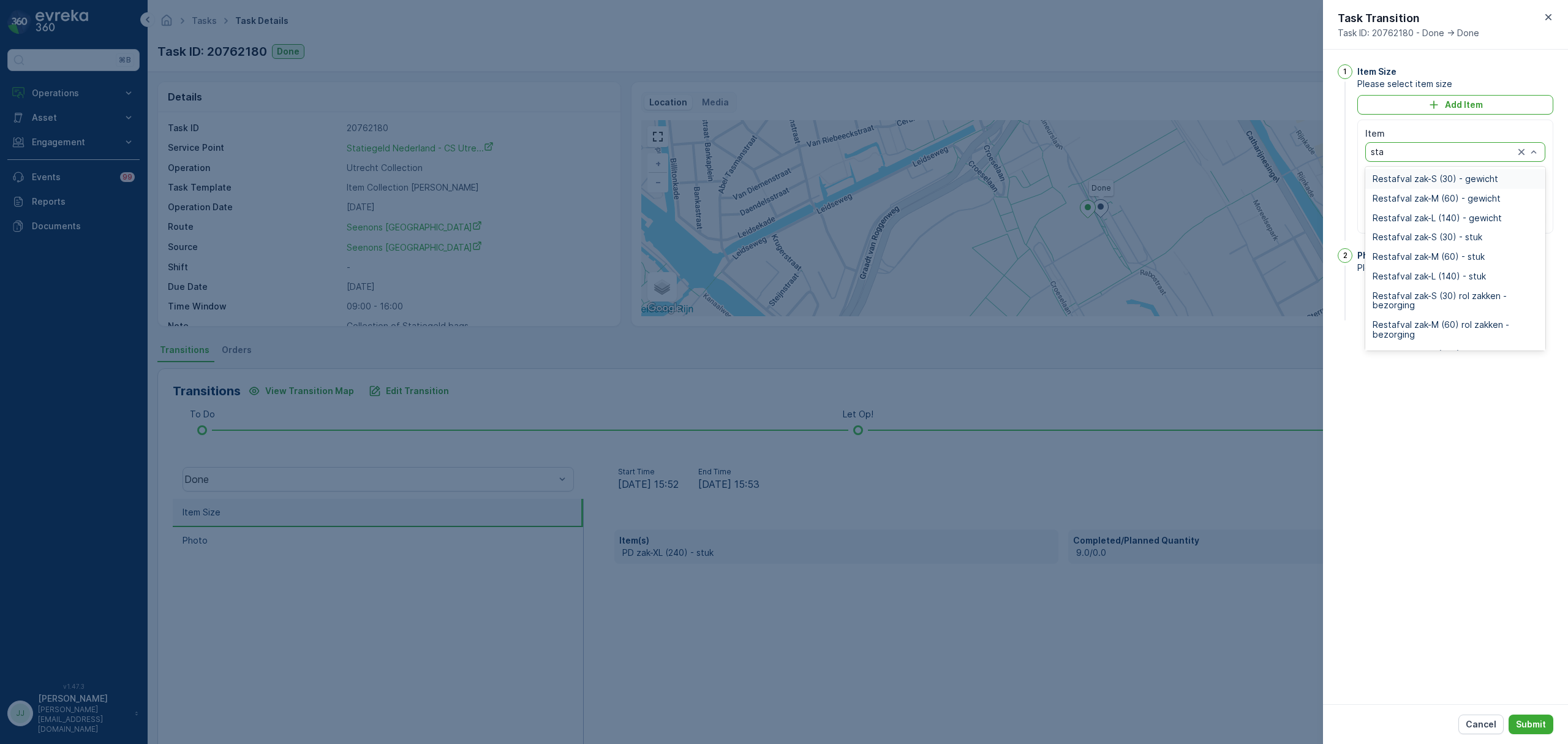
type input "stat"
click at [1434, 209] on span "Statiegeld - zak 330l - stuk" at bounding box center [1428, 209] width 112 height 10
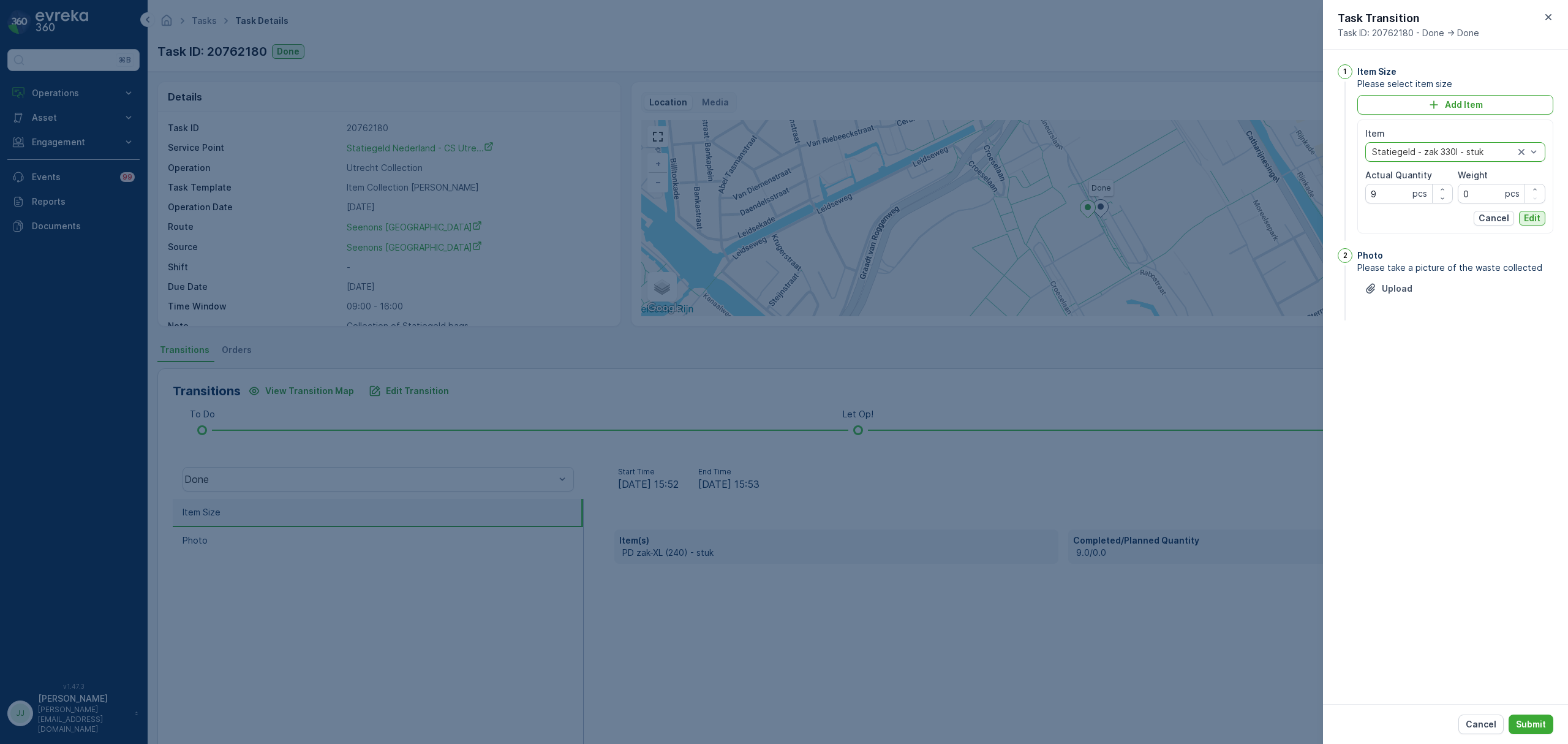
click at [1529, 221] on p "Edit" at bounding box center [1532, 217] width 17 height 12
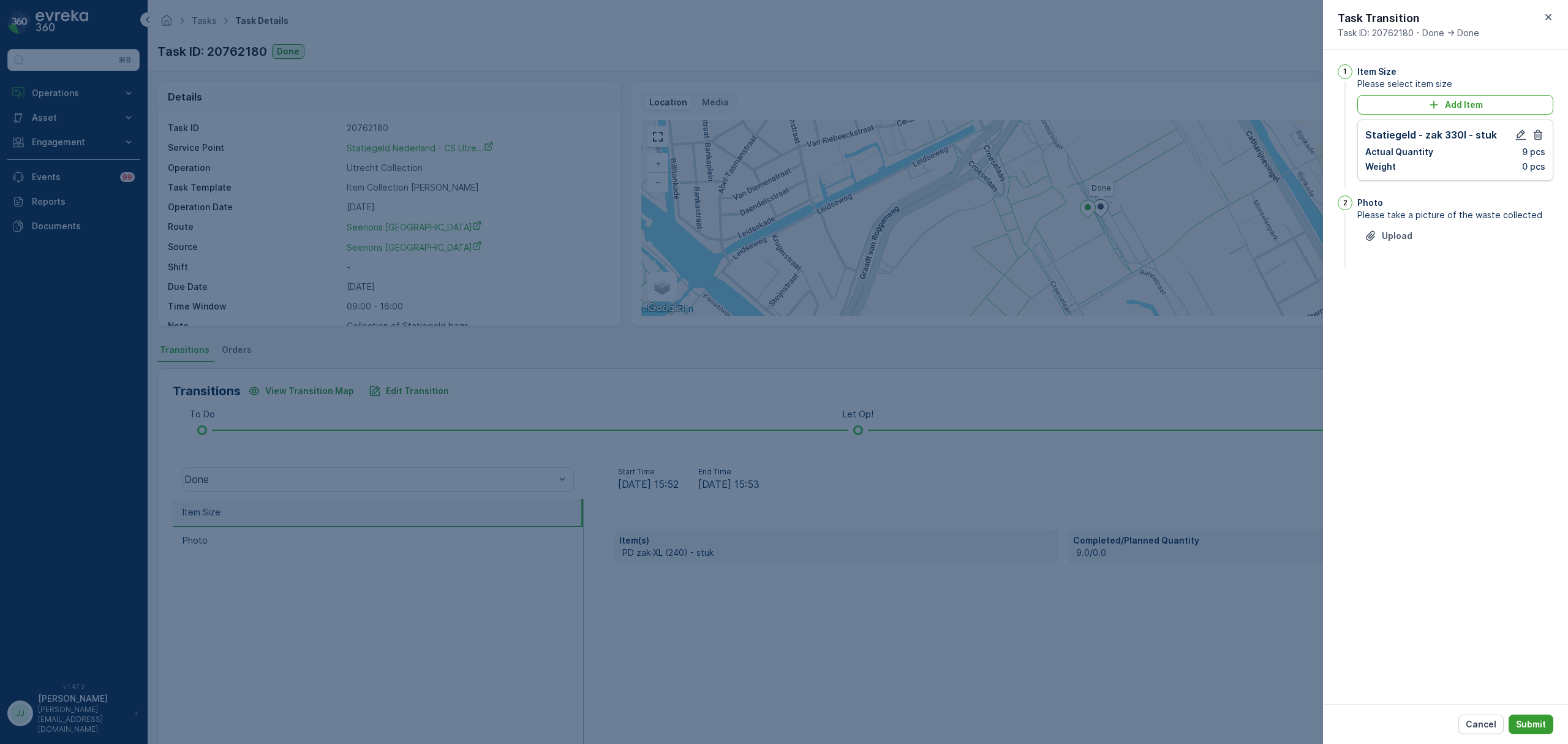
click at [1532, 727] on p "Submit" at bounding box center [1531, 724] width 30 height 12
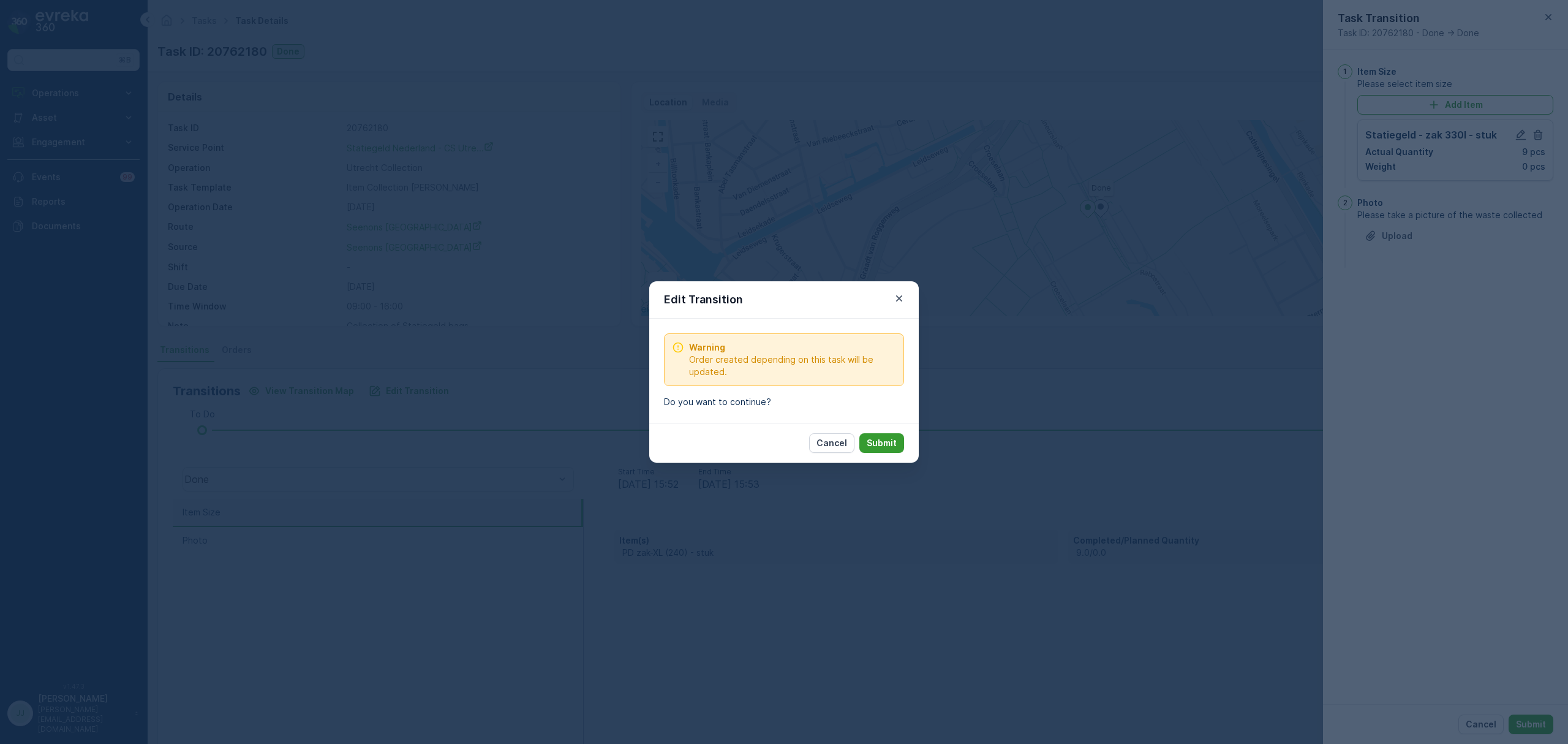
click at [878, 444] on p "Submit" at bounding box center [881, 443] width 30 height 12
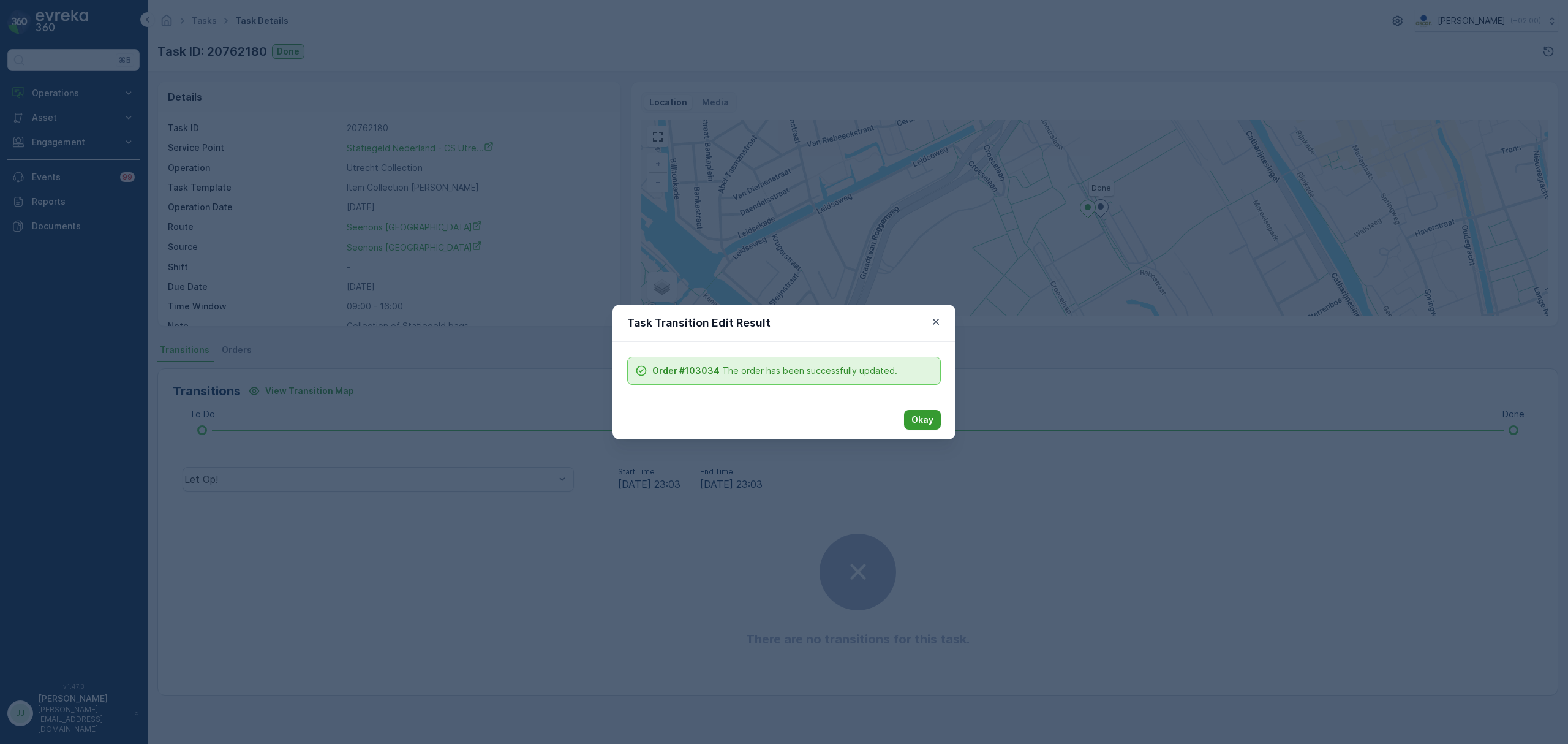
click at [937, 420] on button "Okay" at bounding box center [922, 420] width 37 height 19
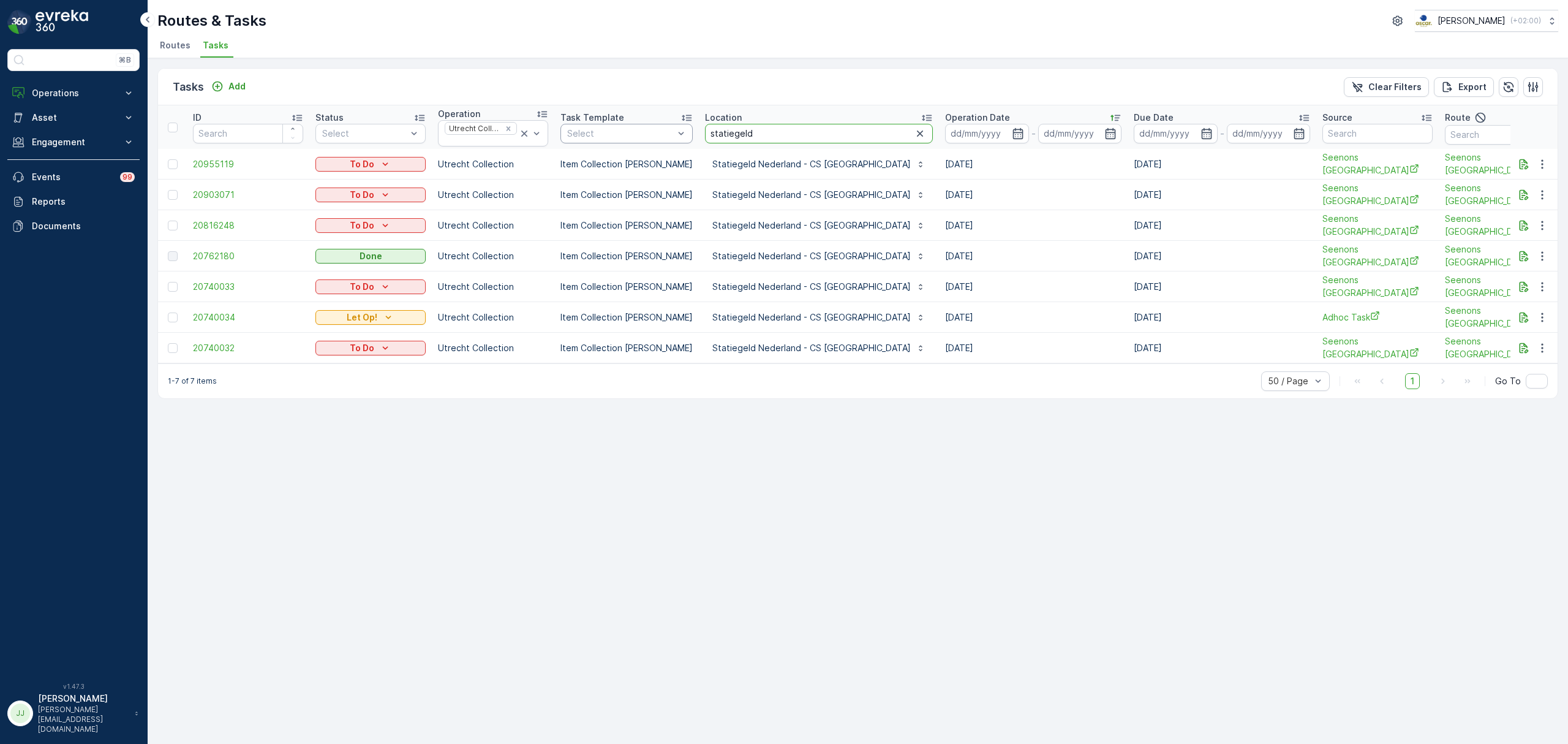
drag, startPoint x: 785, startPoint y: 137, endPoint x: 662, endPoint y: 141, distance: 123.1
click at [662, 141] on tr "ID Status Select Operation Utrecht Collection Task Template Select Location sta…" at bounding box center [1162, 127] width 2007 height 43
type input "vasco bel"
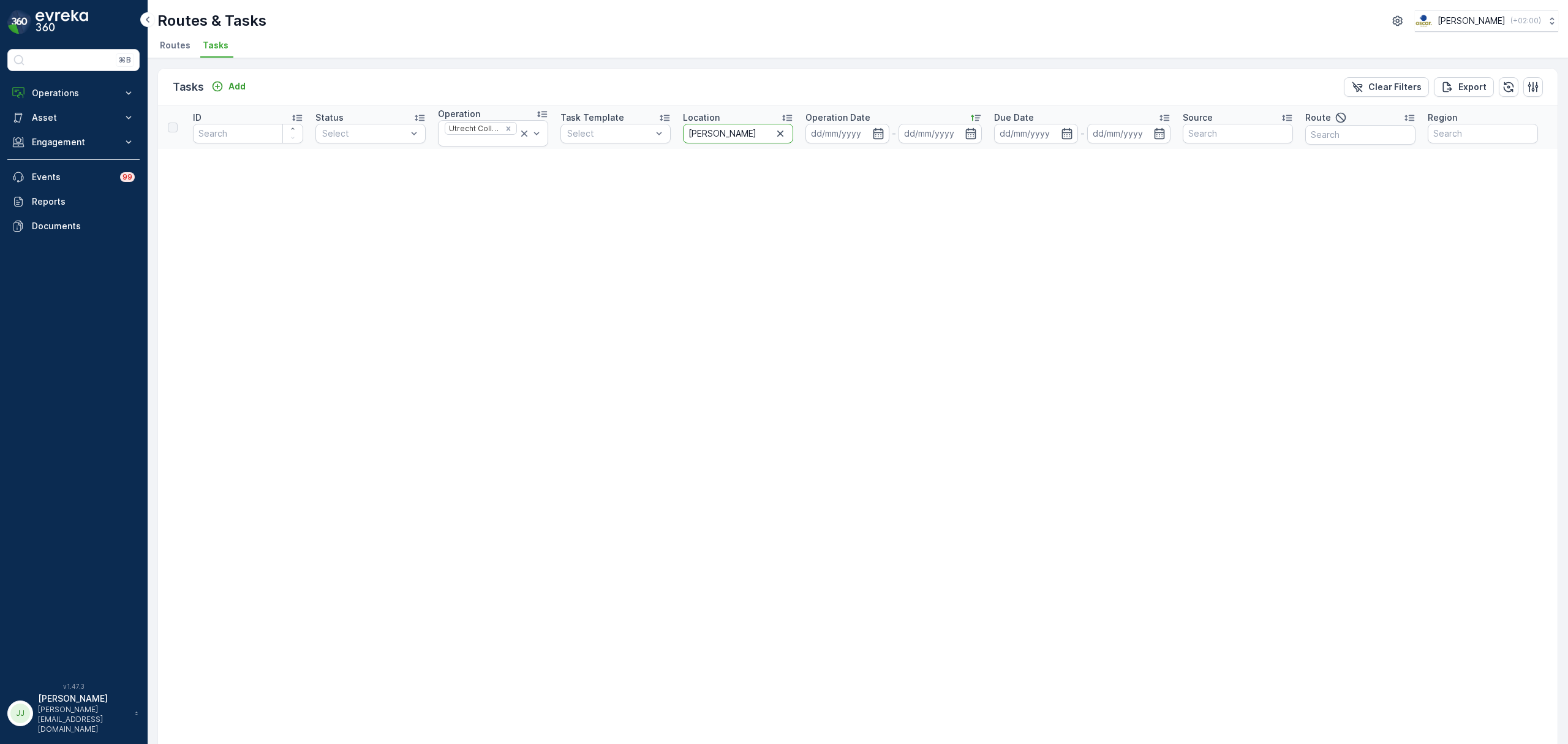
click at [763, 138] on input "vasco bel" at bounding box center [738, 134] width 110 height 19
type input "vascobel"
click at [526, 134] on icon at bounding box center [524, 133] width 12 height 12
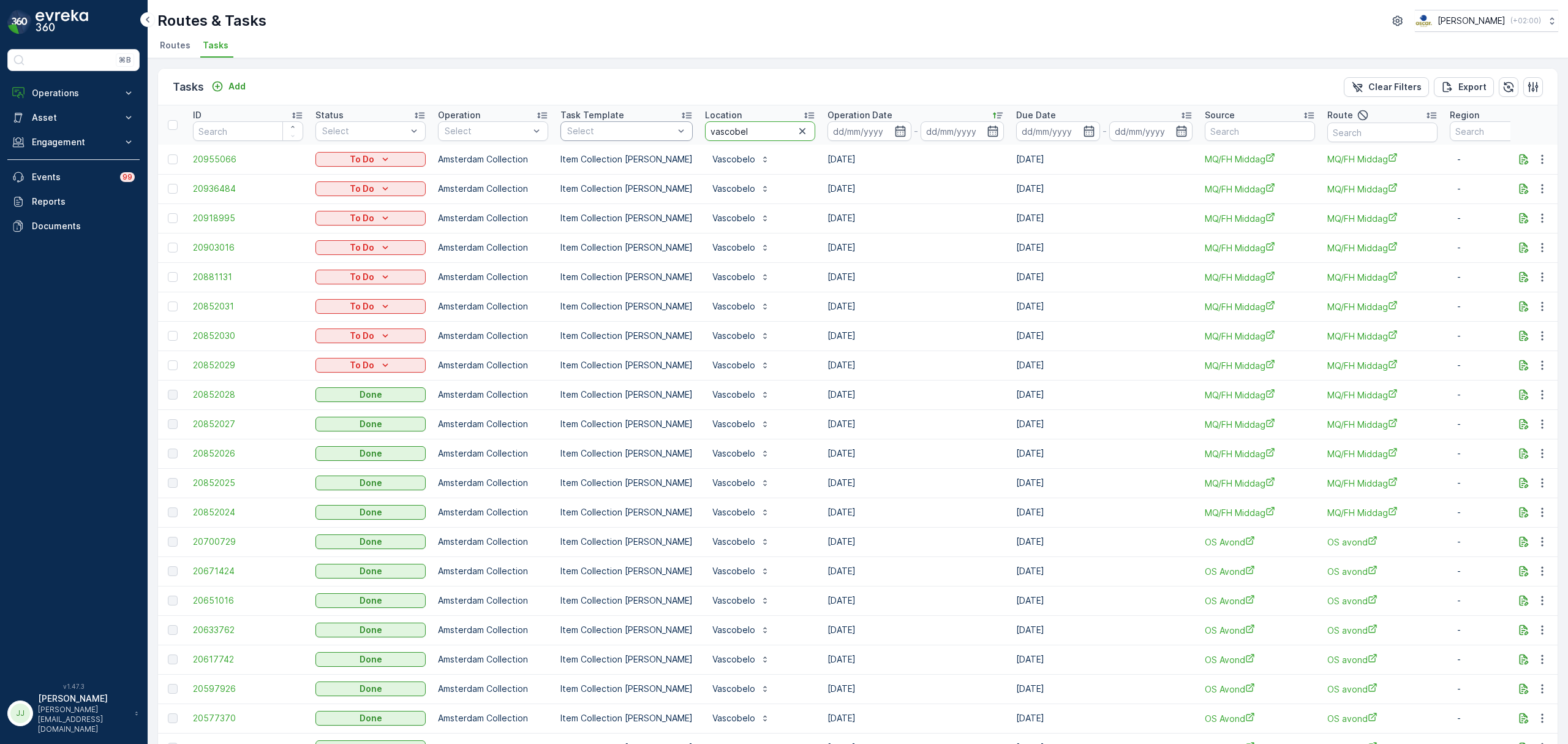
drag, startPoint x: 641, startPoint y: 130, endPoint x: 571, endPoint y: 130, distance: 70.0
click at [571, 130] on tr "ID Status Select Operation Select Task Template Select Location vascobel Operat…" at bounding box center [1103, 125] width 1890 height 39
type input "nann"
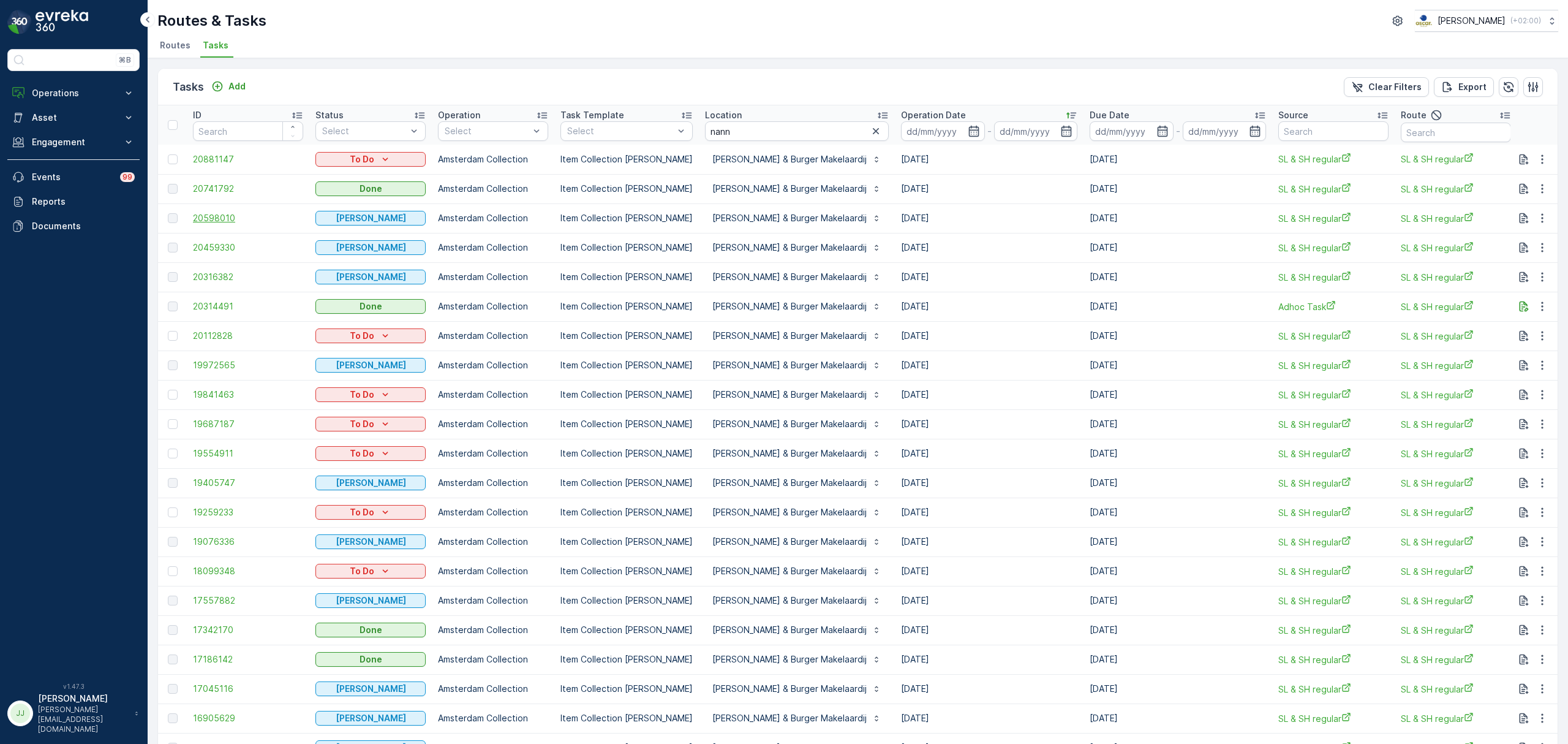
click at [232, 214] on td "20598010" at bounding box center [248, 218] width 122 height 30
click at [231, 217] on span "20598010" at bounding box center [248, 217] width 110 height 12
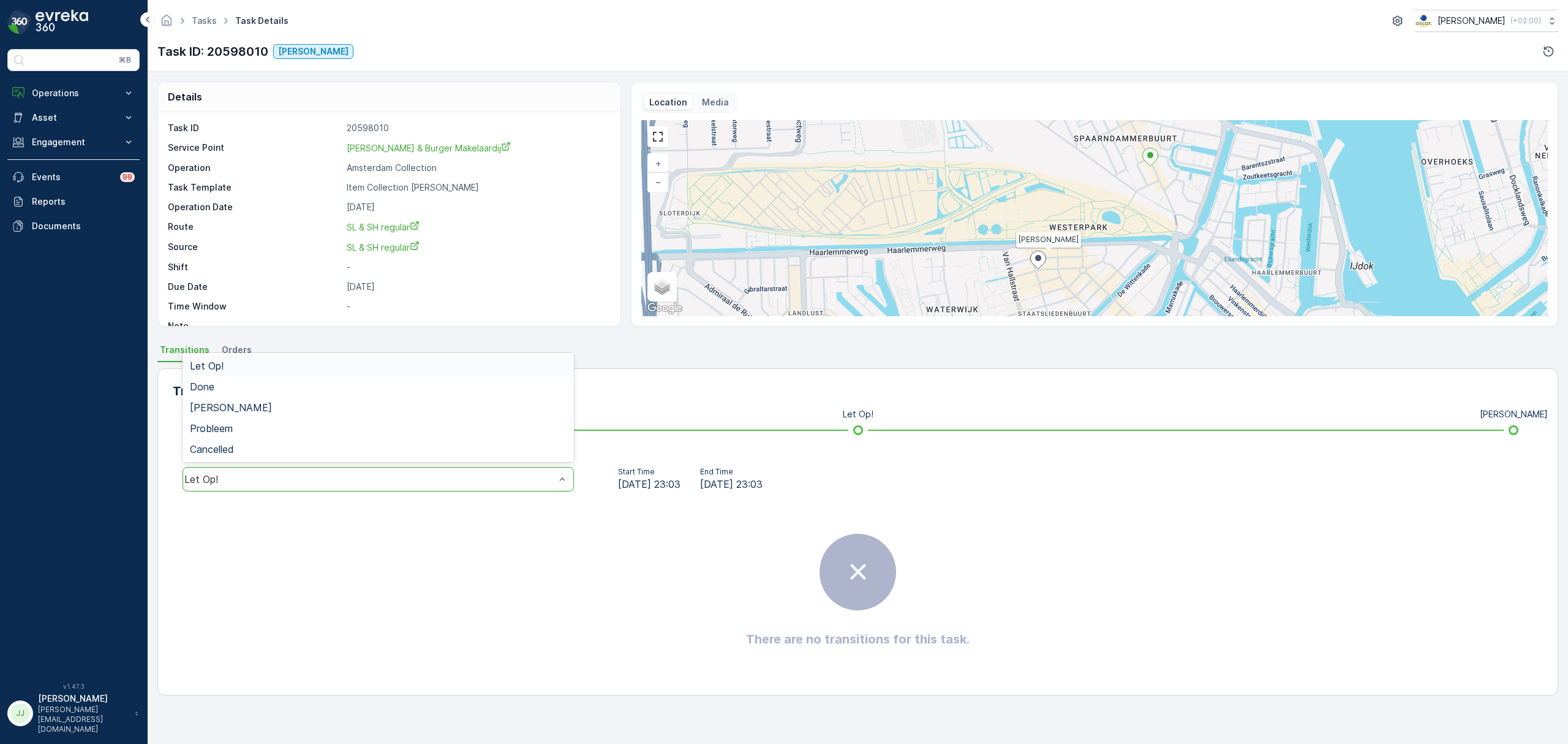
click at [380, 486] on div "Let Op!" at bounding box center [378, 479] width 391 height 24
click at [214, 378] on div "Done" at bounding box center [378, 386] width 391 height 21
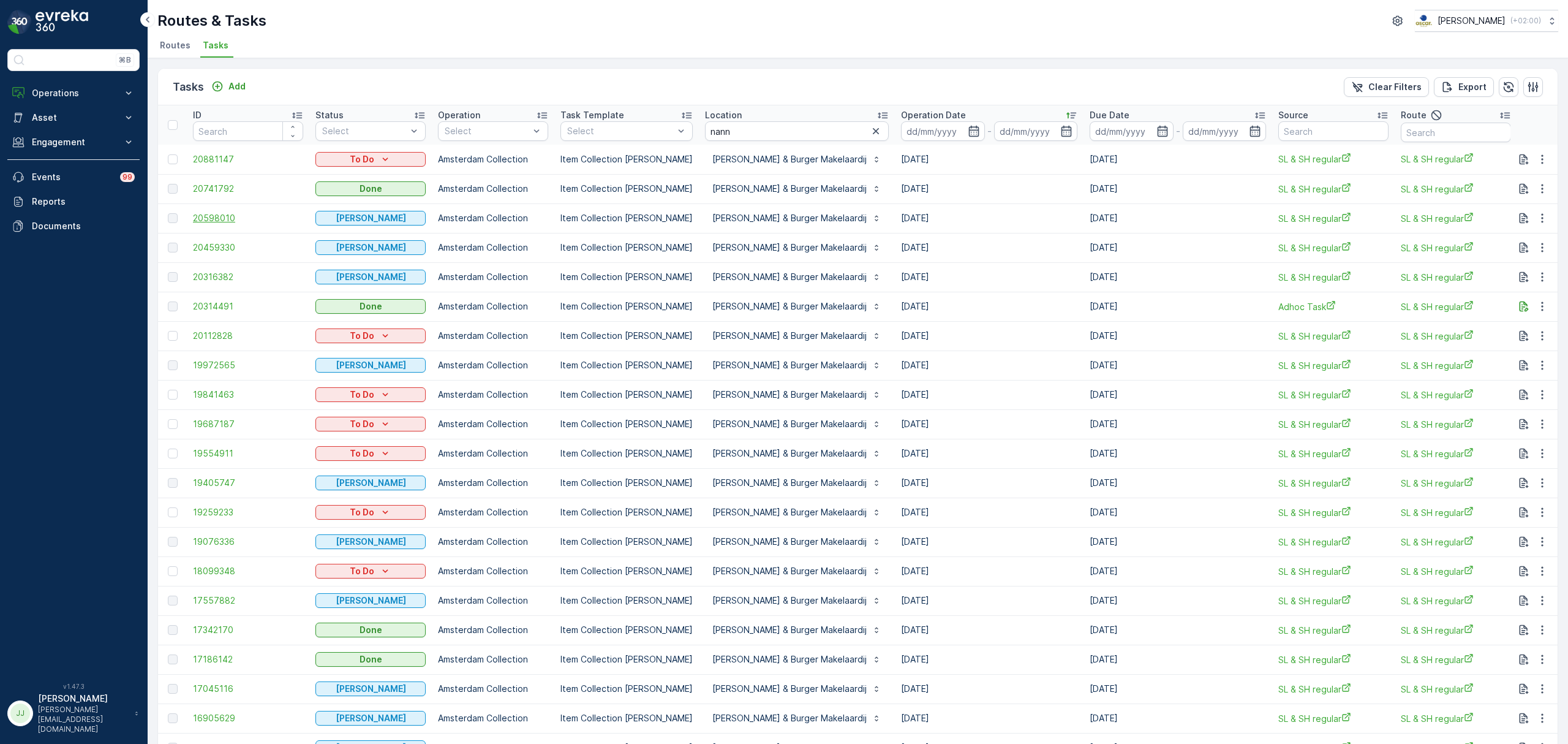
click at [226, 217] on span "20598010" at bounding box center [248, 217] width 110 height 12
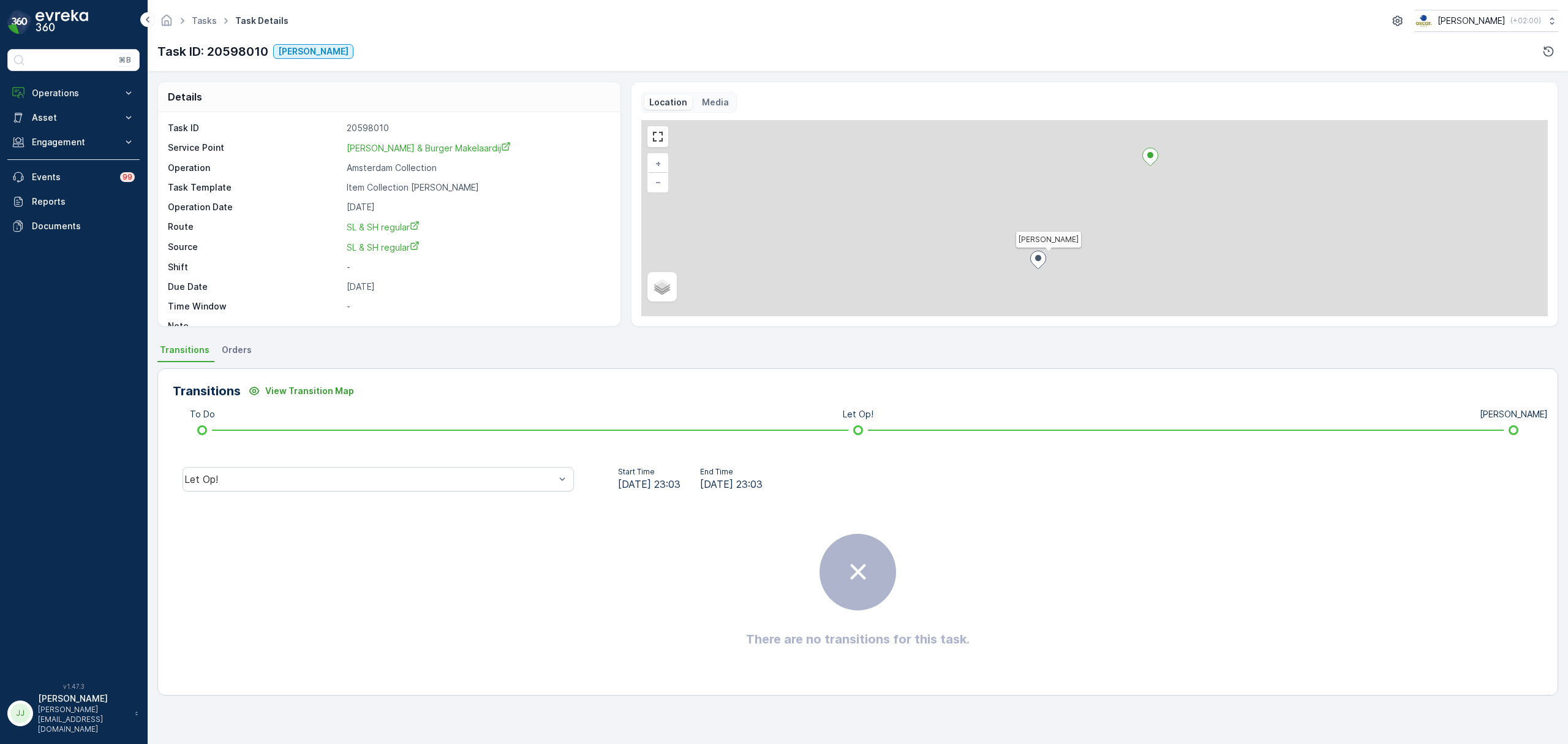
click at [432, 486] on div "Let Op!" at bounding box center [378, 479] width 391 height 24
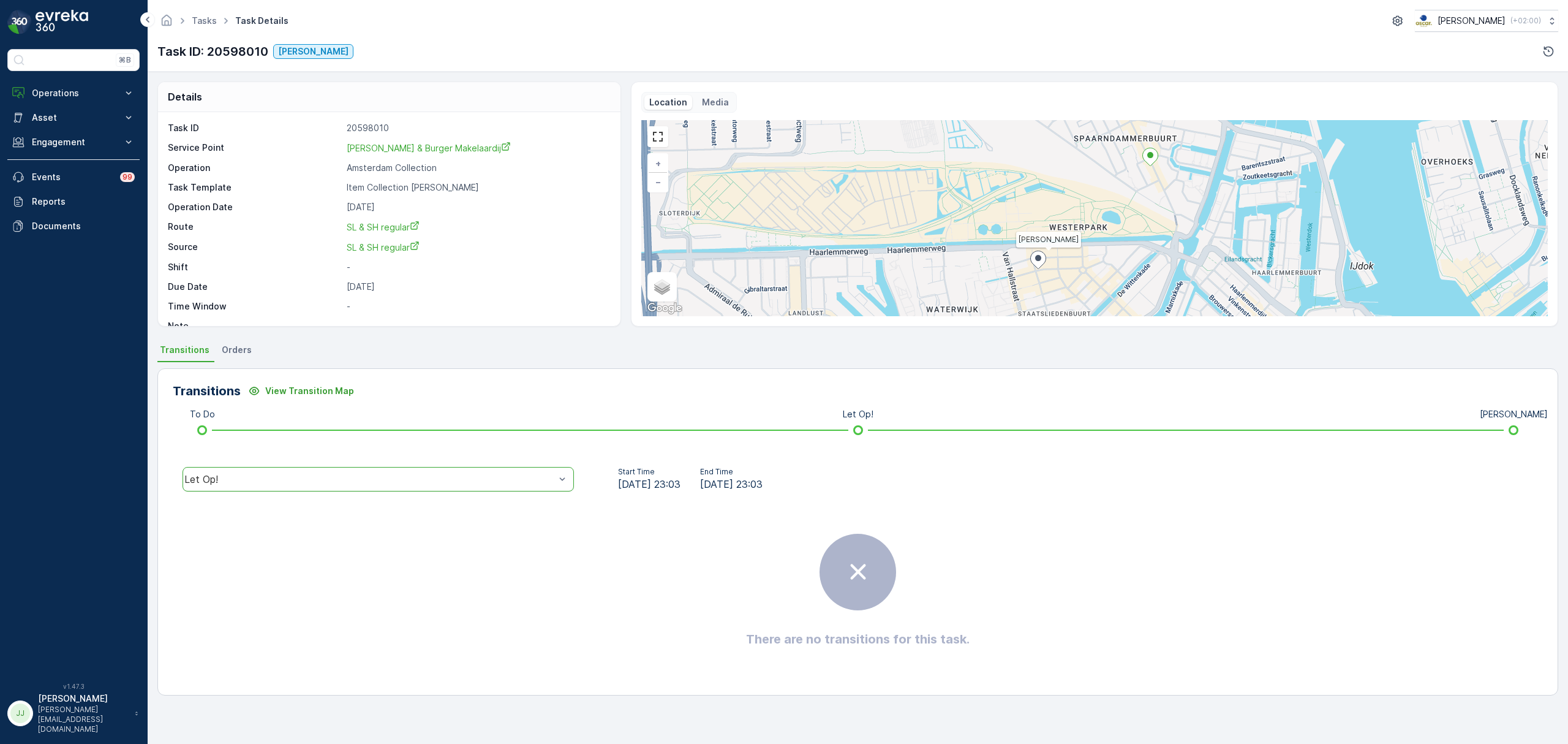
click at [241, 481] on div "Let Op!" at bounding box center [369, 479] width 370 height 11
click at [235, 473] on div "Let Op!" at bounding box center [378, 479] width 391 height 24
click at [233, 411] on span "Geen Afval" at bounding box center [231, 407] width 82 height 11
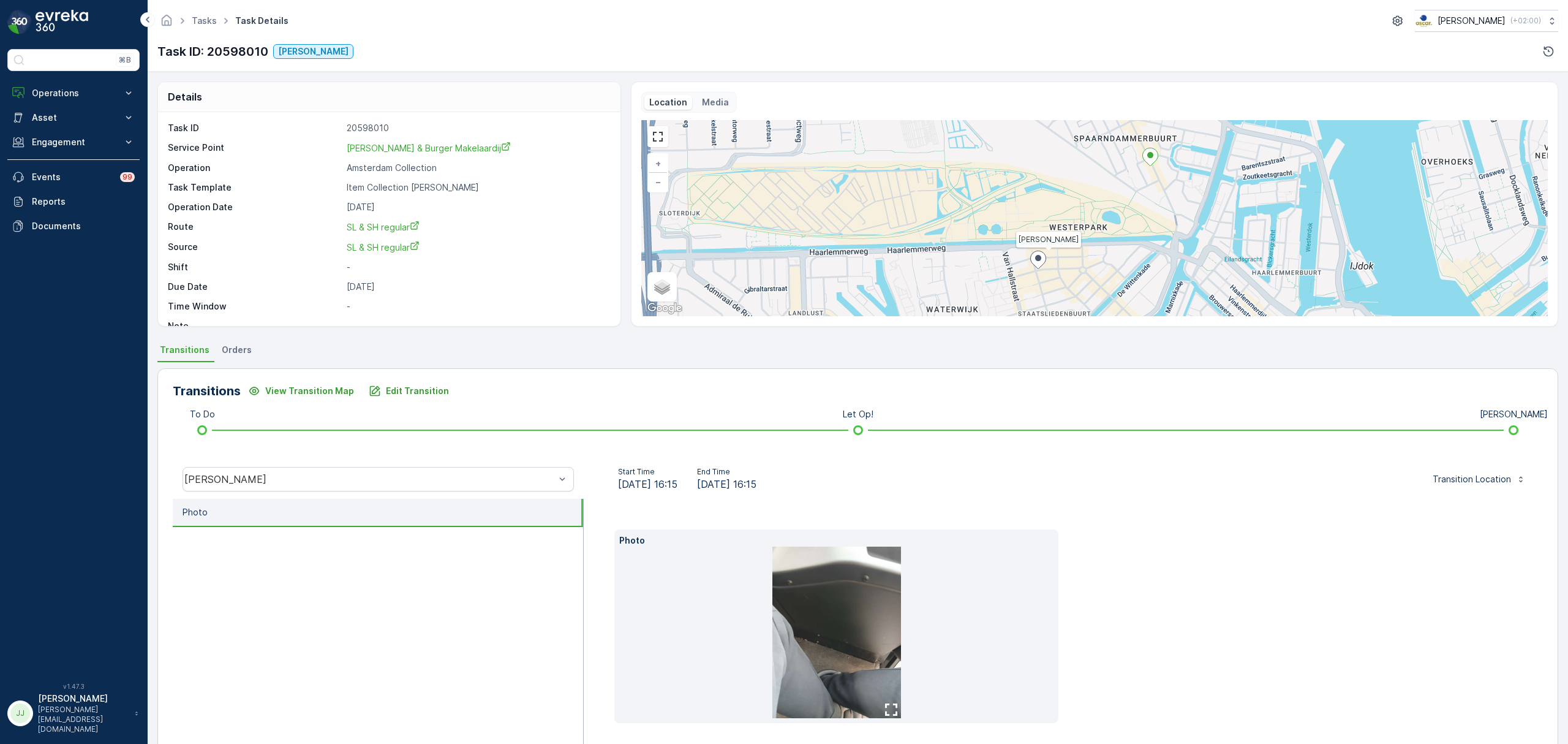
click at [807, 601] on img at bounding box center [837, 632] width 129 height 172
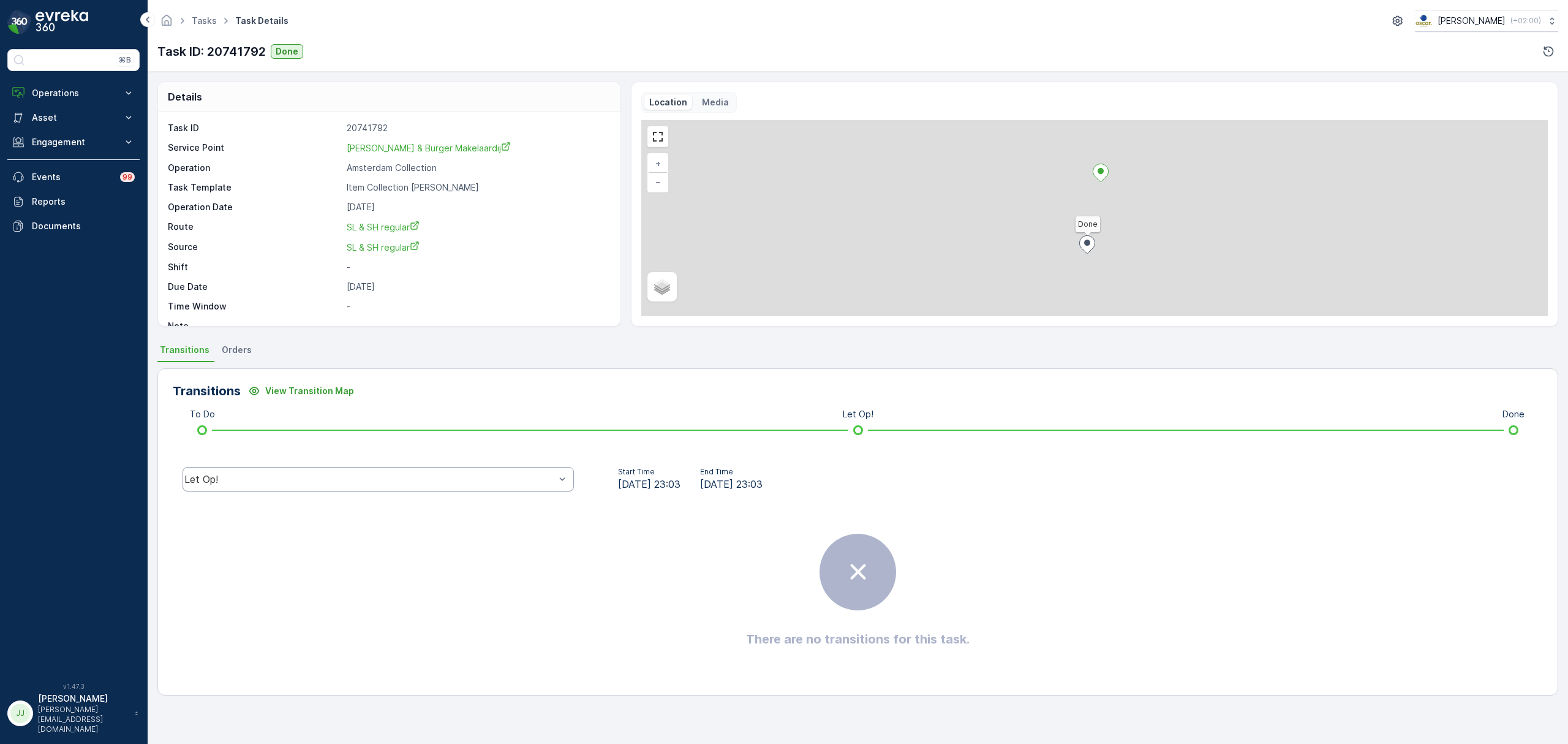
click at [424, 483] on div "Let Op!" at bounding box center [369, 479] width 370 height 11
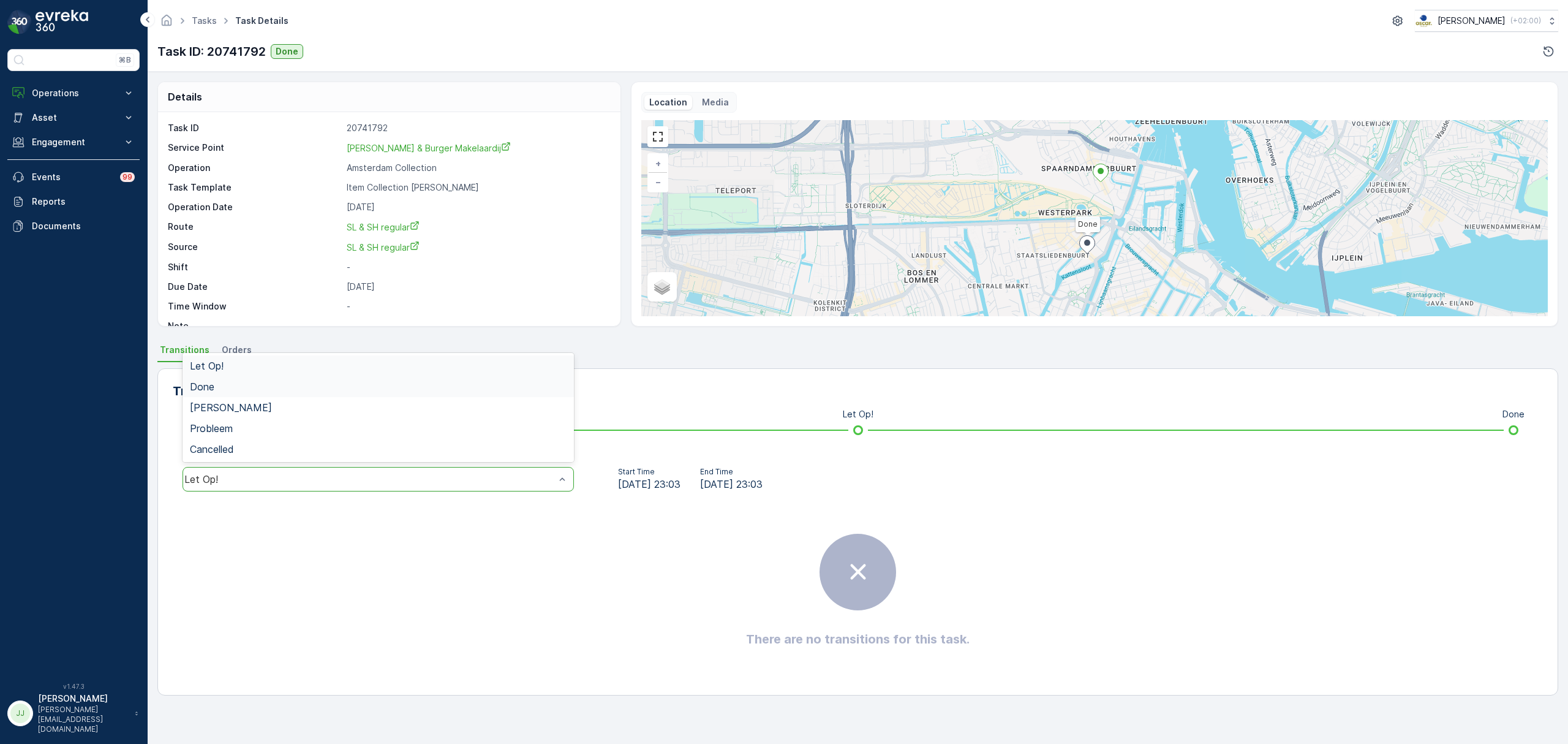
click at [258, 390] on div "Done" at bounding box center [378, 386] width 377 height 11
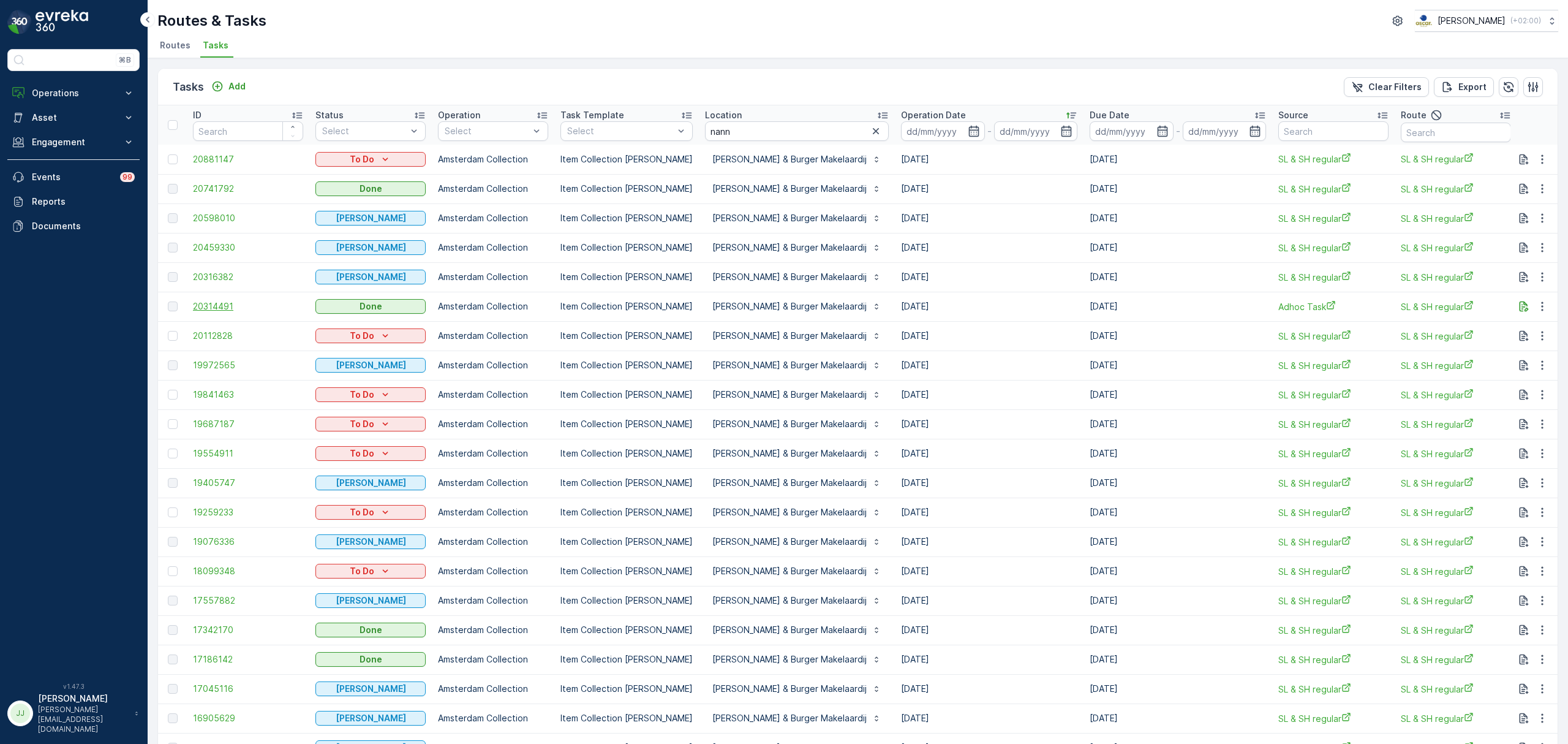
click at [223, 307] on span "20314491" at bounding box center [248, 306] width 110 height 12
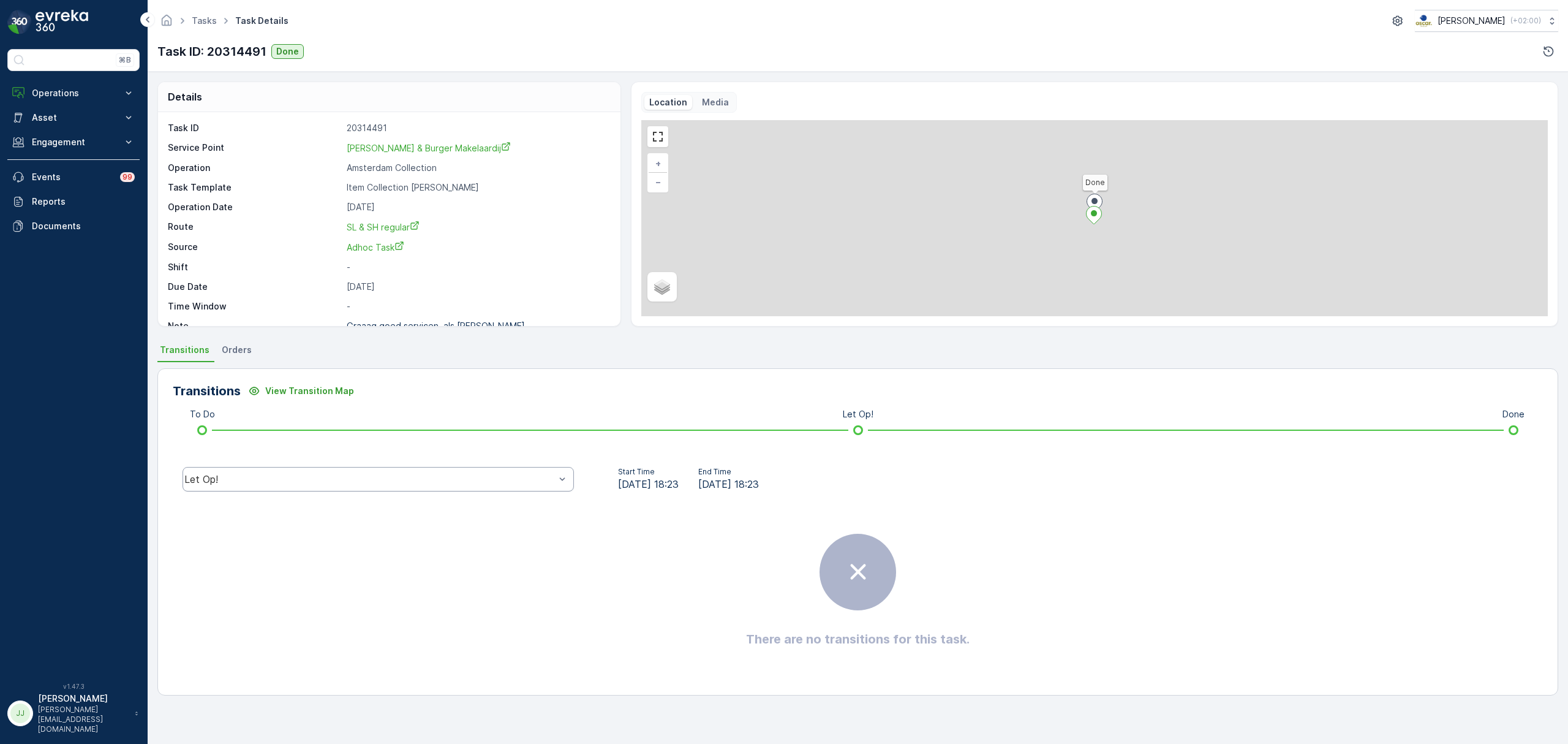
click at [343, 486] on div "Let Op!" at bounding box center [378, 479] width 391 height 24
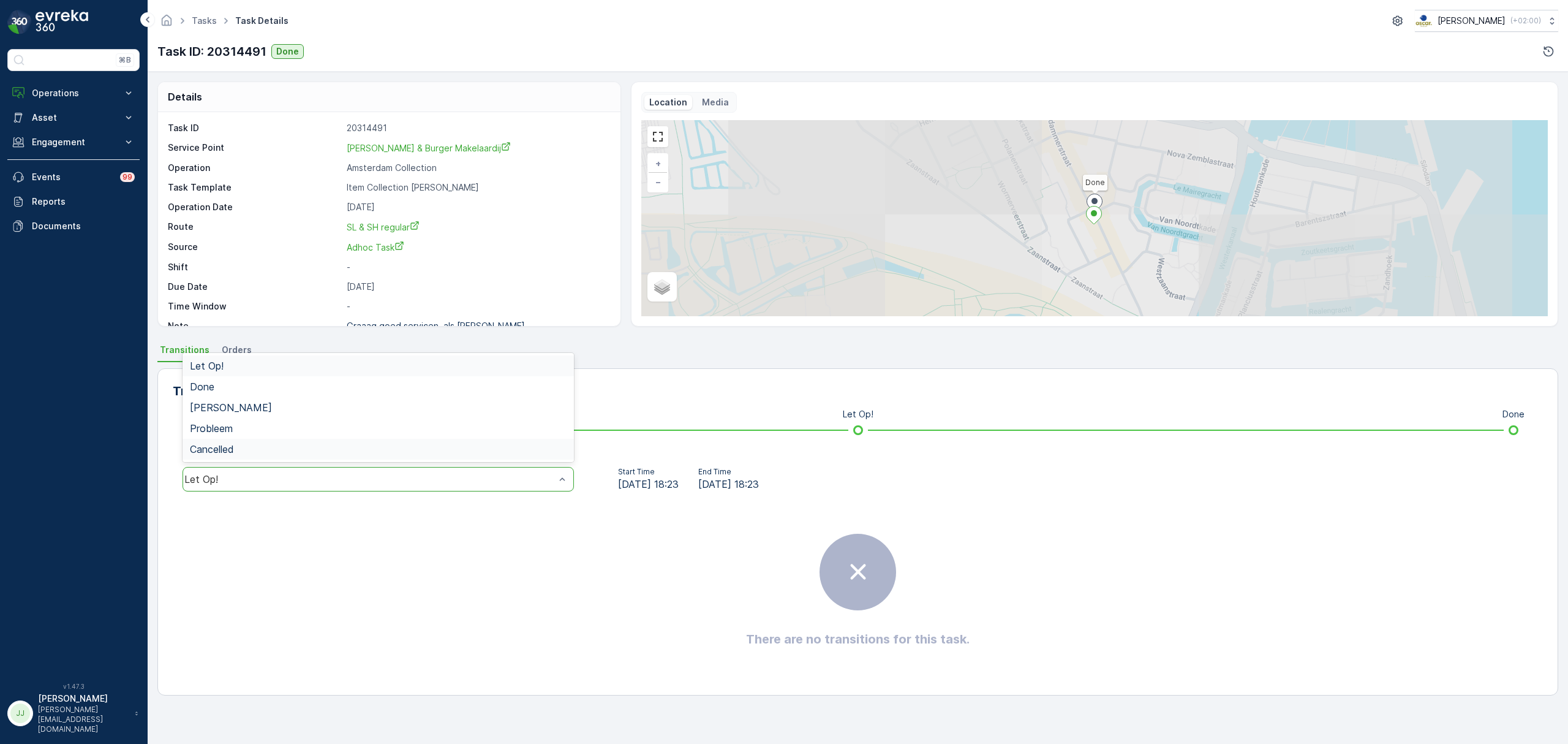
click at [230, 494] on div "5 results available. Use Up and Down to choose options, press Enter to select t…" at bounding box center [378, 479] width 411 height 39
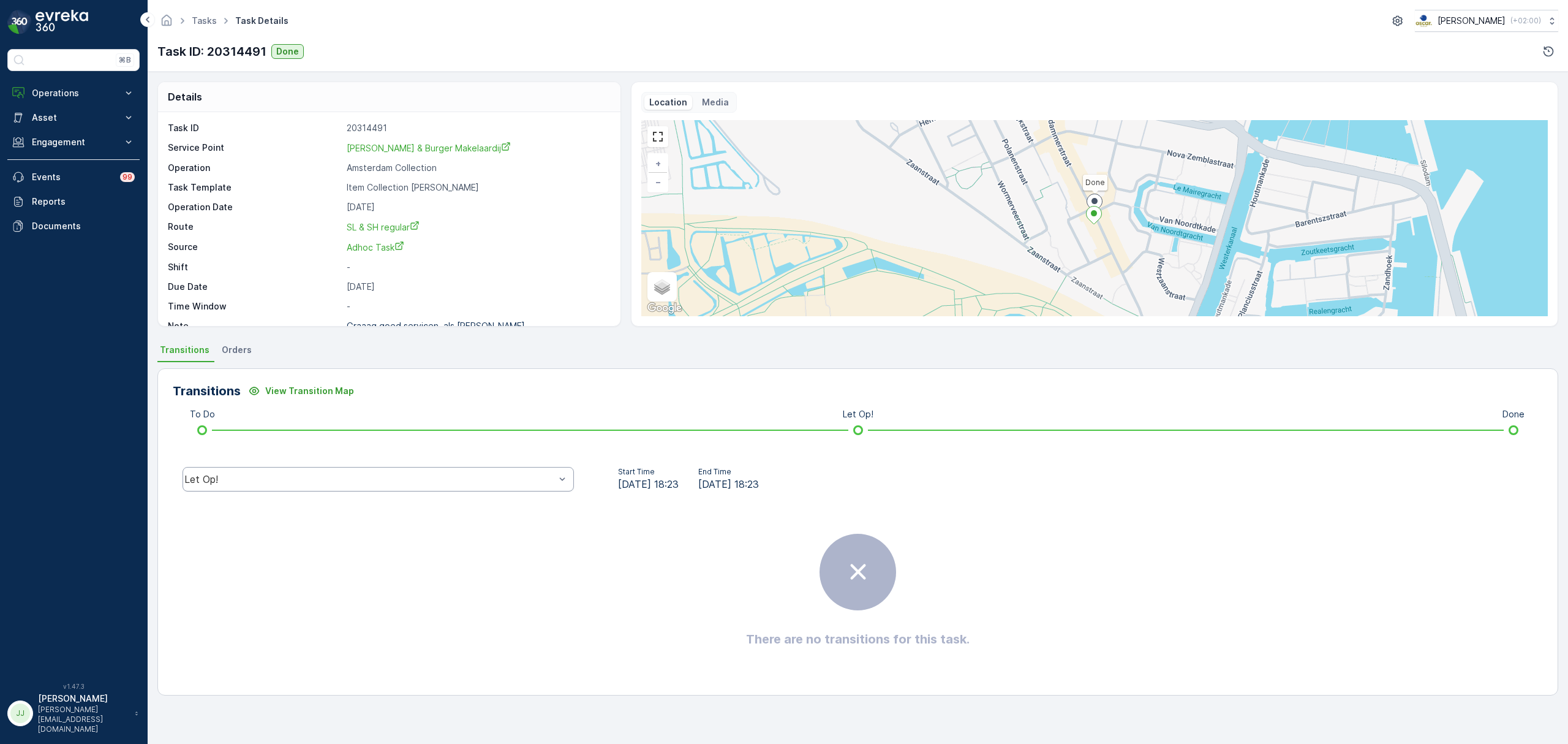
click at [221, 470] on div "Let Op!" at bounding box center [378, 479] width 391 height 24
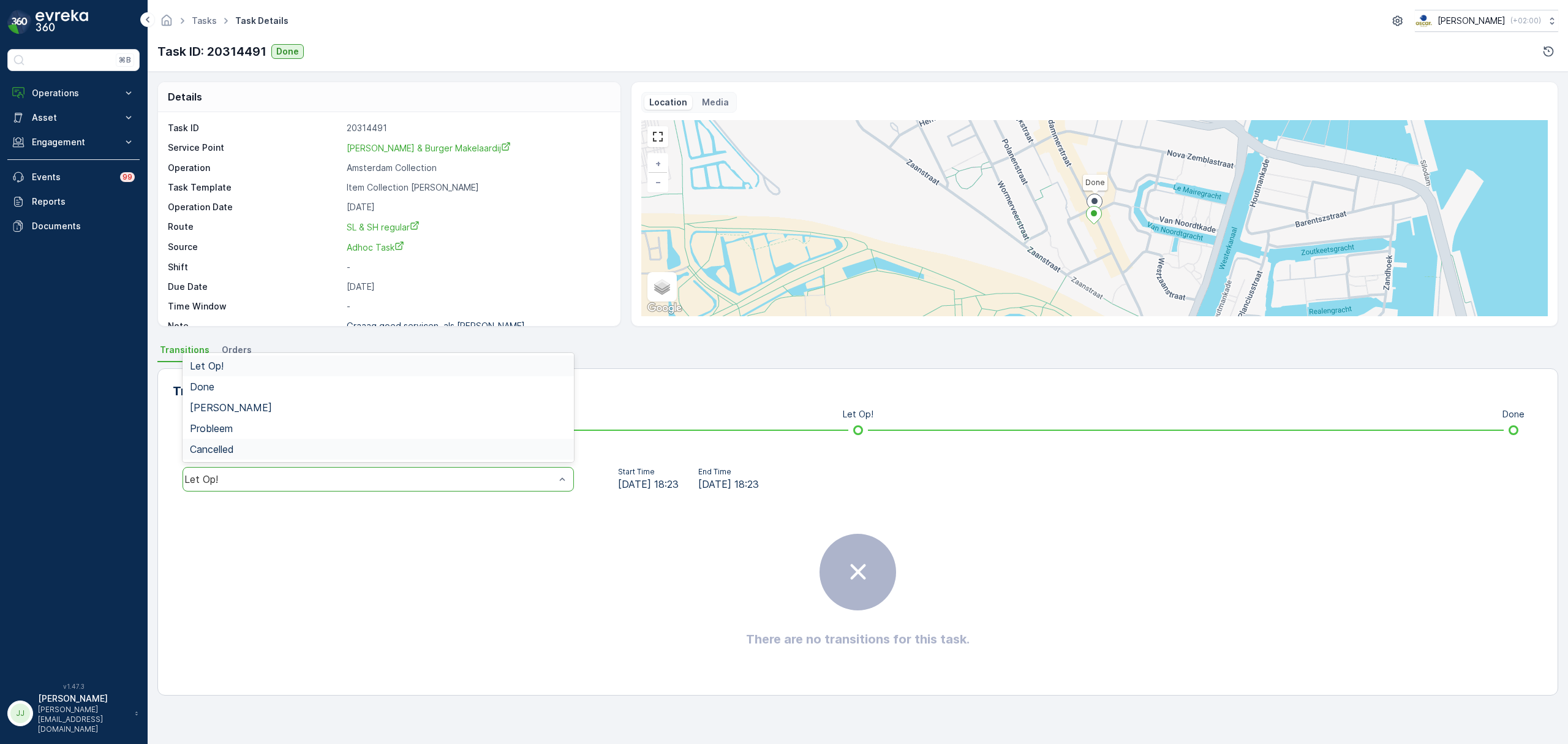
click at [209, 465] on div "5 results available. Use Up and Down to choose options, press Enter to select t…" at bounding box center [378, 479] width 411 height 39
click at [212, 481] on div "Let Op!" at bounding box center [369, 479] width 370 height 11
click at [217, 387] on div "Done" at bounding box center [378, 386] width 377 height 11
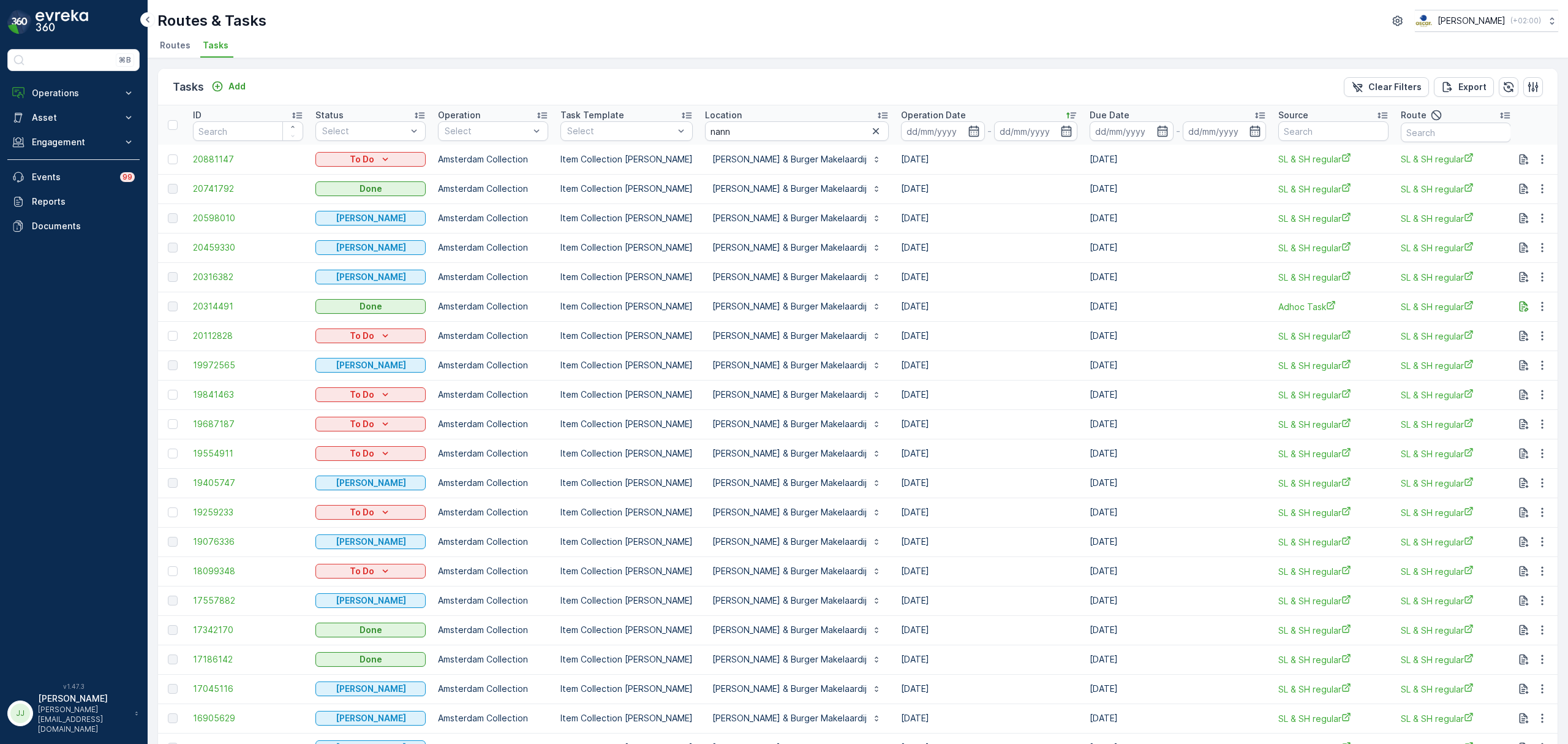
click at [239, 225] on td "20598010" at bounding box center [248, 218] width 122 height 30
click at [234, 218] on span "20598010" at bounding box center [248, 217] width 110 height 12
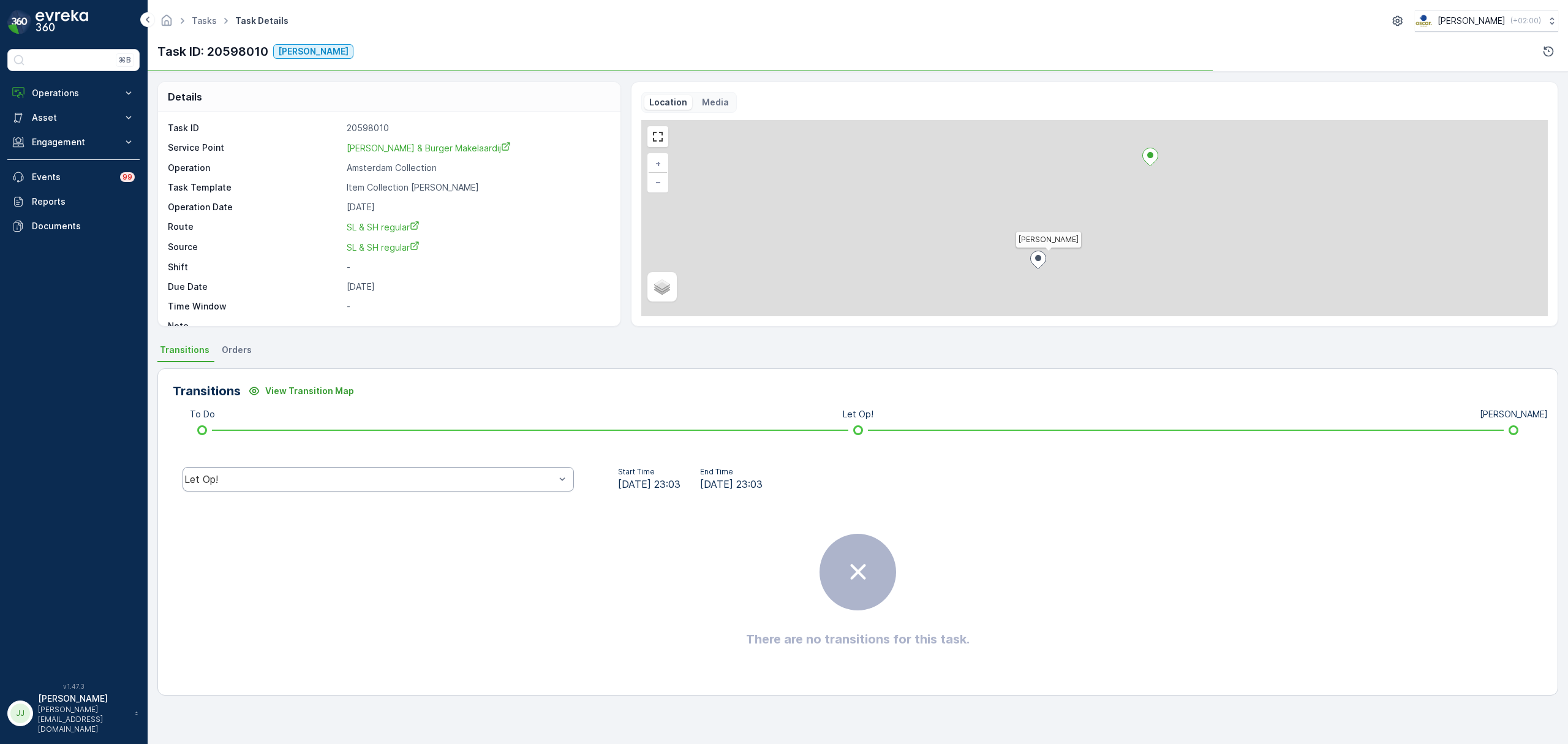
click at [287, 476] on div "Let Op!" at bounding box center [369, 479] width 370 height 11
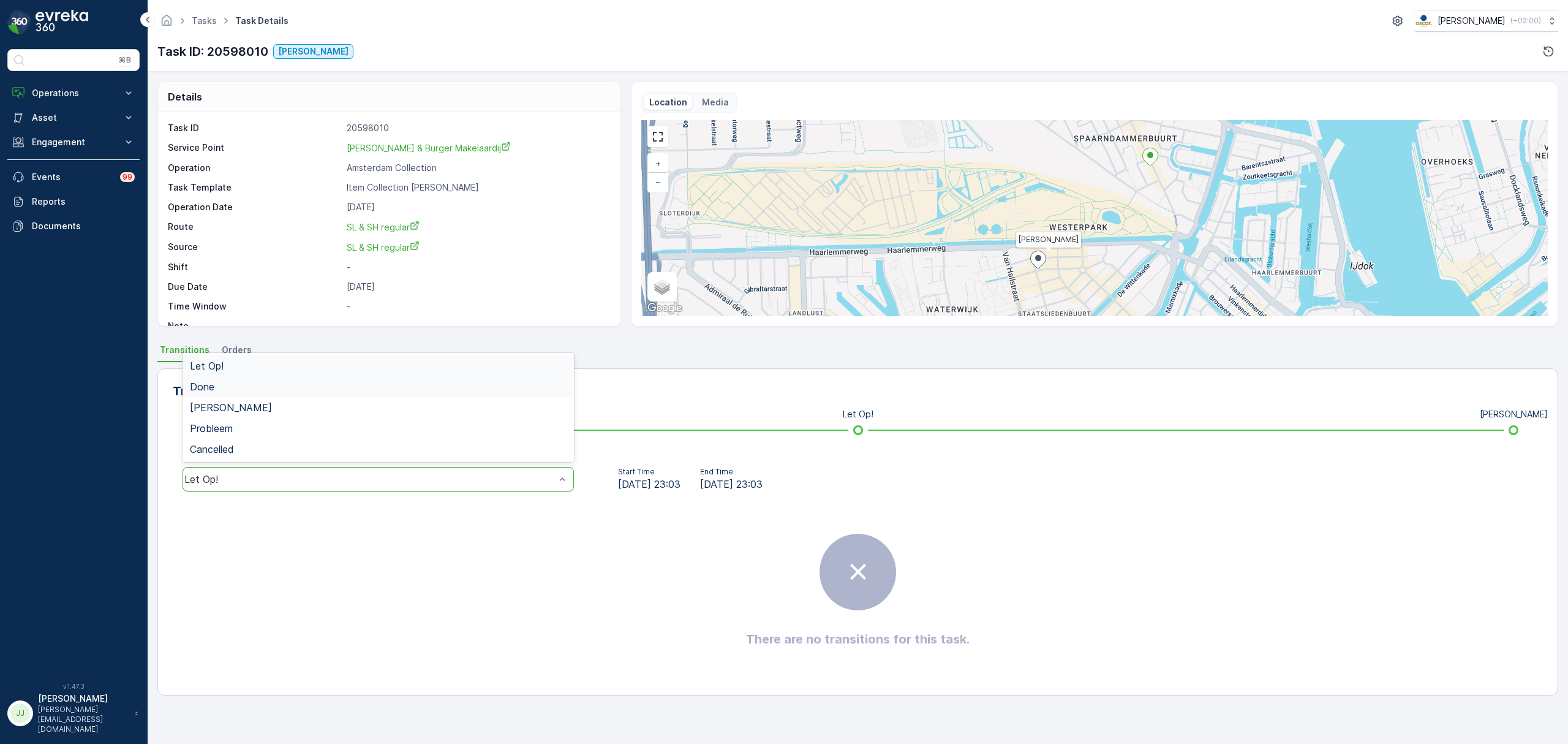
click at [207, 391] on span "Done" at bounding box center [202, 386] width 24 height 11
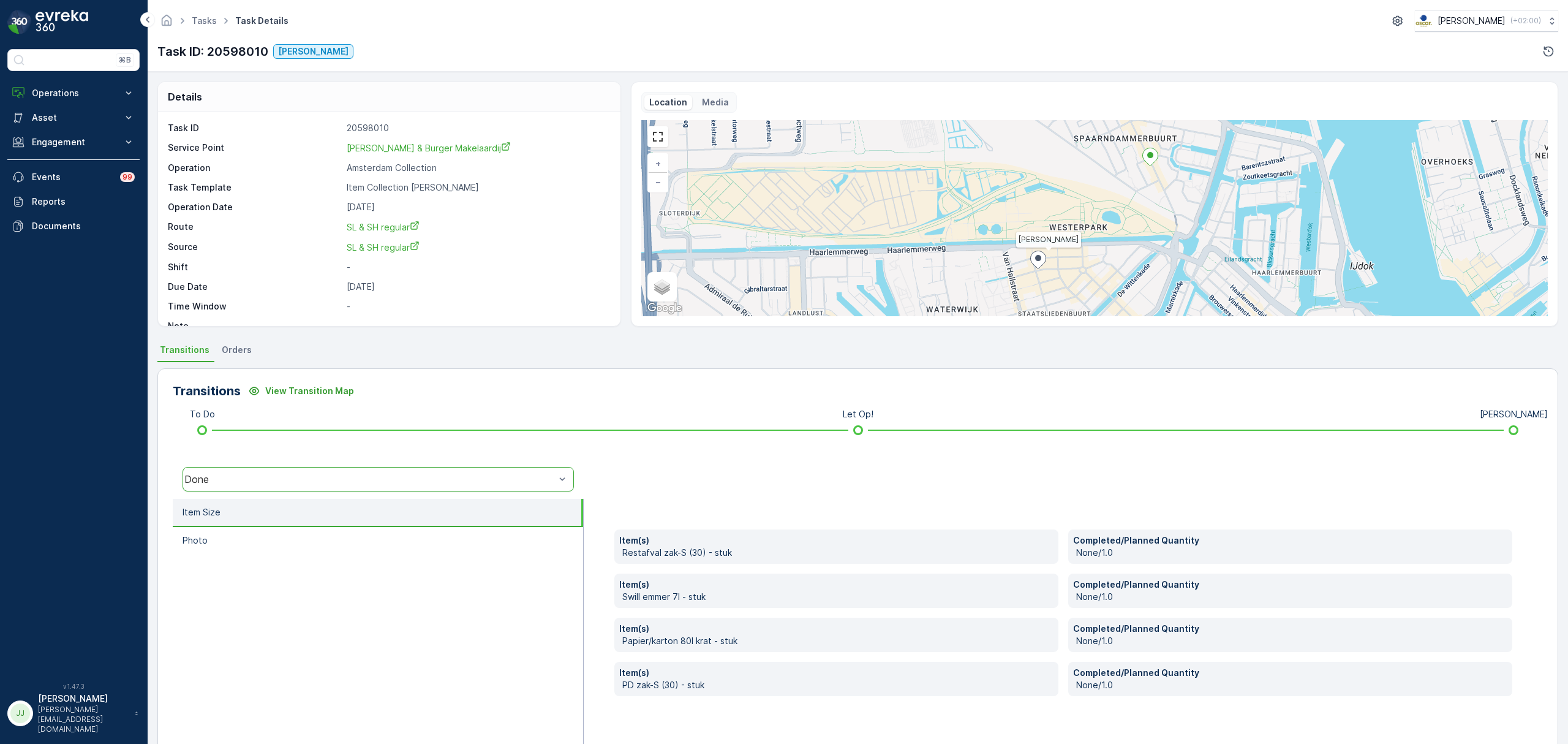
click at [350, 474] on div "Done" at bounding box center [369, 479] width 370 height 11
click at [225, 411] on span "Geen Afval" at bounding box center [231, 407] width 82 height 11
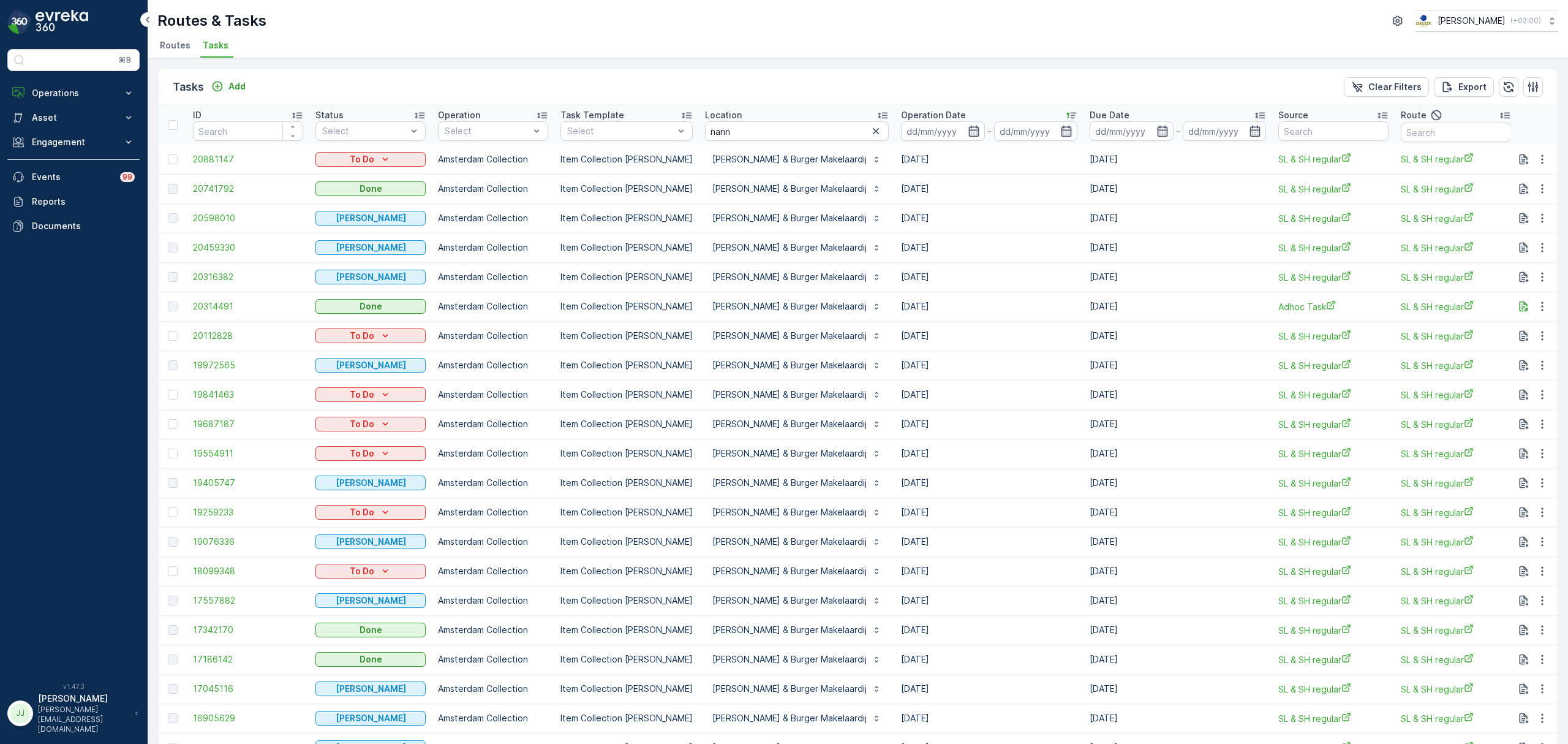
click at [213, 250] on span "20459330" at bounding box center [248, 247] width 110 height 12
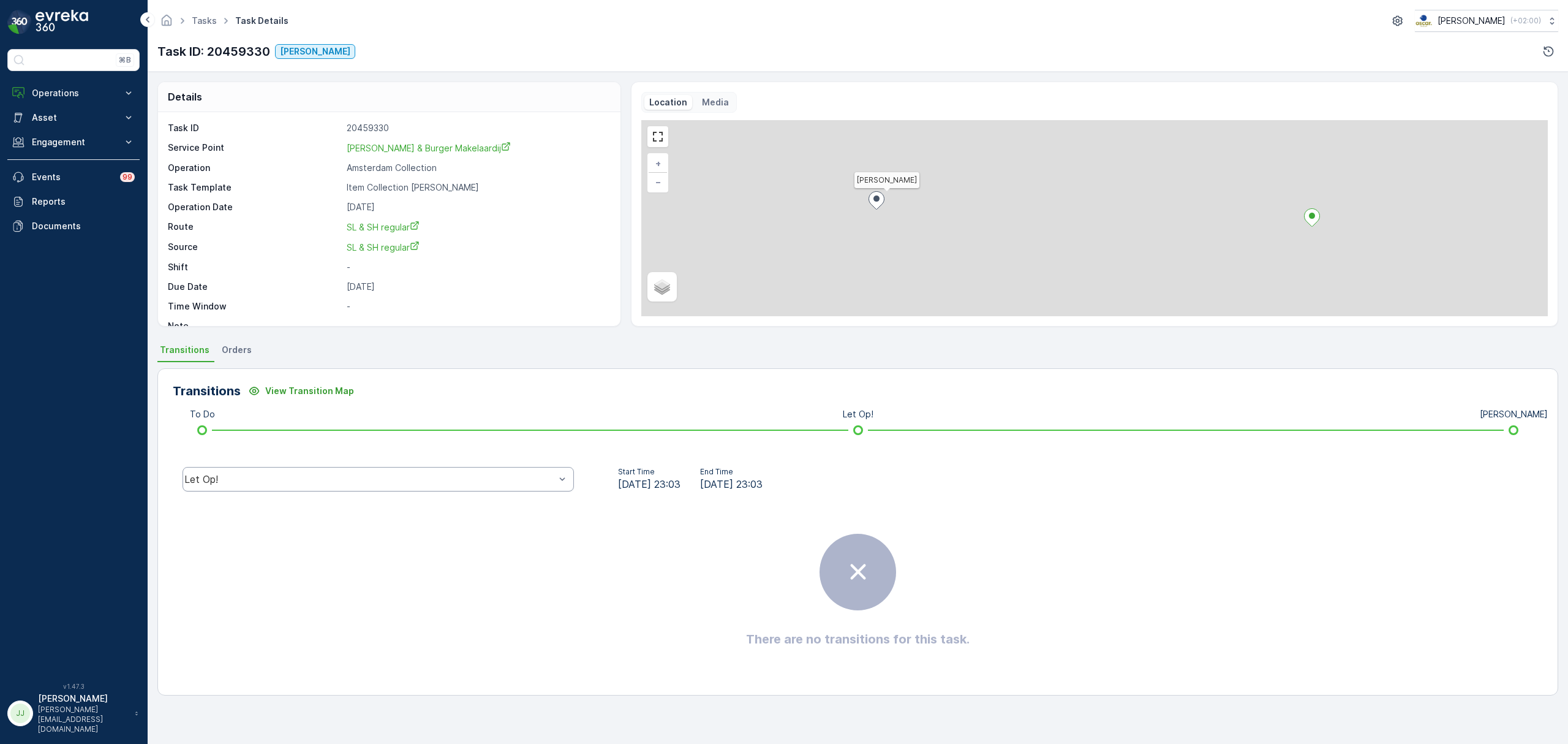
click at [285, 484] on div "Let Op!" at bounding box center [369, 479] width 370 height 11
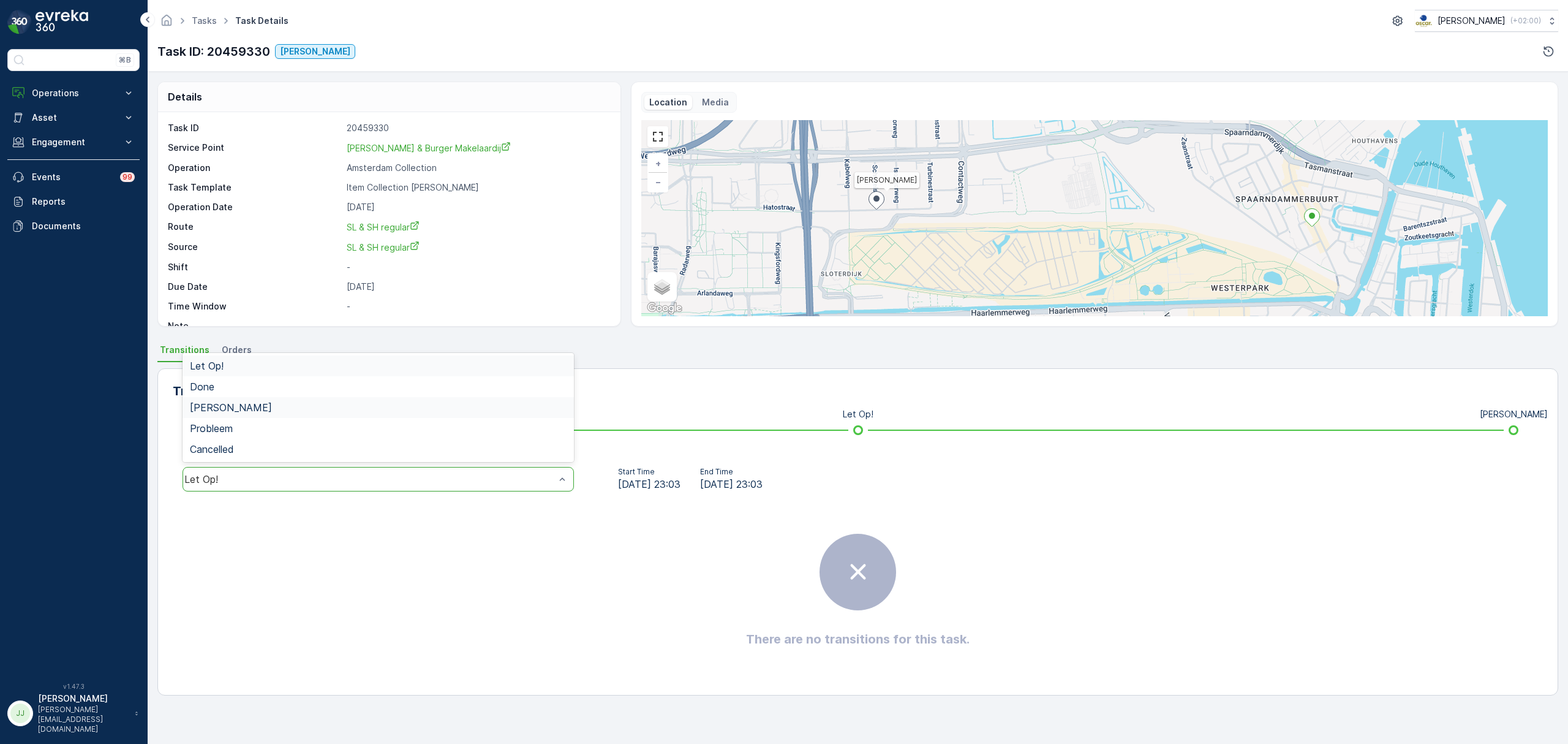
click at [250, 403] on div "Geen Afval" at bounding box center [378, 407] width 377 height 11
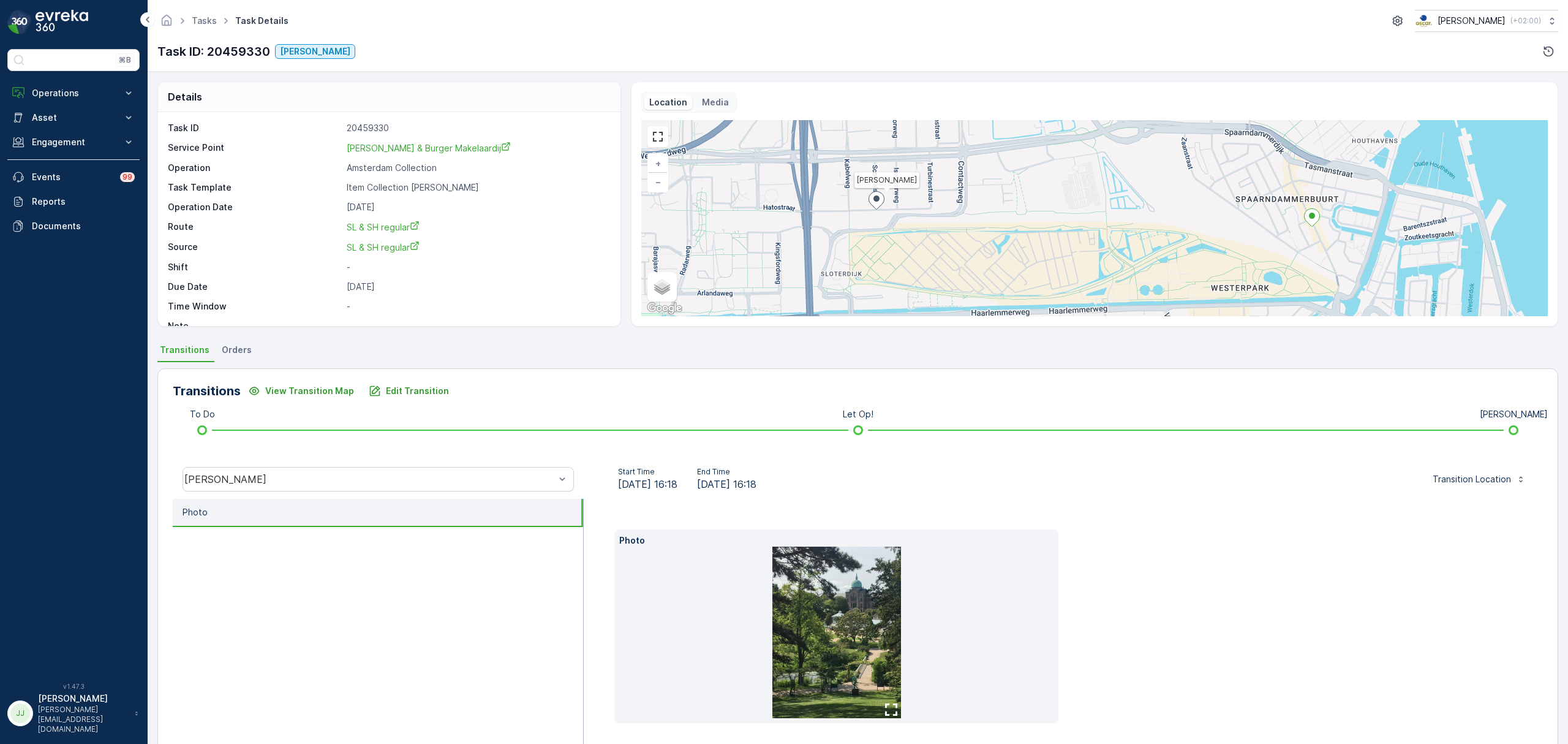
click at [865, 594] on img at bounding box center [837, 632] width 129 height 172
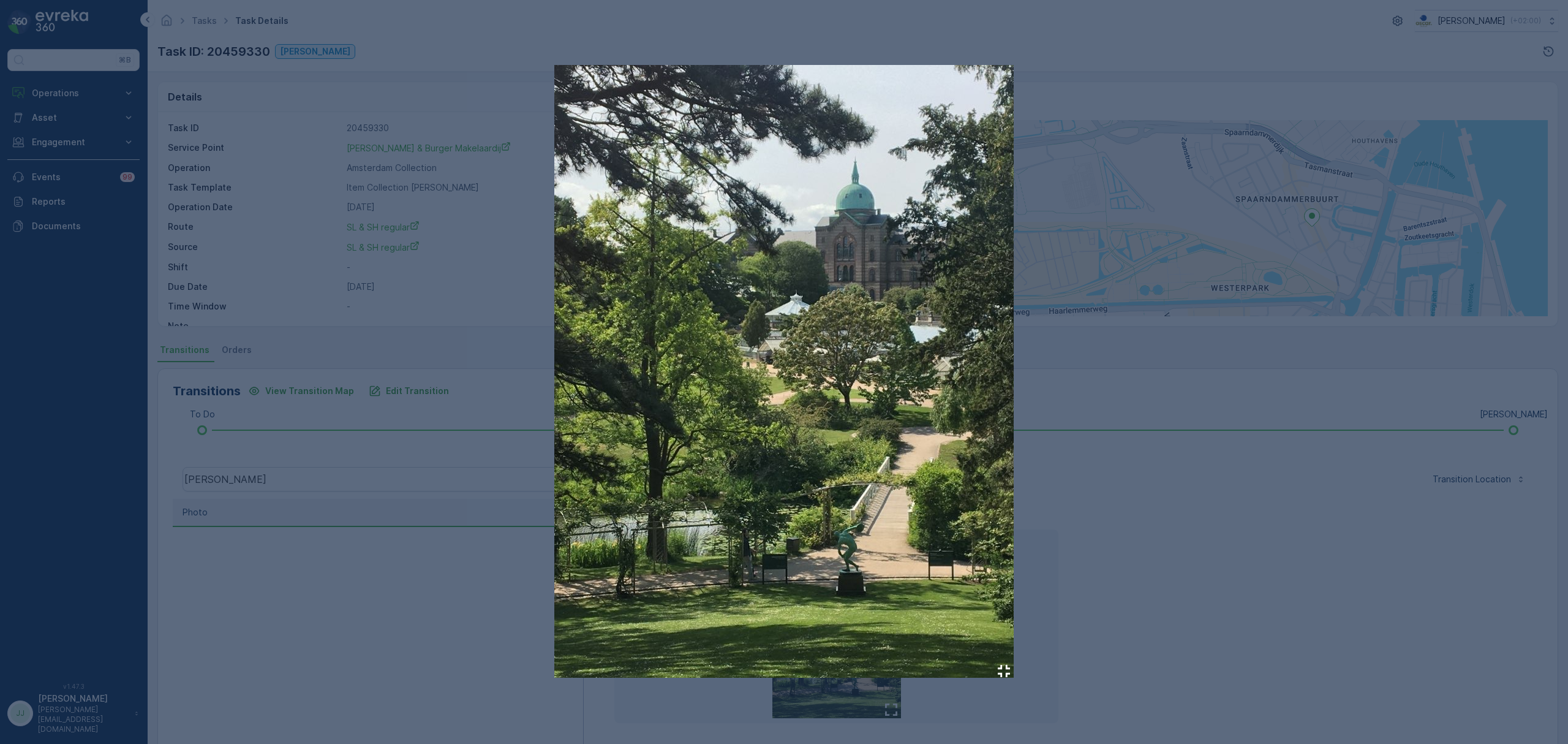
click at [402, 564] on div at bounding box center [784, 372] width 1568 height 744
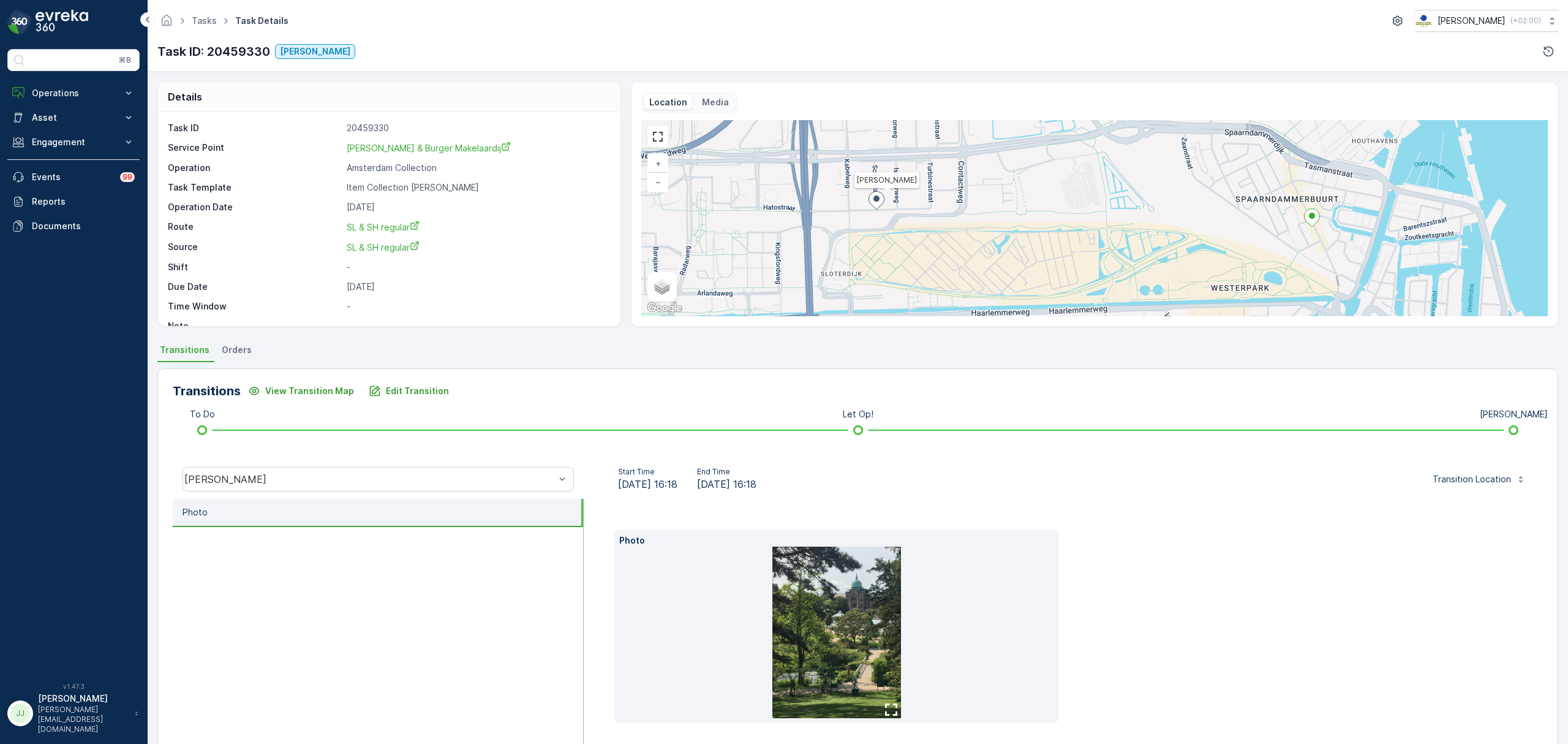
click at [856, 601] on img at bounding box center [837, 632] width 129 height 172
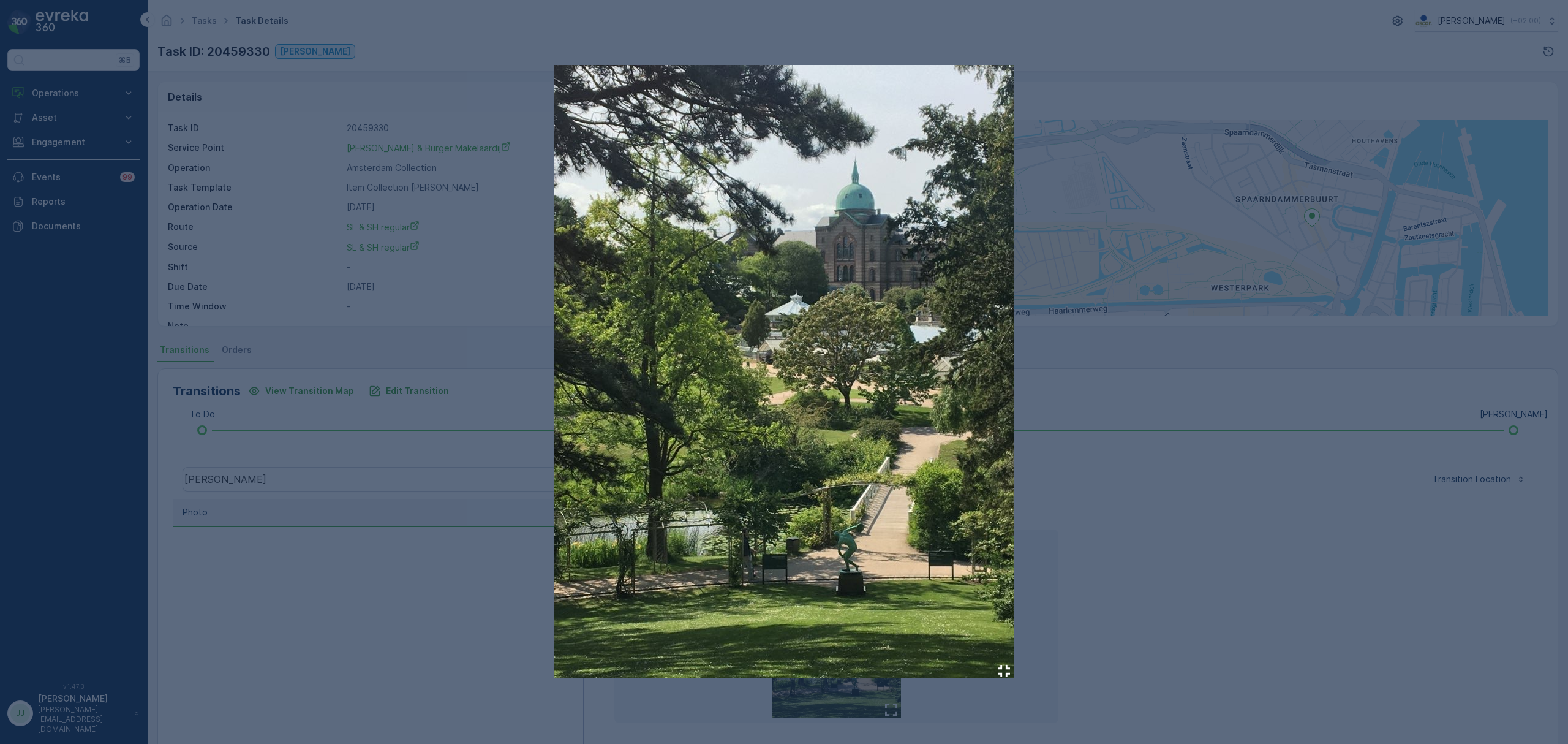
click at [824, 353] on img at bounding box center [784, 371] width 460 height 613
click at [1155, 407] on div at bounding box center [784, 372] width 1568 height 744
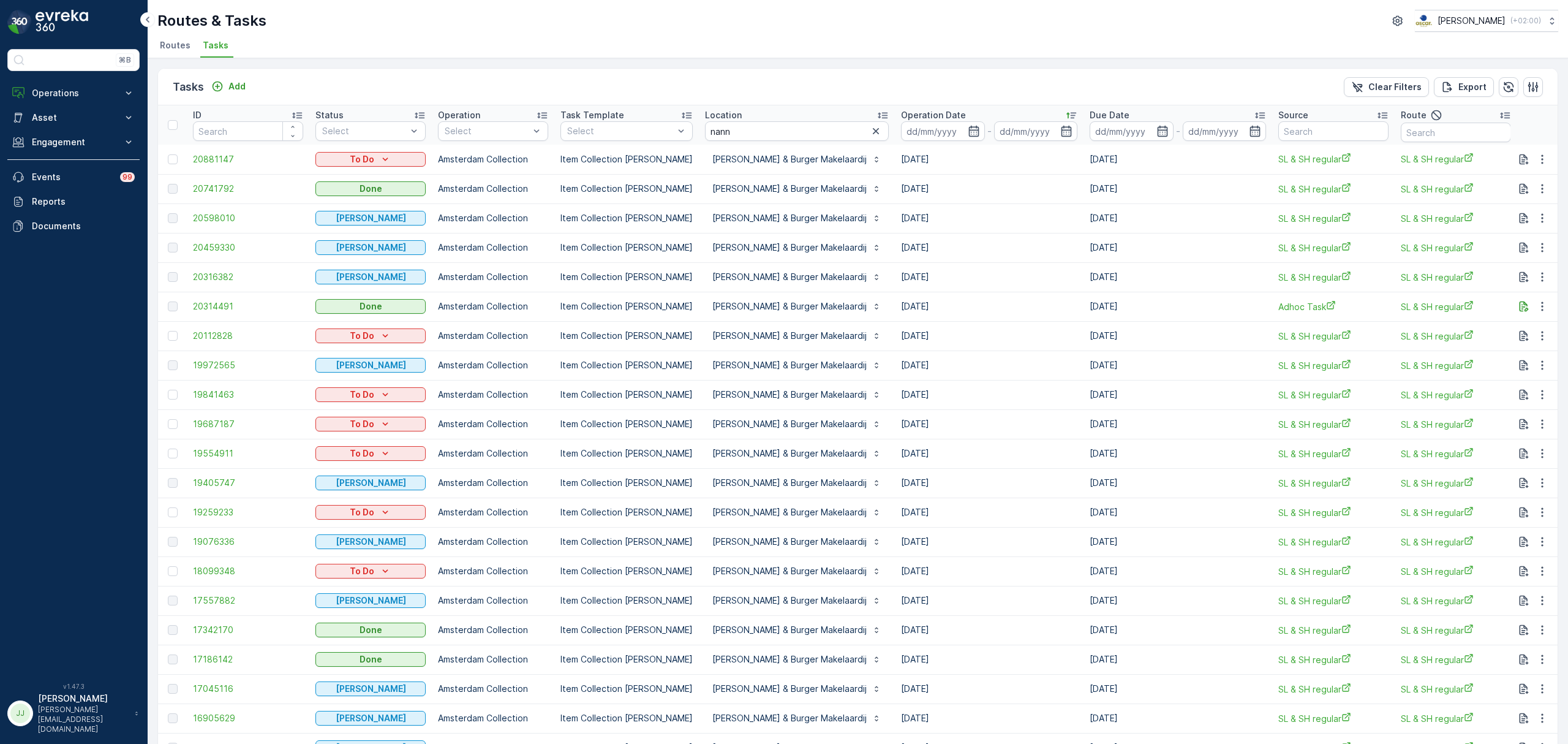
click at [221, 267] on td "20316382" at bounding box center [248, 277] width 122 height 30
click at [221, 273] on span "20316382" at bounding box center [248, 276] width 110 height 12
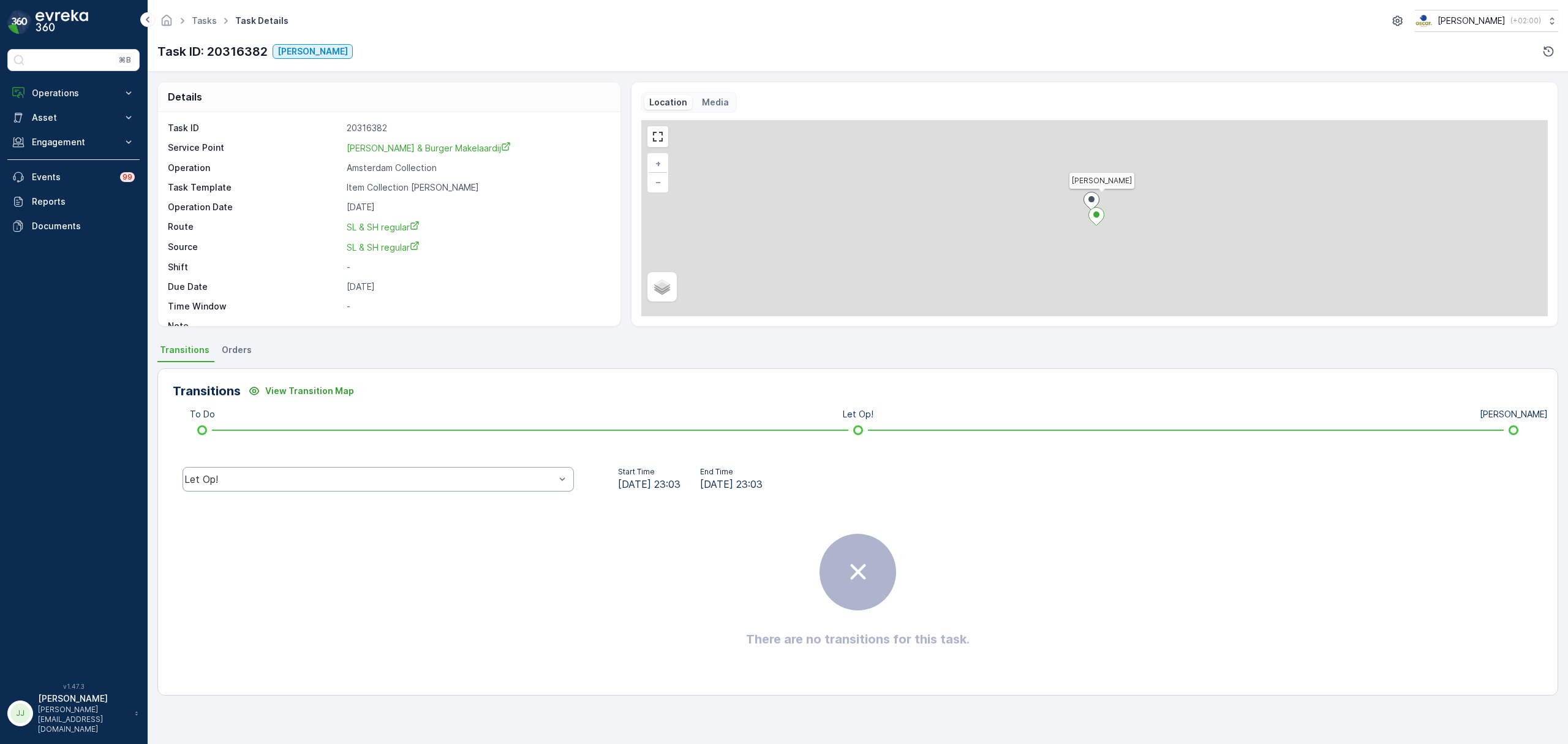
click at [292, 470] on div "Let Op!" at bounding box center [378, 479] width 391 height 24
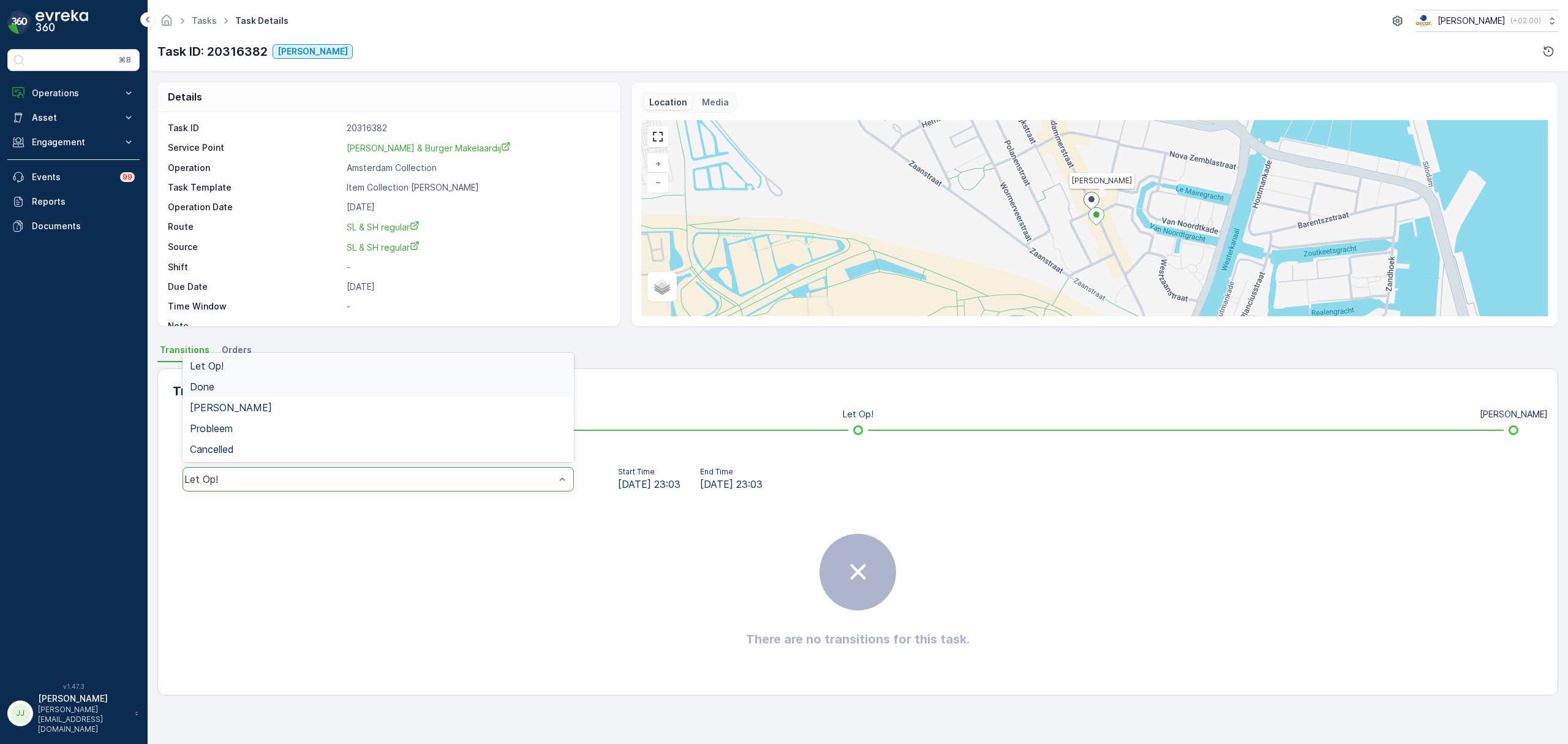
click at [228, 383] on div "Done" at bounding box center [378, 386] width 377 height 11
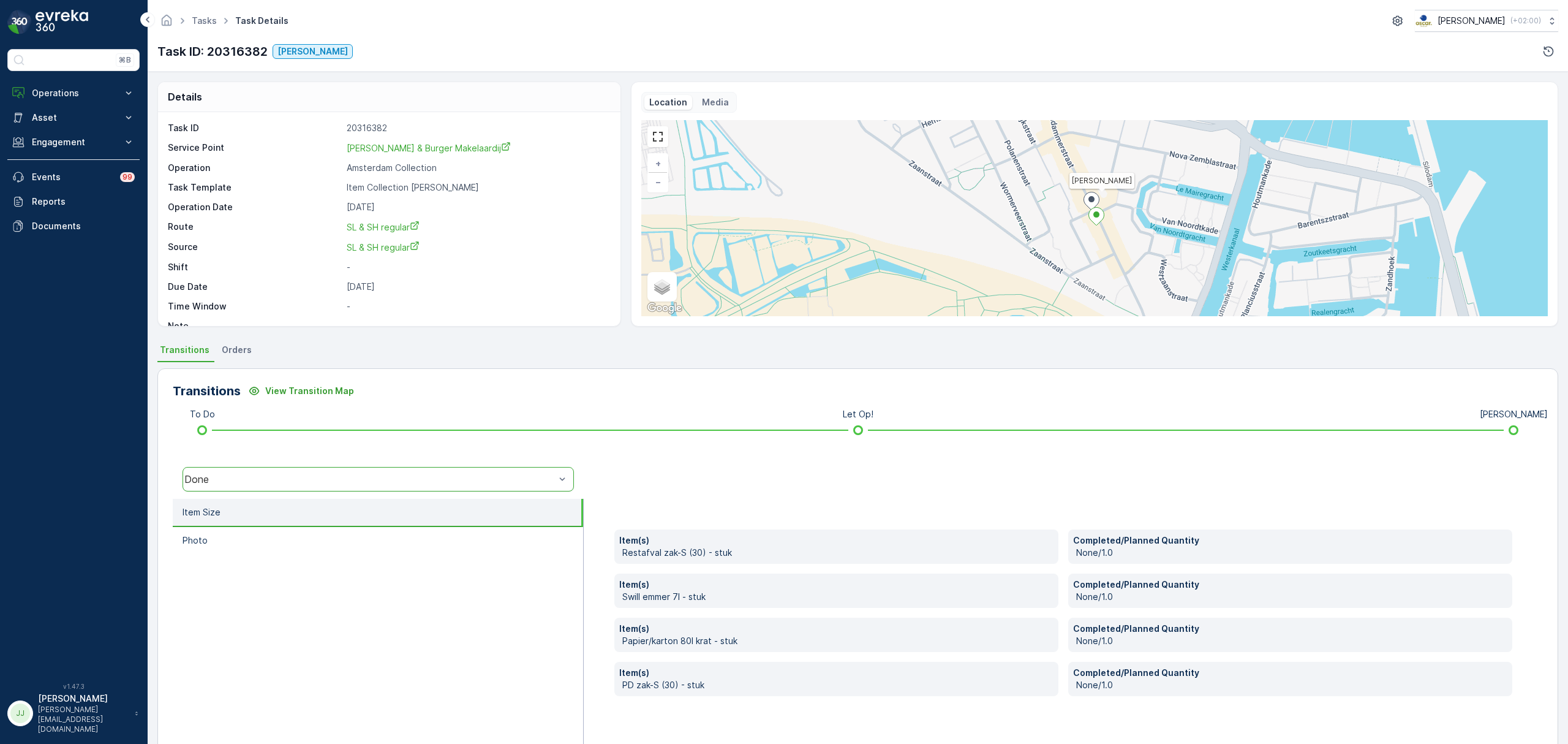
click at [329, 461] on div "option Done, selected. Done" at bounding box center [378, 479] width 411 height 39
click at [327, 474] on div "Done" at bounding box center [369, 479] width 370 height 11
click at [280, 409] on div "Geen Afval" at bounding box center [378, 407] width 377 height 11
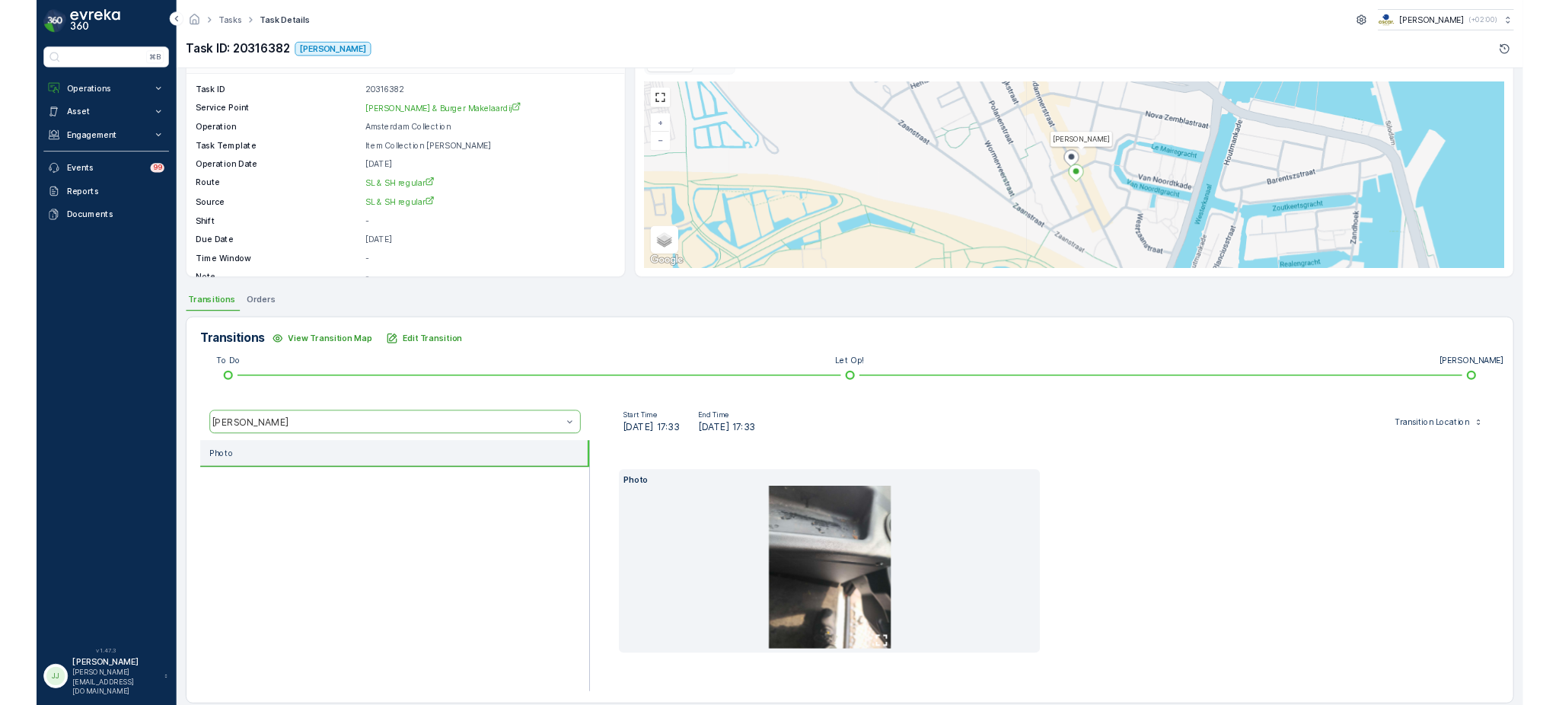
scroll to position [59, 0]
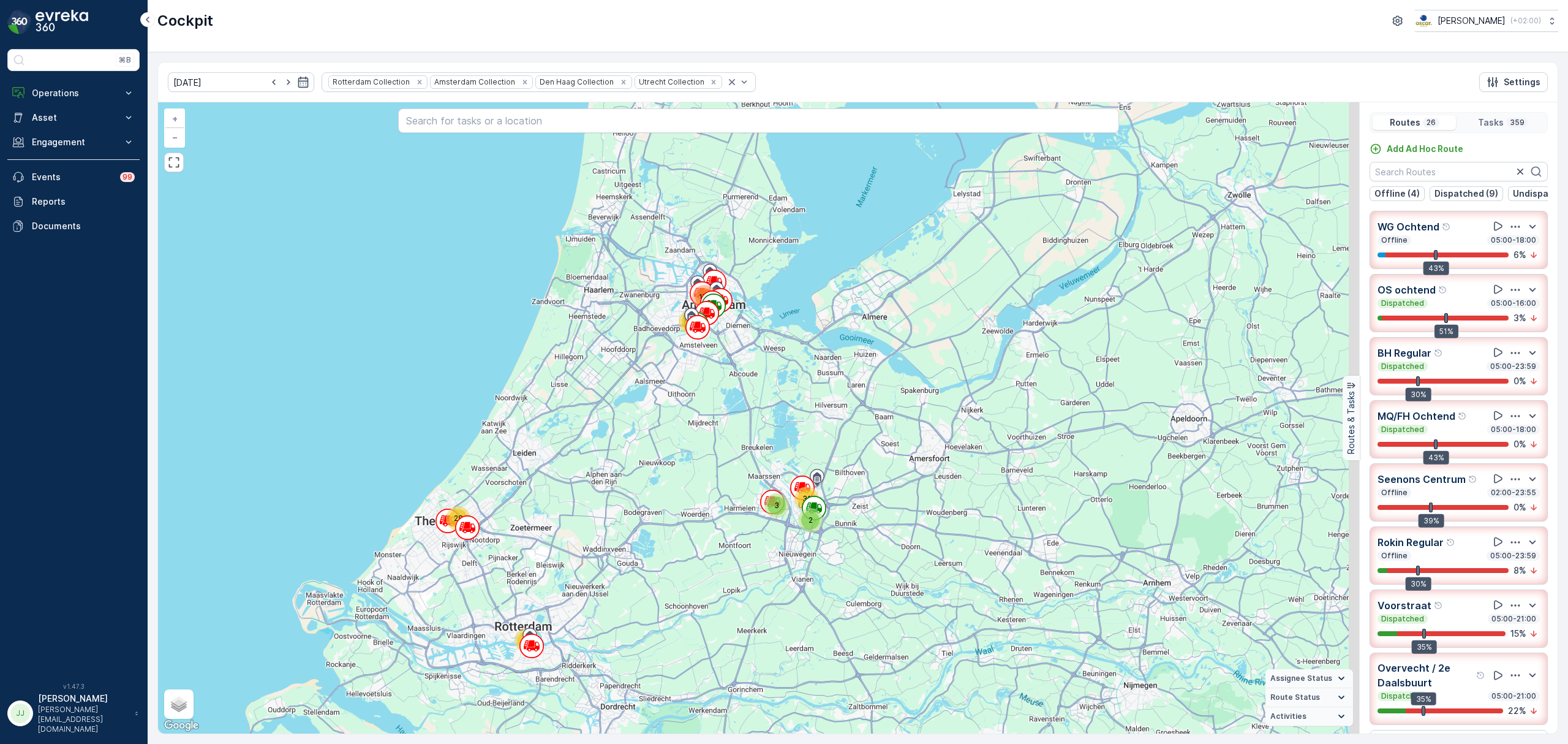
drag, startPoint x: 711, startPoint y: 391, endPoint x: 676, endPoint y: 403, distance: 37.0
click at [676, 403] on div "3 2 31 28 63 61 171 + − Satellite Roadmap Terrain Hybrid Leaflet Keyboard short…" at bounding box center [758, 418] width 1201 height 631
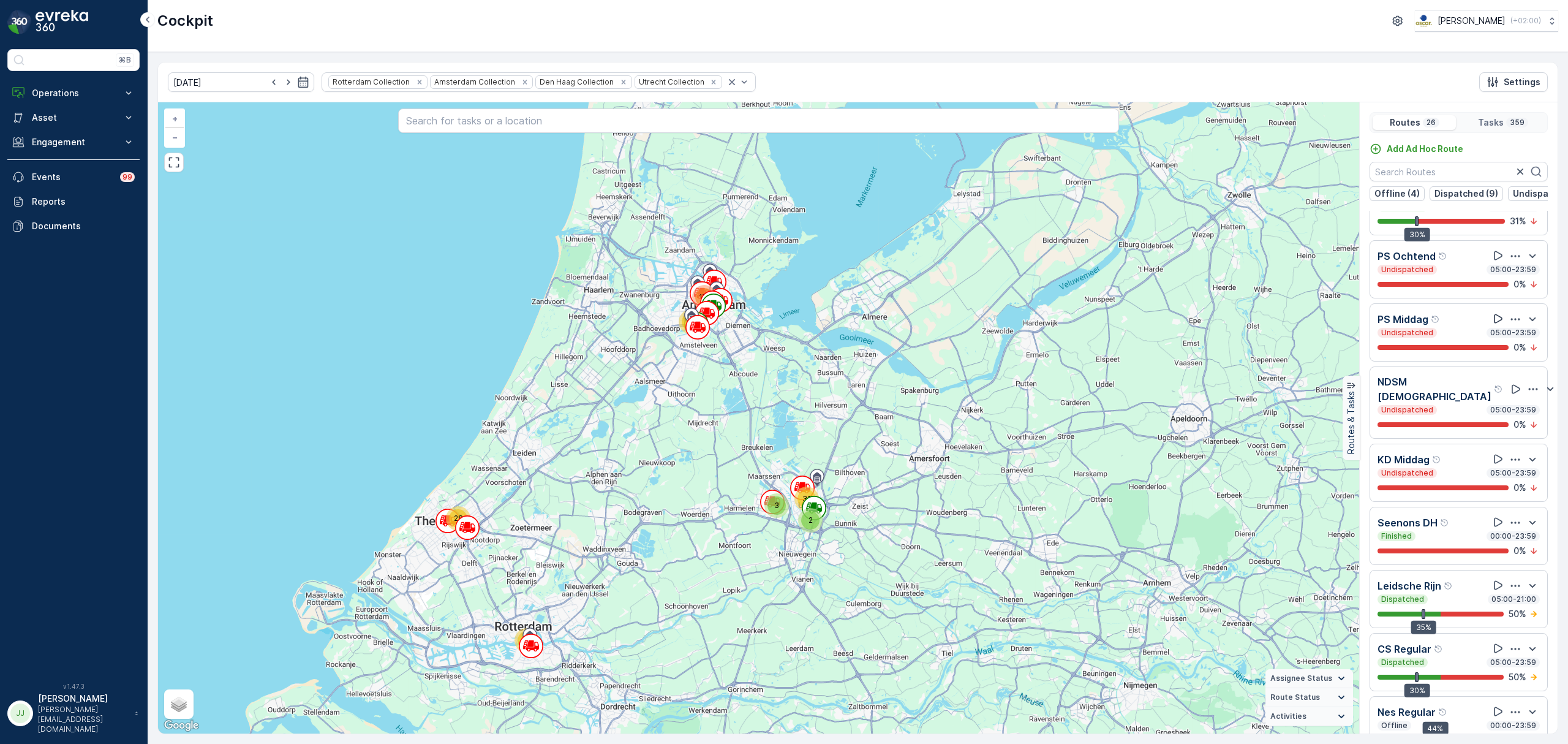
scroll to position [31, 0]
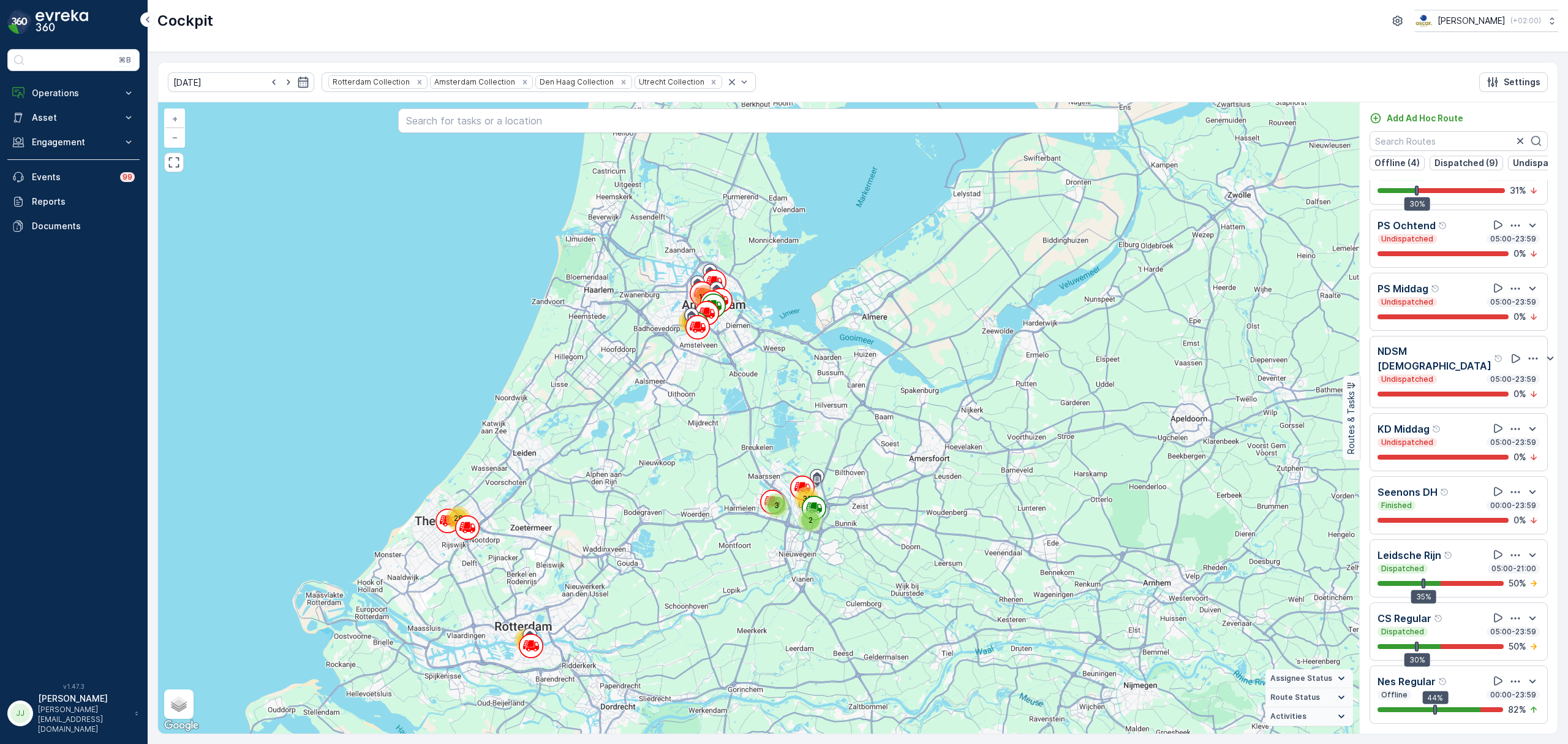
drag, startPoint x: 599, startPoint y: 490, endPoint x: 641, endPoint y: 429, distance: 74.1
click at [641, 429] on div "3 2 31 28 63 61 171 + − Satellite Roadmap Terrain Hybrid Leaflet Keyboard short…" at bounding box center [758, 418] width 1201 height 631
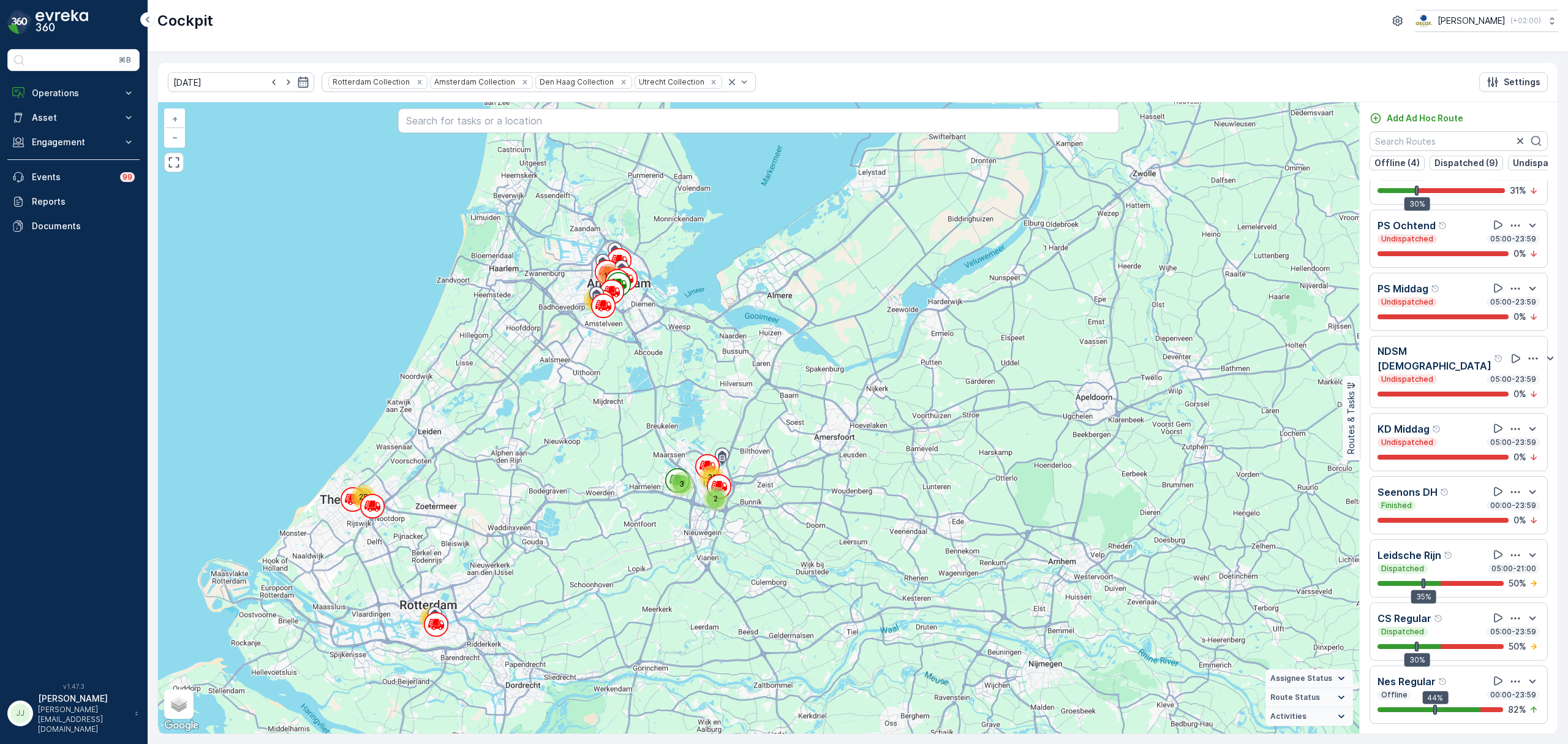
drag, startPoint x: 677, startPoint y: 420, endPoint x: 538, endPoint y: 461, distance: 144.9
click at [538, 461] on div "3 2 31 28 63 61 171 + − Satellite Roadmap Terrain Hybrid Leaflet Keyboard short…" at bounding box center [758, 418] width 1201 height 631
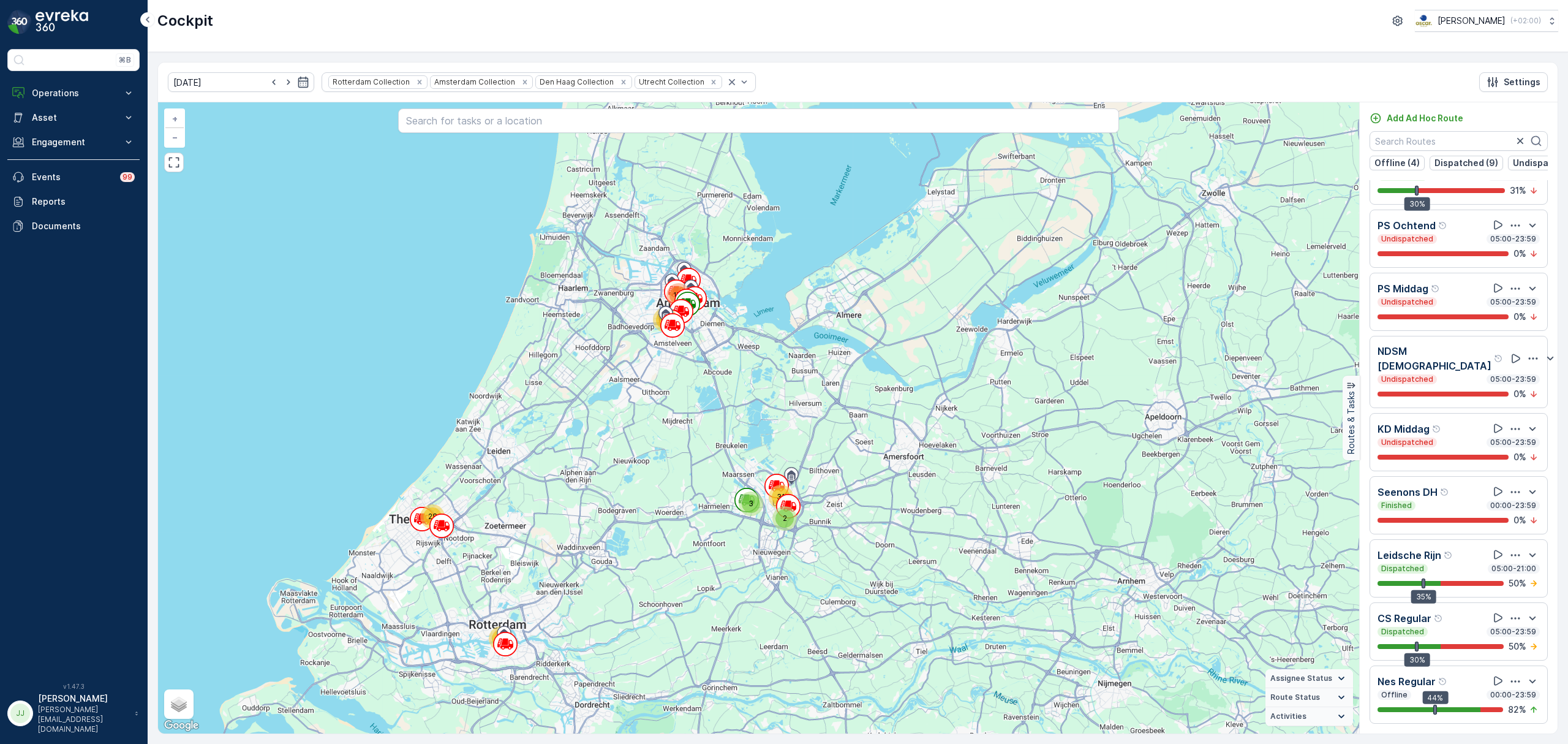
drag, startPoint x: 588, startPoint y: 442, endPoint x: 660, endPoint y: 460, distance: 74.2
click at [660, 460] on div "3 2 31 28 63 61 171 + − Satellite Roadmap Terrain Hybrid Leaflet Keyboard short…" at bounding box center [758, 418] width 1201 height 631
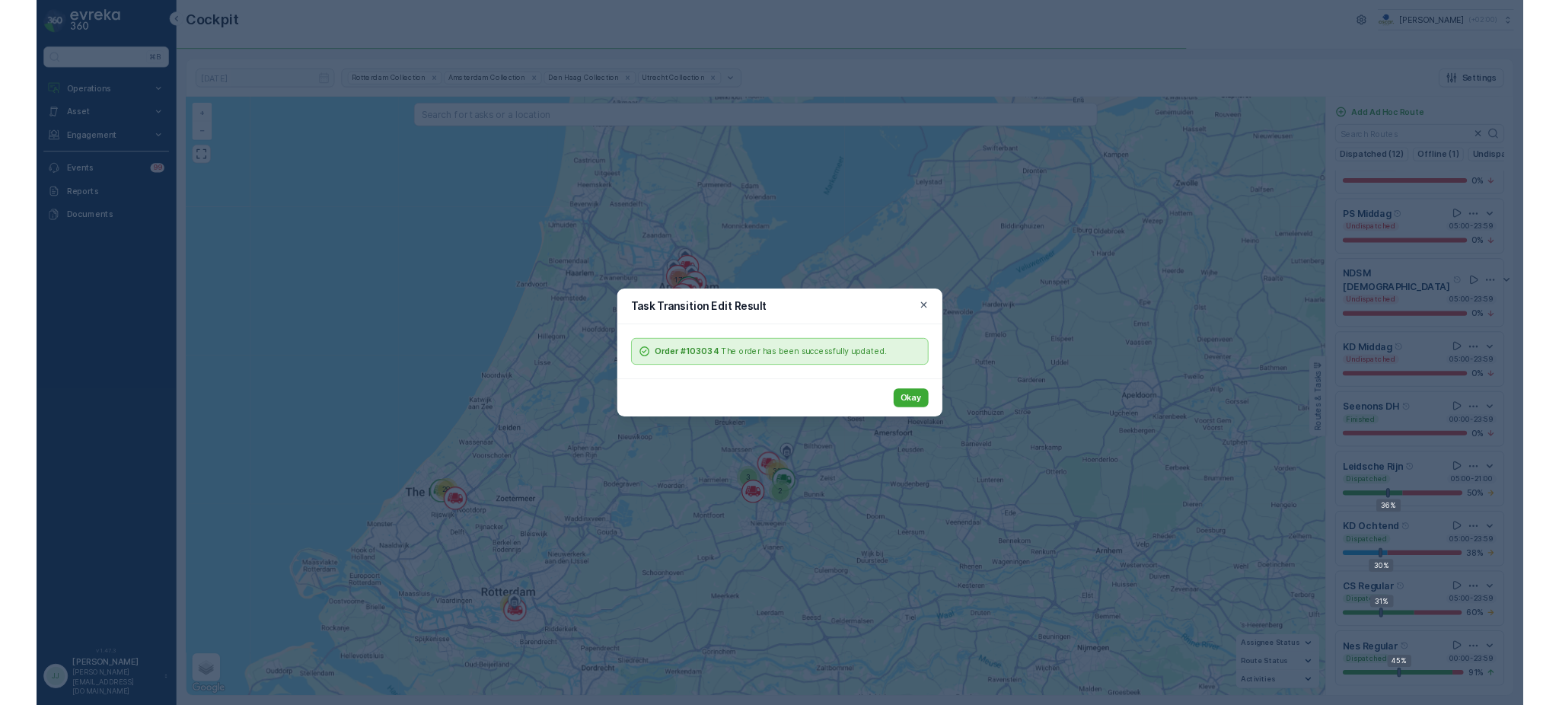
scroll to position [1326, 0]
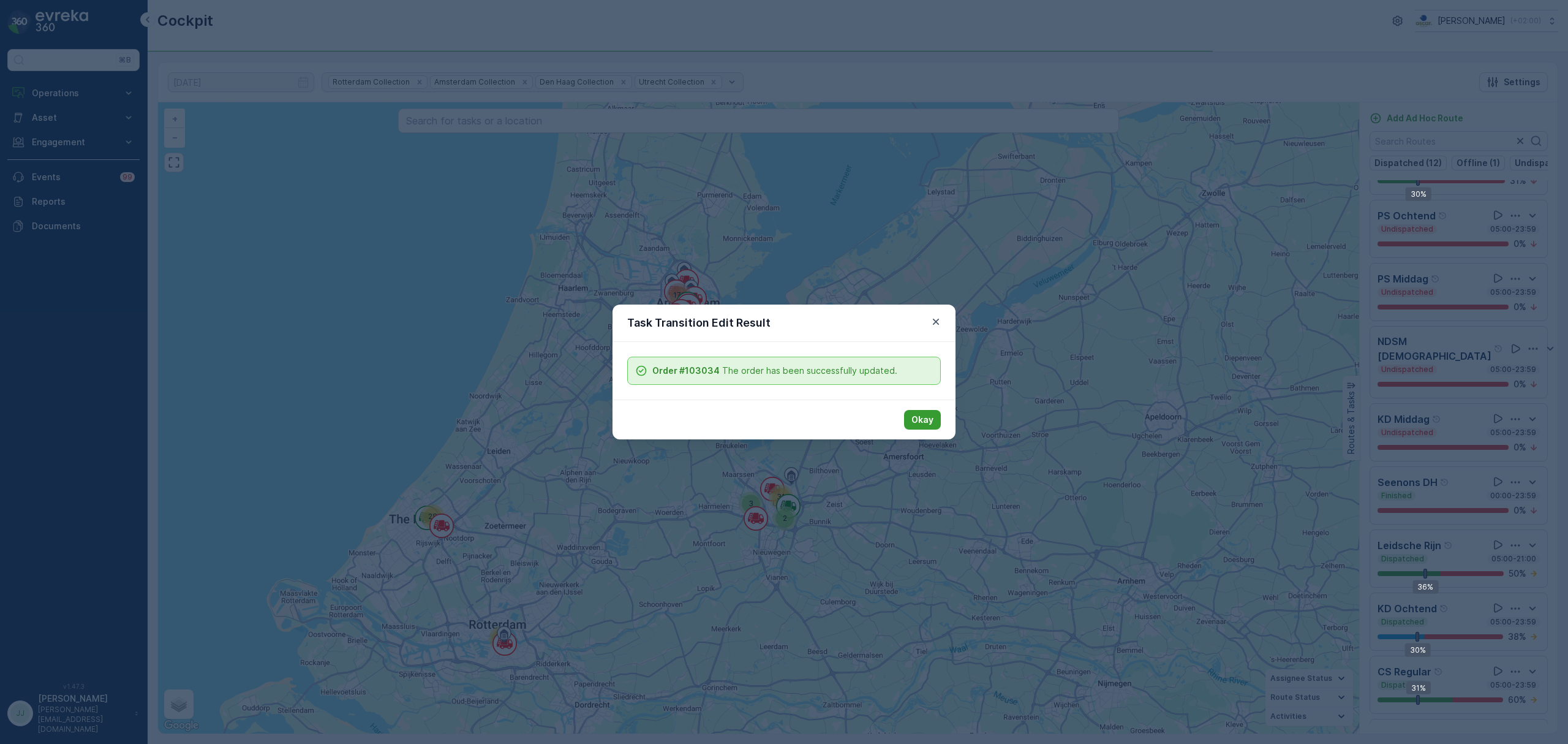
click at [914, 425] on p "Okay" at bounding box center [922, 420] width 22 height 12
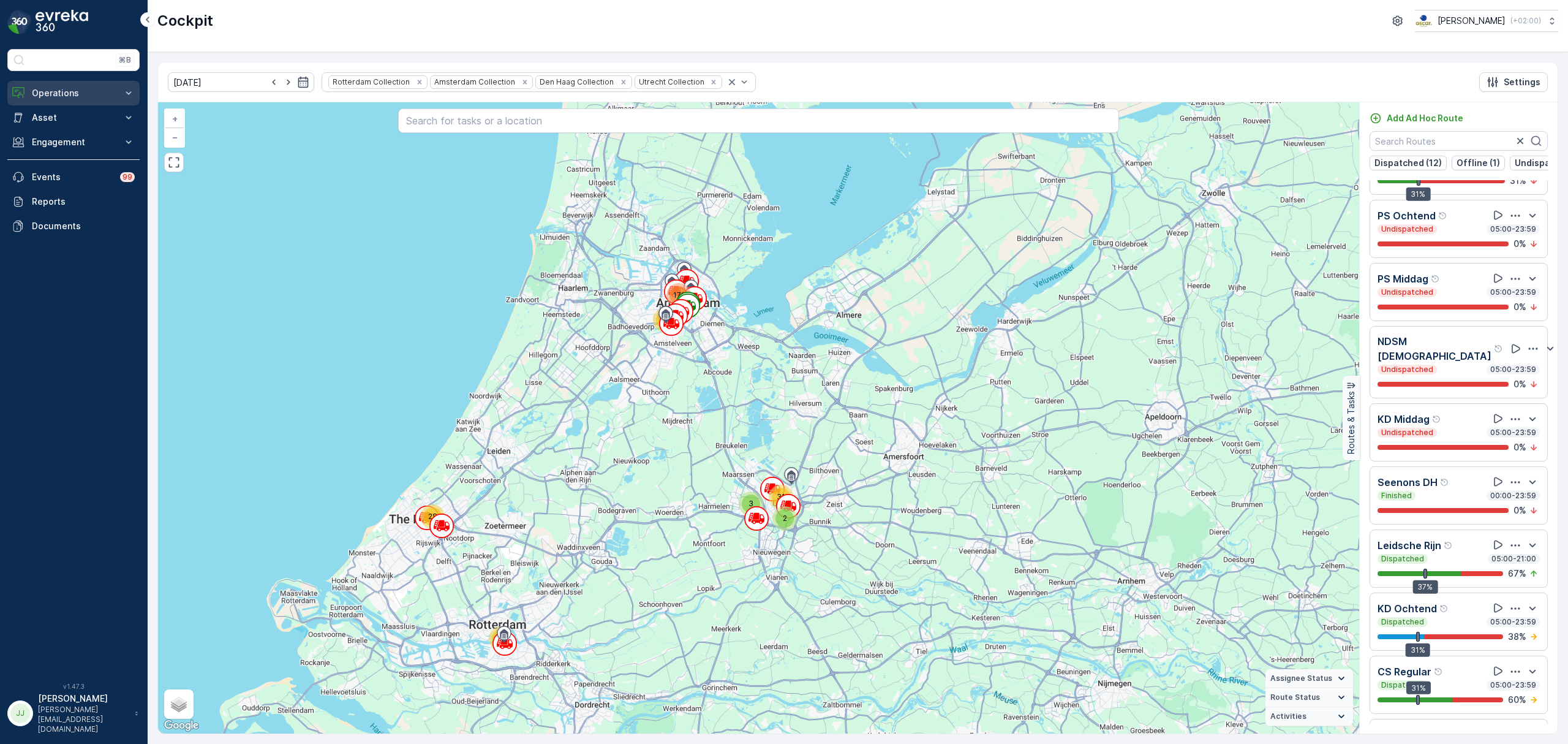
click at [37, 93] on p "Operations" at bounding box center [73, 93] width 83 height 12
click at [64, 130] on p "Planning" at bounding box center [48, 130] width 35 height 12
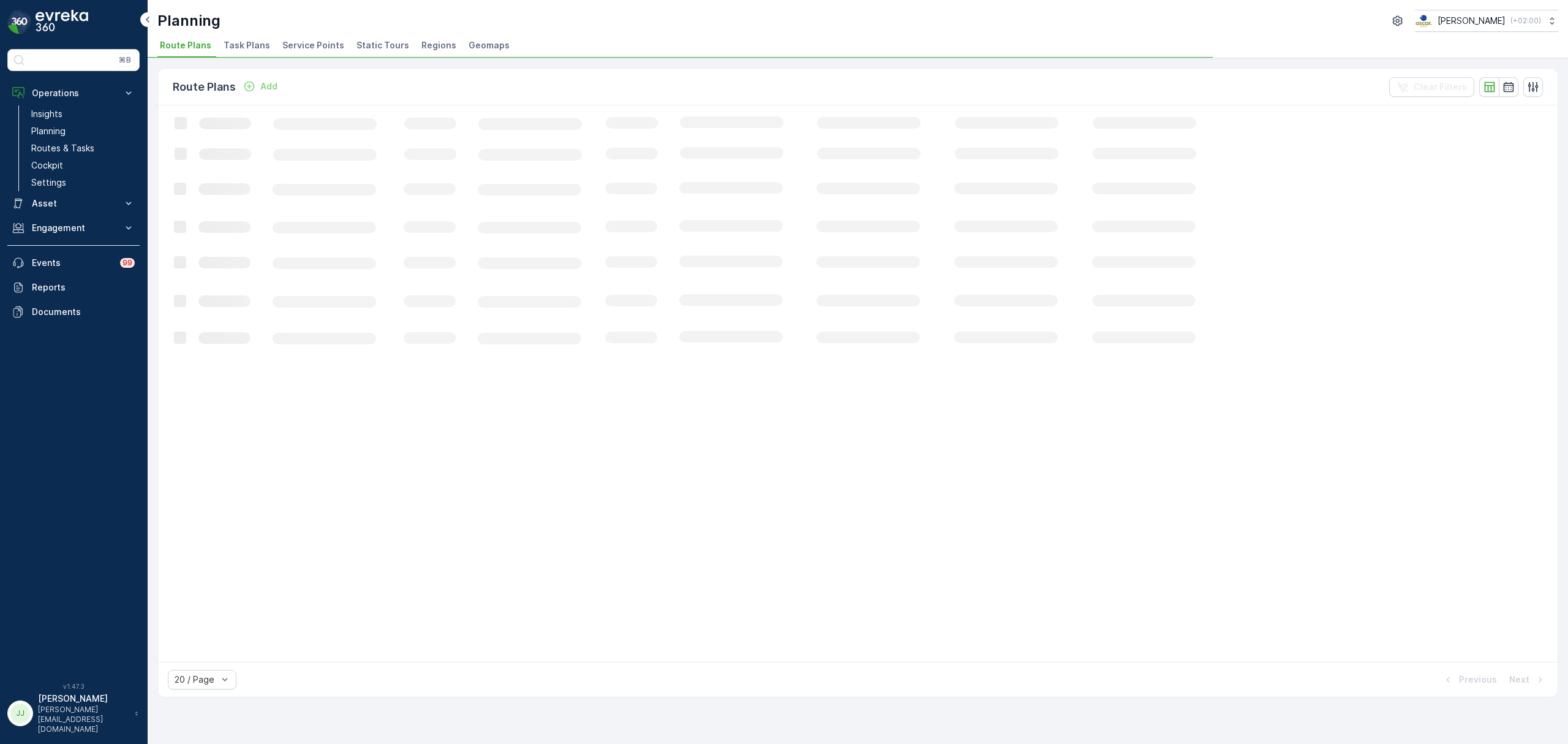
click at [250, 33] on div "Planning Oscar Circulair ( +02:00 ) Route Plans Task Plans Service Points Stati…" at bounding box center [857, 29] width 1421 height 58
click at [250, 35] on div "Planning Oscar Circulair ( +02:00 ) Route Plans Task Plans Service Points Stati…" at bounding box center [857, 29] width 1421 height 58
click at [251, 40] on span "Task Plans" at bounding box center [247, 45] width 47 height 12
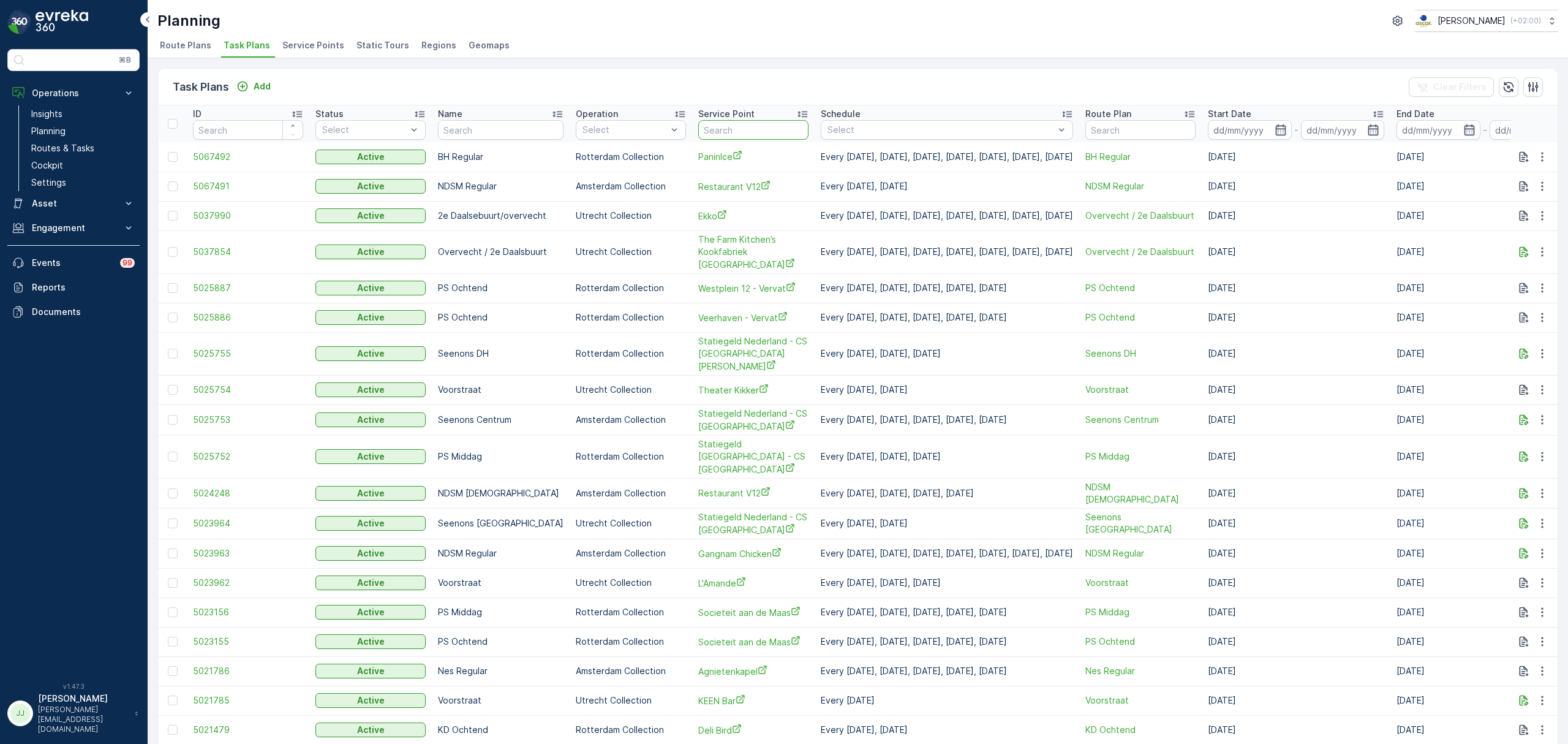
click at [720, 126] on input "text" at bounding box center [753, 130] width 110 height 19
type input "nann"
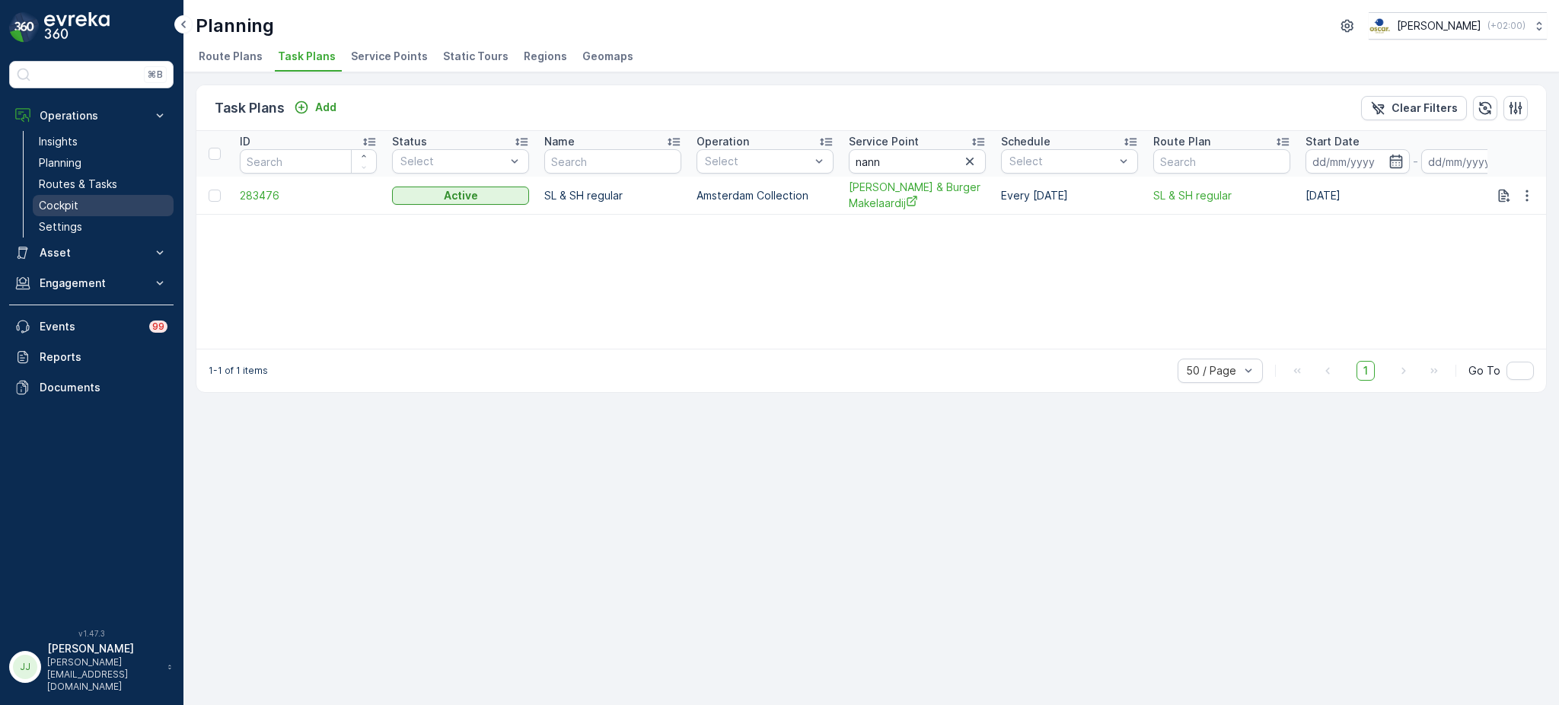
click at [86, 202] on link "Cockpit" at bounding box center [103, 205] width 141 height 21
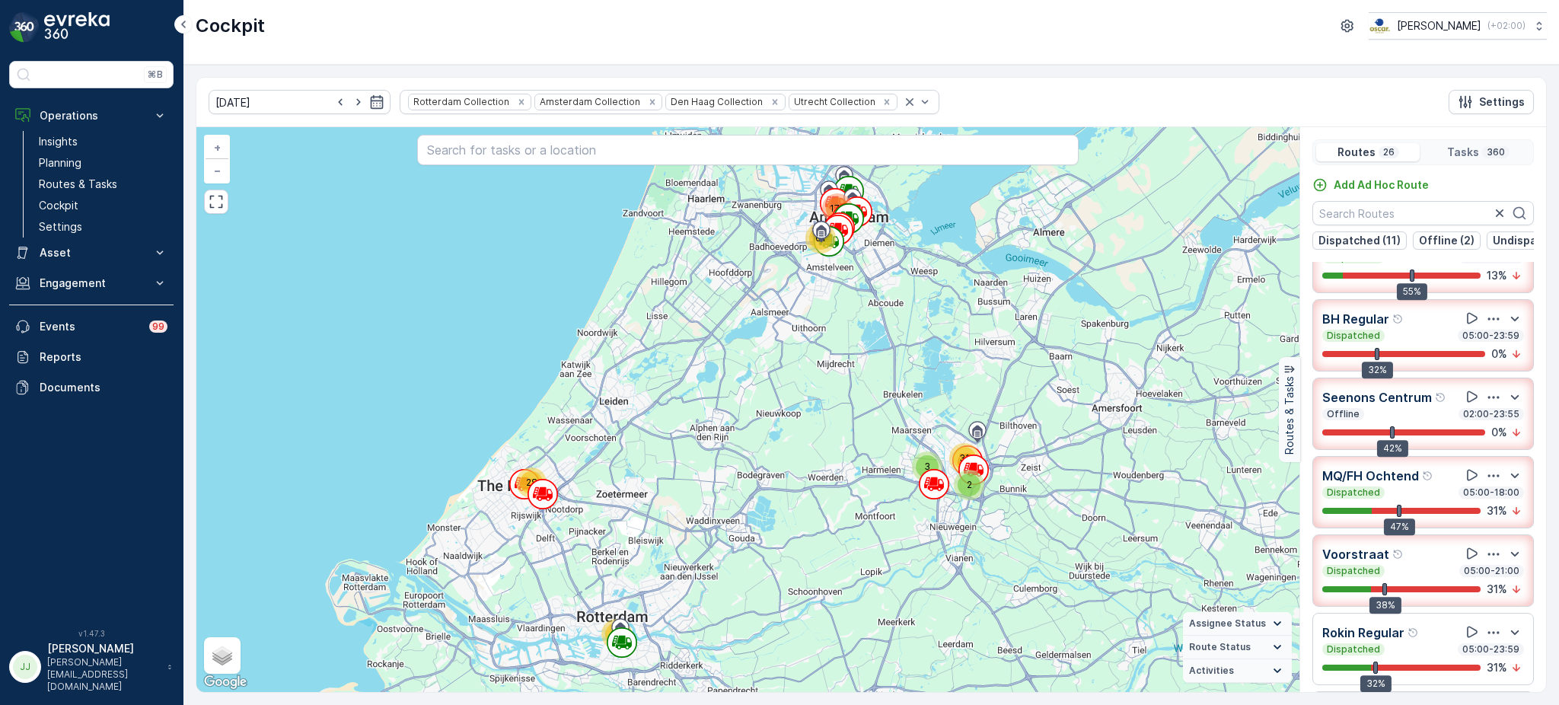
scroll to position [234, 0]
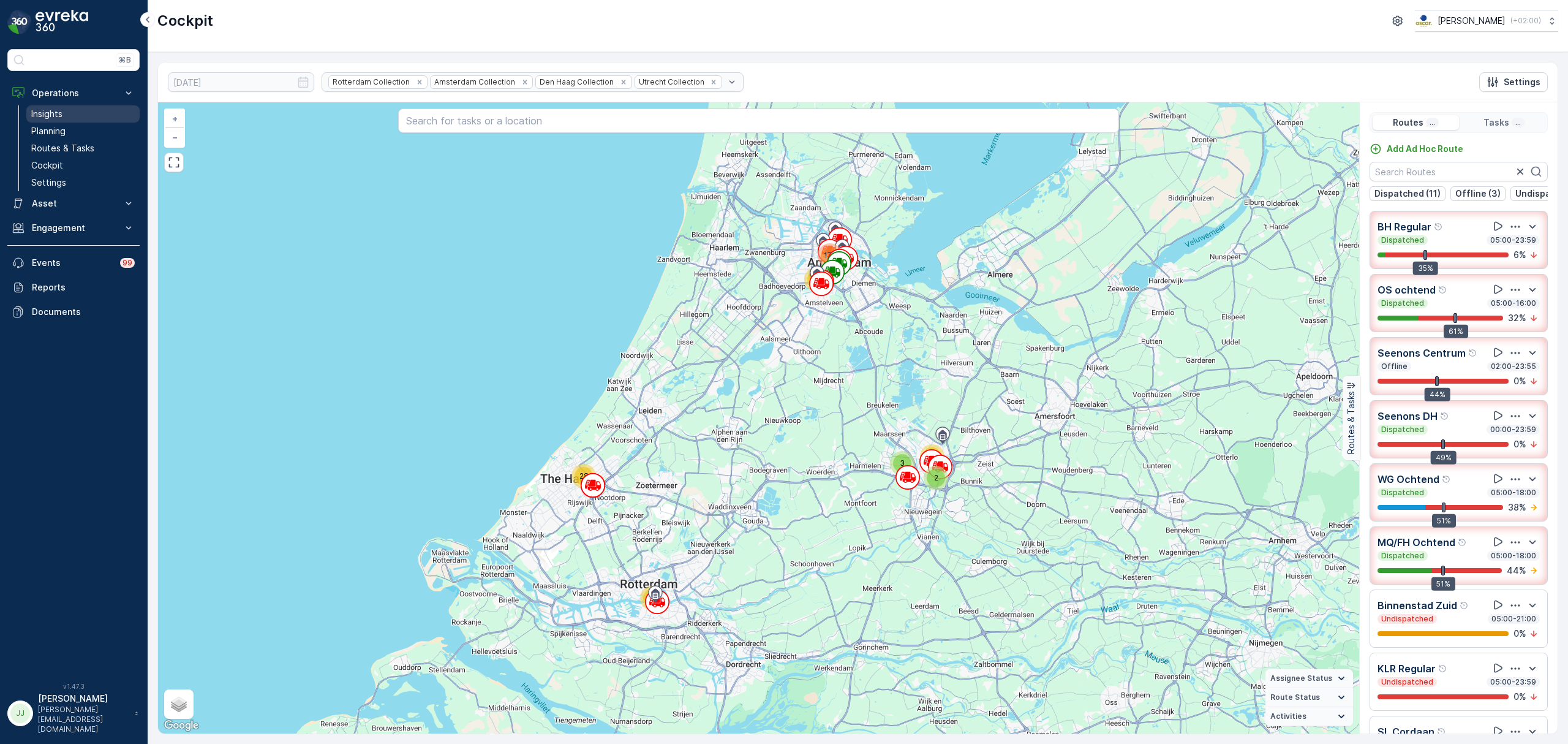
click at [58, 115] on p "Insights" at bounding box center [47, 114] width 31 height 12
